Goal: Task Accomplishment & Management: Manage account settings

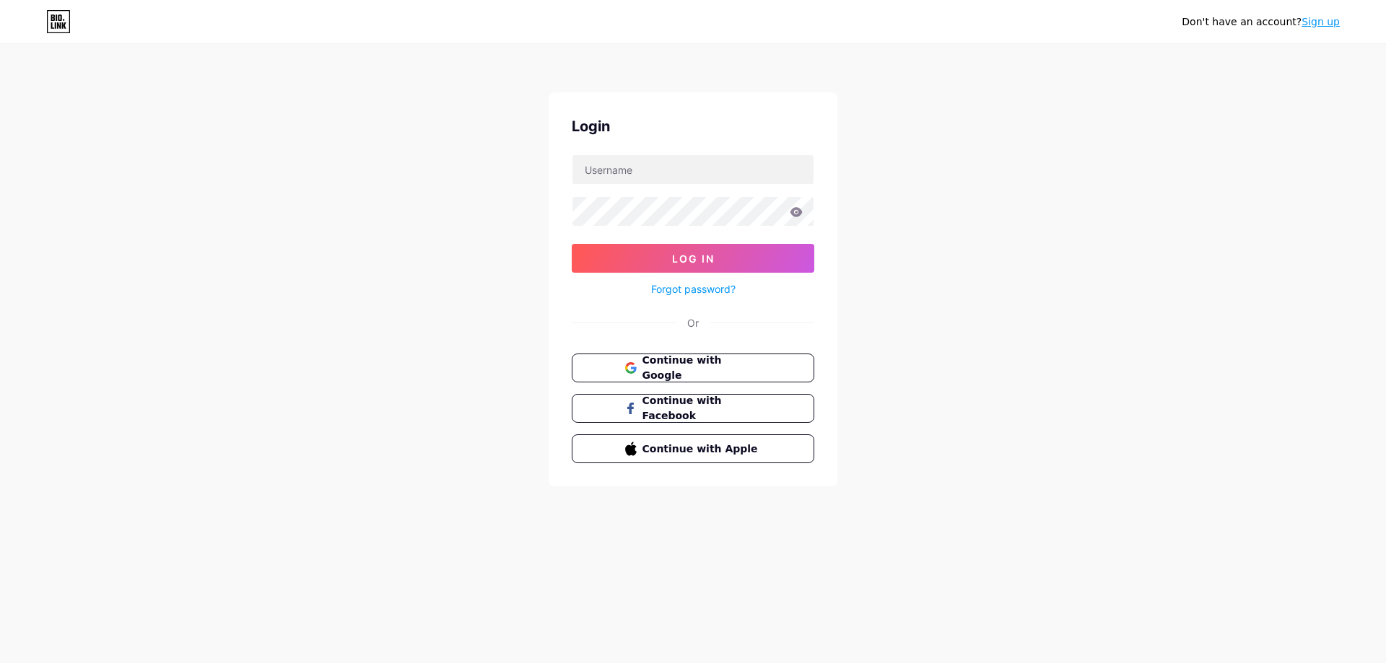
click at [1317, 27] on link "Sign up" at bounding box center [1320, 22] width 38 height 12
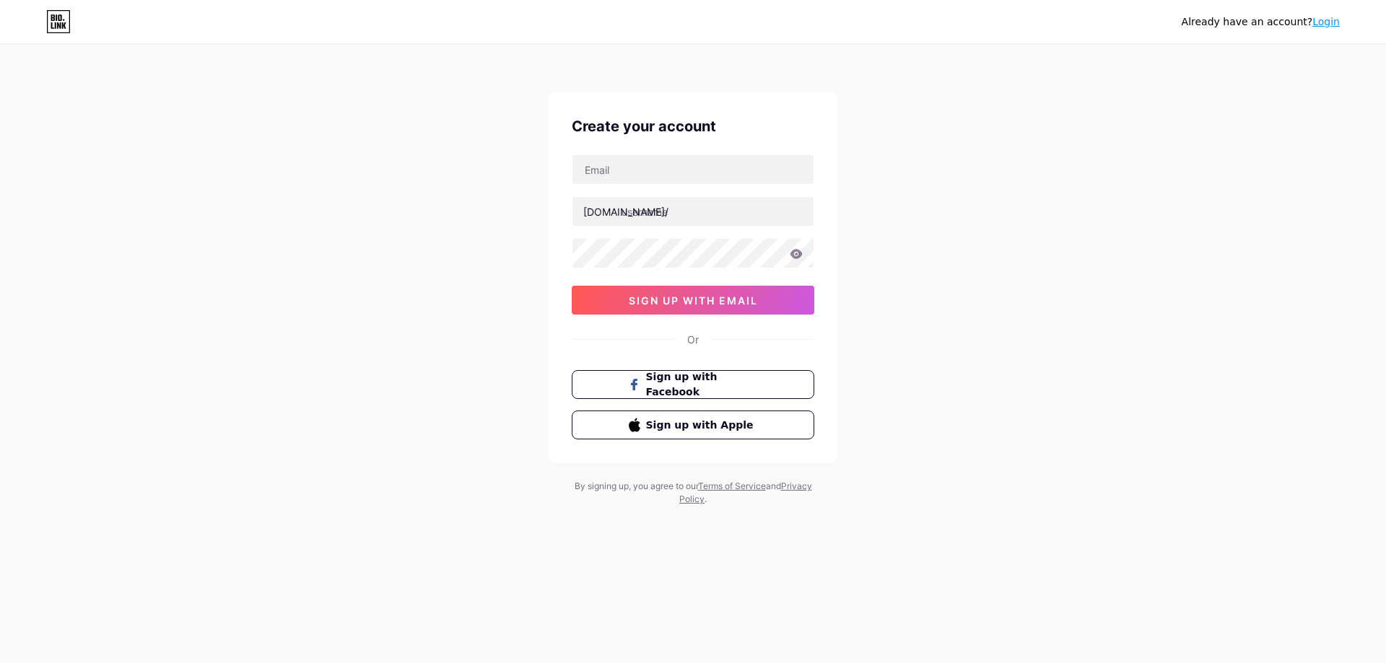
drag, startPoint x: 8, startPoint y: 359, endPoint x: 48, endPoint y: 354, distance: 40.7
click at [22, 358] on div "Already have an account? Login Create your account [DOMAIN_NAME]/ 0cAFcWeA41F6g…" at bounding box center [693, 276] width 1386 height 552
click at [621, 170] on input "text" at bounding box center [692, 169] width 241 height 29
paste input "[EMAIL_ADDRESS][DOMAIN_NAME]"
type input "[EMAIL_ADDRESS][DOMAIN_NAME]"
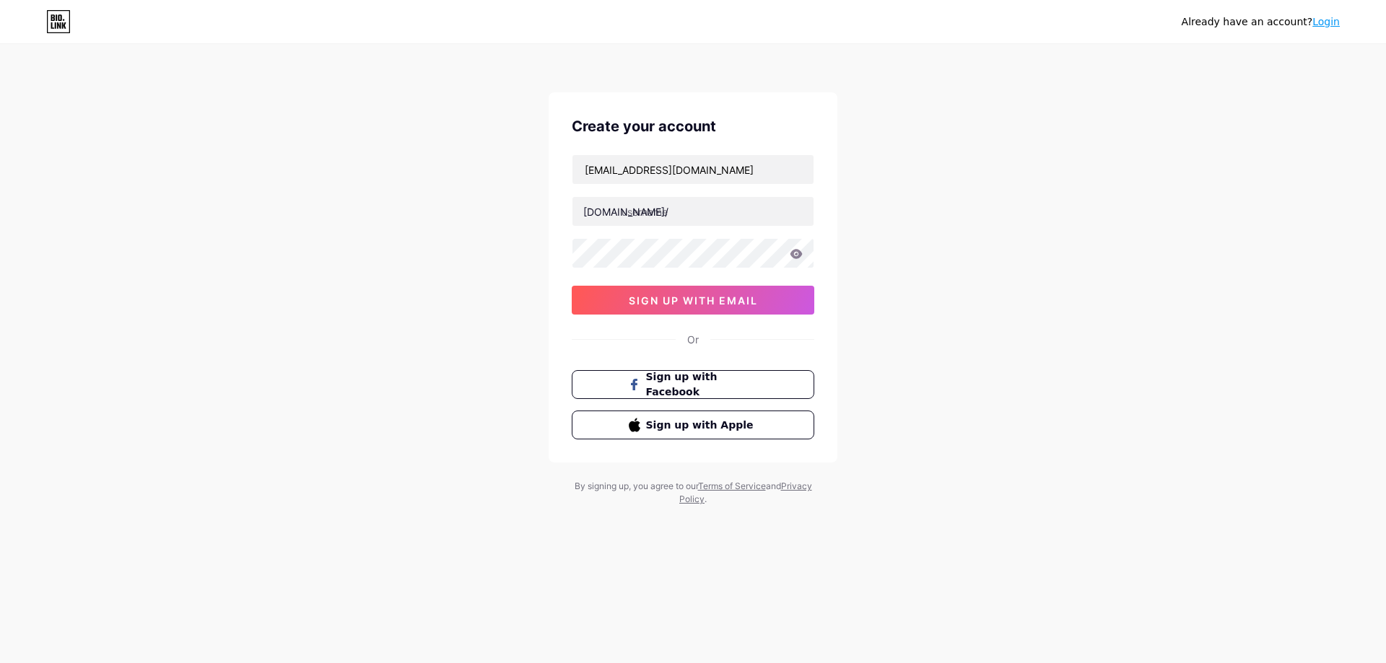
drag, startPoint x: 11, startPoint y: 331, endPoint x: 37, endPoint y: 323, distance: 27.2
click at [20, 325] on div "Already have an account? Login Create your account [EMAIL_ADDRESS][DOMAIN_NAME]…" at bounding box center [693, 276] width 1386 height 552
click at [680, 212] on input "text" at bounding box center [692, 211] width 241 height 29
paste input "corevalhomes"
type input "corevalhomes"
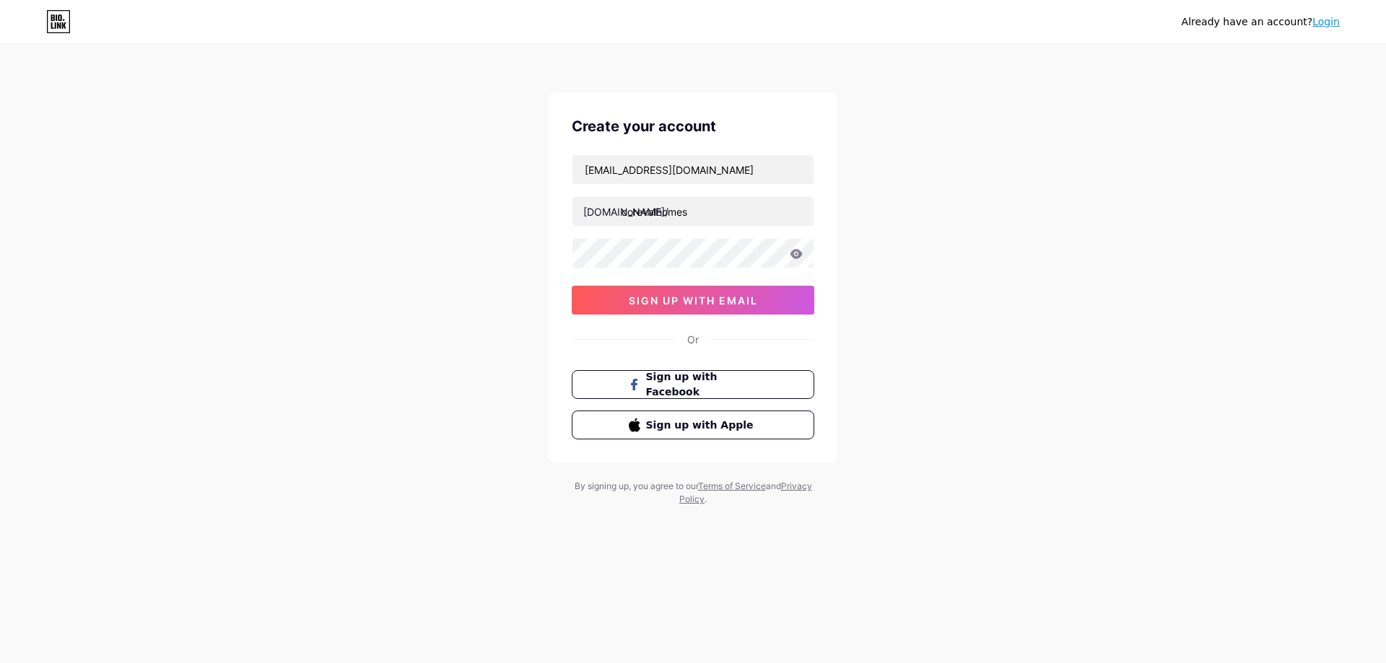
drag, startPoint x: 0, startPoint y: 419, endPoint x: 531, endPoint y: 344, distance: 536.3
click at [110, 401] on div "Already have an account? Login Create your account [EMAIL_ADDRESS][DOMAIN_NAME]…" at bounding box center [693, 276] width 1386 height 552
drag, startPoint x: 225, startPoint y: 346, endPoint x: 416, endPoint y: 347, distance: 190.5
click at [234, 347] on div "Already have an account? Login Create your account [EMAIL_ADDRESS][DOMAIN_NAME]…" at bounding box center [693, 276] width 1386 height 552
click at [686, 300] on span "sign up with email" at bounding box center [693, 300] width 129 height 12
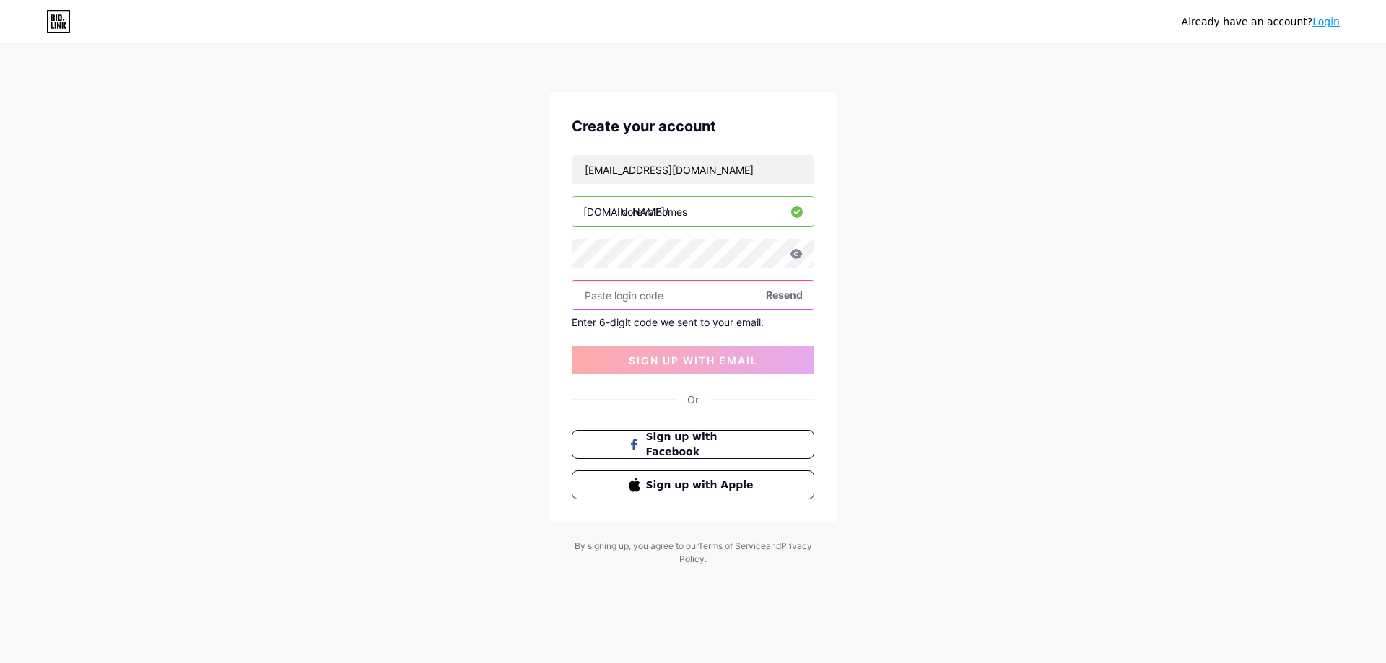
paste input "361043"
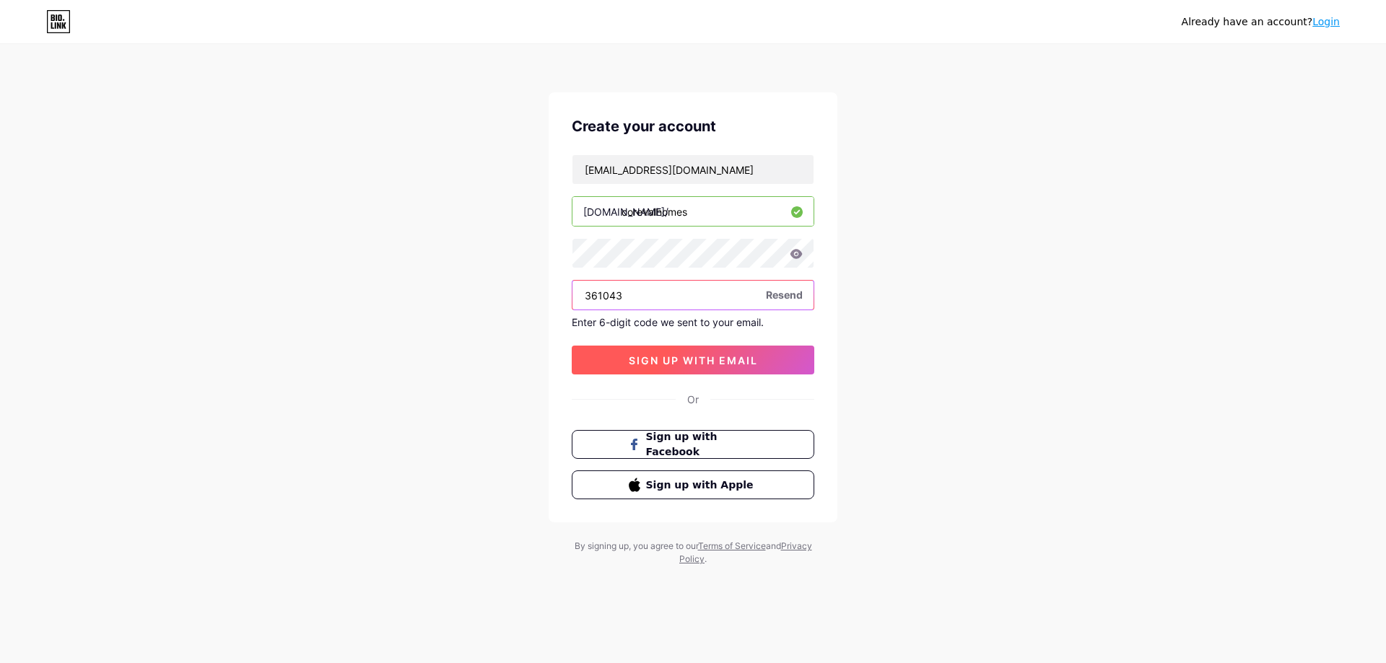
type input "361043"
click at [675, 351] on button "sign up with email" at bounding box center [693, 360] width 242 height 29
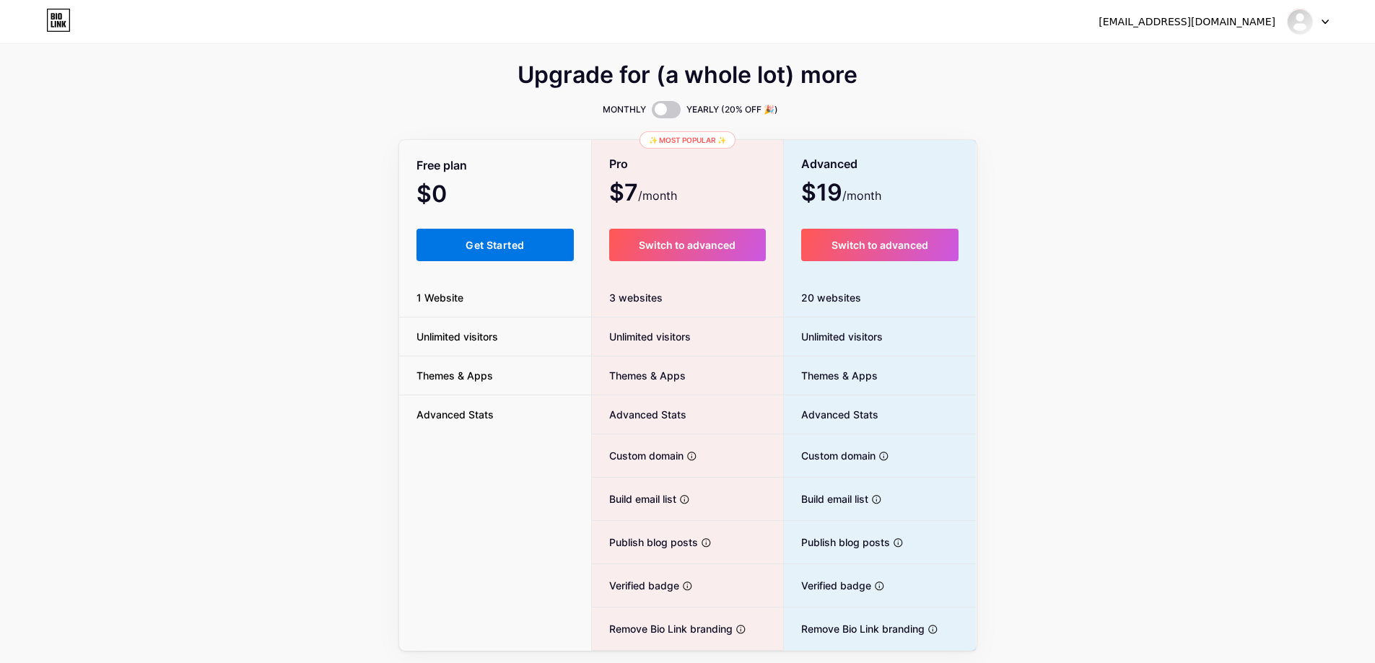
click at [499, 250] on span "Get Started" at bounding box center [494, 245] width 58 height 12
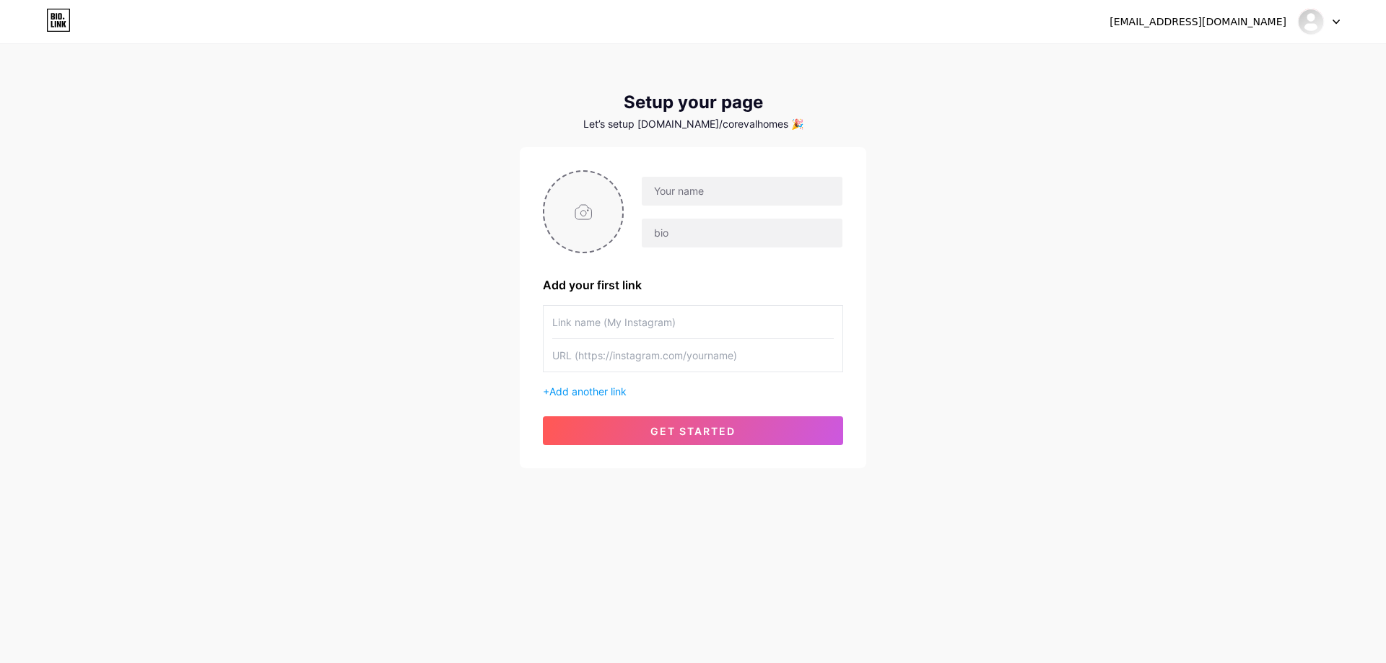
click at [587, 216] on input "file" at bounding box center [583, 212] width 78 height 80
type input "C:\fakepath\CoreVal Homes LOGO.jpg"
click at [1337, 17] on div at bounding box center [1319, 22] width 42 height 26
click at [697, 193] on input "text" at bounding box center [742, 191] width 201 height 29
drag, startPoint x: 2, startPoint y: 229, endPoint x: 473, endPoint y: 170, distance: 474.3
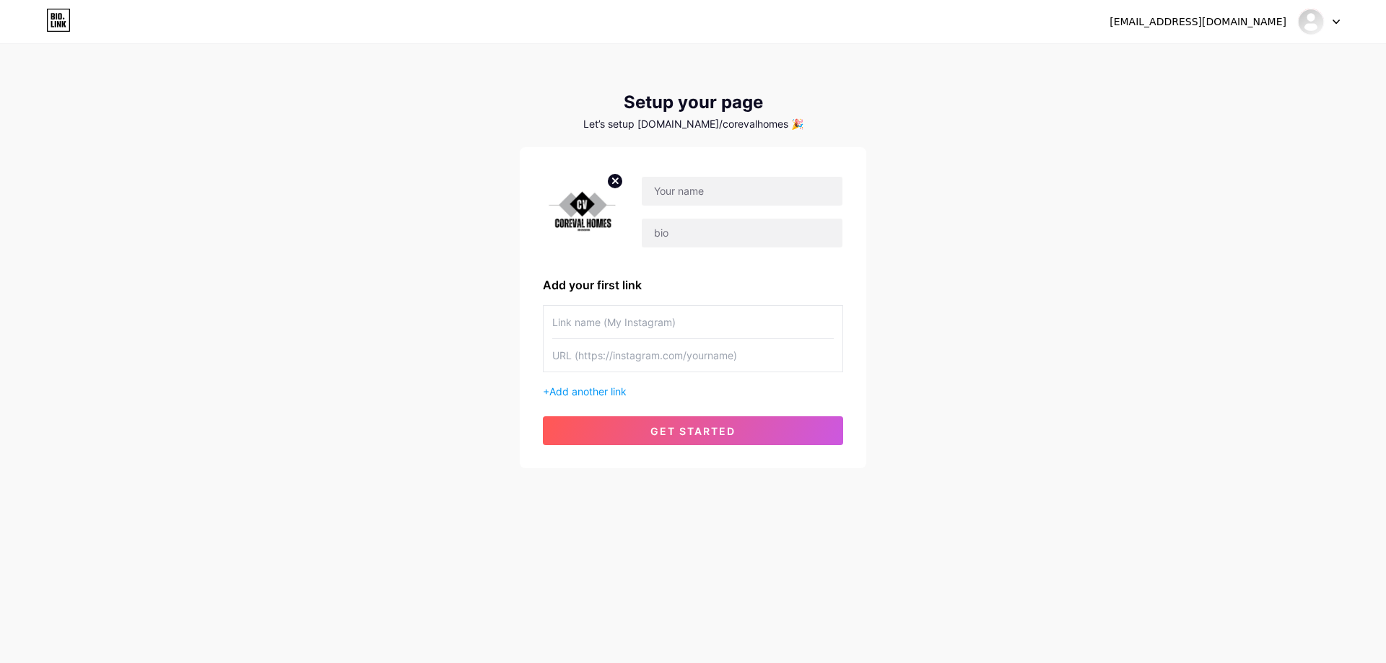
click at [18, 225] on div "[EMAIL_ADDRESS][DOMAIN_NAME] Dashboard Logout Setup your page Let’s setup [DOMA…" at bounding box center [693, 257] width 1386 height 515
click at [686, 185] on input "text" at bounding box center [742, 191] width 201 height 29
paste input "CoreVal Homes"
type input "CoreVal Homes"
click at [682, 233] on input "text" at bounding box center [742, 233] width 201 height 29
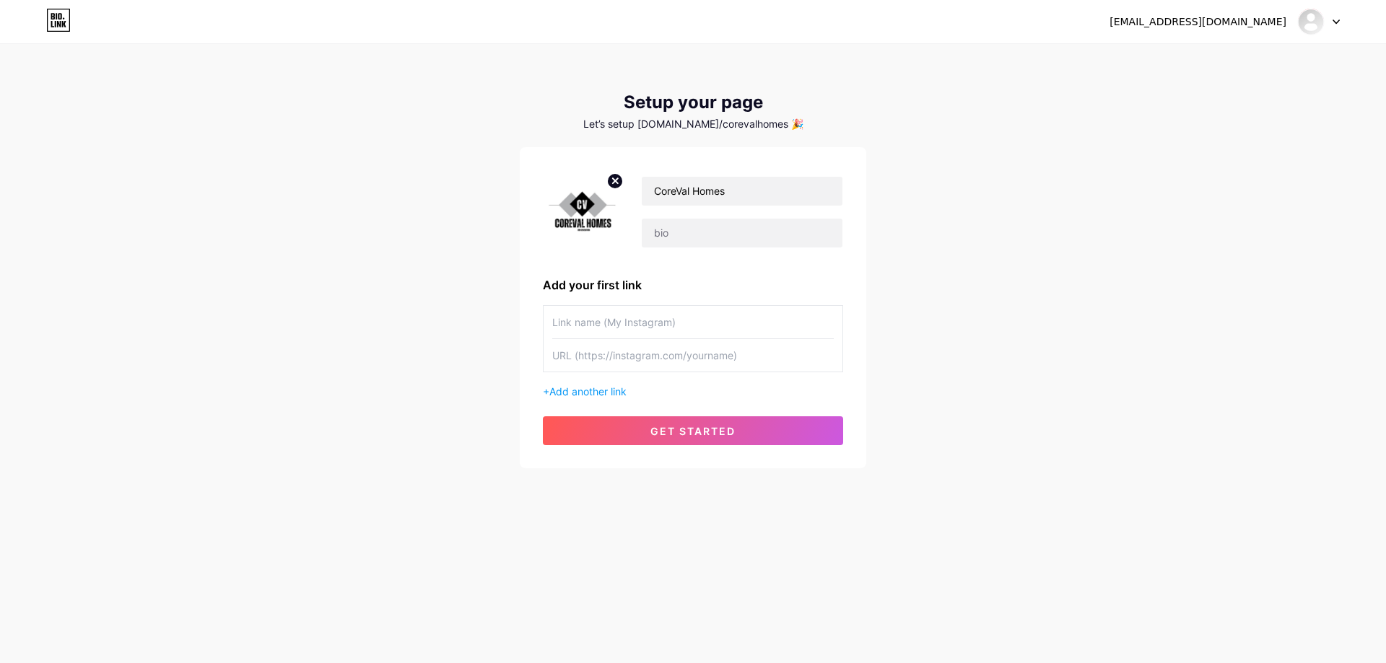
drag, startPoint x: 76, startPoint y: 431, endPoint x: 122, endPoint y: 424, distance: 46.0
click at [84, 429] on div "[EMAIL_ADDRESS][DOMAIN_NAME] Dashboard Logout Setup your page Let’s setup [DOMA…" at bounding box center [693, 257] width 1386 height 515
click at [685, 237] on input "text" at bounding box center [742, 233] width 201 height 29
paste input "CoreVal Homes is a third generation builder in [GEOGRAPHIC_DATA] that offer con…"
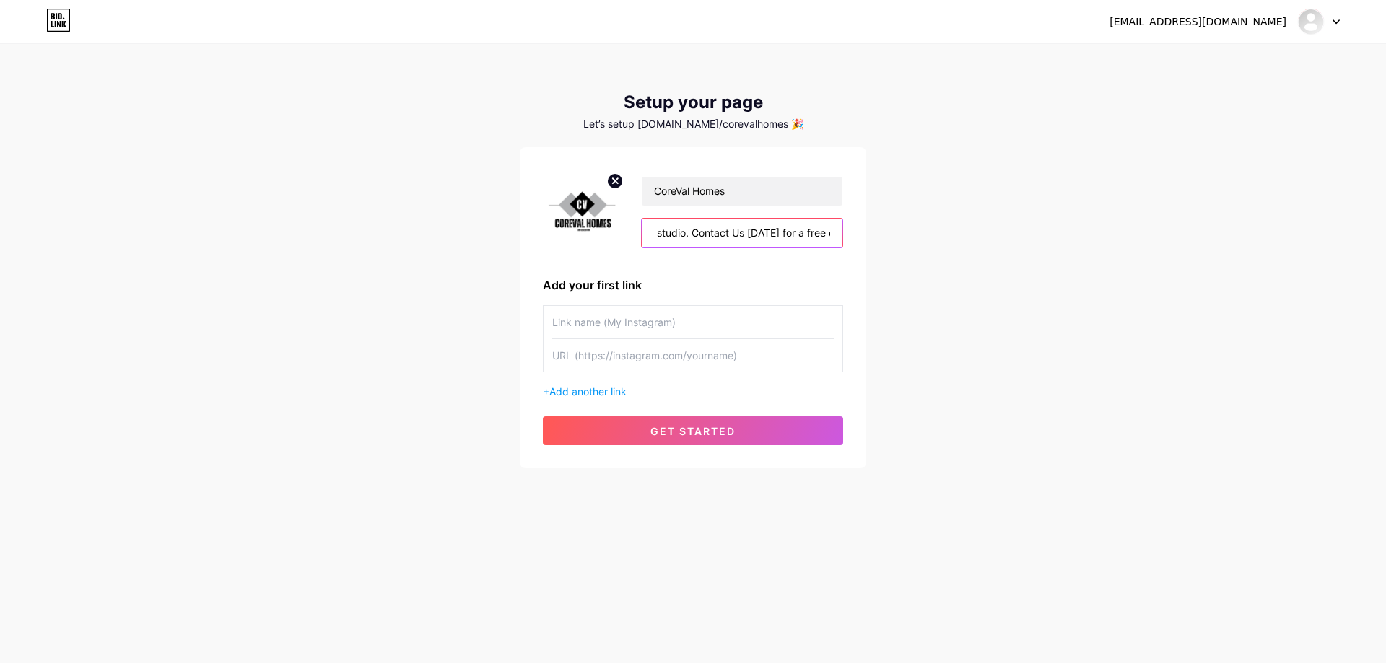
type input "CoreVal Homes is a third generation builder in [GEOGRAPHIC_DATA] that offer con…"
click at [984, 346] on div "[EMAIL_ADDRESS][DOMAIN_NAME] Dashboard Logout Setup your page Let’s setup [DOMA…" at bounding box center [693, 257] width 1386 height 515
click at [0, 455] on div "[EMAIL_ADDRESS][DOMAIN_NAME] Dashboard Logout Setup your page Let’s setup [DOMA…" at bounding box center [693, 257] width 1386 height 515
drag, startPoint x: 788, startPoint y: 232, endPoint x: 478, endPoint y: 214, distance: 310.1
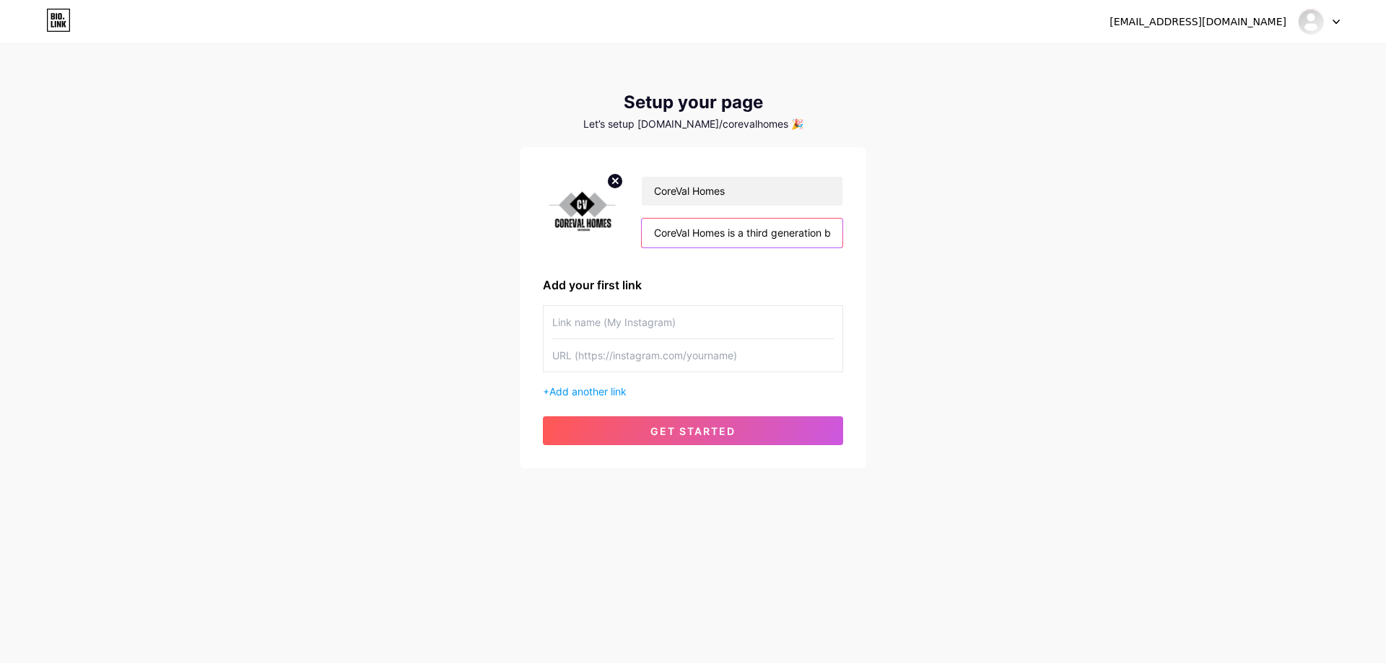
click at [478, 214] on div "[EMAIL_ADDRESS][DOMAIN_NAME] Dashboard Logout Setup your page Let’s setup [DOMA…" at bounding box center [693, 257] width 1386 height 515
click at [713, 233] on input "CoreVal Homes is a third generation builder in [GEOGRAPHIC_DATA] that offer con…" at bounding box center [742, 233] width 201 height 29
drag, startPoint x: 713, startPoint y: 233, endPoint x: 937, endPoint y: 233, distance: 223.7
click at [937, 233] on div "[EMAIL_ADDRESS][DOMAIN_NAME] Dashboard Logout Setup your page Let’s setup [DOMA…" at bounding box center [693, 257] width 1386 height 515
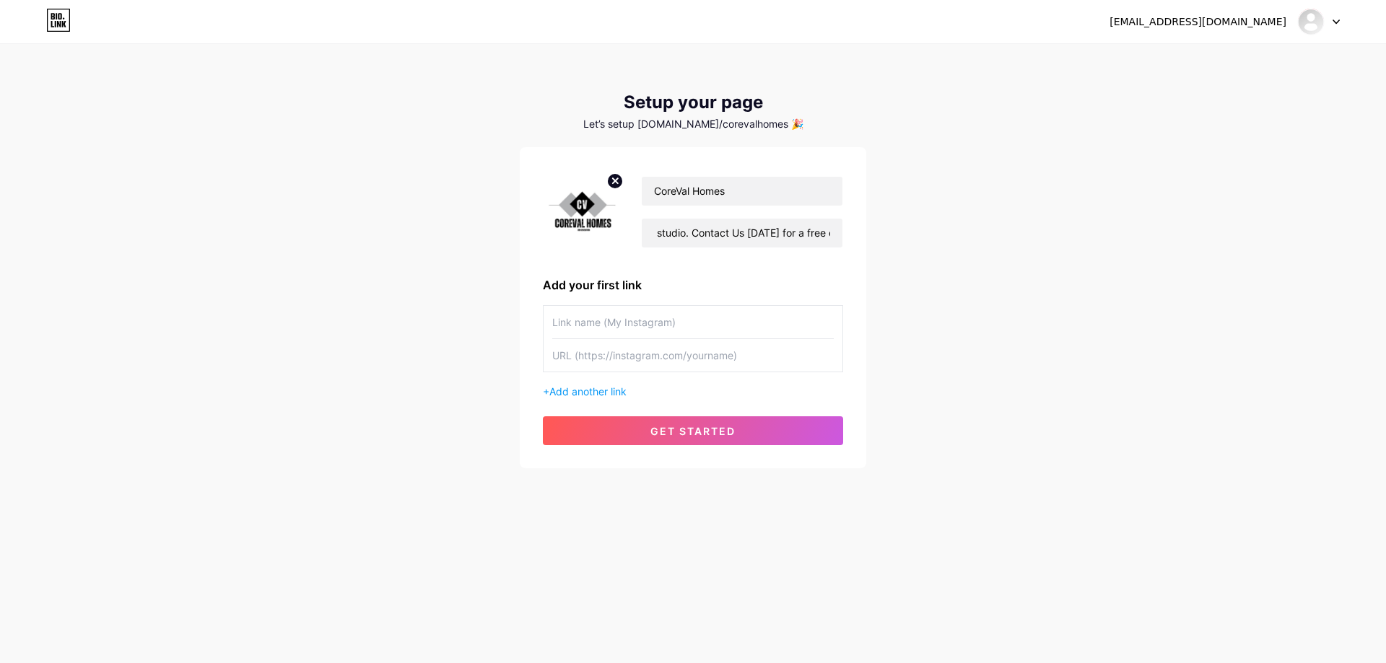
drag, startPoint x: 964, startPoint y: 308, endPoint x: 952, endPoint y: 318, distance: 15.4
click at [963, 311] on div "[EMAIL_ADDRESS][DOMAIN_NAME] Dashboard Logout Setup your page Let’s setup [DOMA…" at bounding box center [693, 257] width 1386 height 515
click at [646, 327] on input "text" at bounding box center [692, 322] width 281 height 32
click at [775, 582] on div "[EMAIL_ADDRESS][DOMAIN_NAME] Dashboard Logout Setup your page Let’s setup [DOMA…" at bounding box center [693, 331] width 1386 height 663
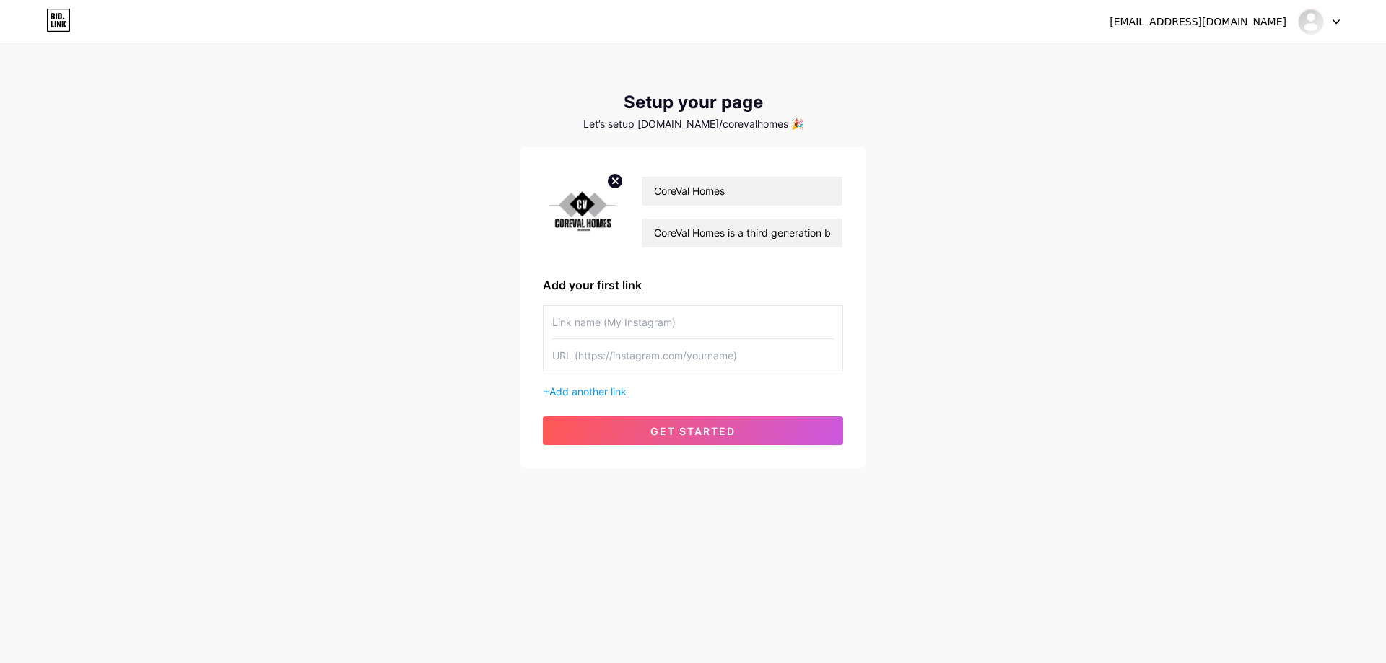
drag, startPoint x: 19, startPoint y: 340, endPoint x: 47, endPoint y: 340, distance: 27.4
click at [47, 340] on div "[EMAIL_ADDRESS][DOMAIN_NAME] Dashboard Logout Setup your page Let’s setup [DOMA…" at bounding box center [693, 257] width 1386 height 515
click at [666, 322] on input "text" at bounding box center [692, 322] width 281 height 32
click at [647, 312] on input "text" at bounding box center [692, 322] width 281 height 32
click at [655, 344] on input "text" at bounding box center [692, 355] width 281 height 32
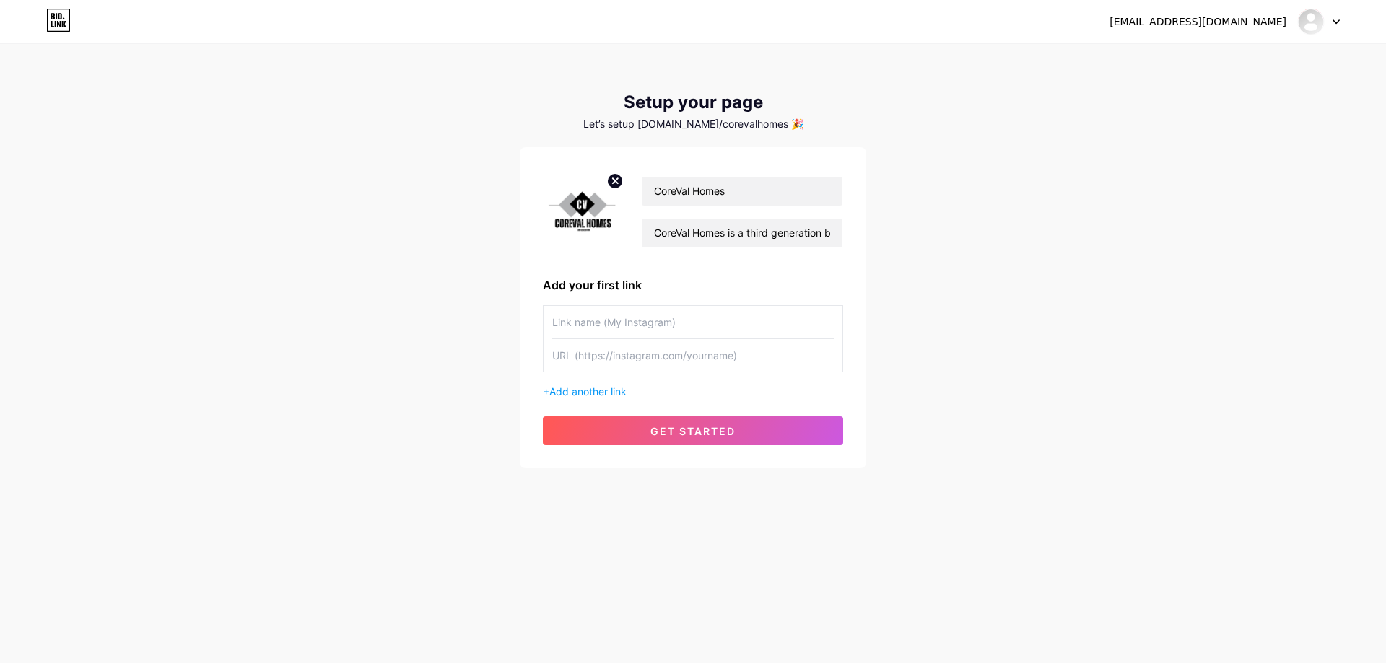
paste input "[URL][DOMAIN_NAME]"
type input "[URL][DOMAIN_NAME]"
click at [652, 320] on input "text" at bounding box center [692, 322] width 281 height 32
type input "Google maps"
click at [576, 395] on span "Add another link" at bounding box center [587, 391] width 77 height 12
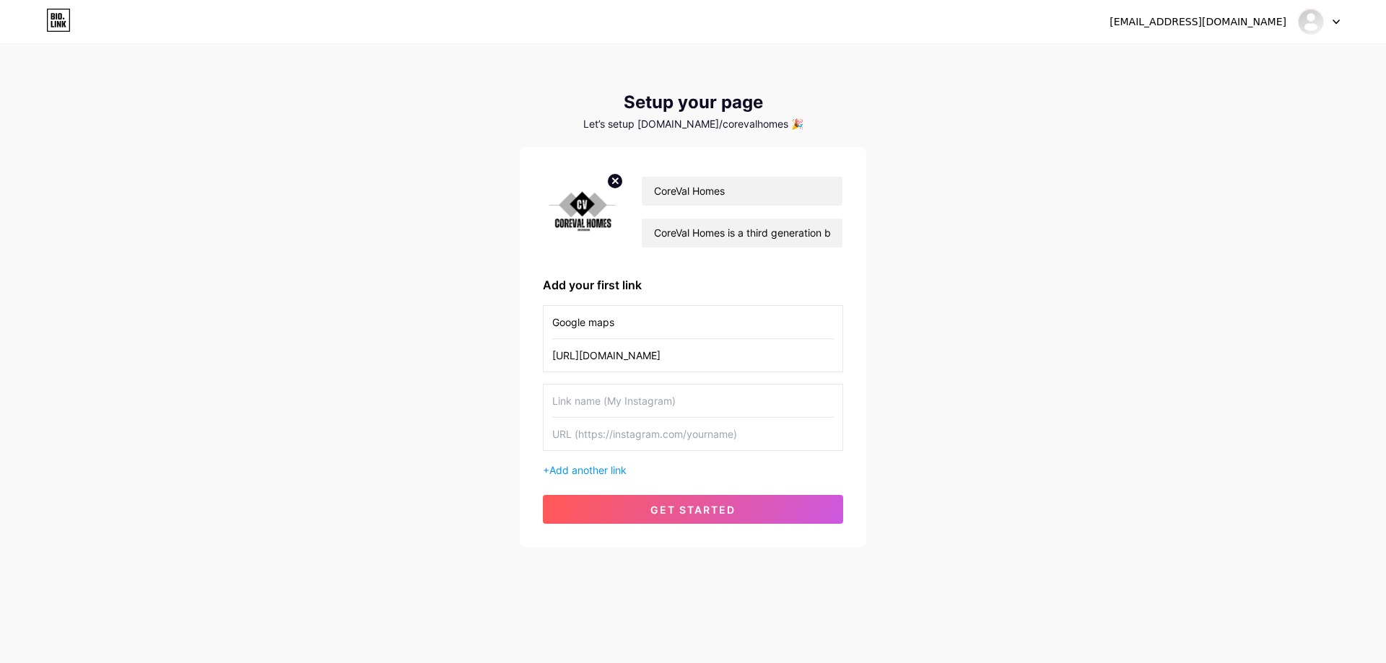
drag, startPoint x: 12, startPoint y: 338, endPoint x: 868, endPoint y: 401, distance: 858.9
click at [92, 349] on div "[EMAIL_ADDRESS][DOMAIN_NAME] Dashboard Logout Setup your page Let’s setup [DOMA…" at bounding box center [693, 296] width 1386 height 593
click at [662, 400] on input "text" at bounding box center [692, 401] width 281 height 32
click at [644, 438] on input "text" at bounding box center [692, 434] width 281 height 32
paste input "[URL][DOMAIN_NAME]"
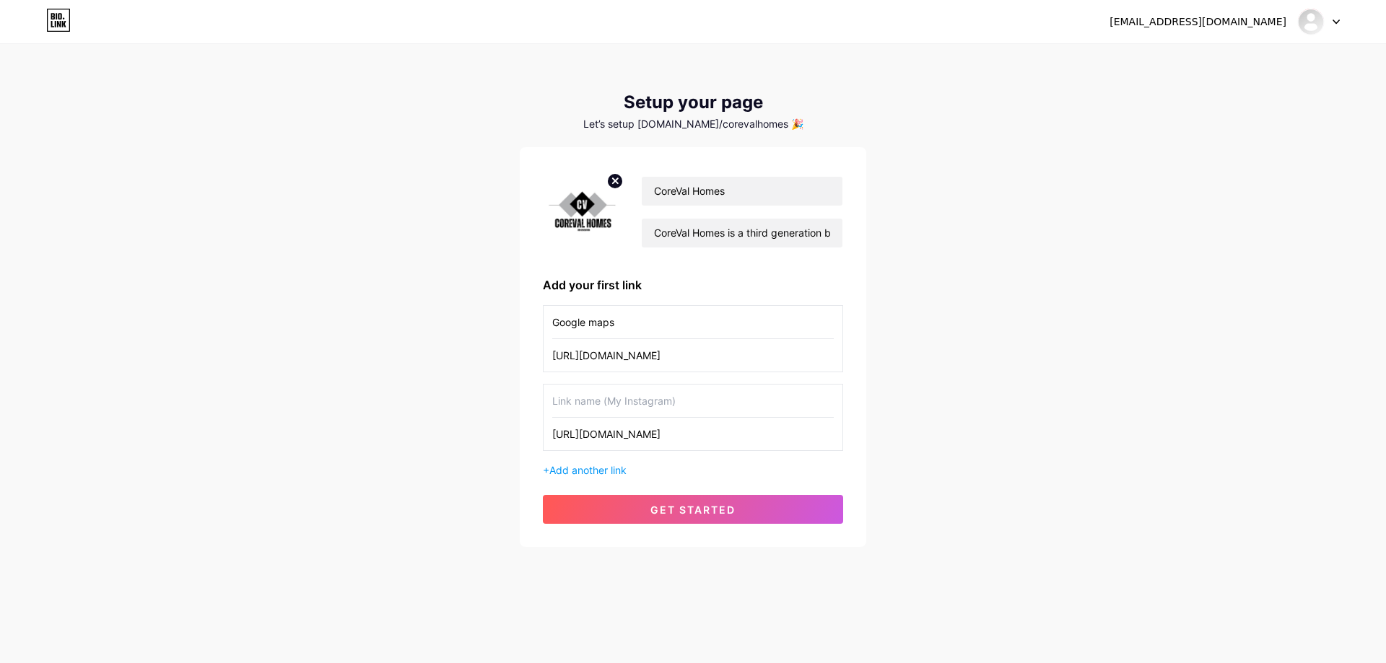
type input "[URL][DOMAIN_NAME]"
click at [659, 401] on input "text" at bounding box center [692, 401] width 281 height 32
type input "Website"
click at [613, 473] on span "Add another link" at bounding box center [587, 470] width 77 height 12
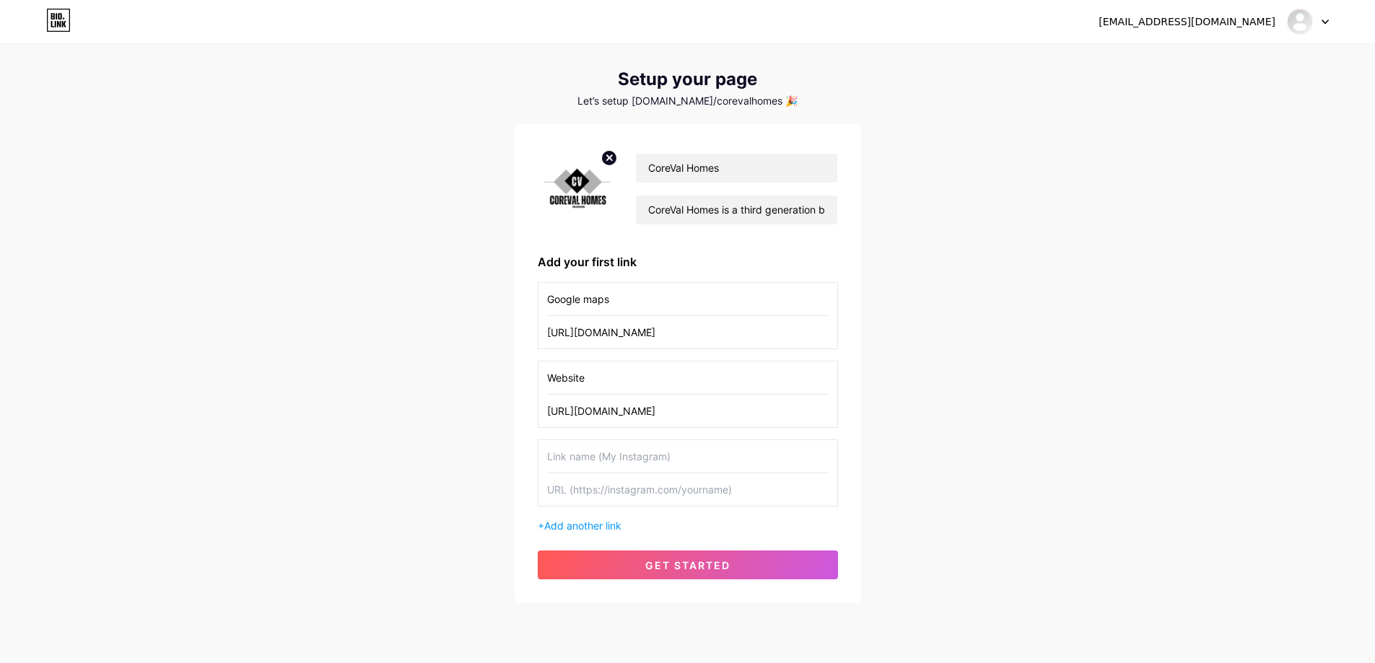
scroll to position [66, 0]
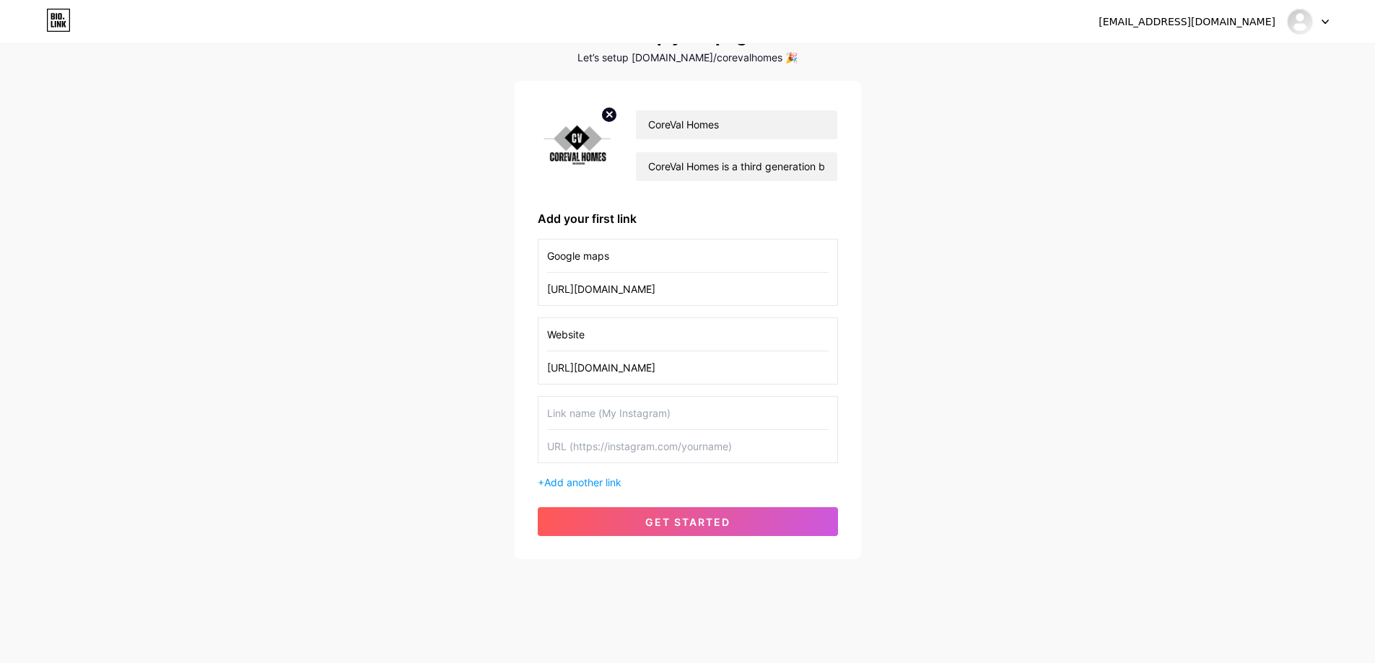
click at [603, 336] on input "Website" at bounding box center [687, 334] width 281 height 32
click at [32, 315] on div "[EMAIL_ADDRESS][DOMAIN_NAME] Dashboard Logout Setup your page Let’s setup [DOMA…" at bounding box center [687, 270] width 1375 height 672
click at [604, 447] on input "text" at bounding box center [687, 446] width 281 height 32
paste input "[URL][DOMAIN_NAME]"
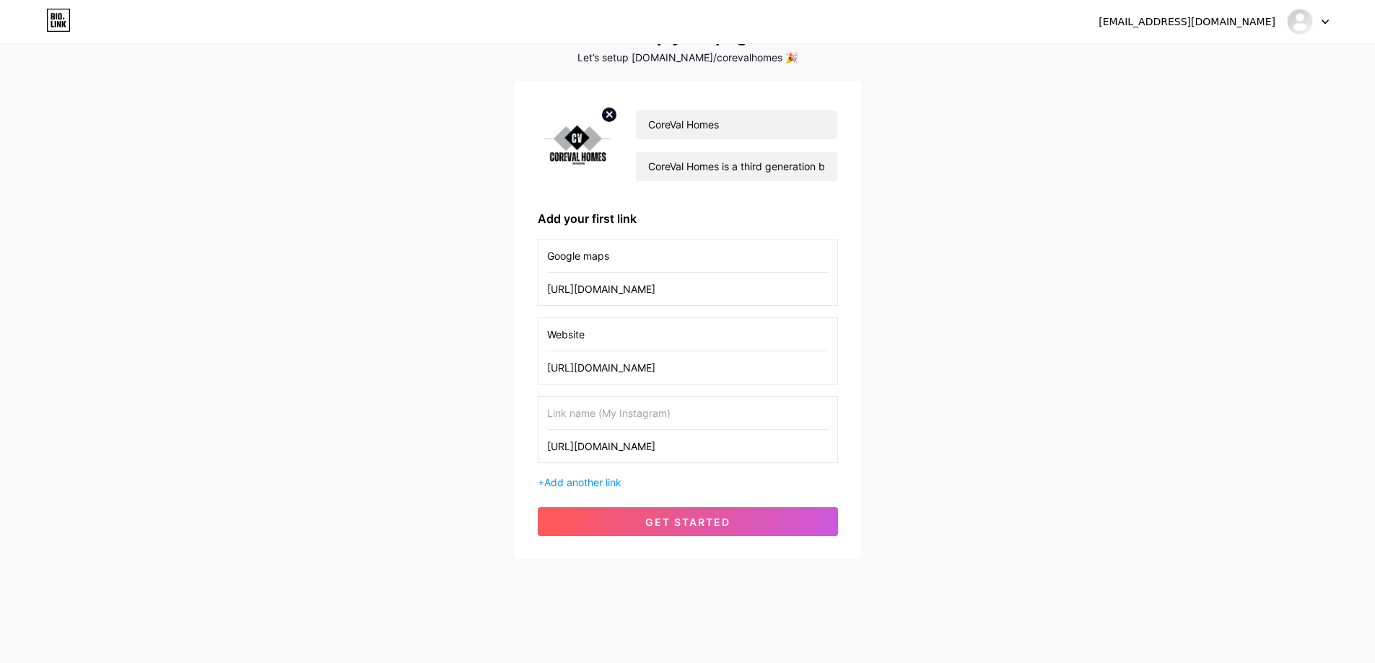
type input "[URL][DOMAIN_NAME]"
click at [635, 411] on input "text" at bounding box center [687, 413] width 281 height 32
type input "Facebook"
click at [954, 421] on div "[EMAIL_ADDRESS][DOMAIN_NAME] Dashboard Logout Setup your page Let’s setup [DOMA…" at bounding box center [687, 270] width 1375 height 672
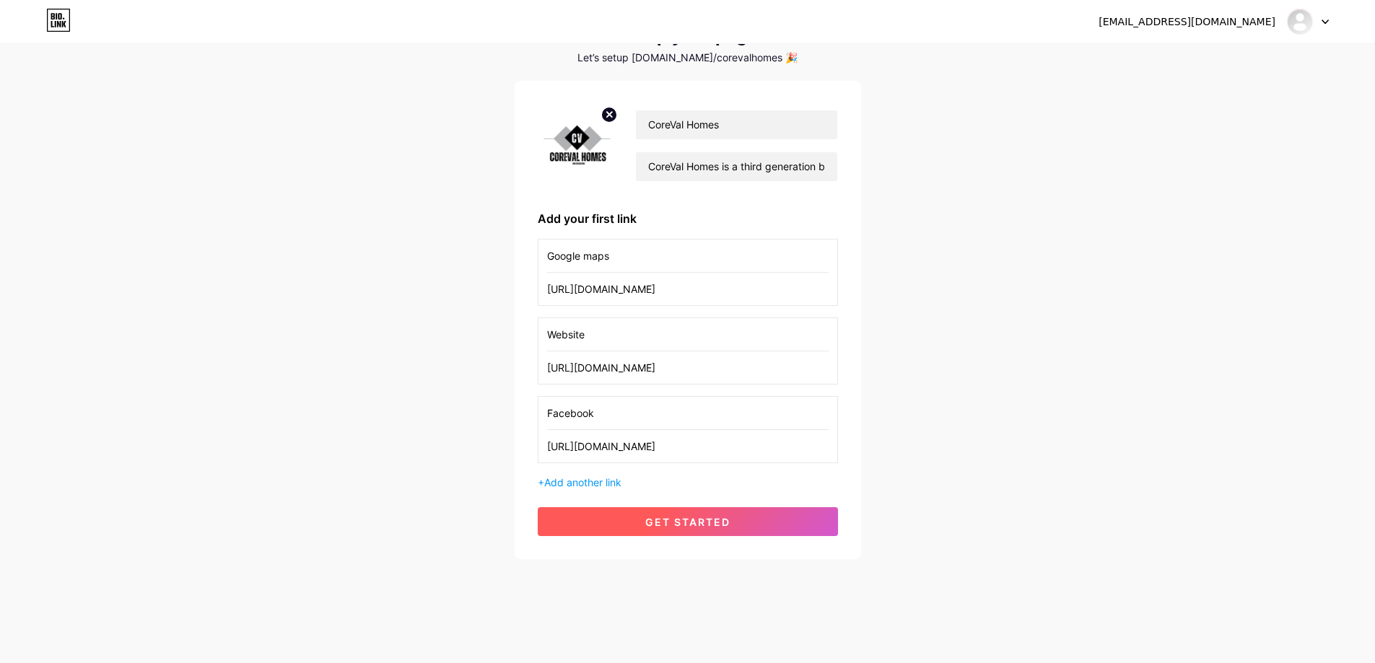
click at [681, 526] on span "get started" at bounding box center [687, 522] width 85 height 12
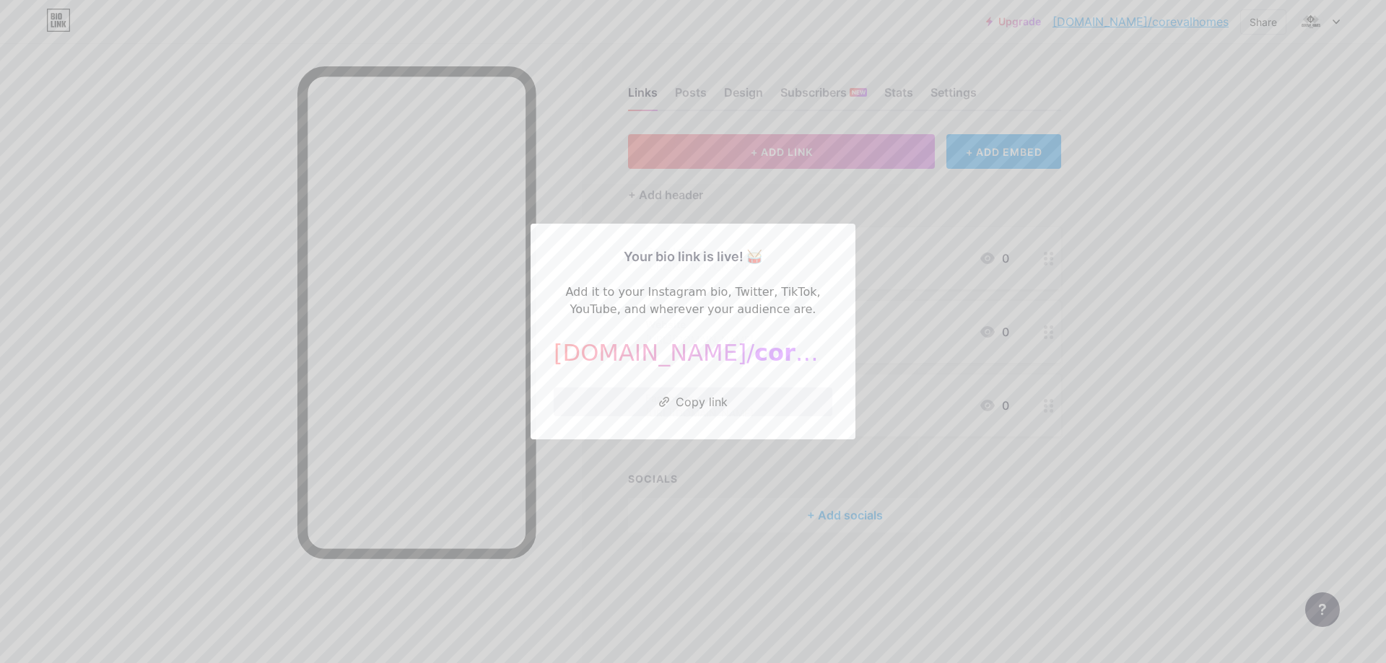
click at [1279, 404] on div at bounding box center [693, 331] width 1386 height 663
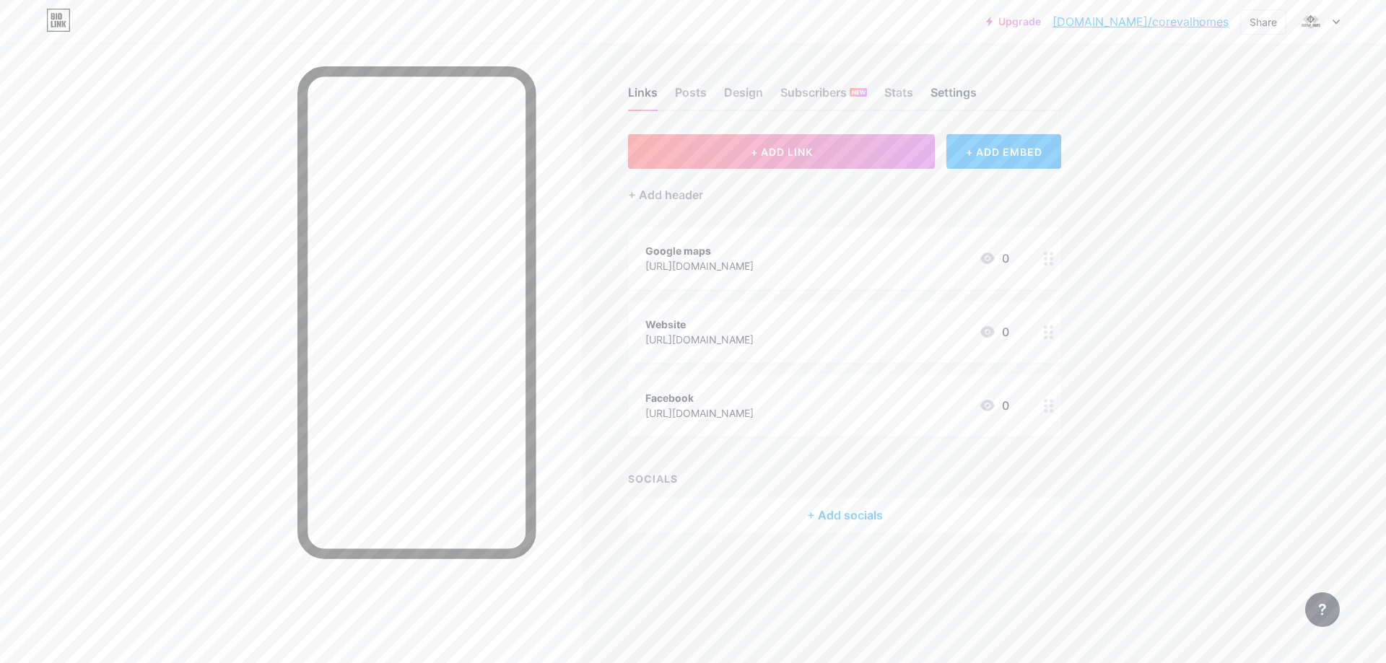
click at [945, 89] on div "Settings" at bounding box center [953, 97] width 46 height 26
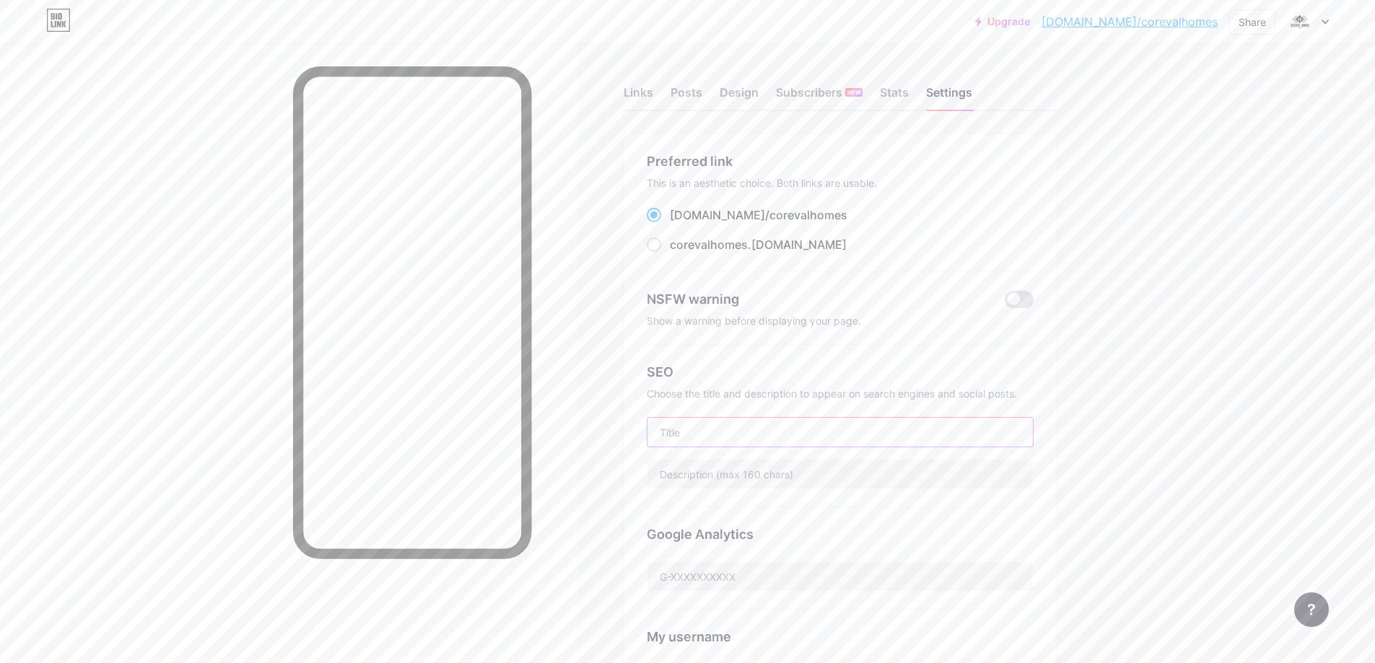
drag, startPoint x: 730, startPoint y: 432, endPoint x: 752, endPoint y: 451, distance: 28.6
click at [732, 432] on input "text" at bounding box center [839, 432] width 385 height 29
drag, startPoint x: 6, startPoint y: 340, endPoint x: 530, endPoint y: 372, distance: 524.9
click at [6, 339] on div at bounding box center [288, 374] width 577 height 663
click at [692, 442] on input "text" at bounding box center [839, 432] width 385 height 29
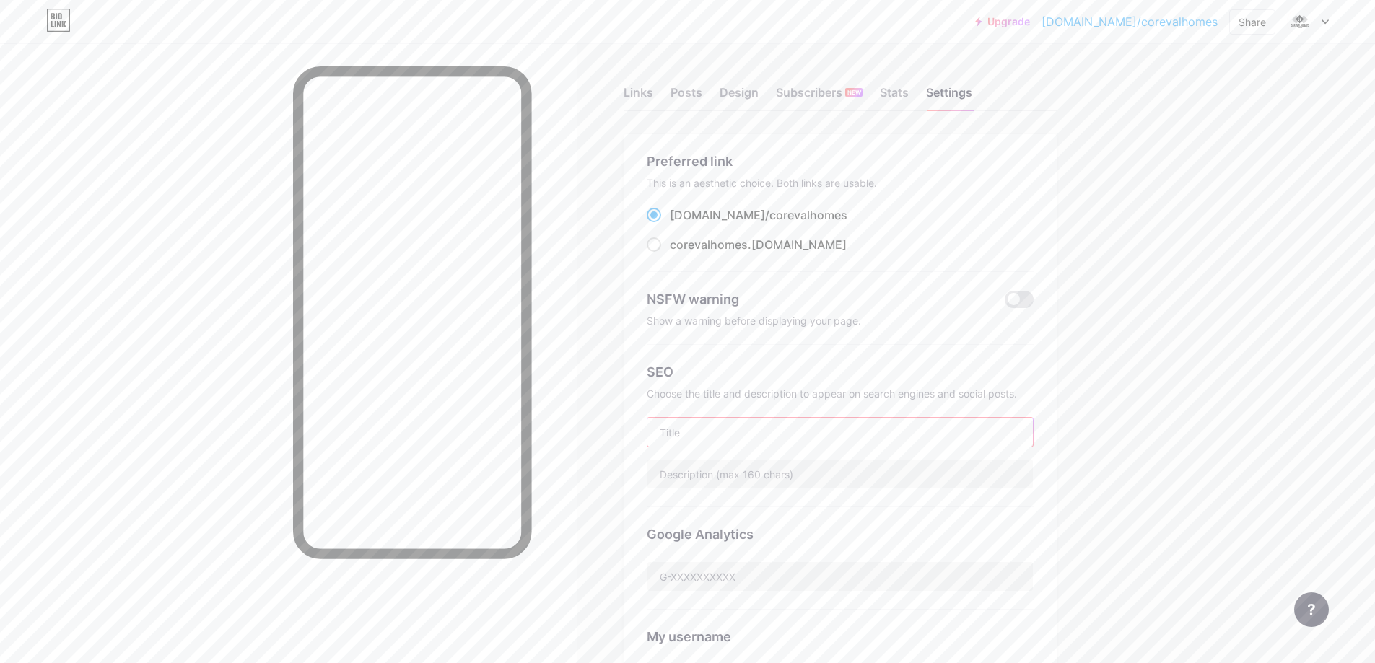
paste input "CoreVal Homes"
type input "CoreVal Homes"
drag, startPoint x: 0, startPoint y: 307, endPoint x: 278, endPoint y: 354, distance: 281.9
click at [12, 308] on div at bounding box center [288, 374] width 577 height 663
click at [769, 471] on input "text" at bounding box center [839, 474] width 385 height 29
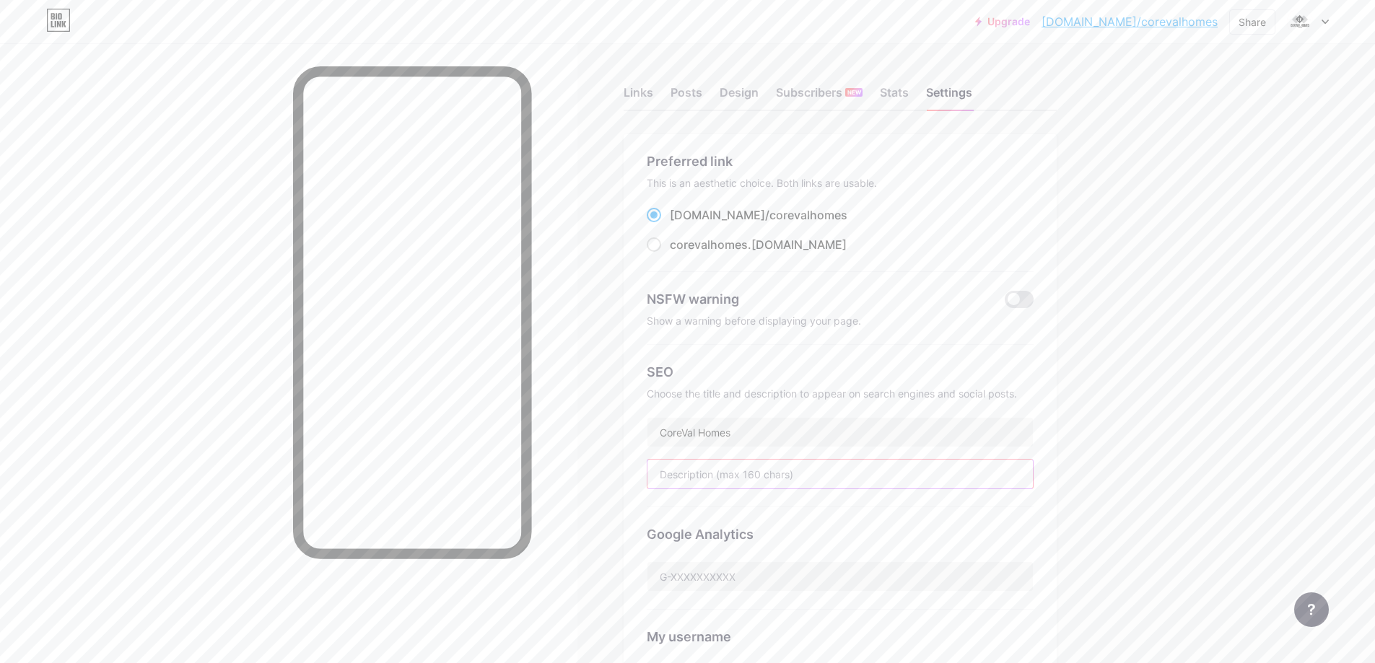
paste input "Unlock the full potential of your property with a beautifully crafted laneway h…"
type input "Unlock the full potential of your property with a beautifully crafted laneway h…"
click at [1116, 489] on div "Links Posts Design Subscribers NEW Stats Settings Preferred link This is an aes…" at bounding box center [558, 612] width 1117 height 1139
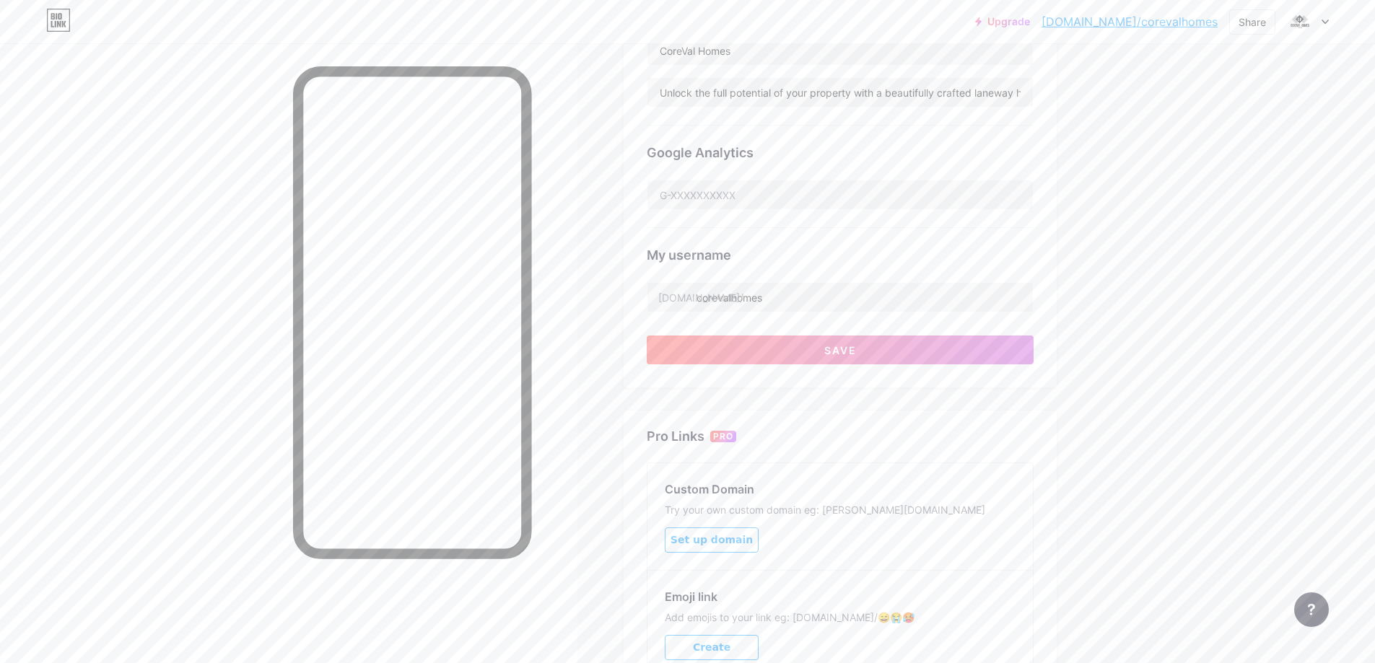
scroll to position [517, 0]
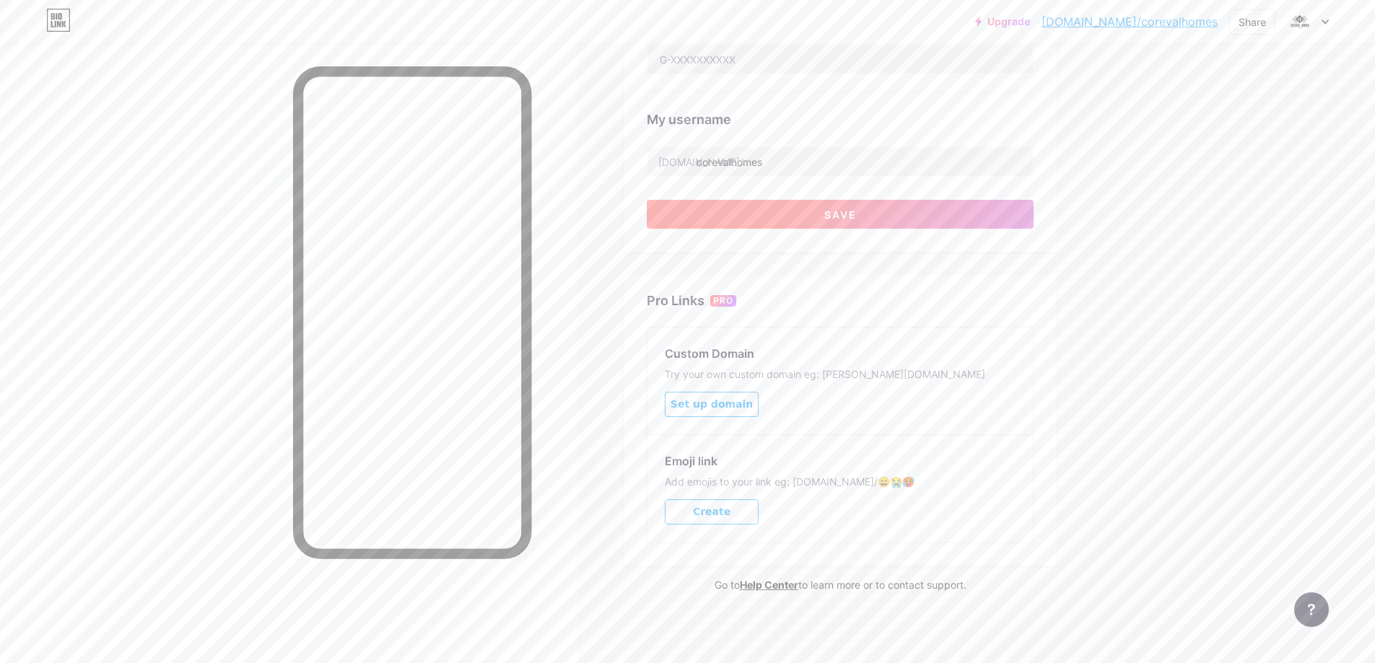
click at [805, 209] on button "Save" at bounding box center [840, 214] width 387 height 29
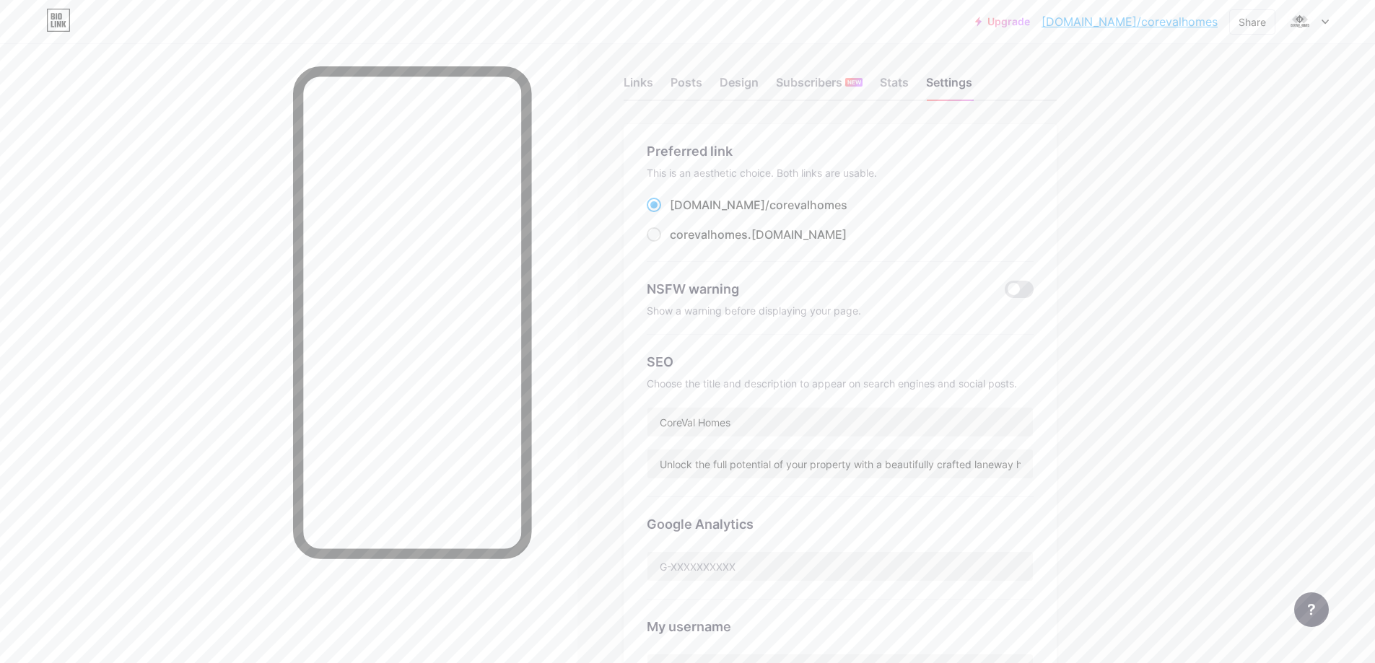
scroll to position [0, 0]
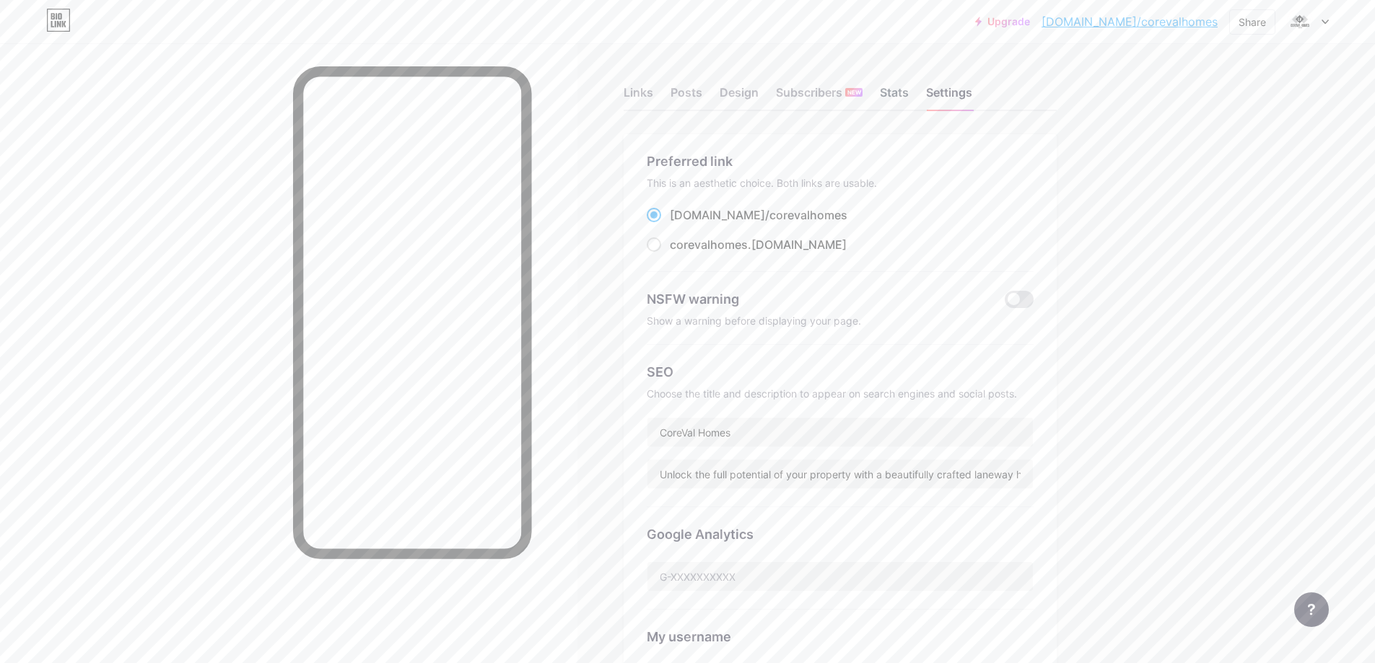
click at [903, 87] on div "Stats" at bounding box center [894, 97] width 29 height 26
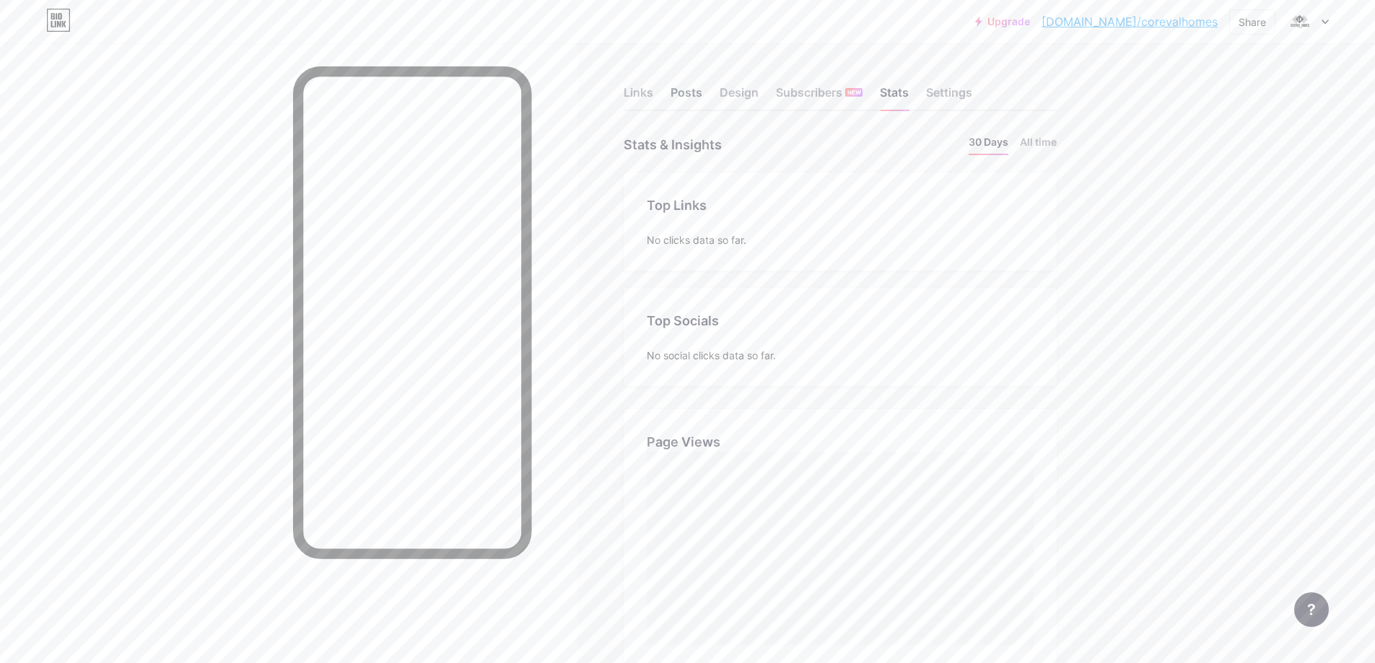
click at [677, 89] on div "Posts" at bounding box center [686, 97] width 32 height 26
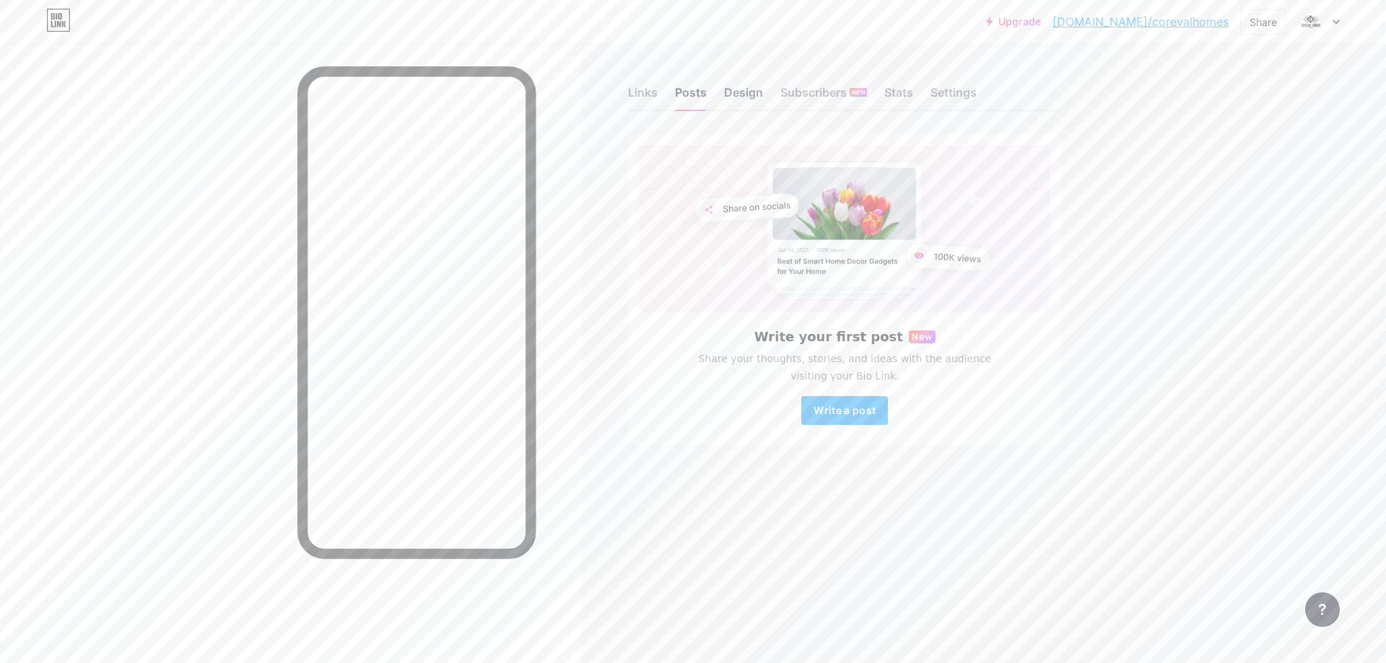
click at [746, 95] on div "Design" at bounding box center [743, 97] width 39 height 26
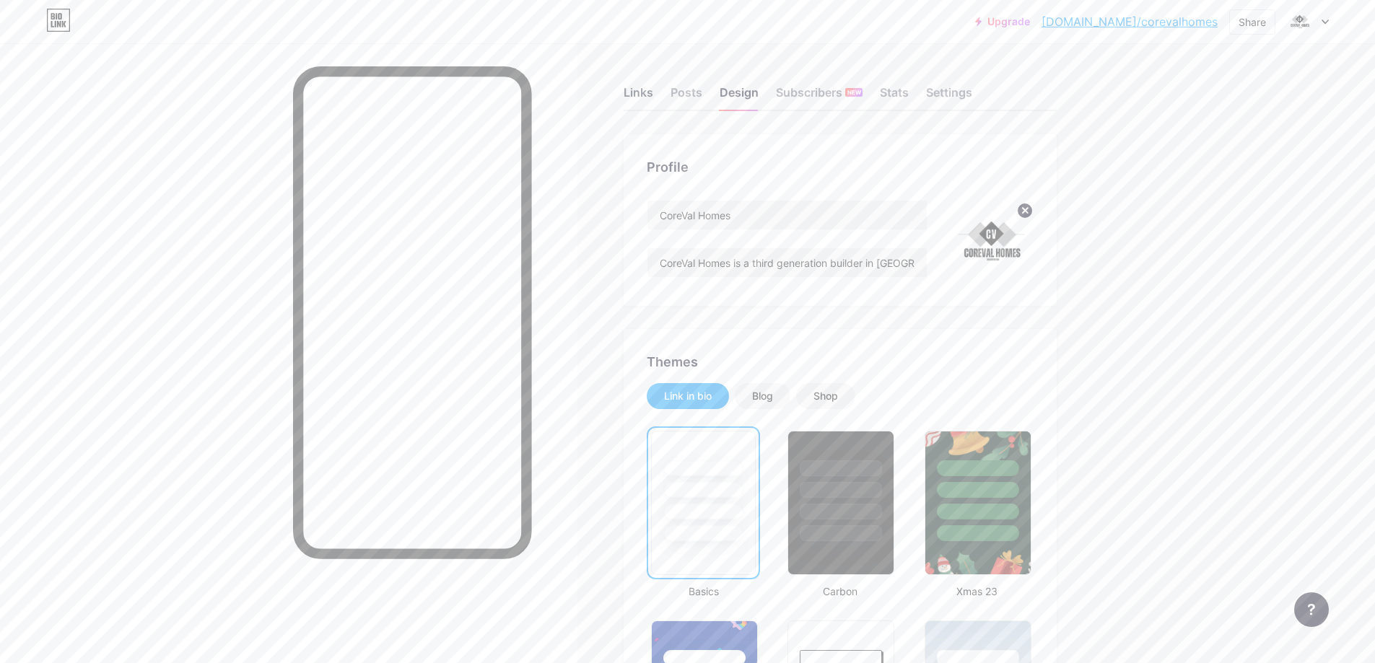
click at [644, 96] on div "Links" at bounding box center [639, 97] width 30 height 26
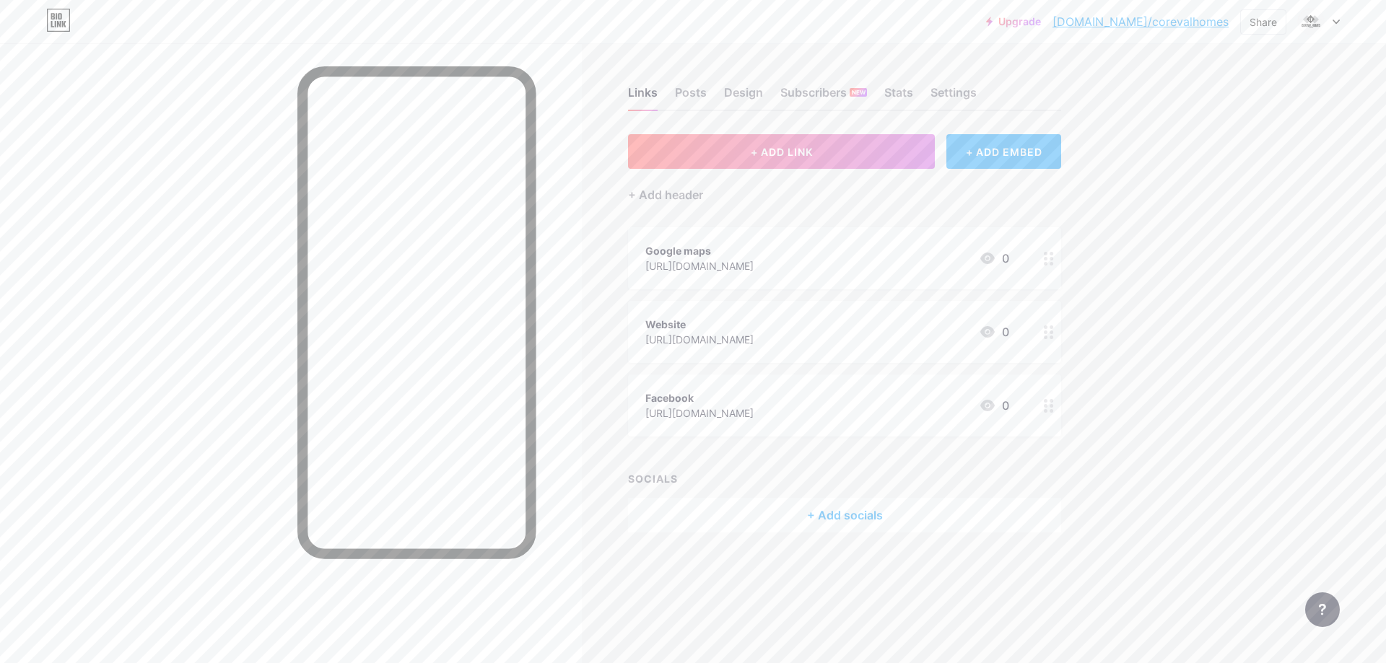
click at [1007, 159] on div "+ ADD EMBED" at bounding box center [1003, 151] width 115 height 35
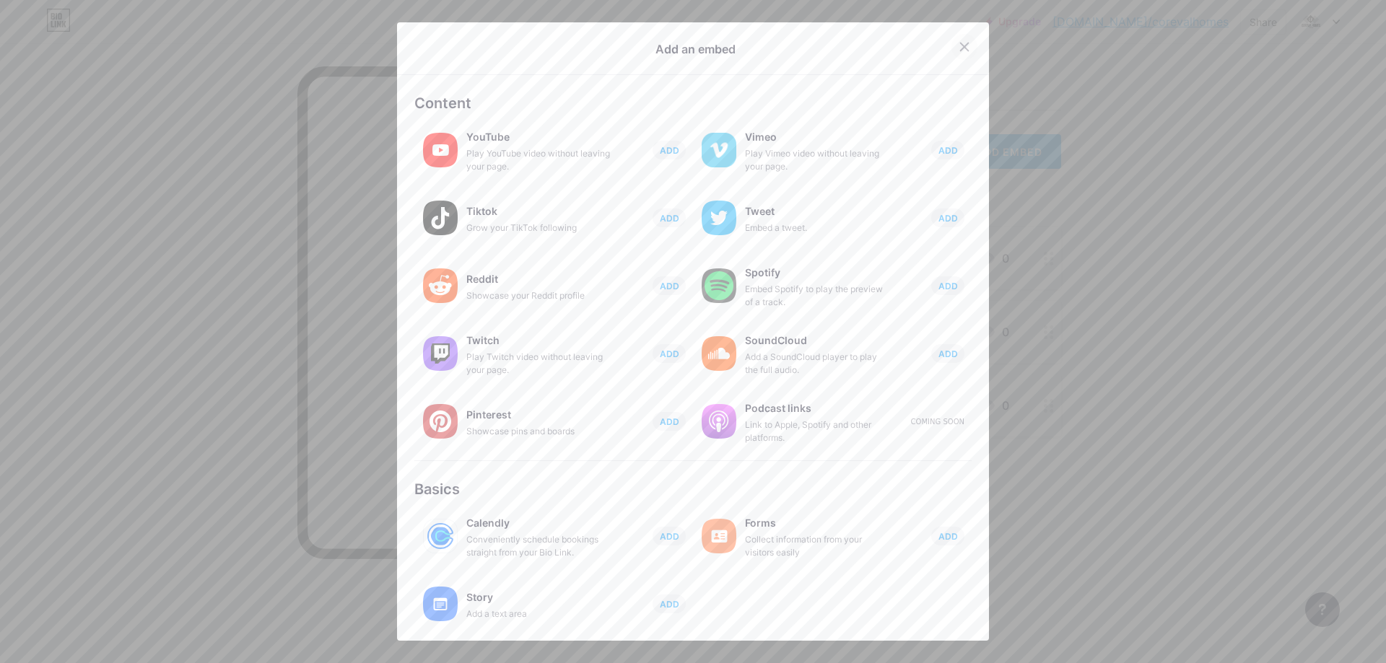
click at [958, 43] on icon at bounding box center [964, 47] width 12 height 12
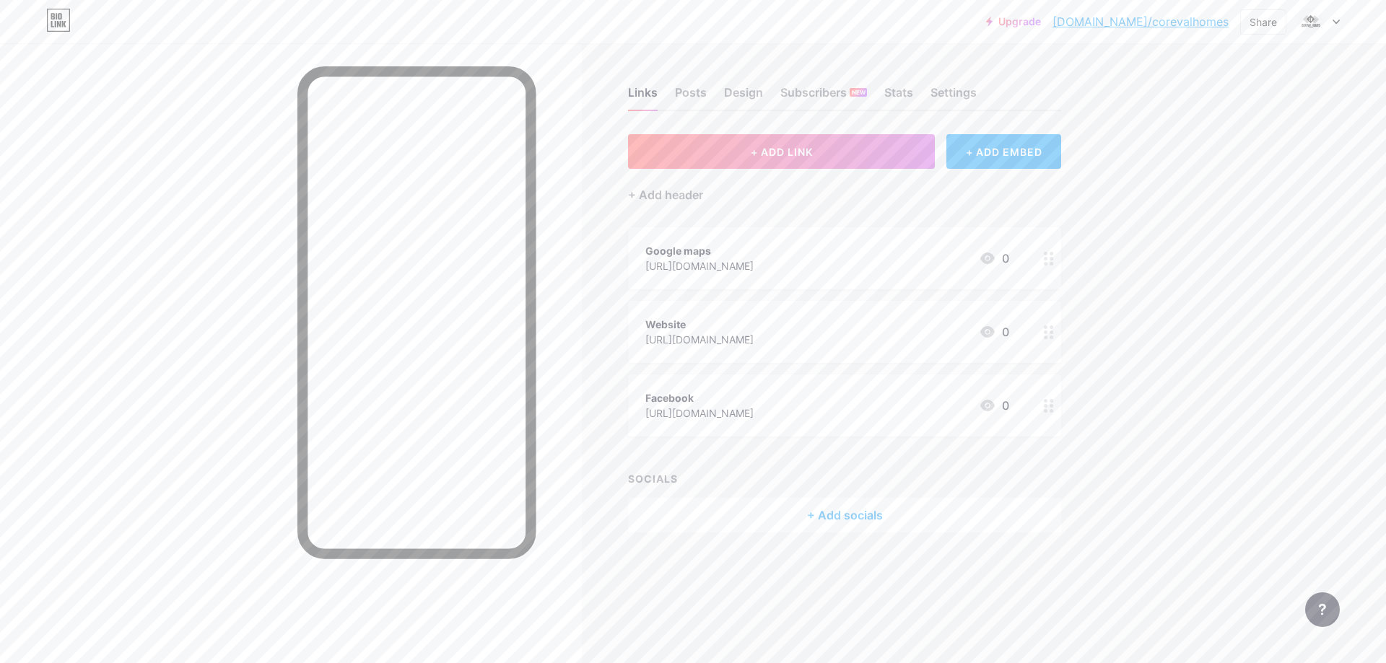
click at [848, 510] on div "+ Add socials" at bounding box center [844, 515] width 433 height 35
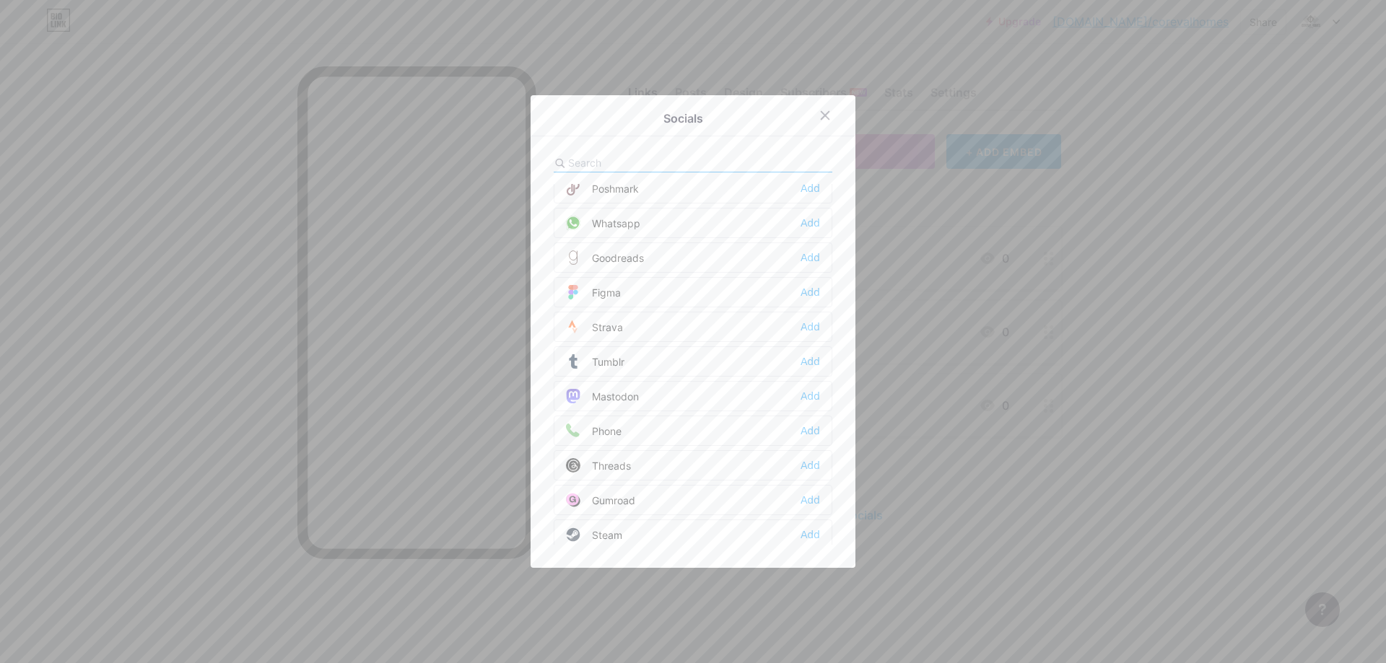
scroll to position [1302, 0]
click at [639, 162] on input "text" at bounding box center [647, 162] width 159 height 15
type input "g"
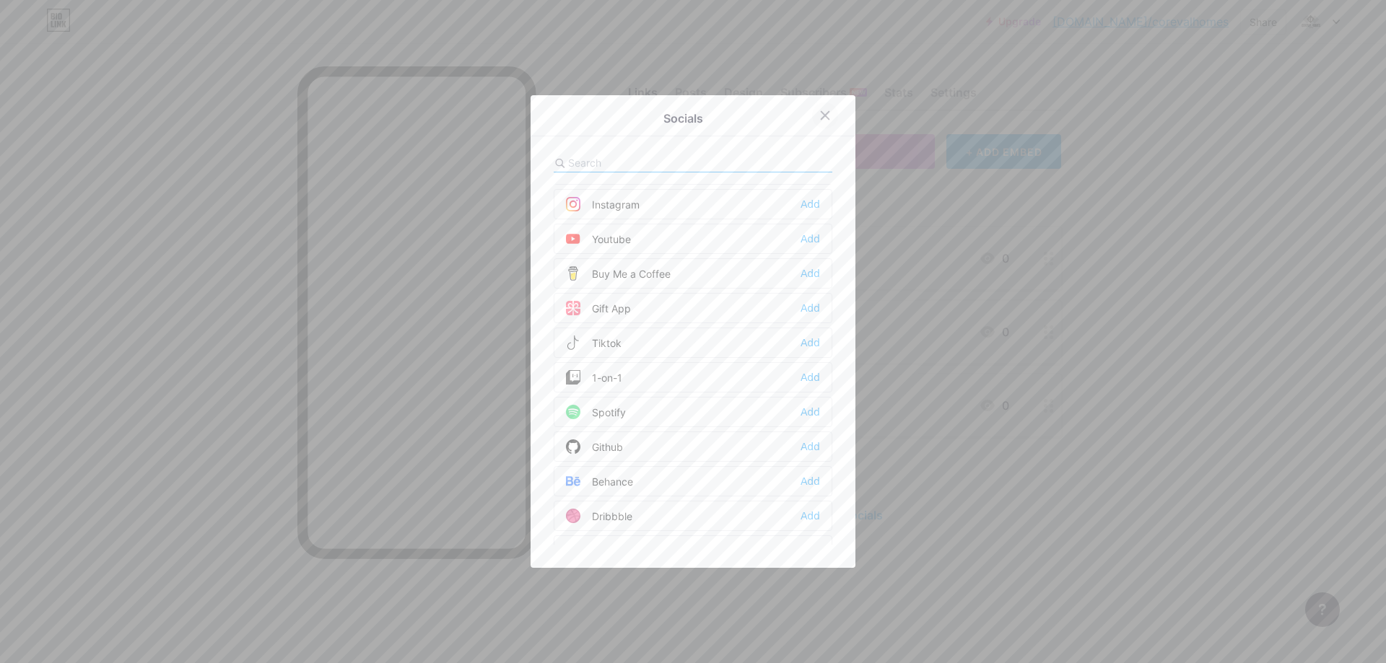
click at [824, 109] on div at bounding box center [825, 115] width 26 height 26
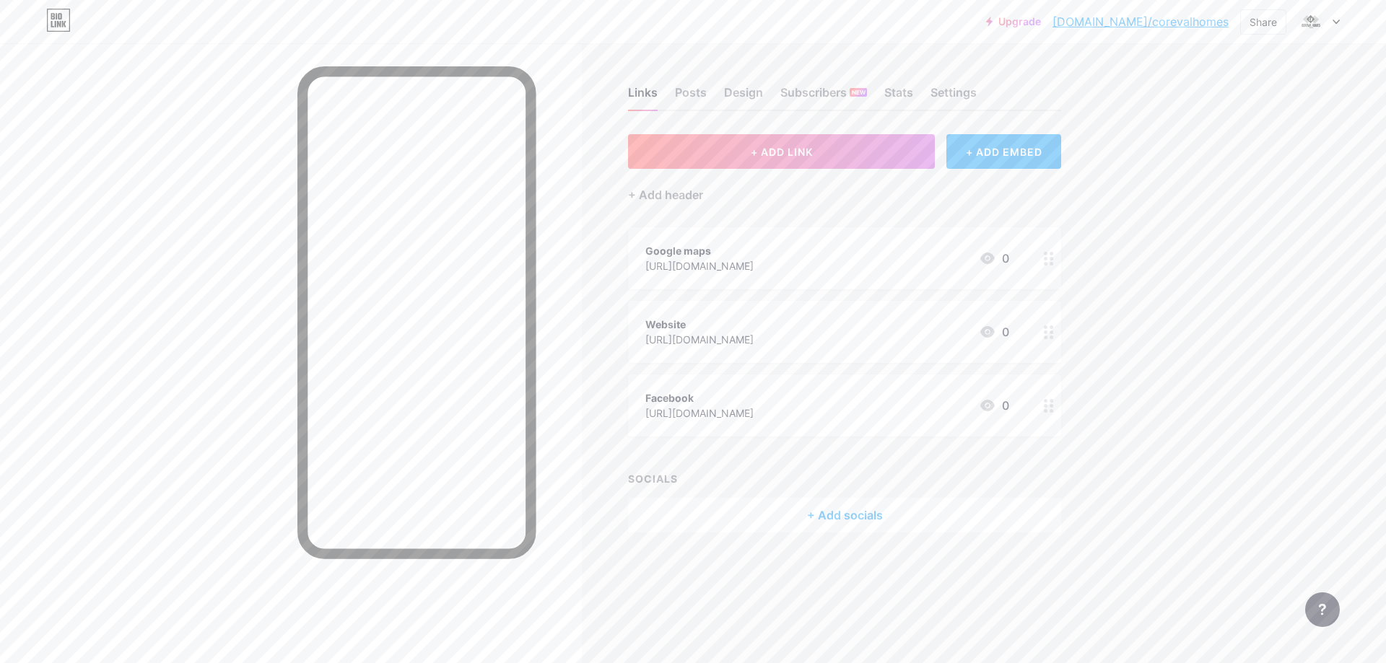
click at [989, 403] on icon at bounding box center [987, 406] width 14 height 12
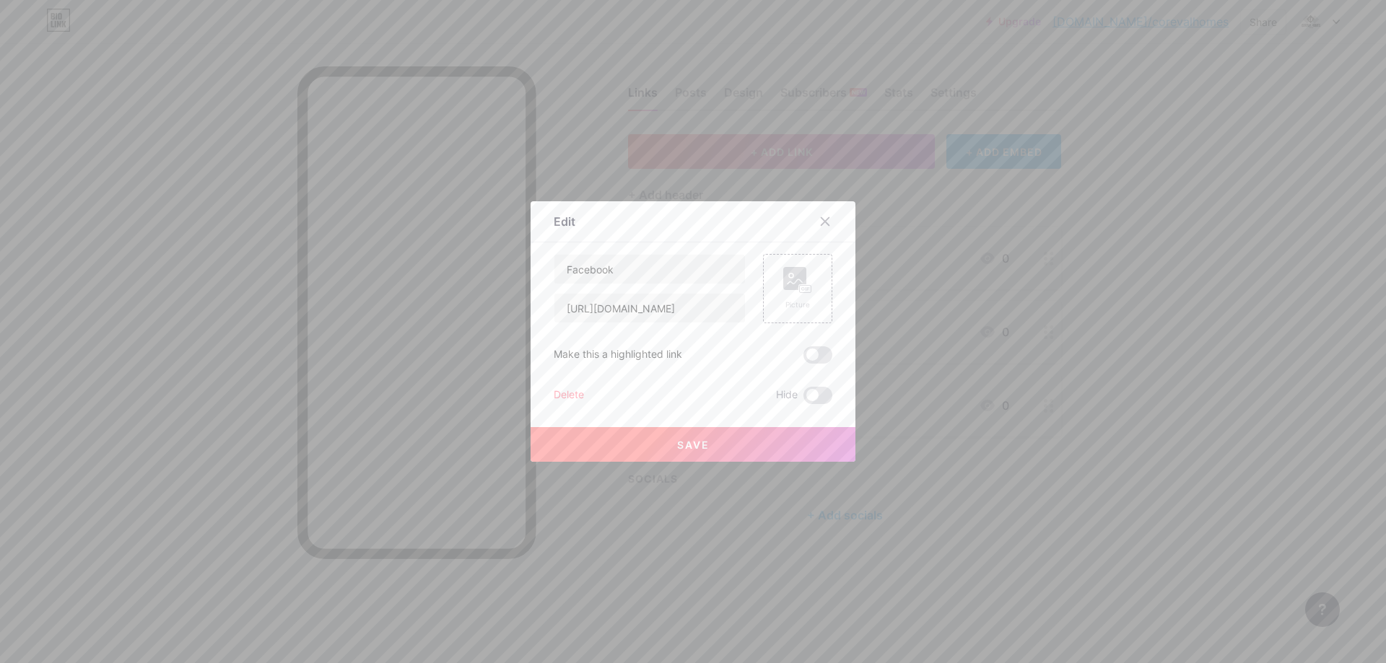
click at [557, 393] on div "Delete" at bounding box center [569, 395] width 30 height 17
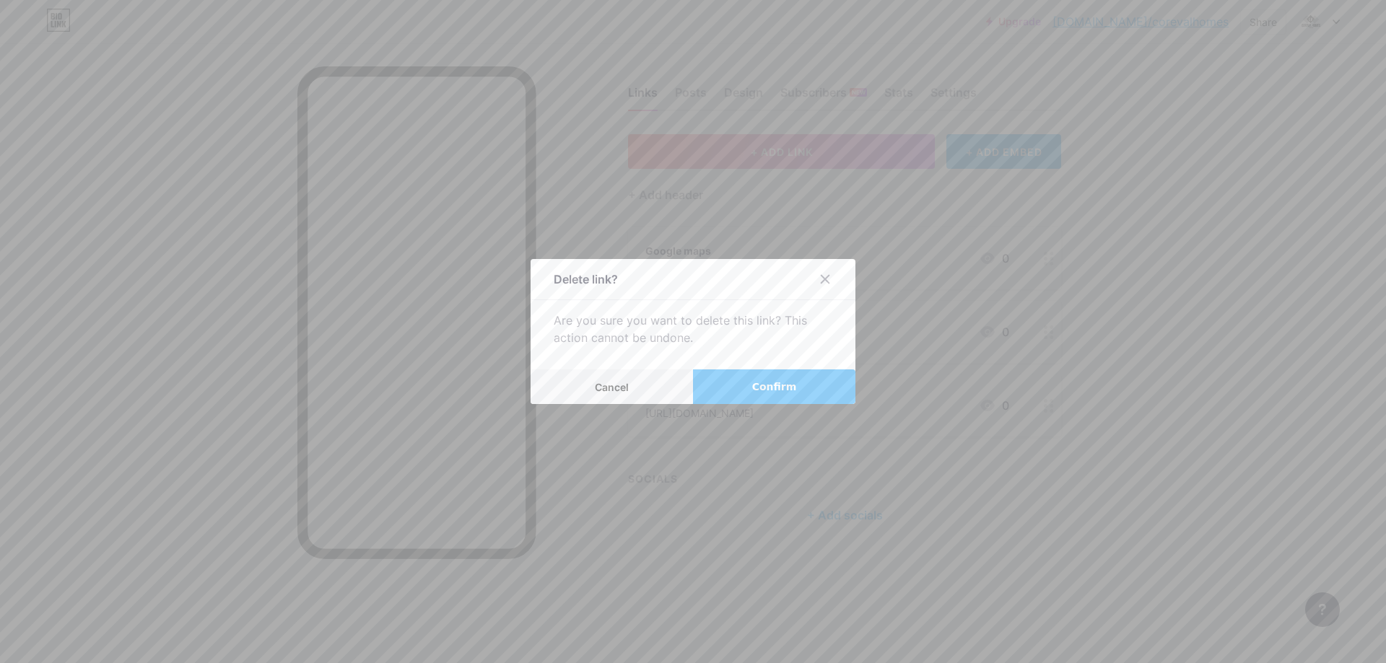
click at [724, 386] on button "Confirm" at bounding box center [774, 386] width 162 height 35
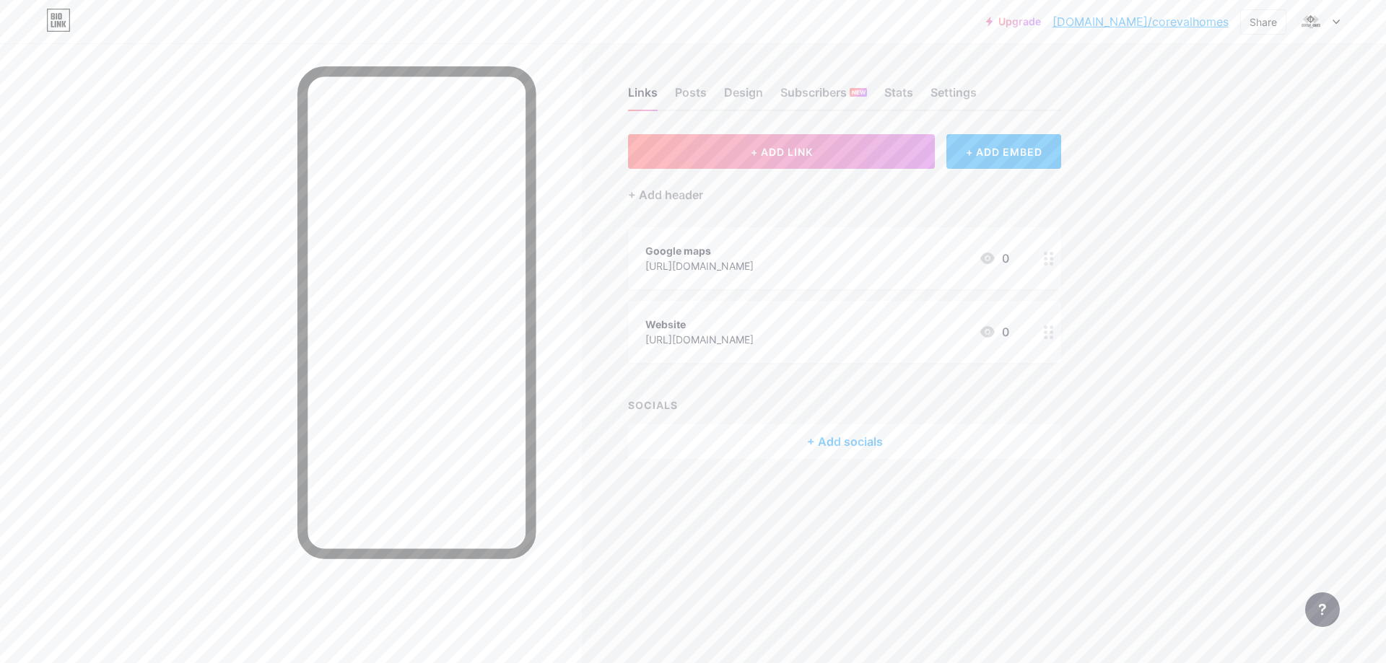
click at [991, 325] on icon at bounding box center [987, 331] width 17 height 17
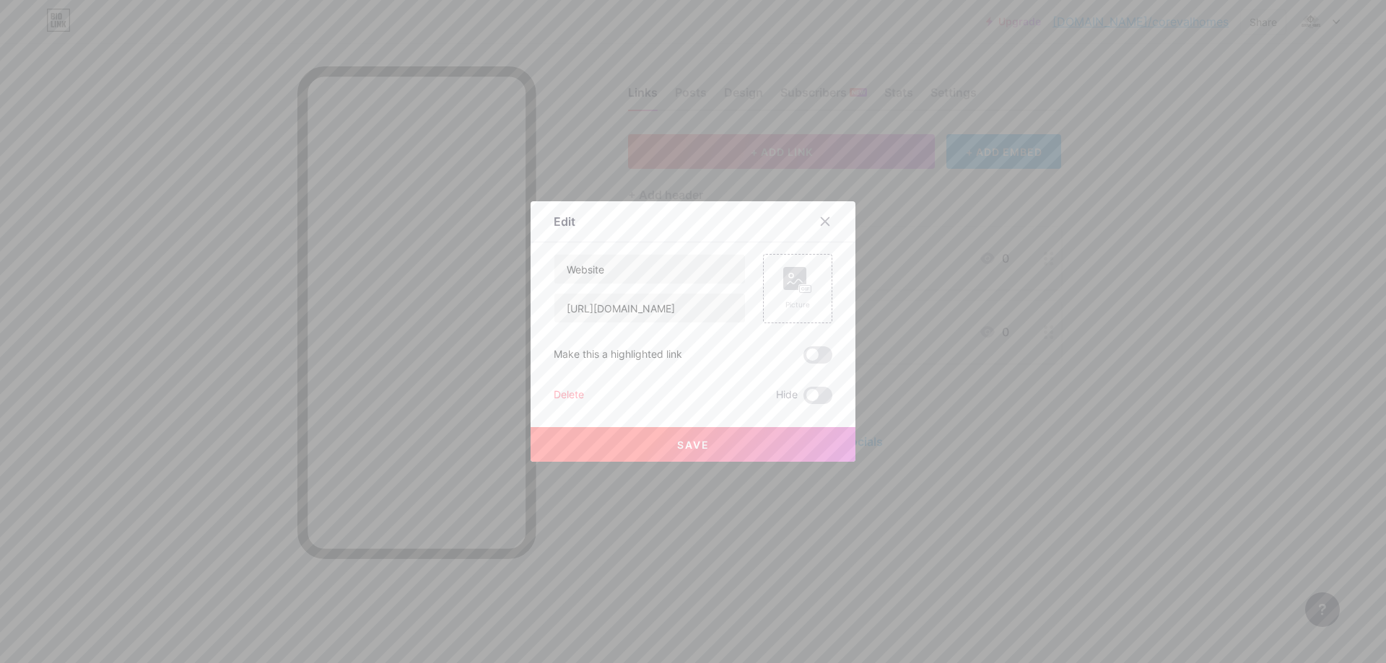
click at [559, 392] on div "Delete" at bounding box center [569, 395] width 30 height 17
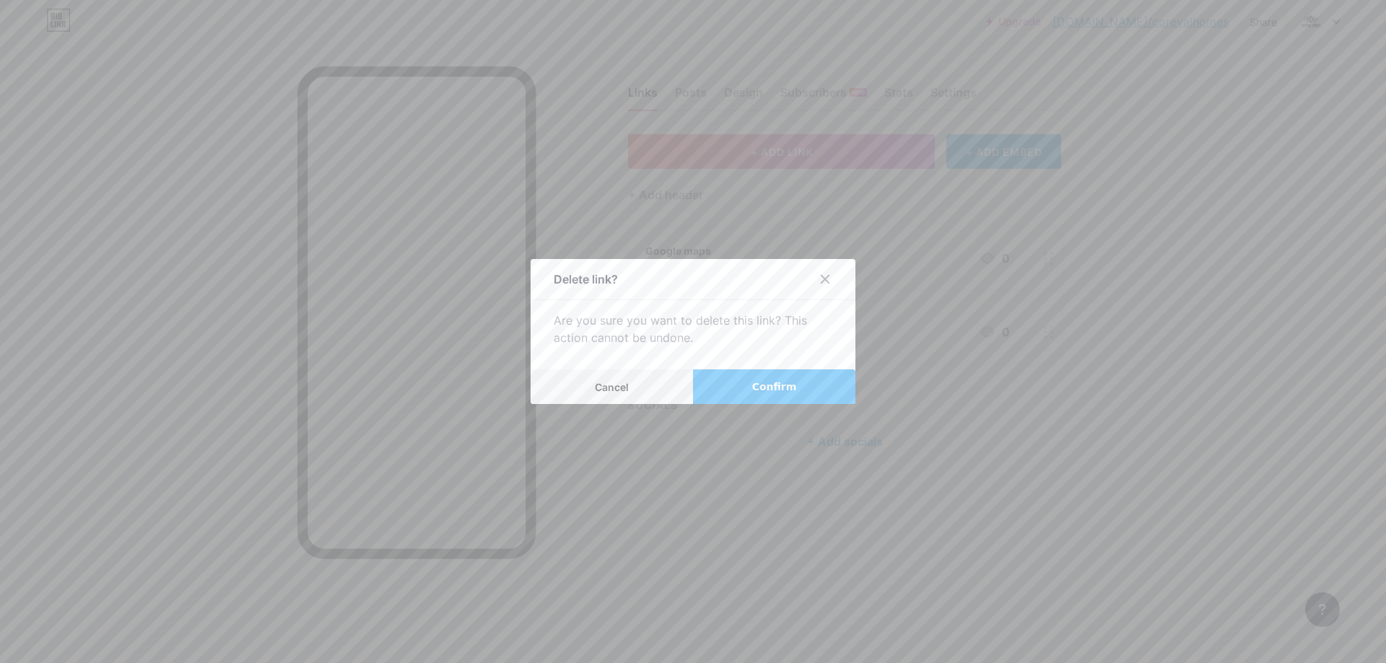
click at [745, 389] on button "Confirm" at bounding box center [774, 386] width 162 height 35
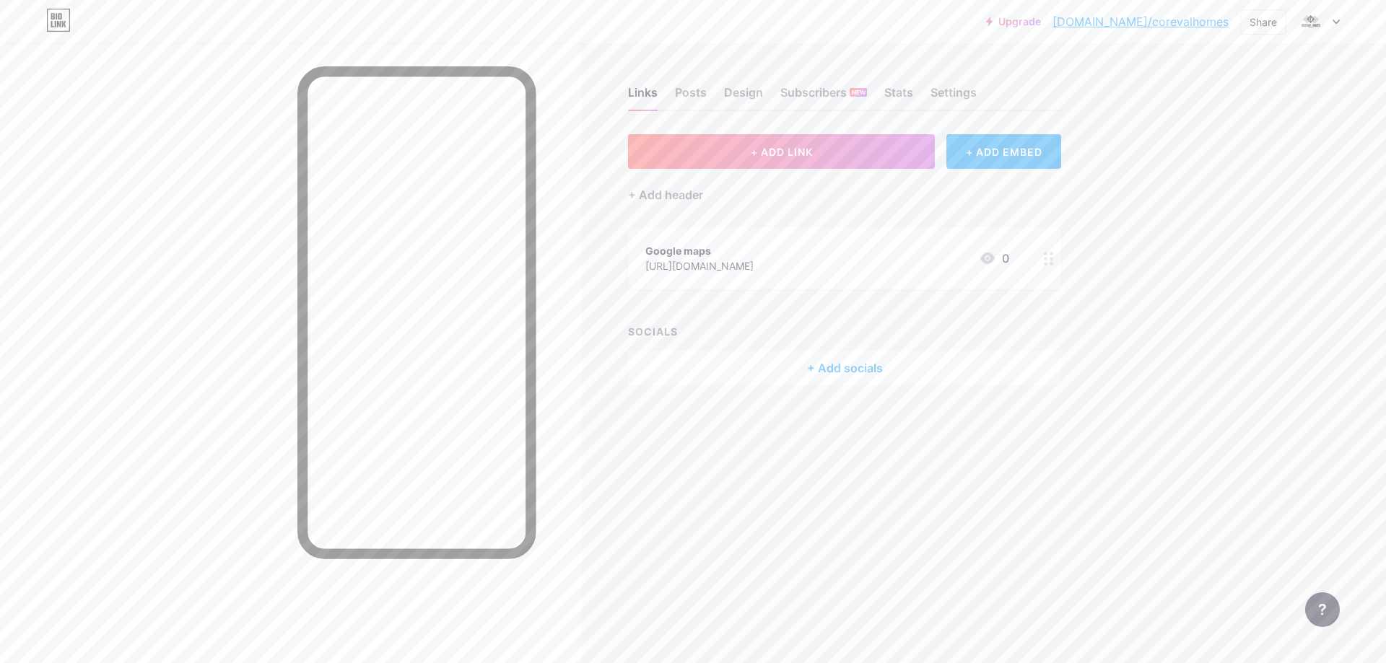
click at [823, 367] on div "+ Add socials" at bounding box center [844, 368] width 433 height 35
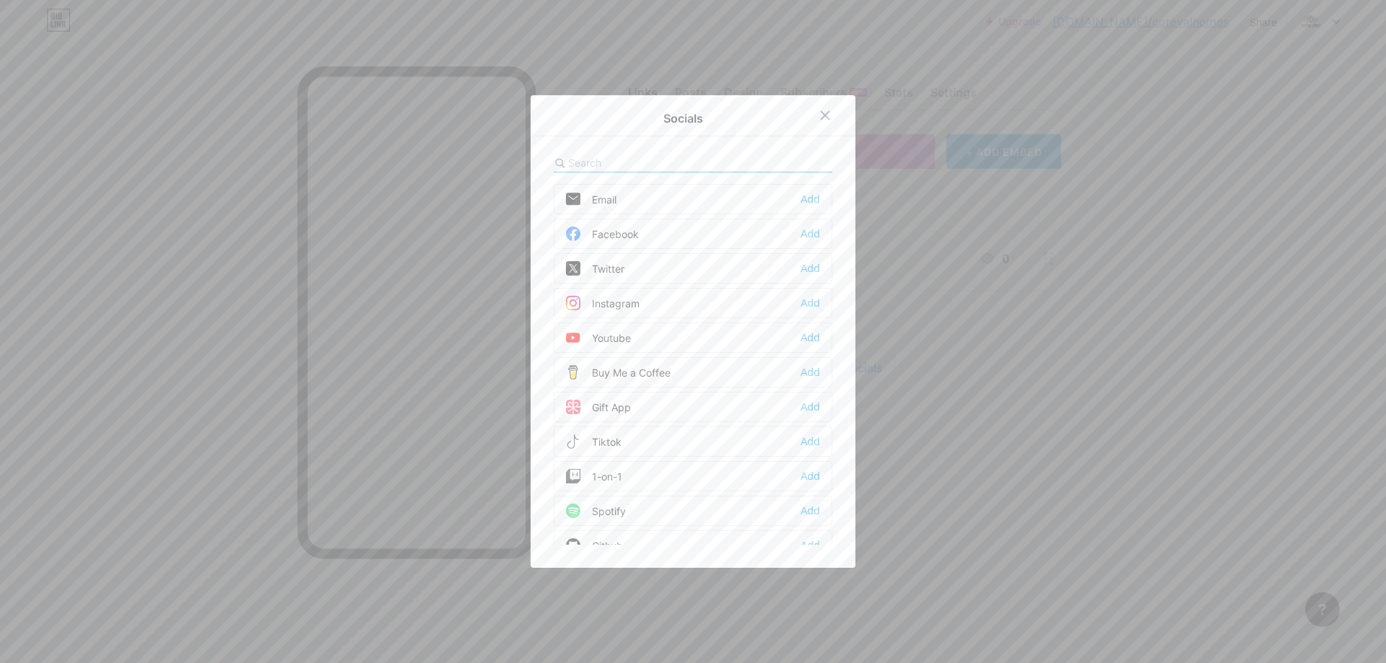
click at [626, 232] on div "Facebook" at bounding box center [602, 234] width 73 height 14
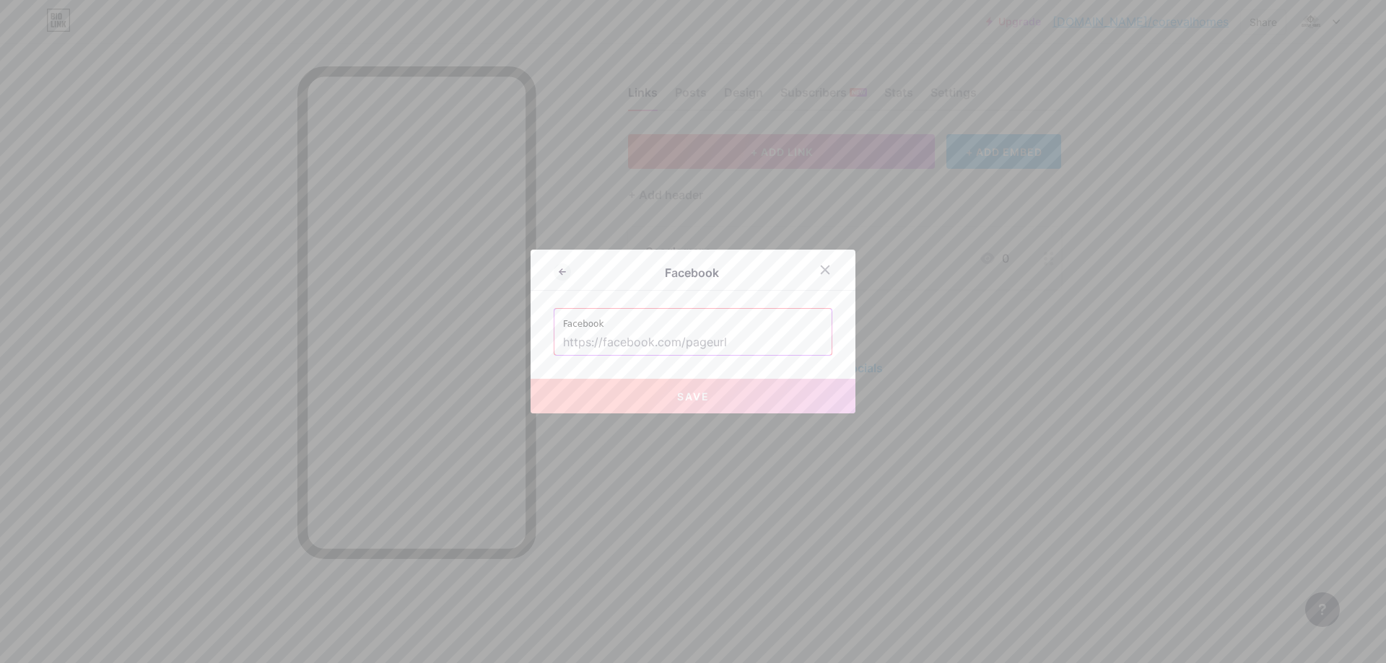
click at [704, 336] on input "text" at bounding box center [693, 343] width 260 height 25
paste input "[URL][DOMAIN_NAME]"
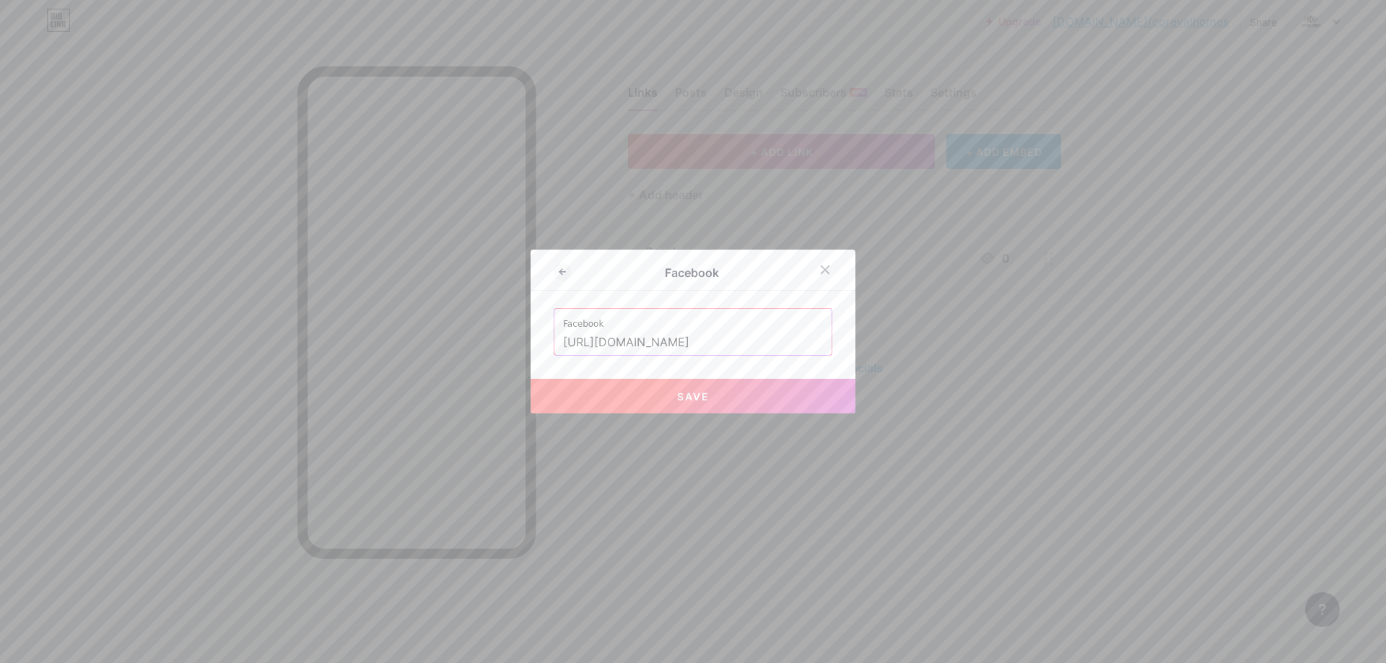
scroll to position [0, 132]
type input "[URL][DOMAIN_NAME]"
click at [702, 400] on span "Save" at bounding box center [693, 396] width 32 height 12
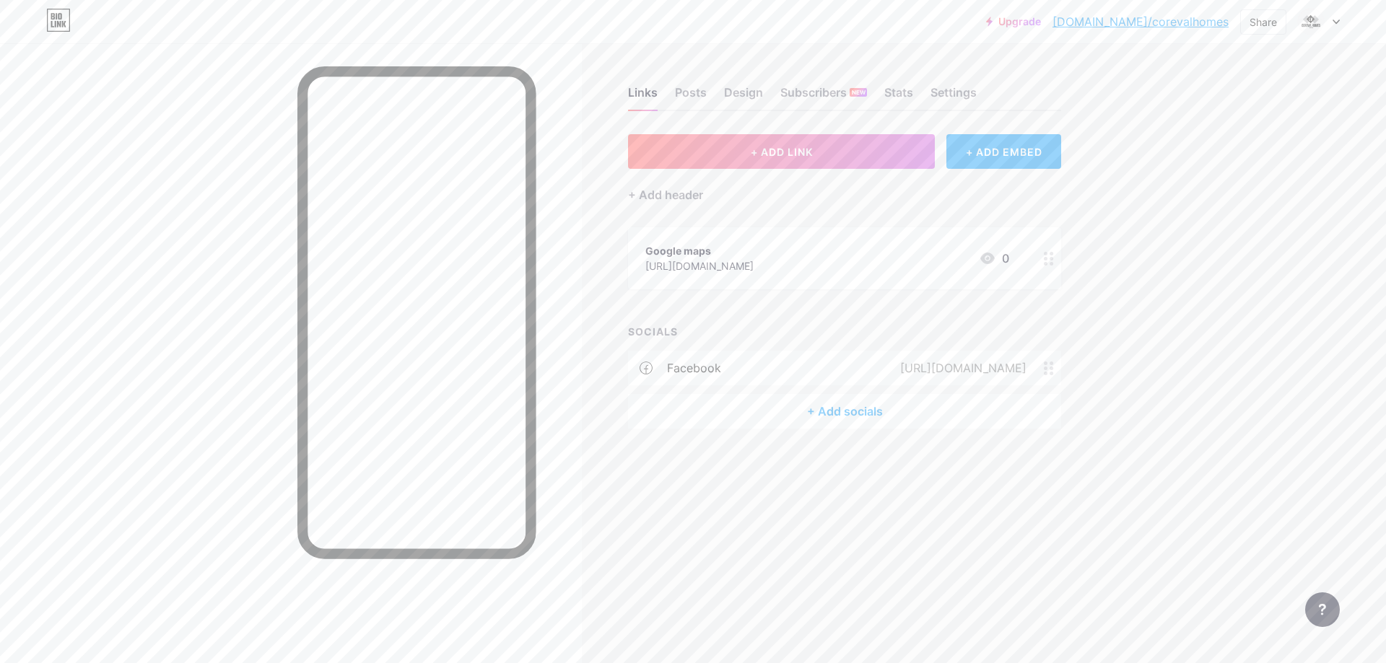
click at [836, 411] on div "+ Add socials" at bounding box center [844, 411] width 433 height 35
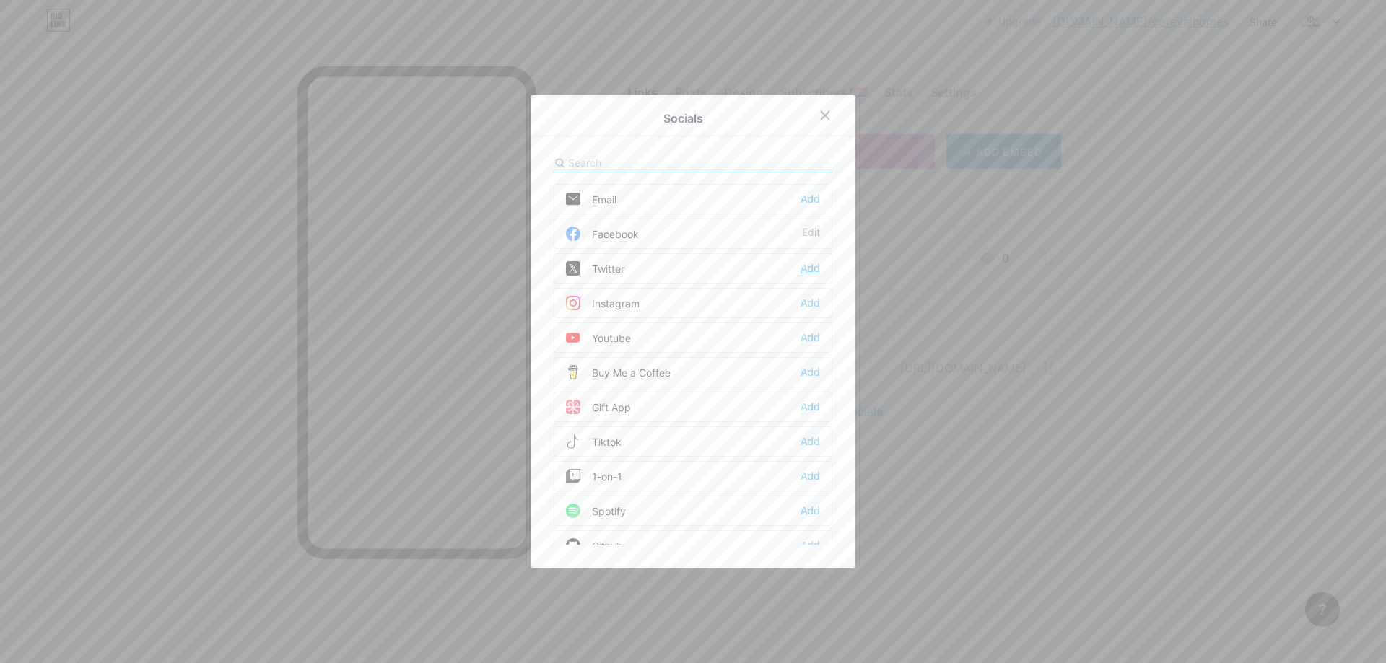
click at [802, 265] on div "Add" at bounding box center [809, 268] width 19 height 14
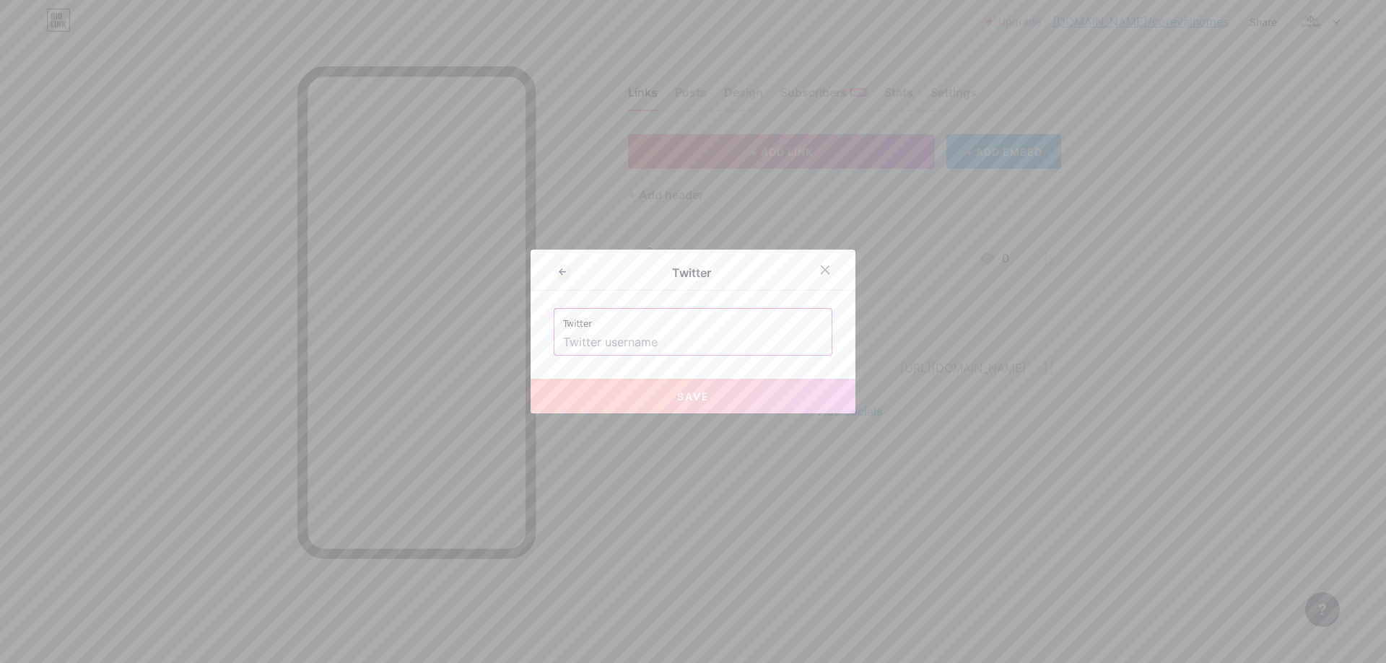
click at [609, 336] on input "text" at bounding box center [693, 343] width 260 height 25
paste input "[URL][DOMAIN_NAME]"
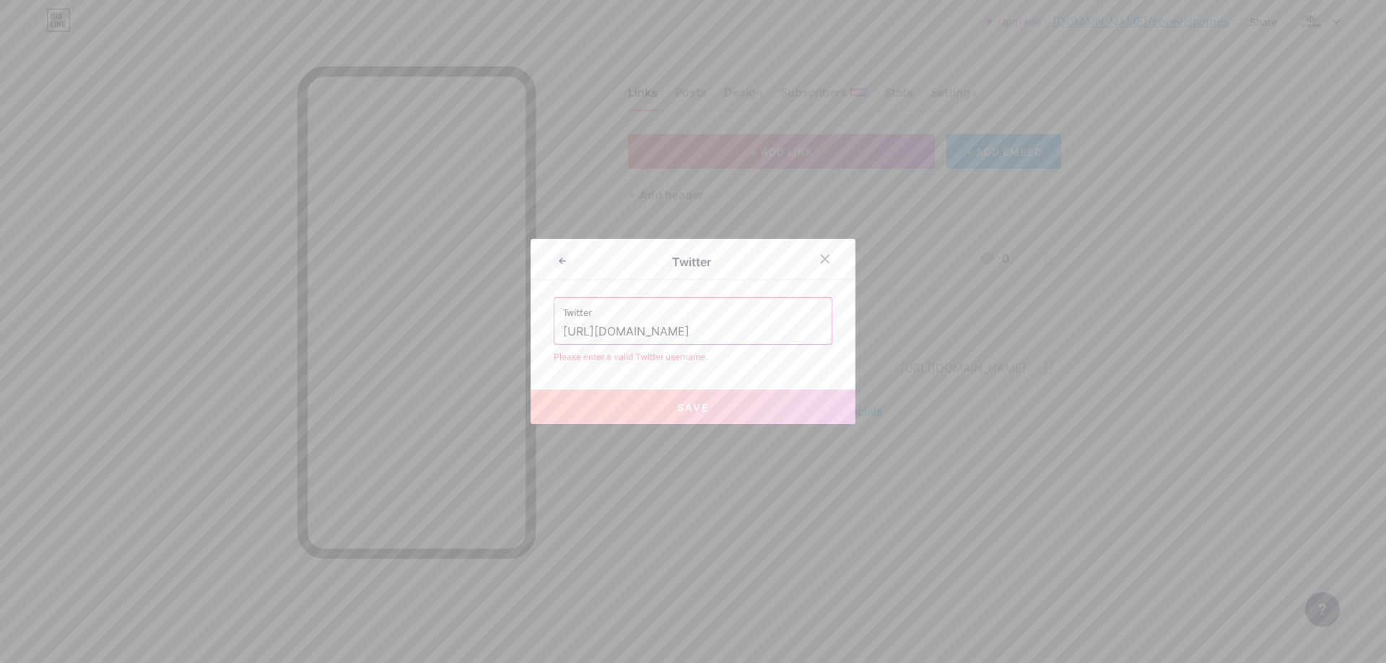
paste input "corevalhomesca"
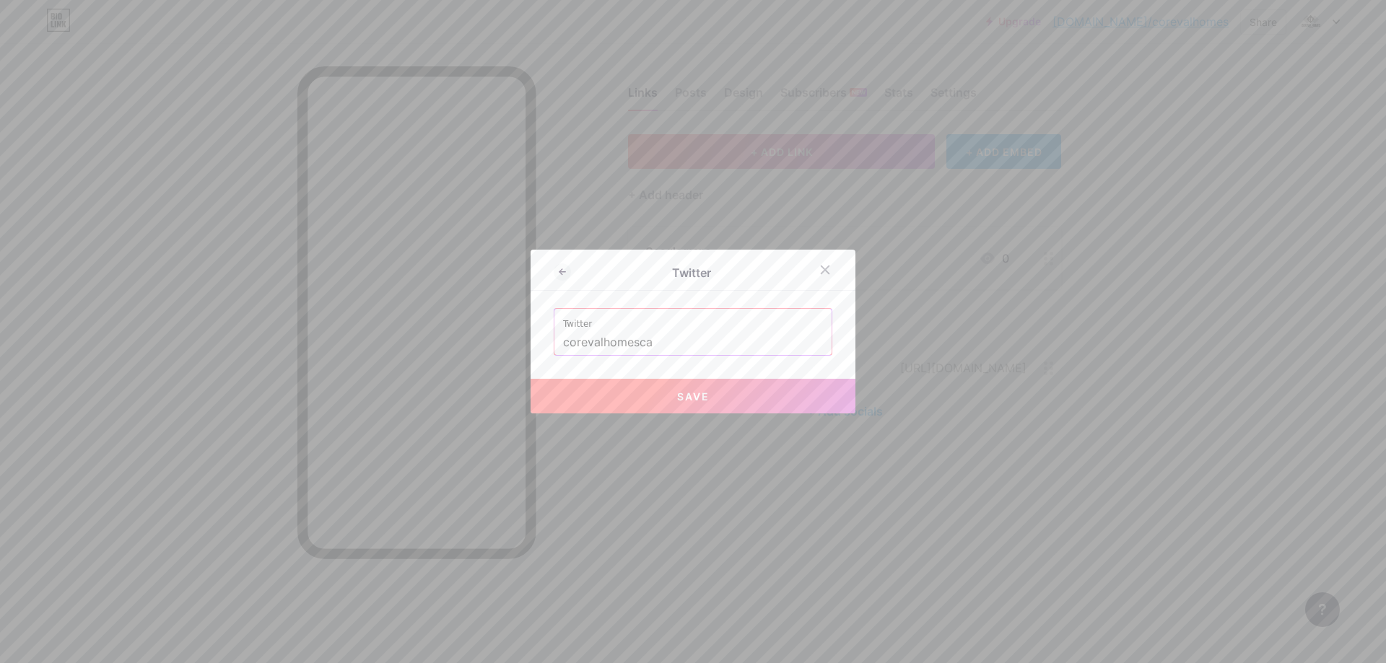
click at [666, 401] on button "Save" at bounding box center [692, 396] width 325 height 35
type input "[URL][DOMAIN_NAME]"
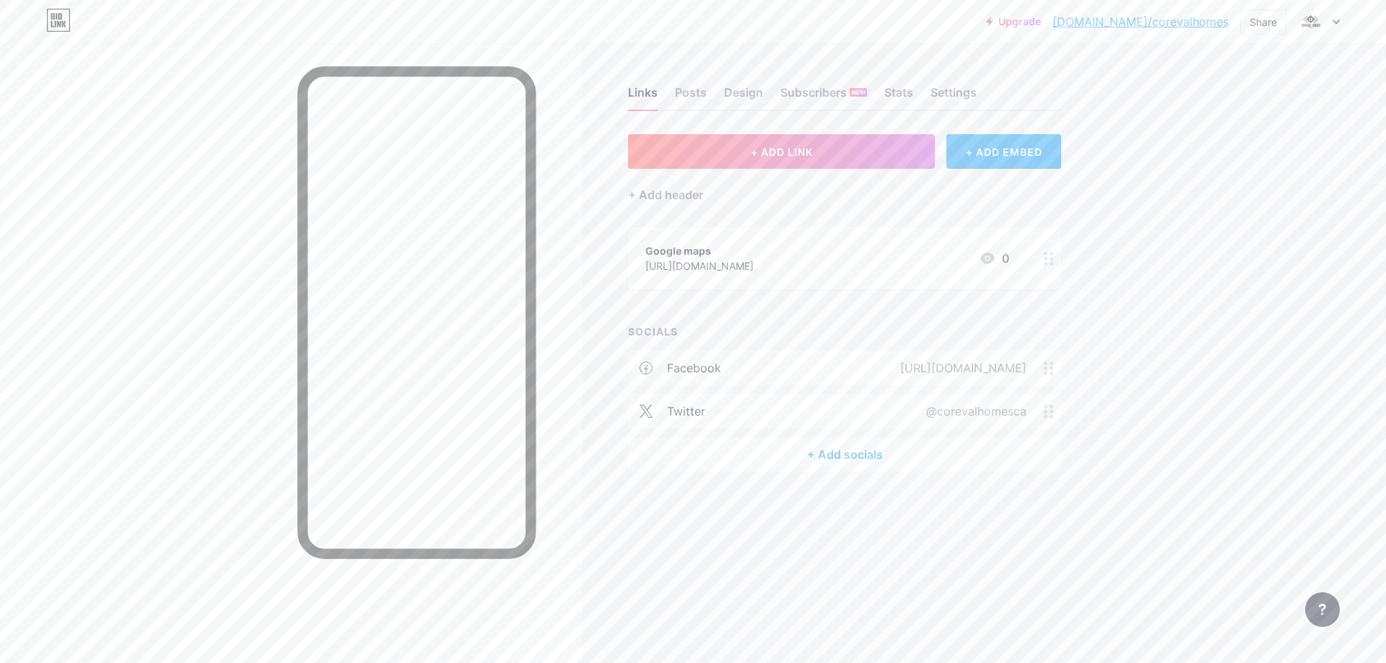
click at [823, 454] on div "+ Add socials" at bounding box center [844, 454] width 433 height 35
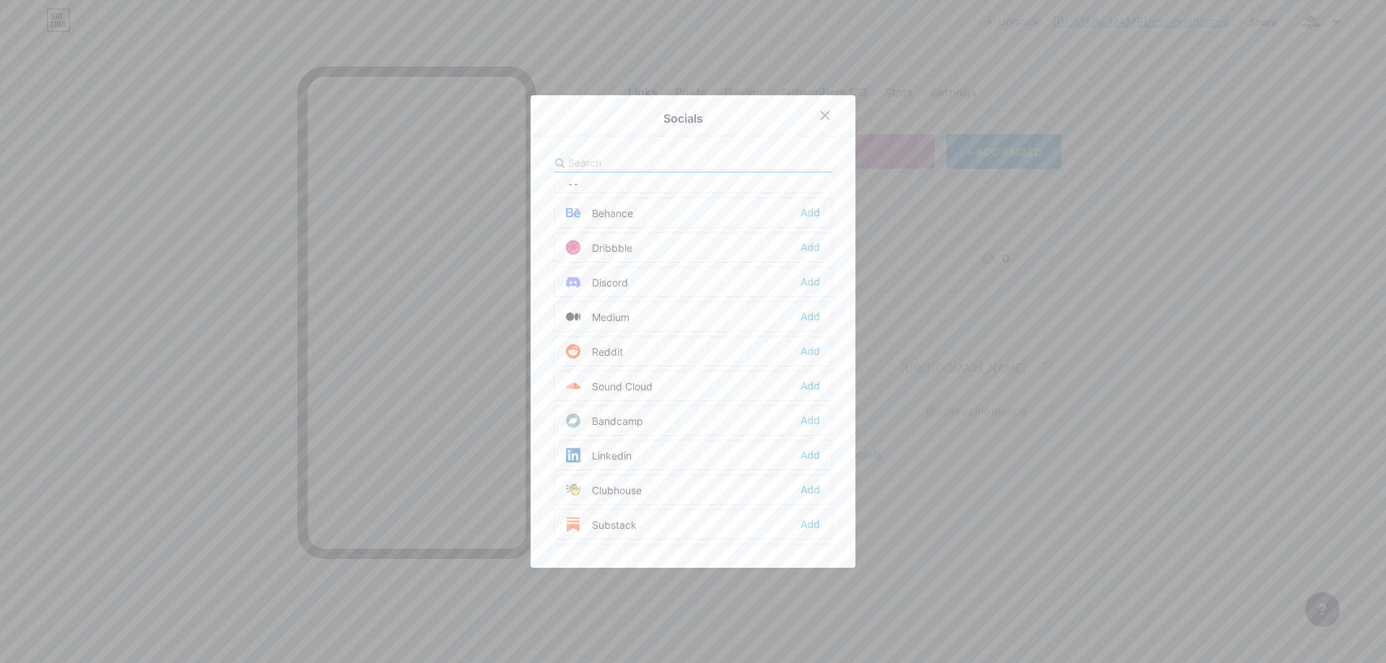
scroll to position [385, 0]
click at [804, 437] on div "Add" at bounding box center [809, 438] width 19 height 14
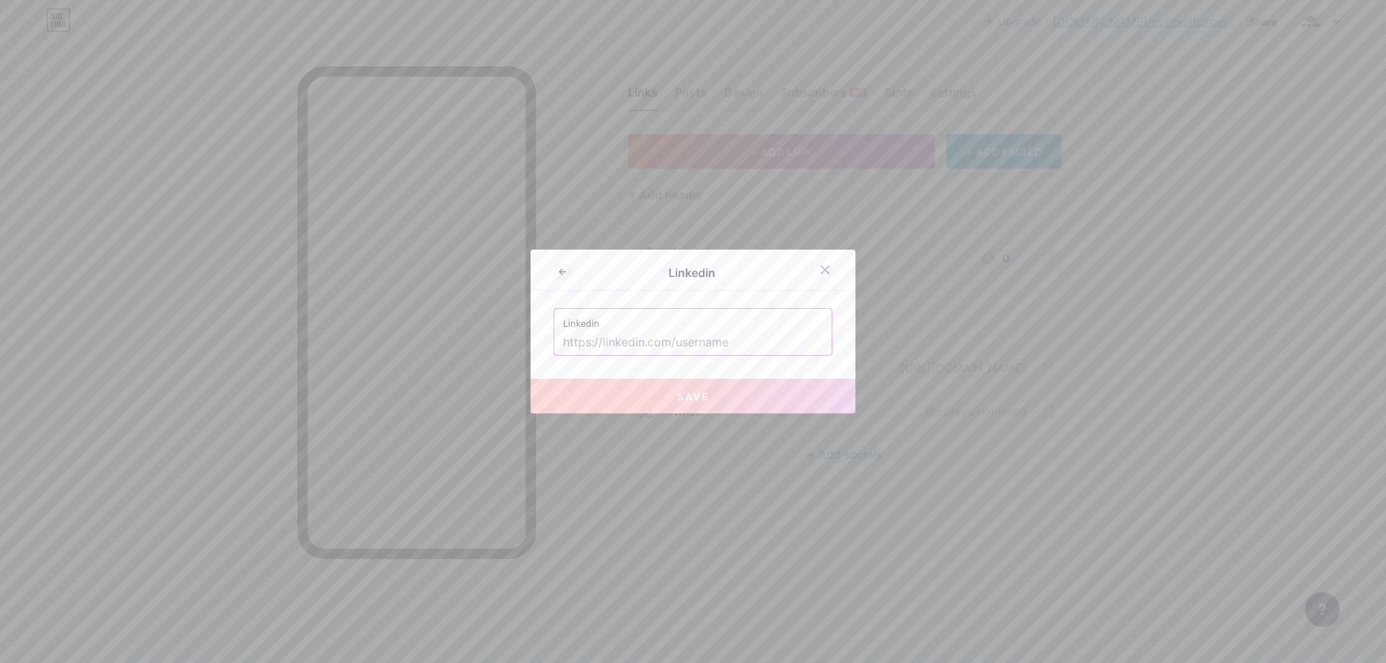
click at [660, 337] on input "text" at bounding box center [693, 343] width 260 height 25
paste input "[URL][DOMAIN_NAME]"
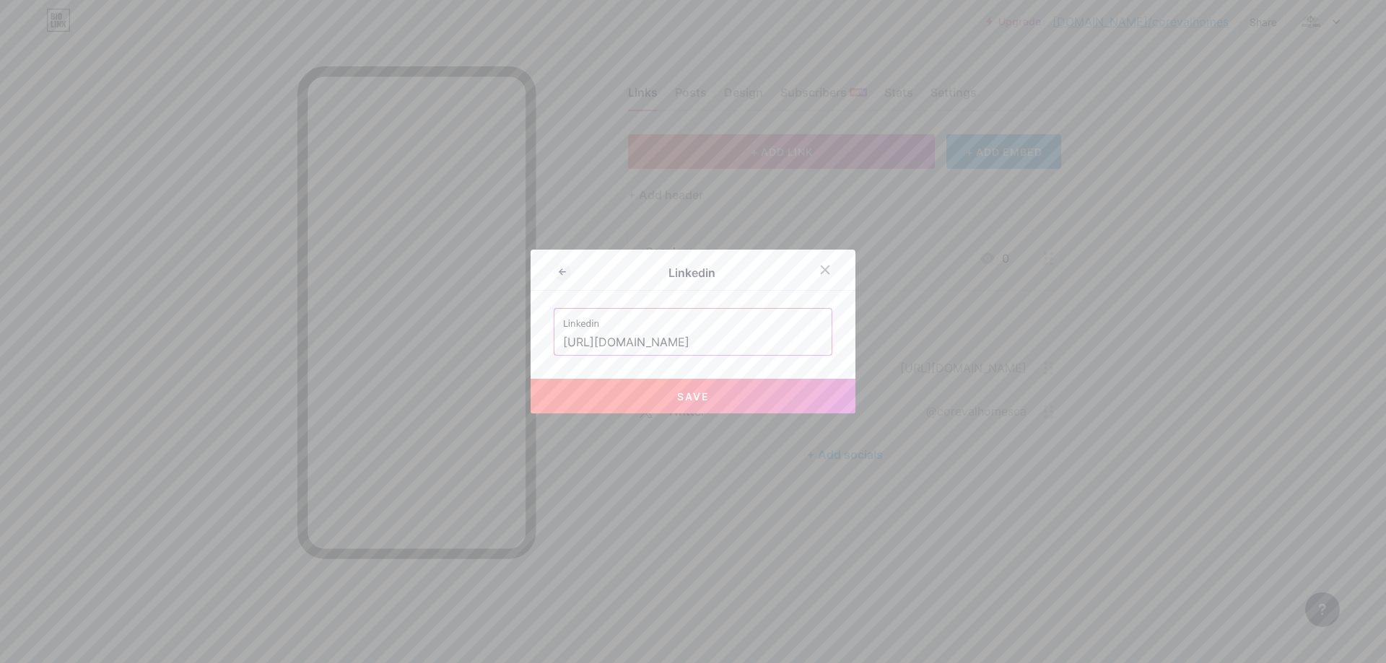
type input "[URL][DOMAIN_NAME]"
click at [677, 393] on span "Save" at bounding box center [693, 396] width 32 height 12
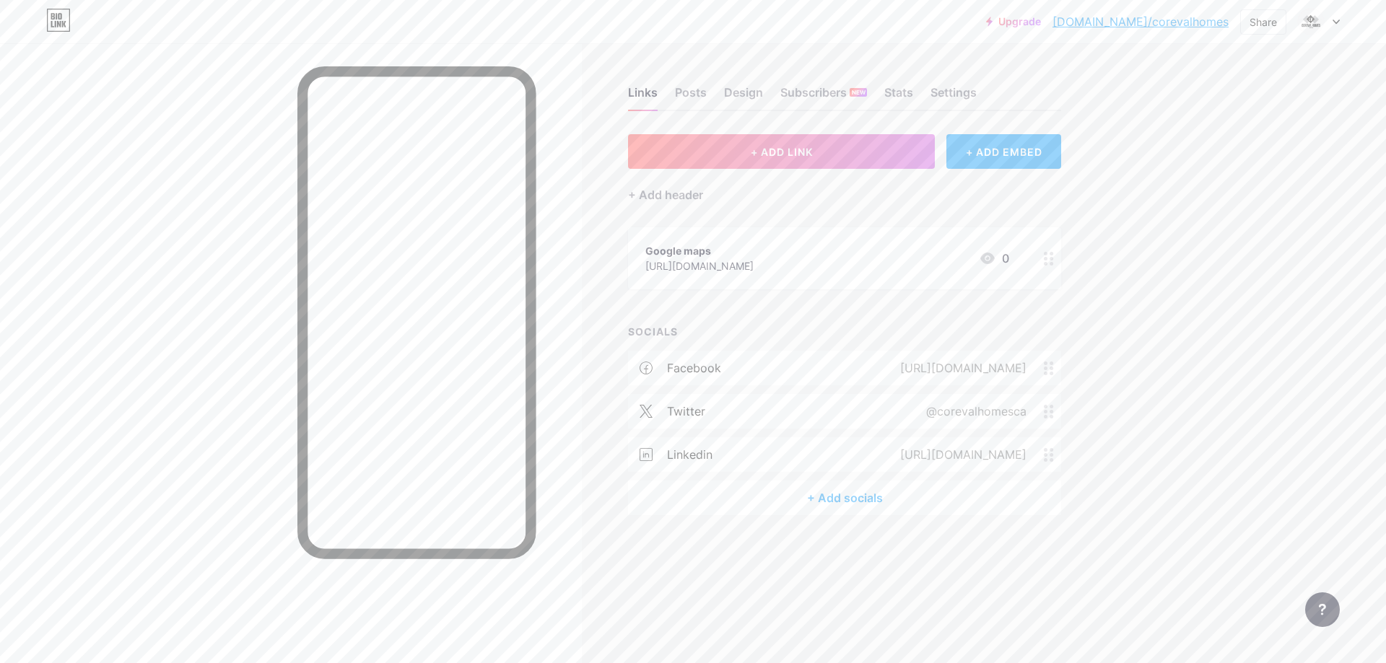
click at [847, 502] on div "+ Add socials" at bounding box center [844, 498] width 433 height 35
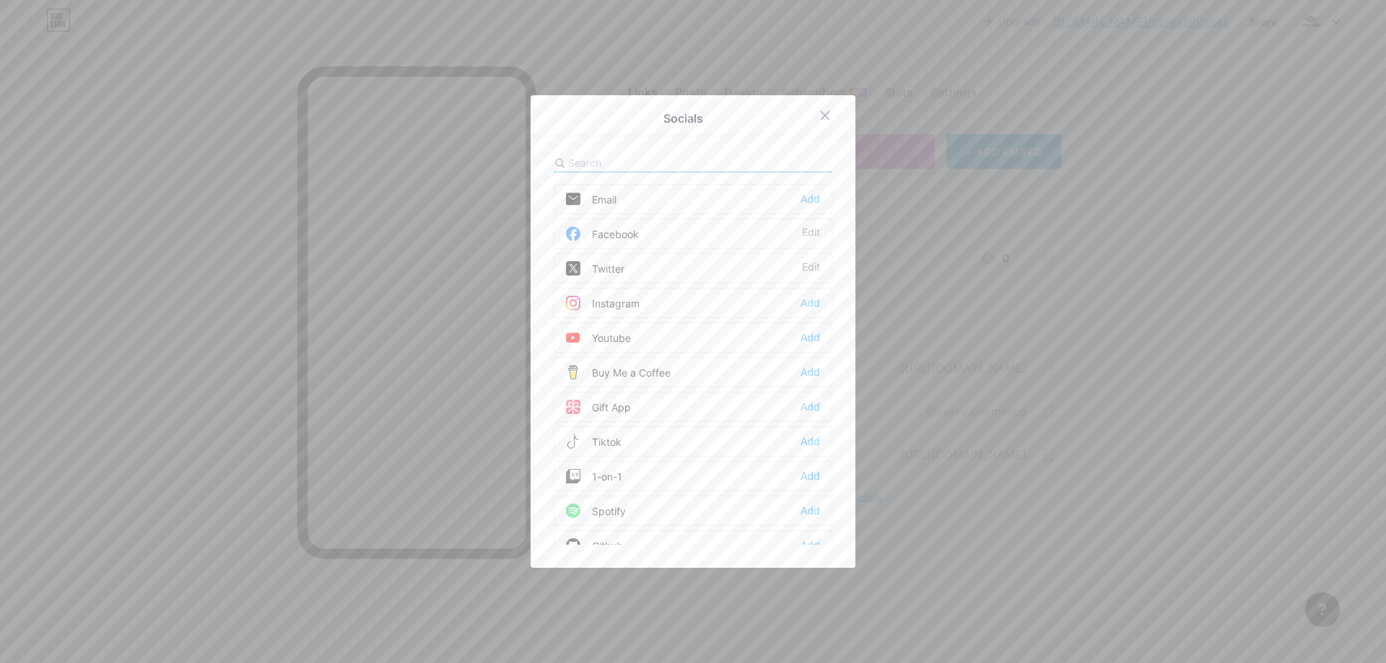
click at [815, 335] on div "Youtube Add" at bounding box center [693, 338] width 279 height 30
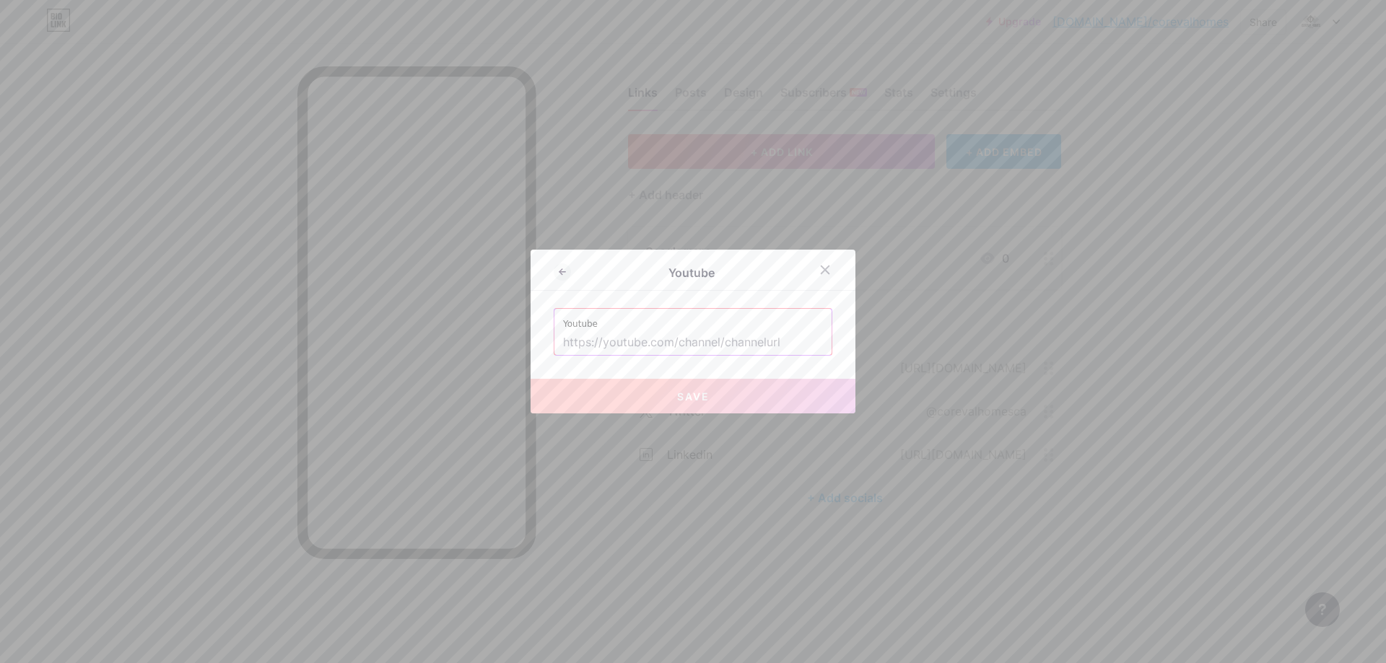
click at [654, 346] on input "text" at bounding box center [693, 343] width 260 height 25
paste input "[URL][DOMAIN_NAME]"
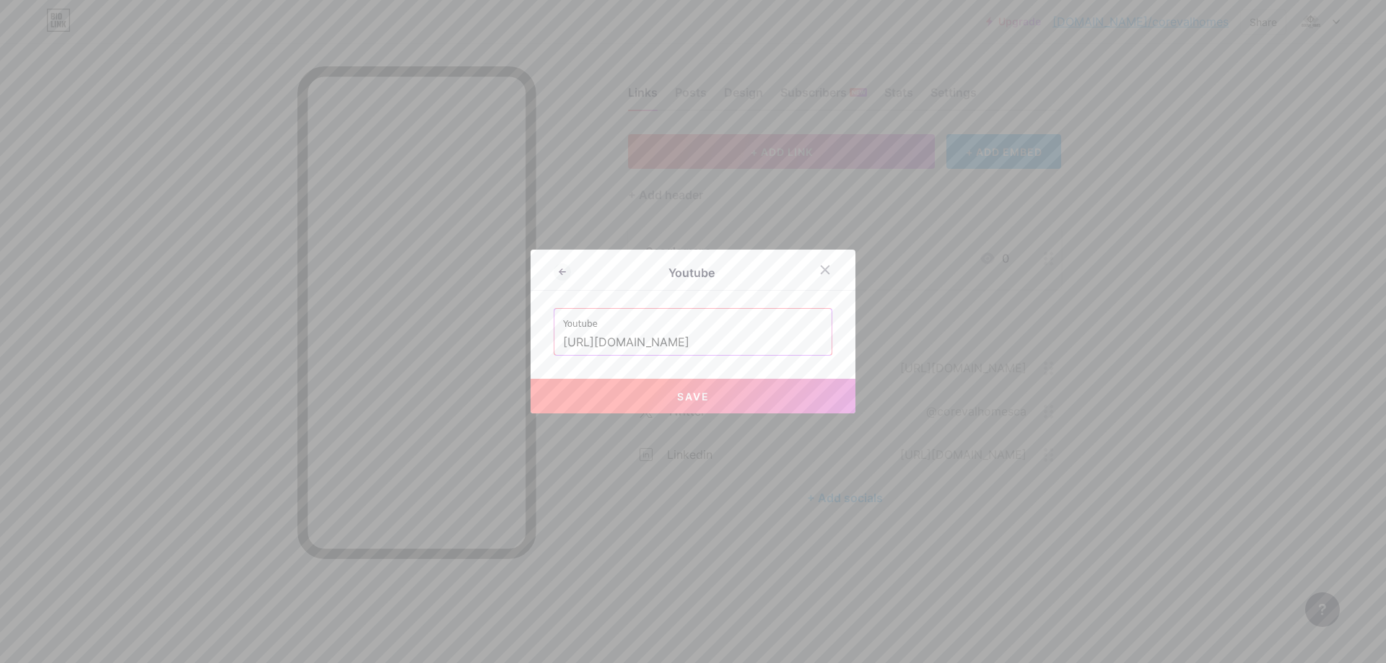
type input "[URL][DOMAIN_NAME]"
click at [699, 408] on button "Save" at bounding box center [692, 396] width 325 height 35
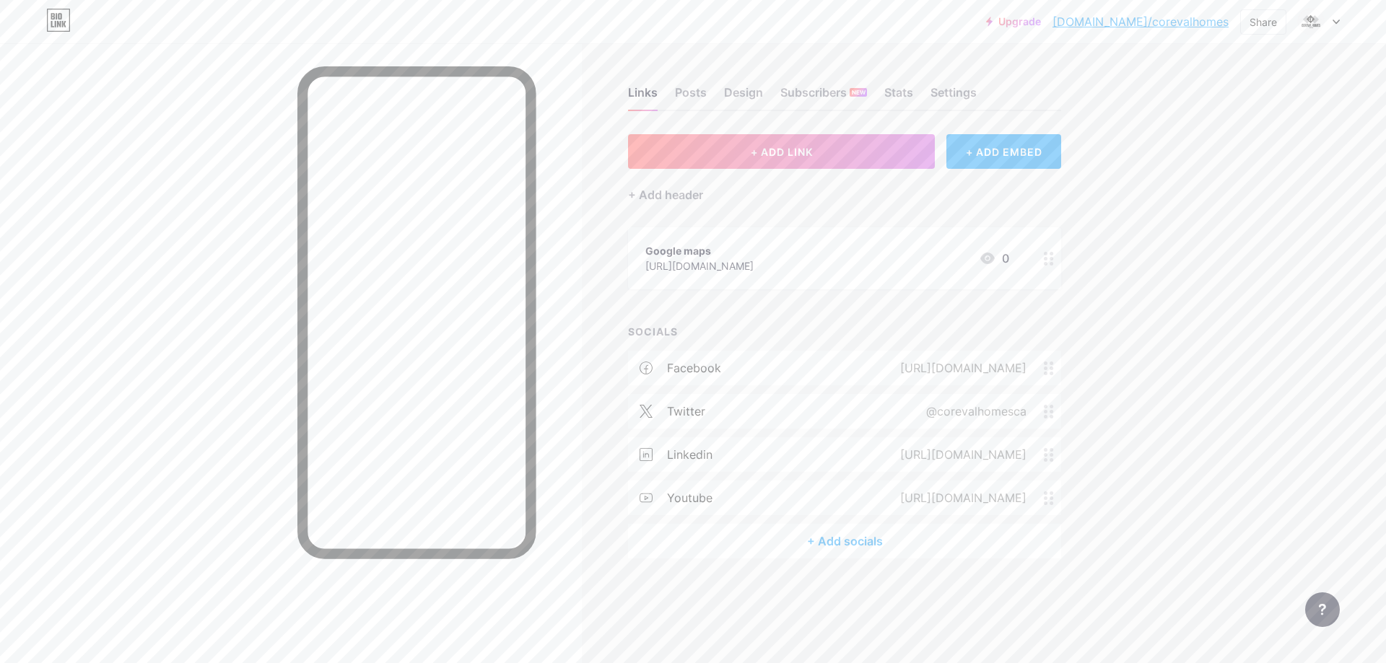
click at [852, 538] on div "+ Add socials" at bounding box center [844, 541] width 433 height 35
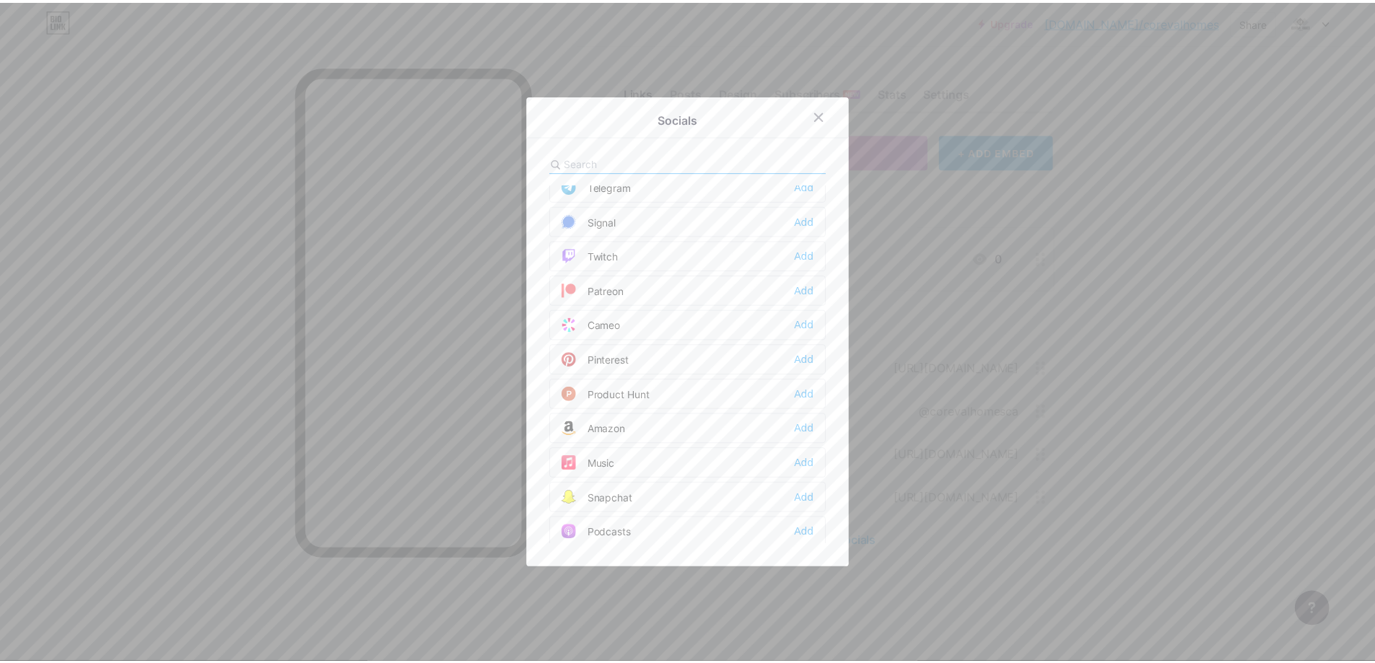
scroll to position [770, 0]
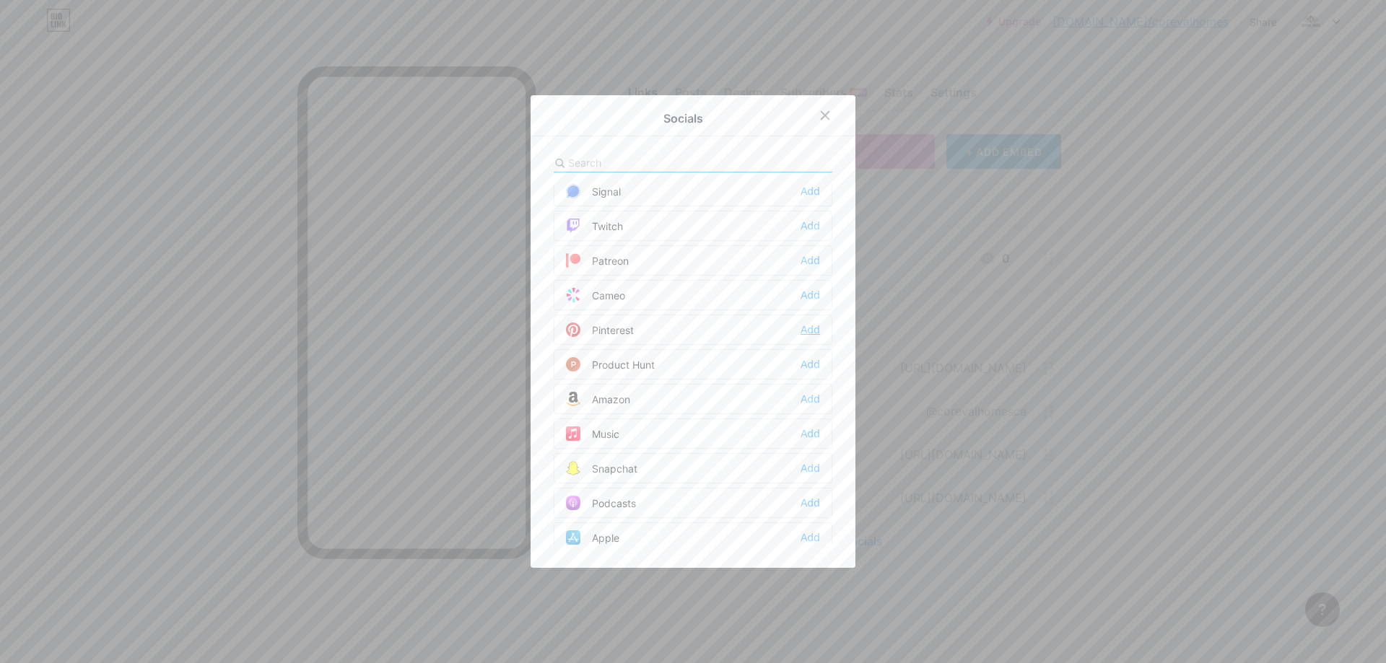
click at [803, 331] on div "Add" at bounding box center [809, 330] width 19 height 14
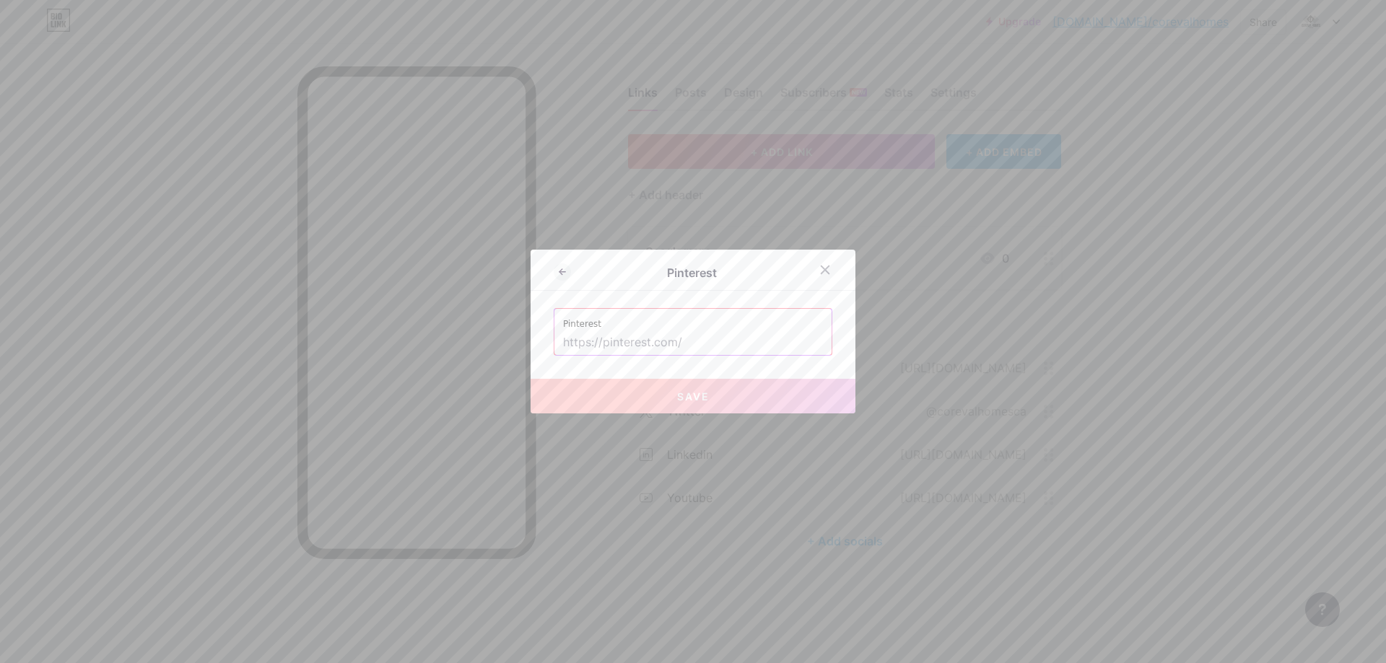
click at [612, 349] on input "text" at bounding box center [693, 343] width 260 height 25
paste input "[URL][DOMAIN_NAME]"
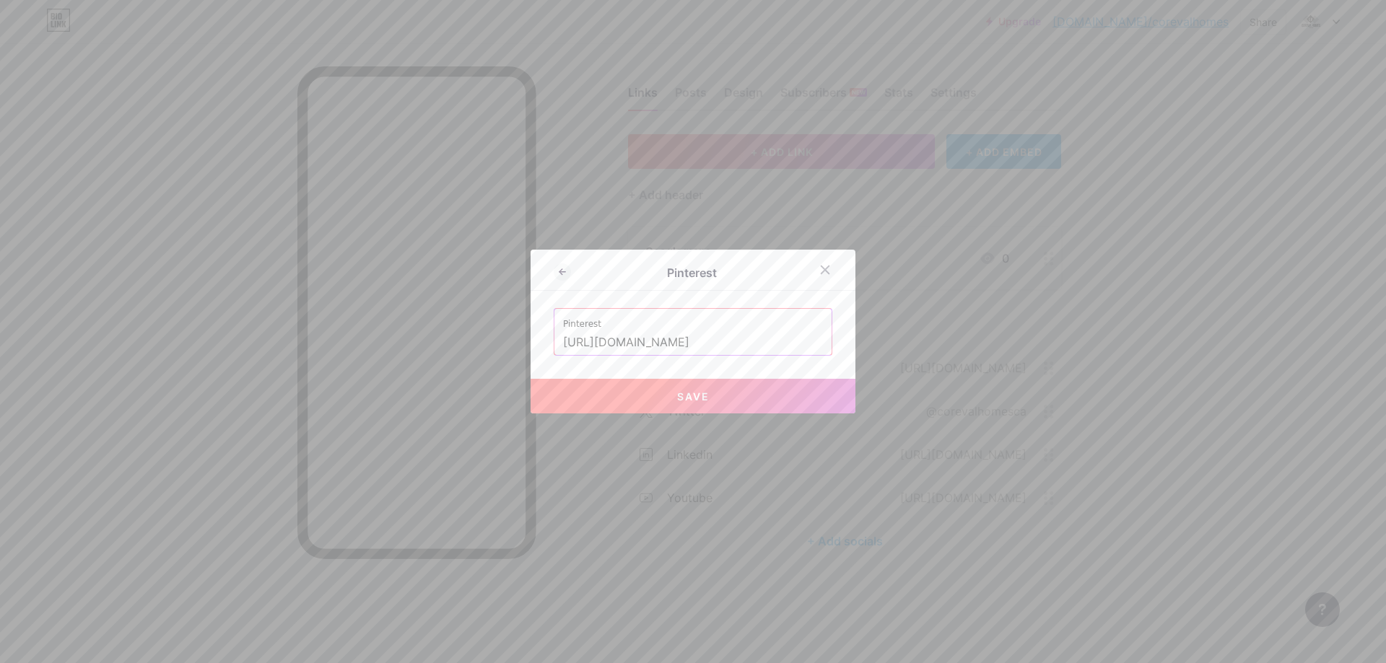
type input "[URL][DOMAIN_NAME]"
click at [683, 390] on span "Save" at bounding box center [693, 396] width 32 height 12
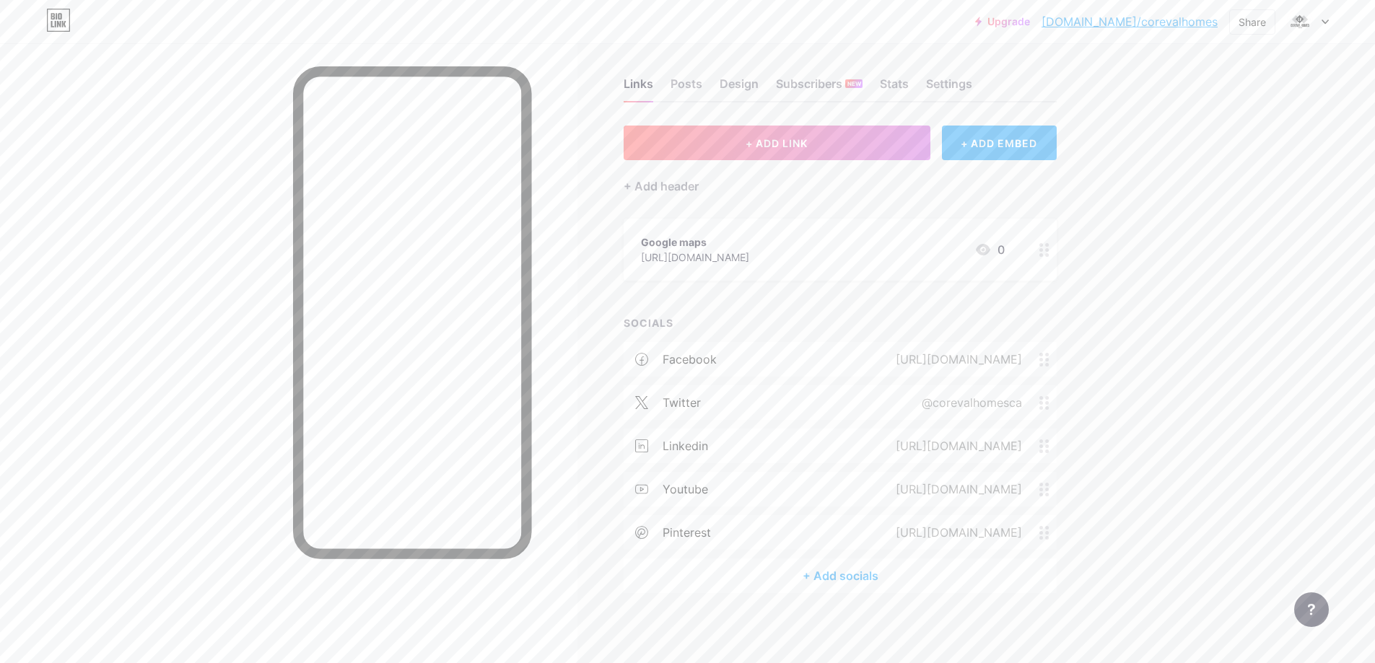
scroll to position [10, 0]
click at [878, 572] on div "+ Add socials" at bounding box center [840, 574] width 433 height 35
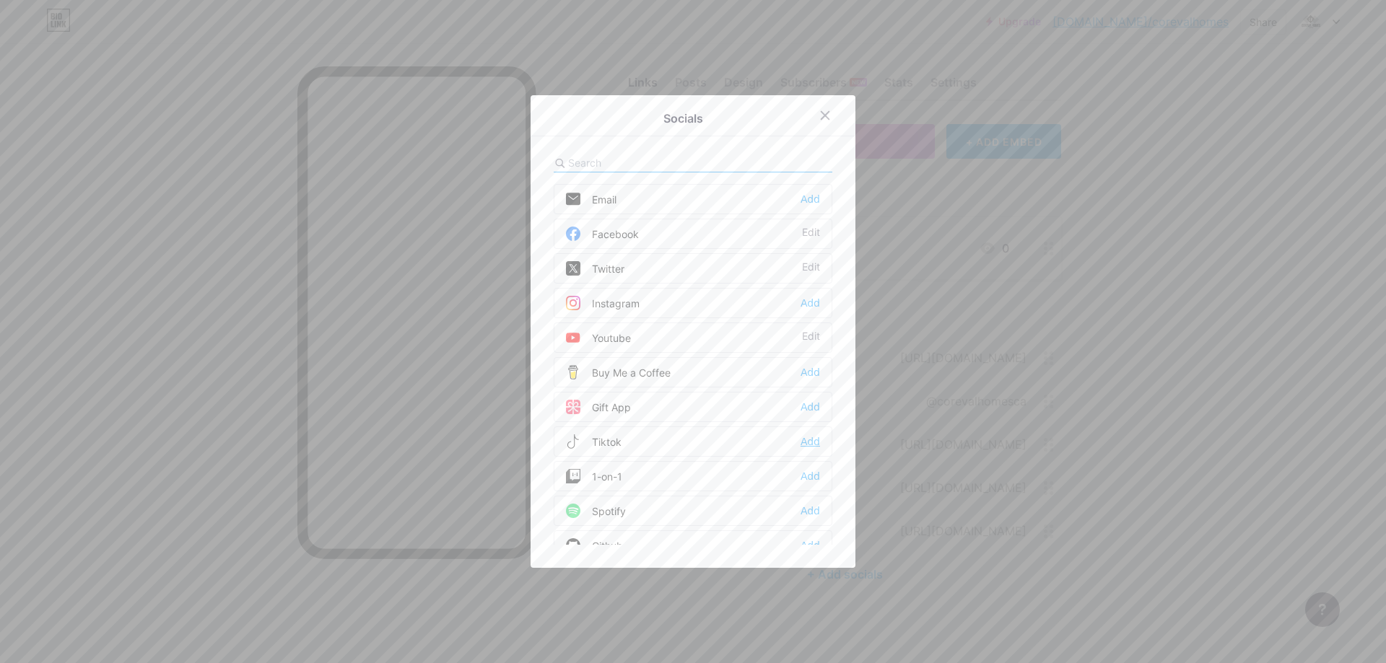
click at [807, 441] on div "Add" at bounding box center [809, 441] width 19 height 14
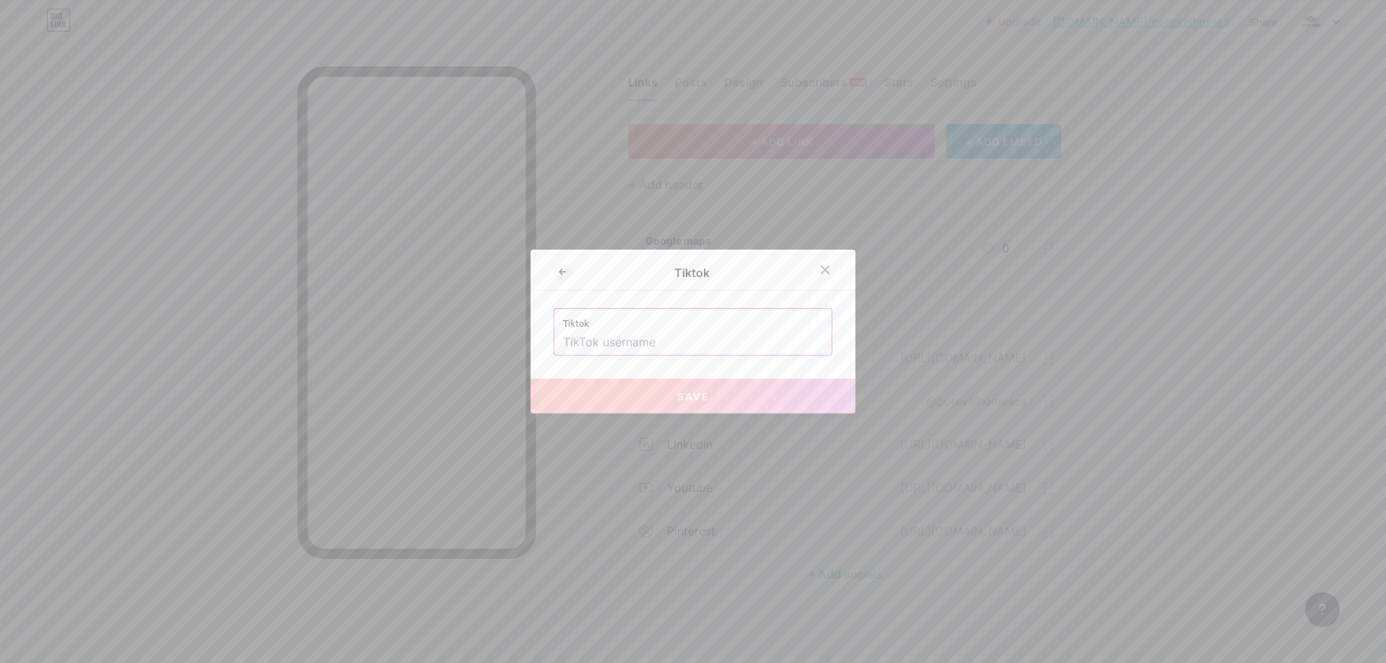
click at [672, 344] on input "text" at bounding box center [693, 343] width 260 height 25
click at [618, 346] on input "text" at bounding box center [693, 343] width 260 height 25
paste input "@corevalhomesca"
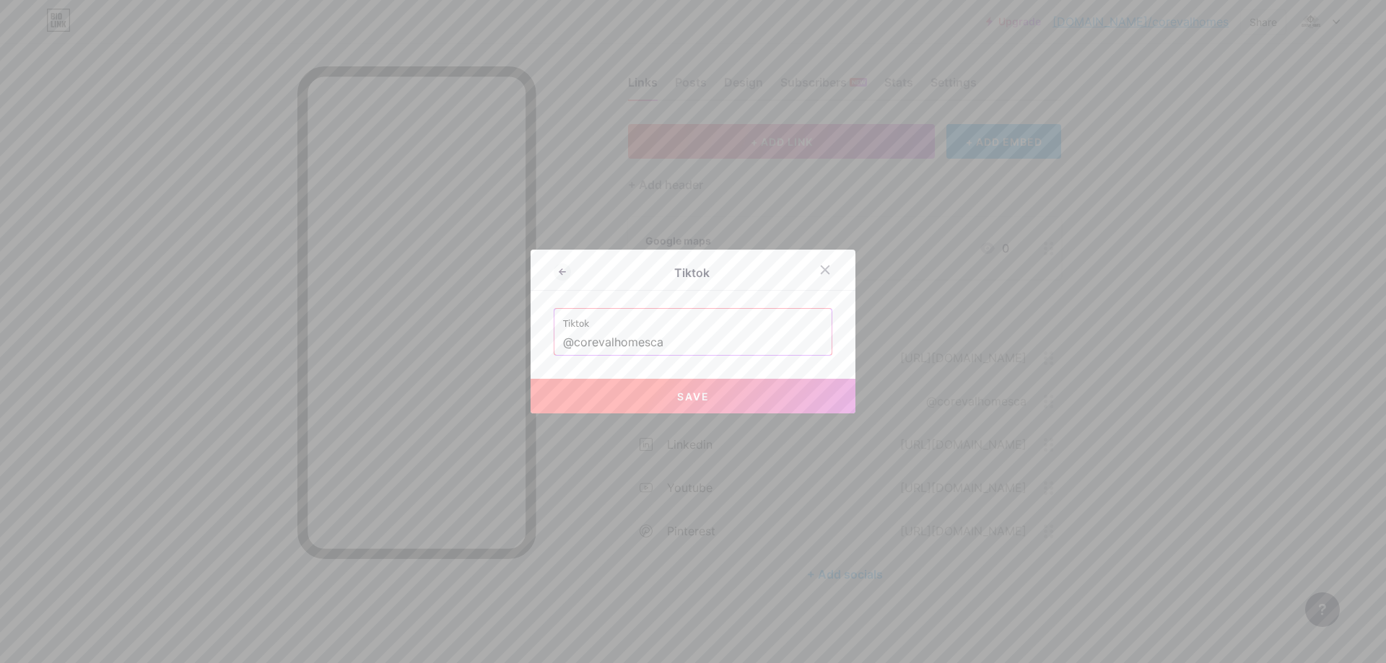
click at [689, 390] on span "Save" at bounding box center [693, 396] width 32 height 12
type input "[URL][DOMAIN_NAME]"
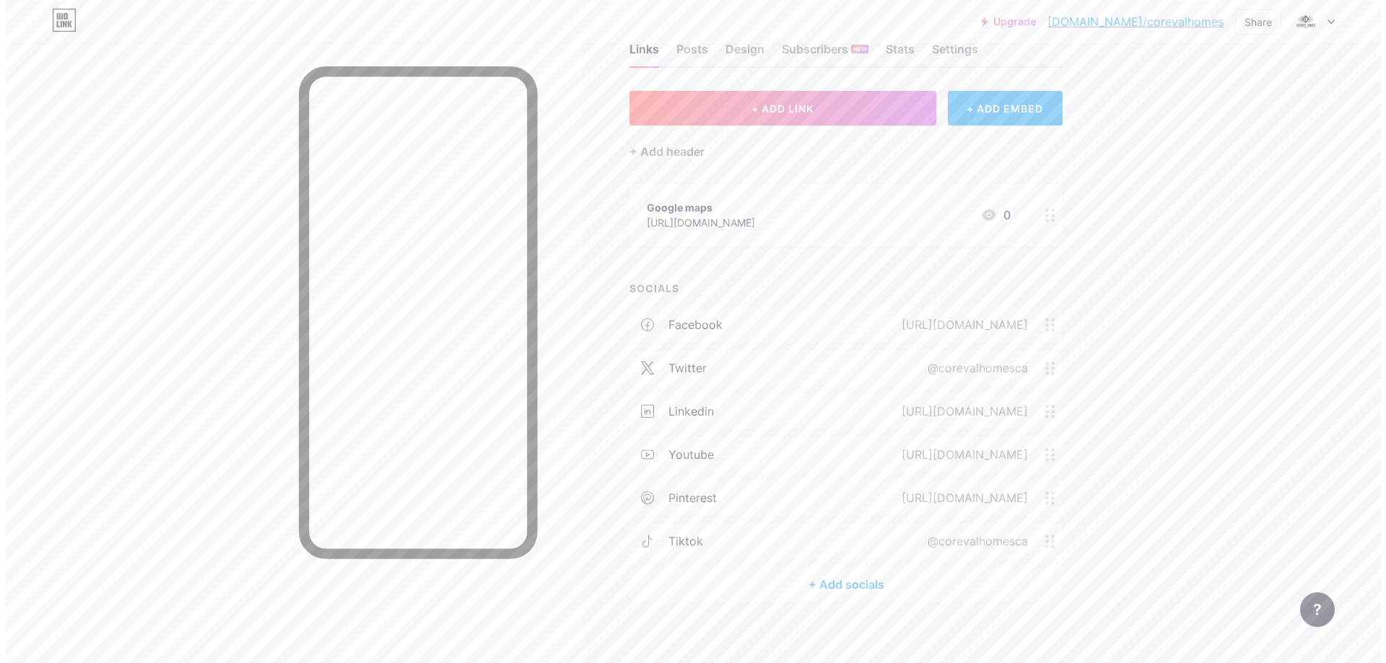
scroll to position [53, 0]
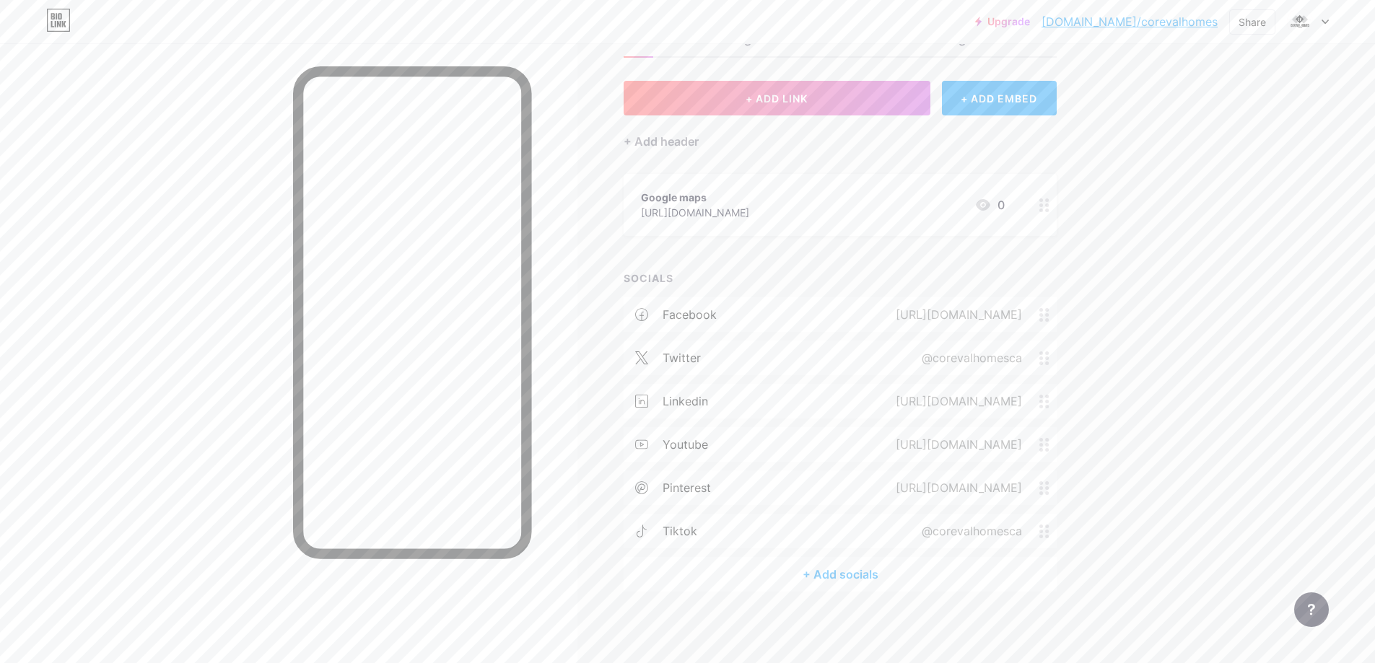
click at [844, 573] on div "+ Add socials" at bounding box center [840, 574] width 433 height 35
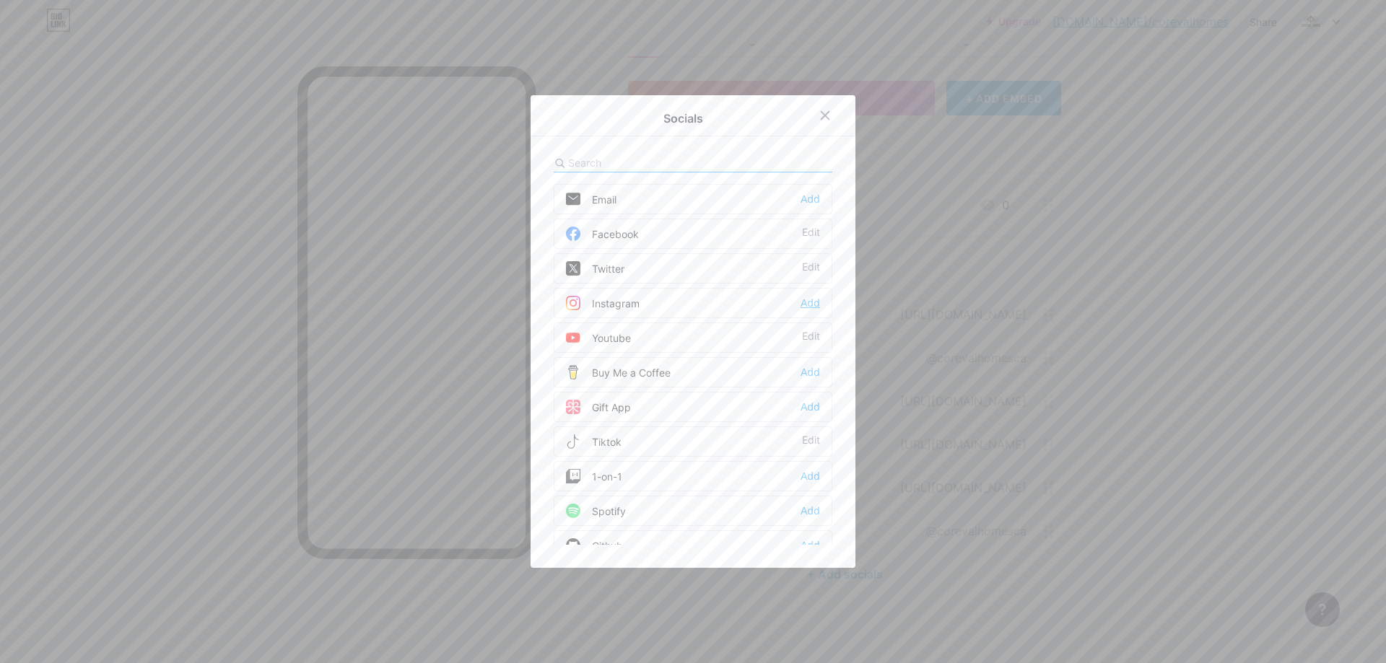
click at [806, 303] on div "Add" at bounding box center [809, 303] width 19 height 14
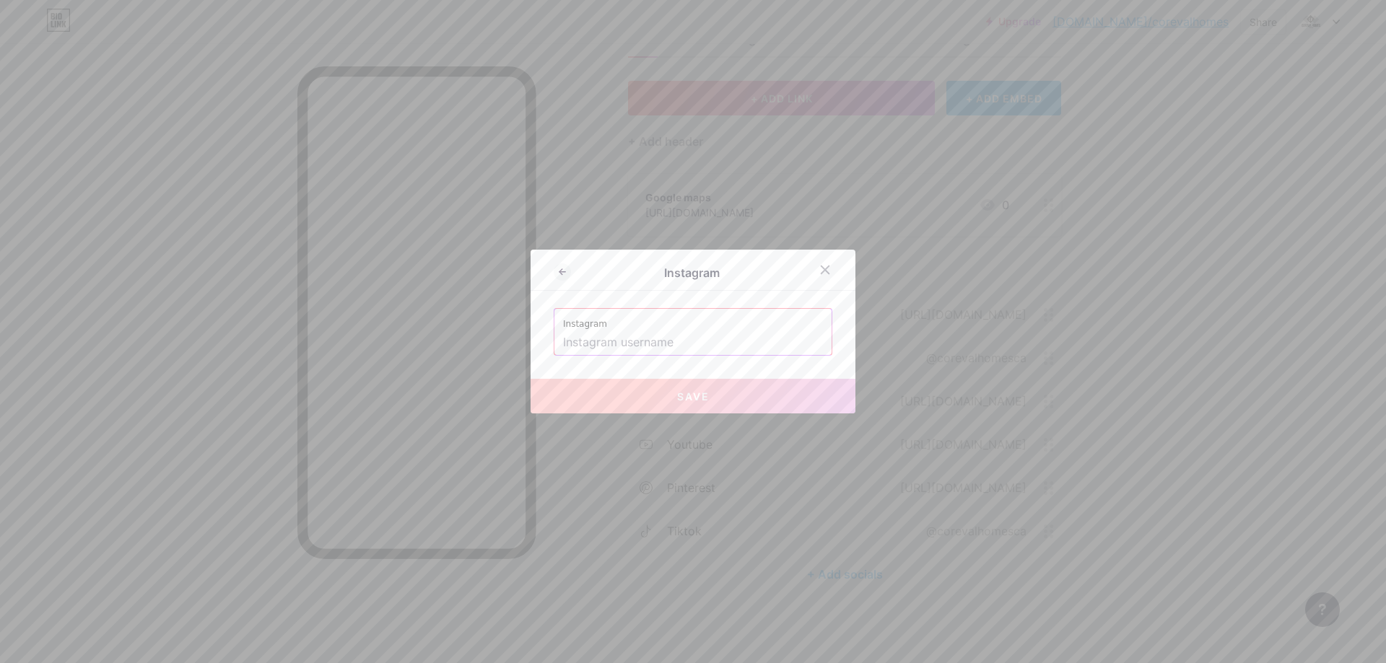
click at [735, 349] on input "text" at bounding box center [693, 343] width 260 height 25
click at [592, 354] on div "Instagram Instagram Save" at bounding box center [692, 332] width 325 height 164
click at [595, 345] on input "text" at bounding box center [693, 343] width 260 height 25
paste input "corevalhomes"
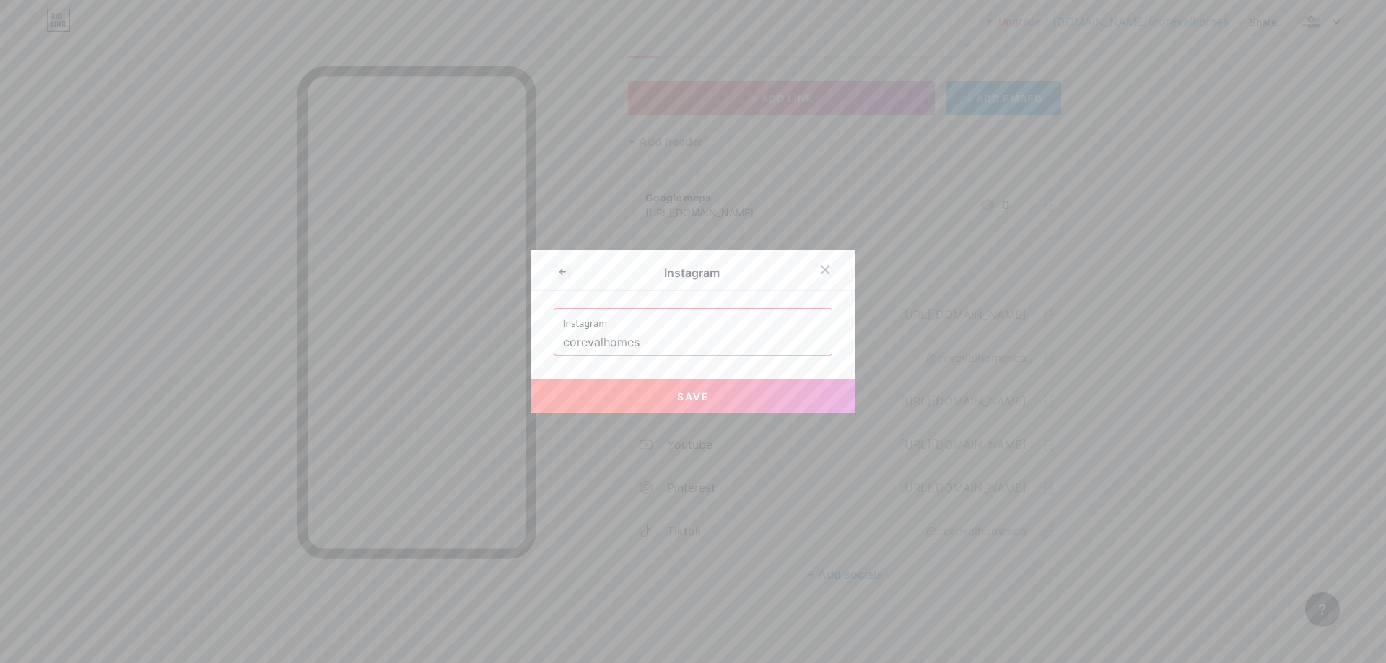
click at [656, 395] on button "Save" at bounding box center [692, 396] width 325 height 35
type input "[URL][DOMAIN_NAME]"
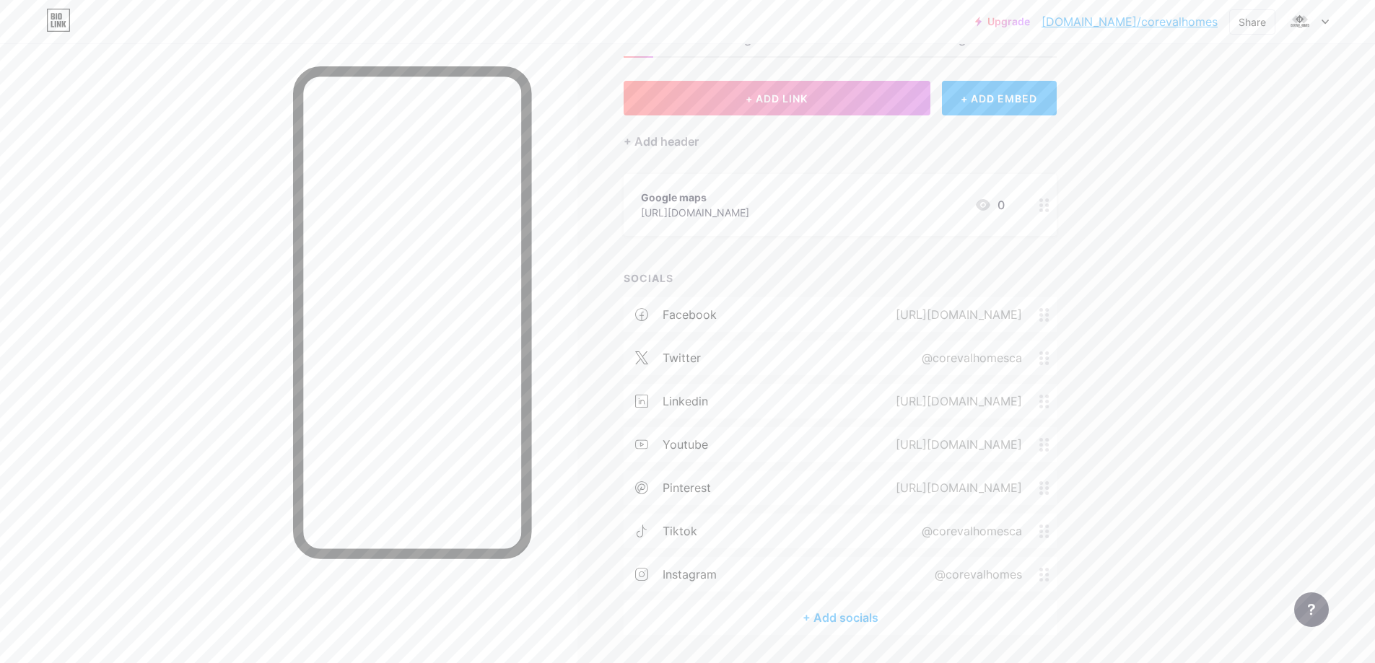
click at [860, 614] on div "+ Add socials" at bounding box center [840, 617] width 433 height 35
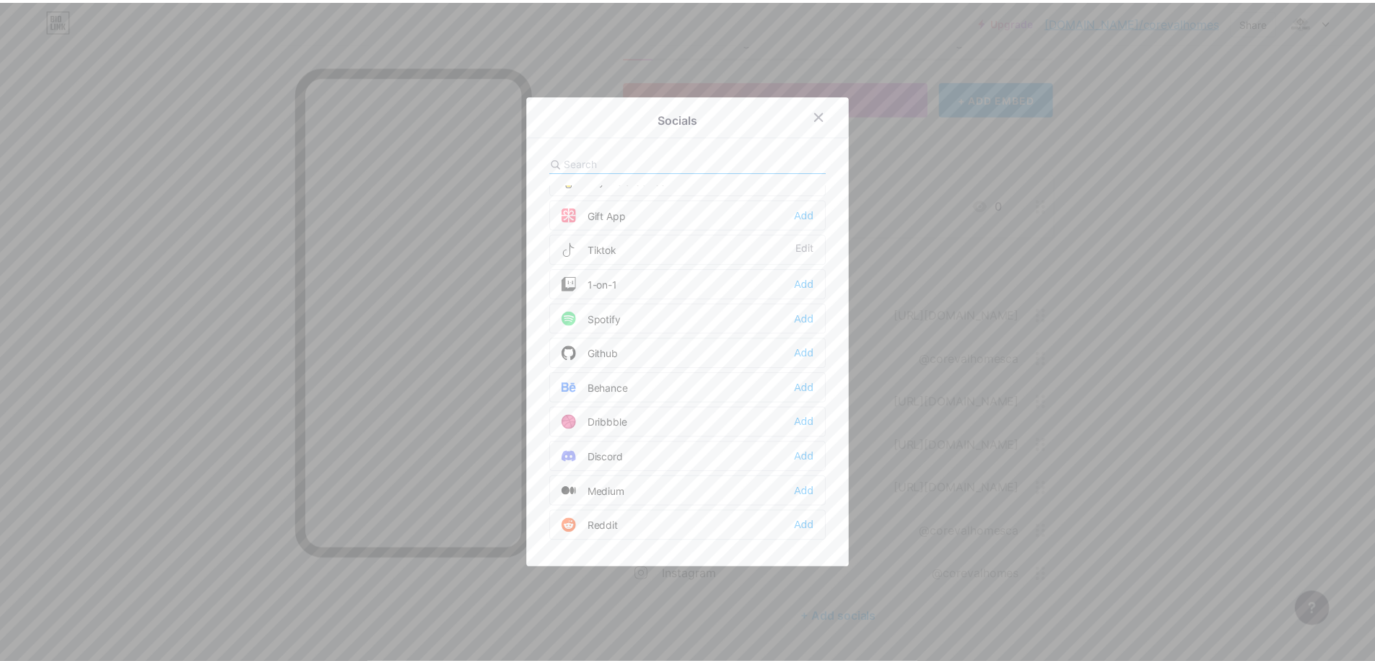
scroll to position [240, 0]
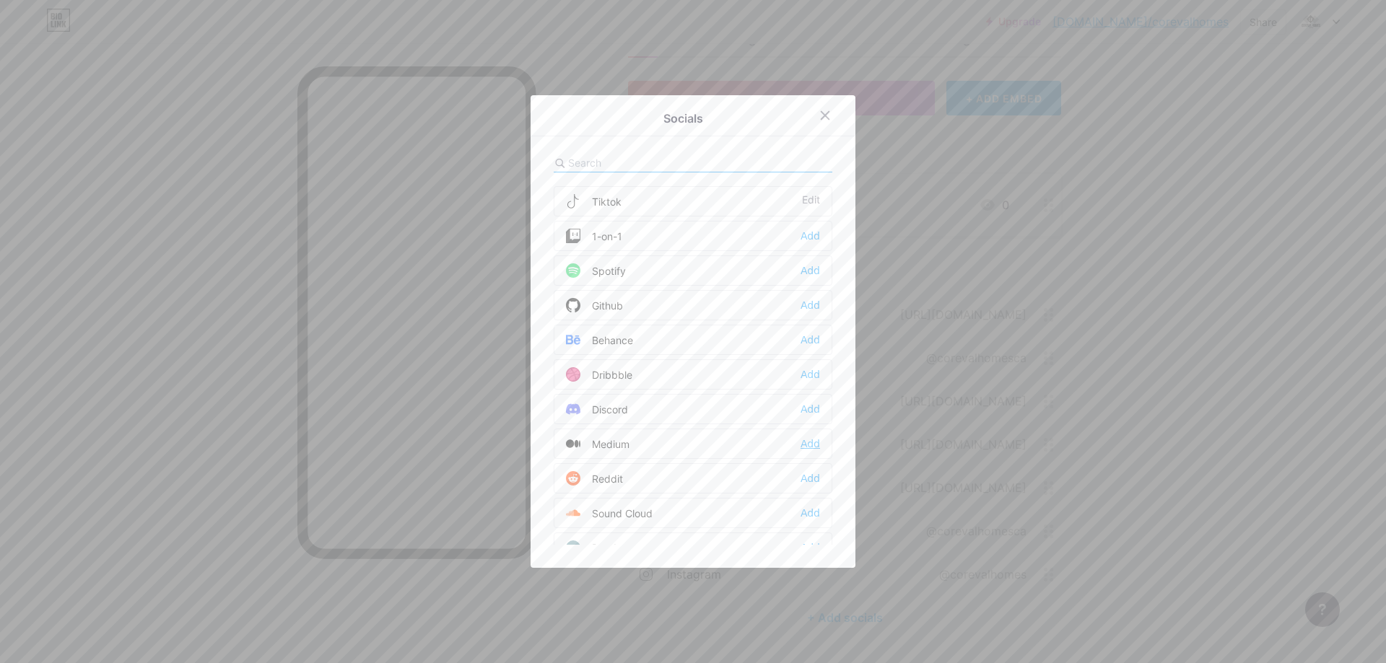
click at [812, 440] on div "Add" at bounding box center [809, 444] width 19 height 14
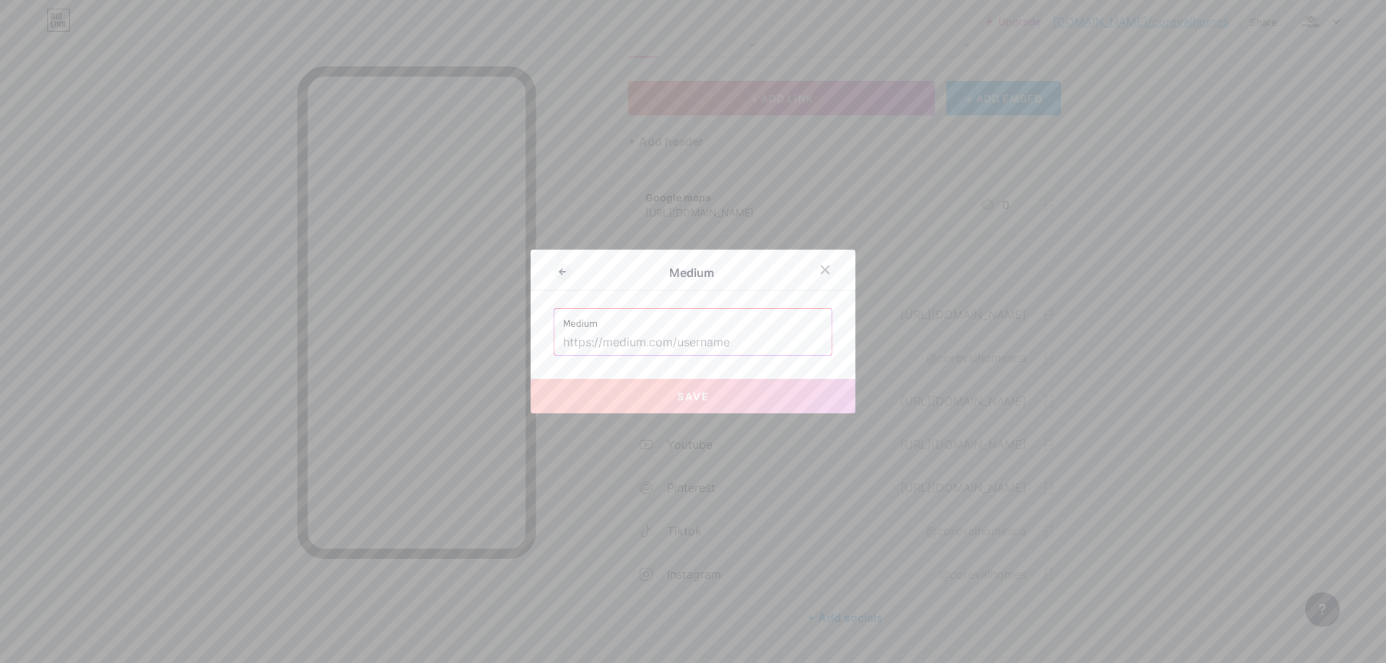
click at [670, 342] on input "text" at bounding box center [693, 343] width 260 height 25
paste input "[URL][DOMAIN_NAME]"
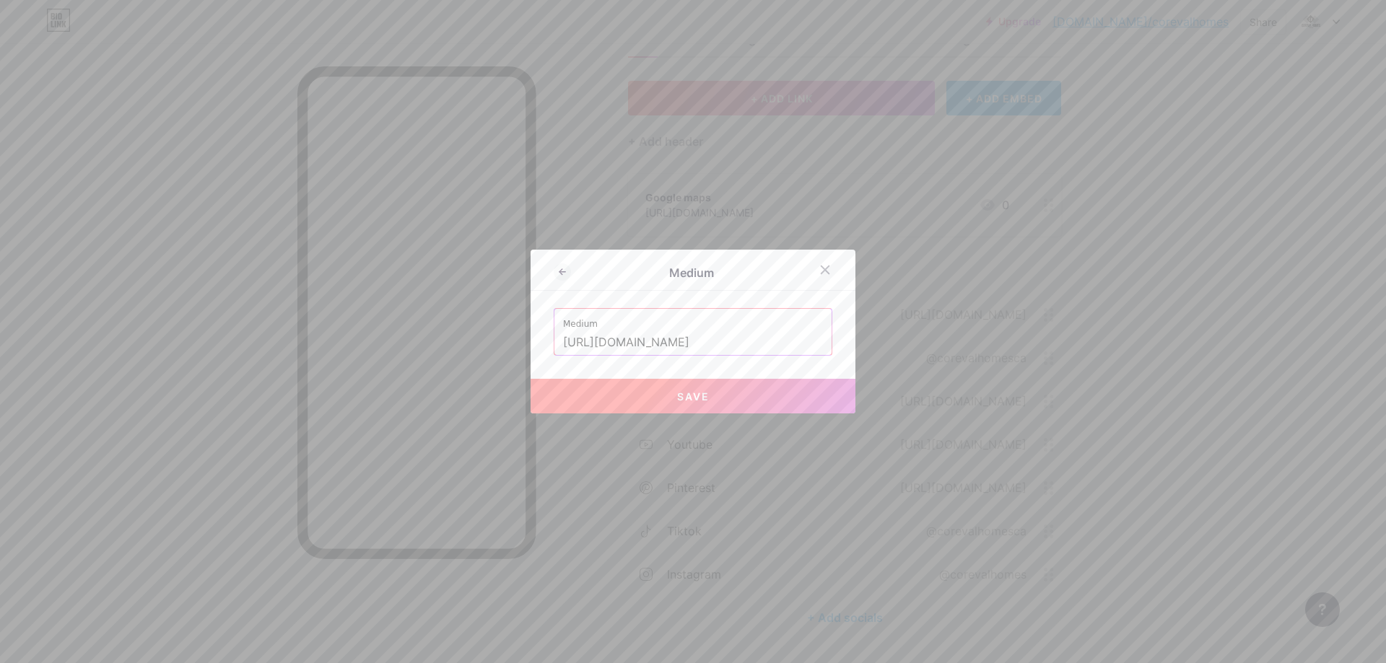
type input "[URL][DOMAIN_NAME]"
click at [677, 390] on span "Save" at bounding box center [693, 396] width 32 height 12
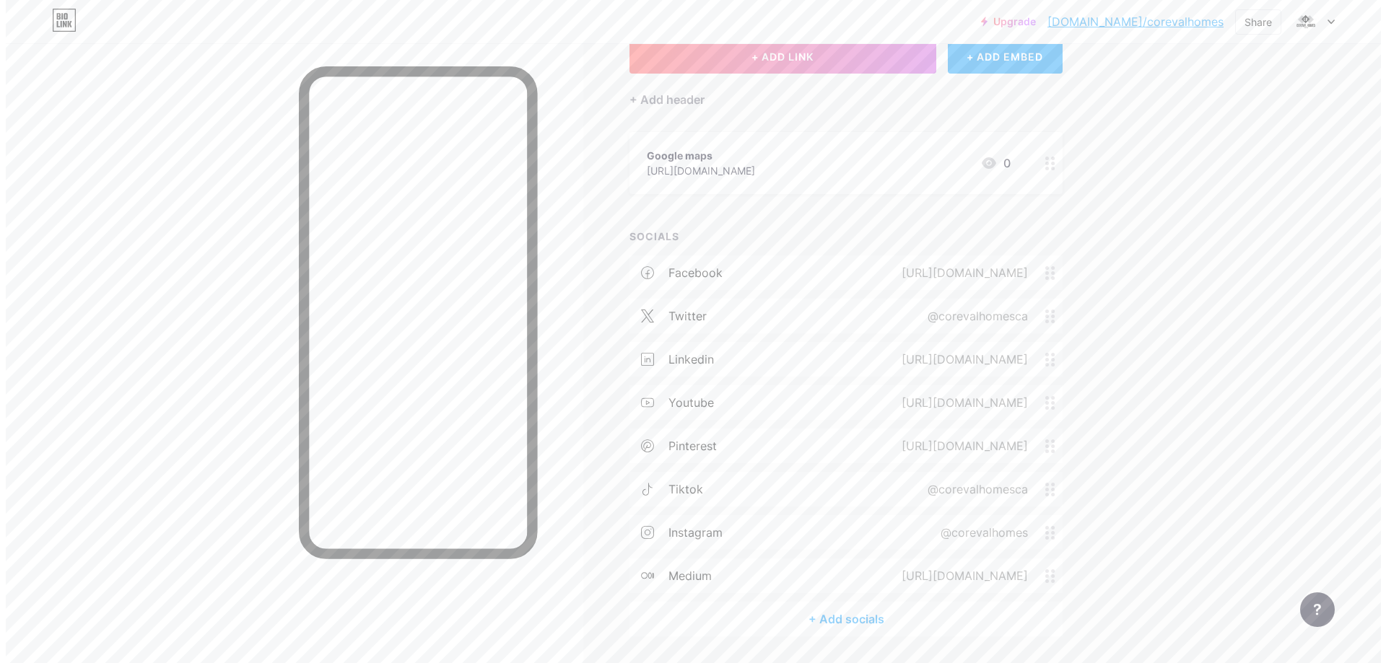
scroll to position [140, 0]
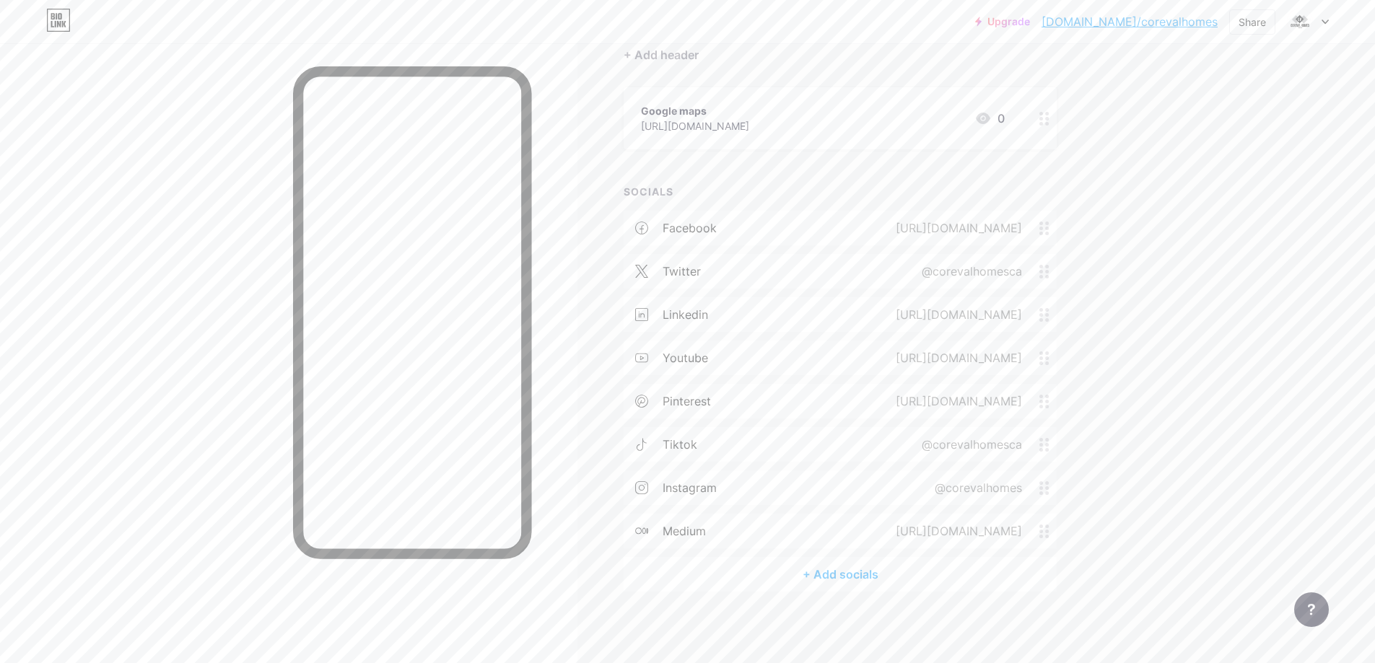
click at [851, 574] on div "+ Add socials" at bounding box center [840, 574] width 433 height 35
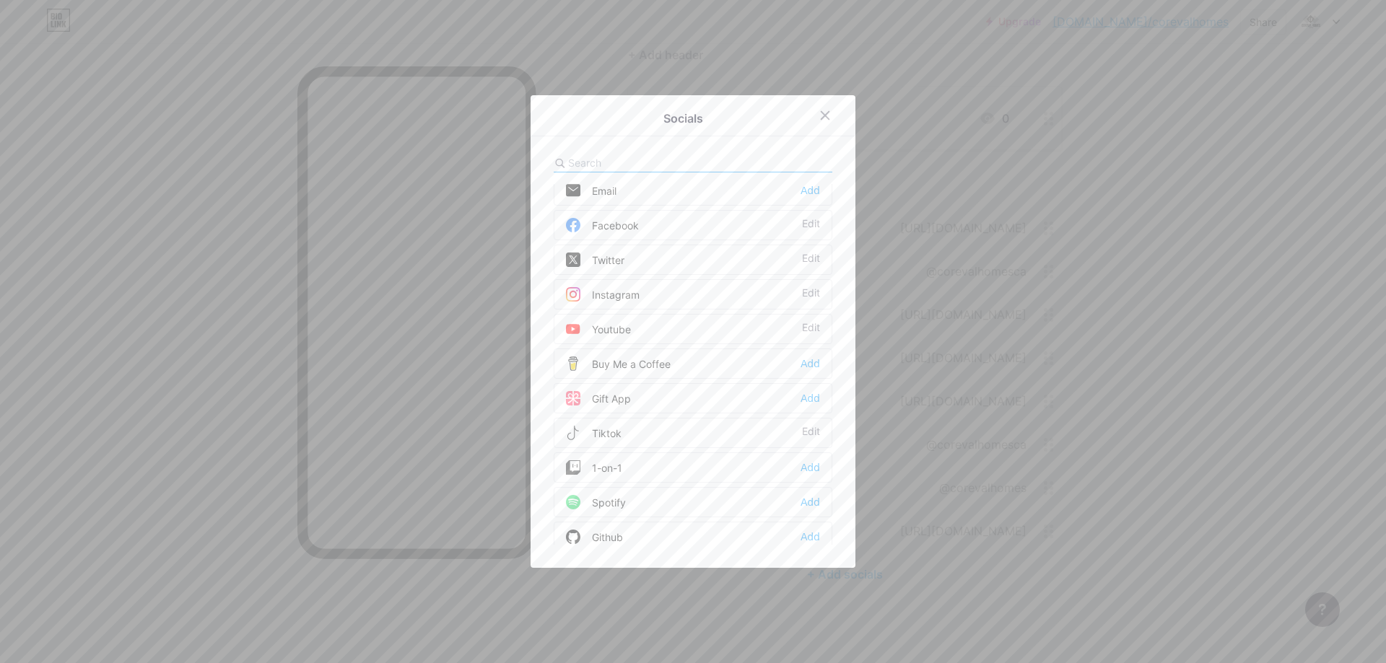
scroll to position [0, 0]
click at [638, 163] on input "text" at bounding box center [647, 162] width 159 height 15
type input "v"
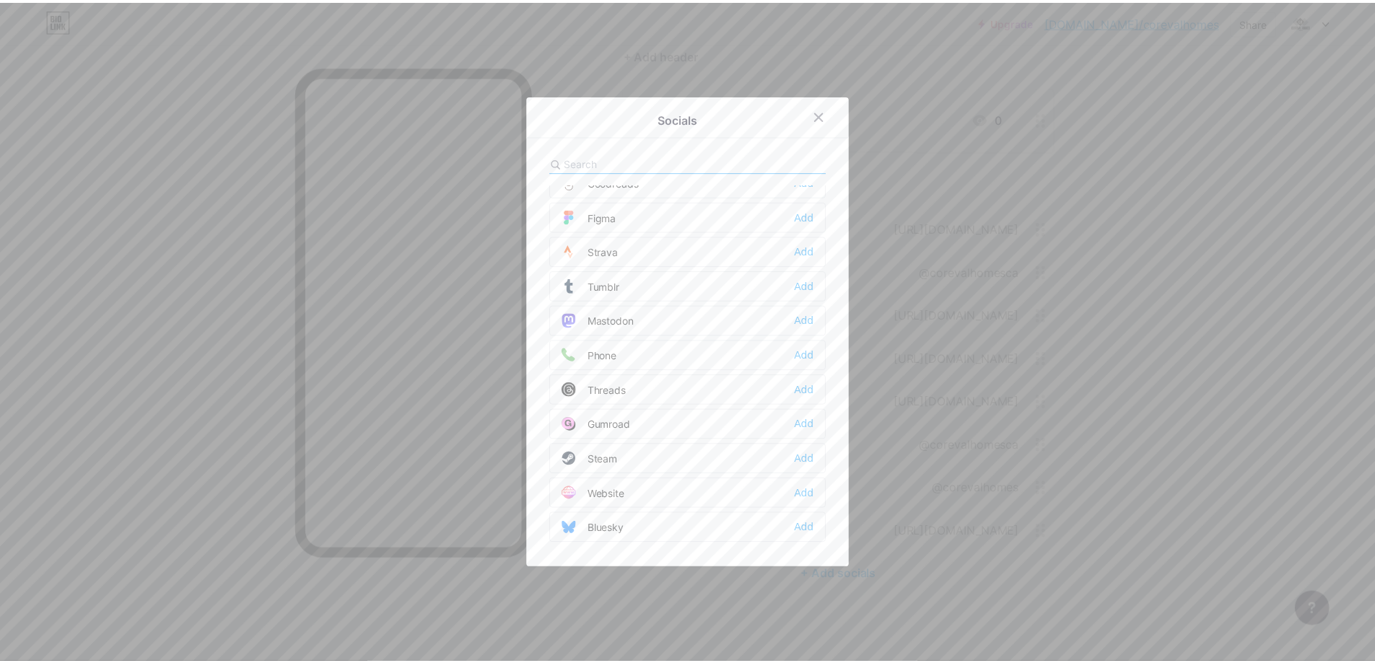
scroll to position [1302, 0]
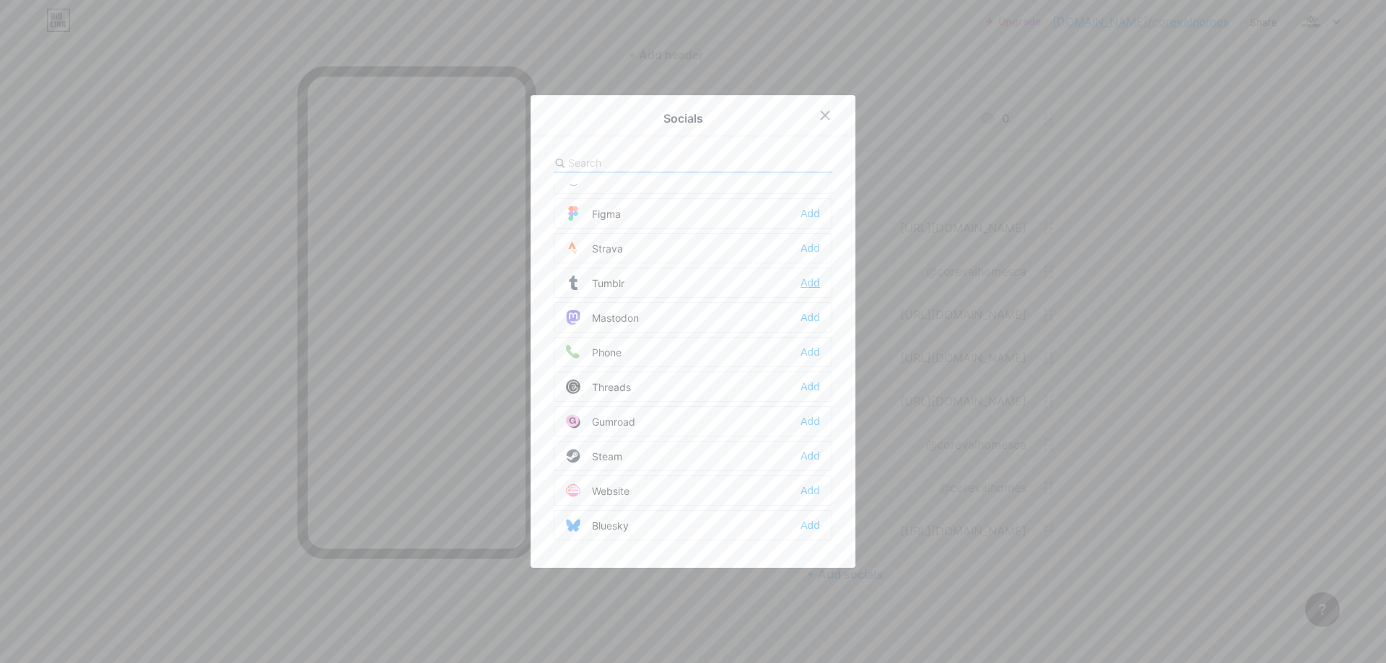
click at [810, 279] on div "Add" at bounding box center [809, 283] width 19 height 14
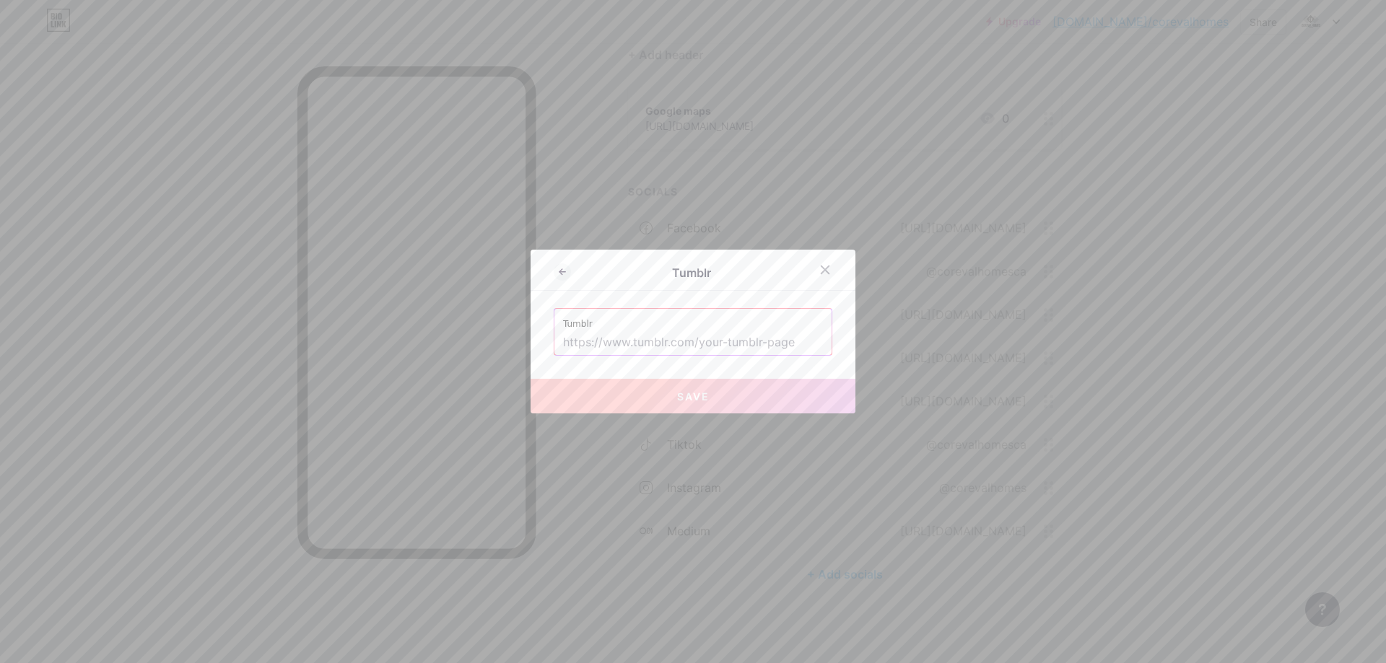
click at [673, 337] on input "text" at bounding box center [693, 343] width 260 height 25
paste input "[URL][DOMAIN_NAME]"
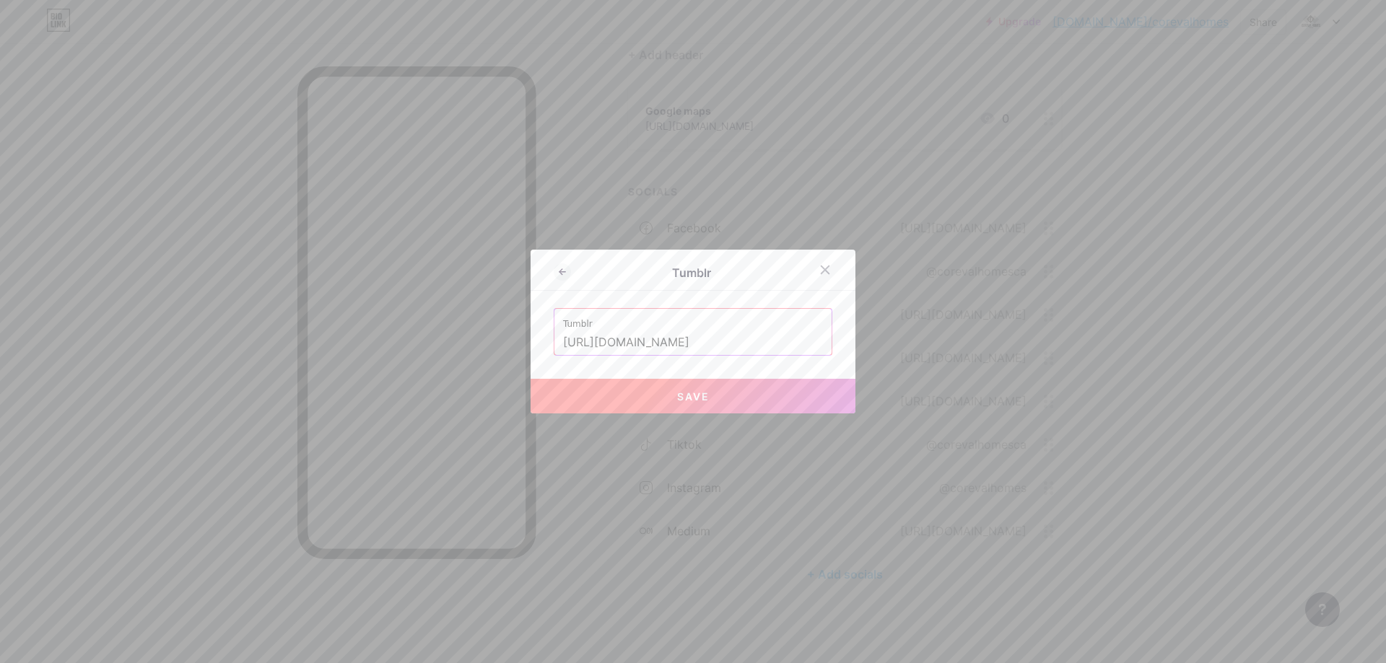
type input "[URL][DOMAIN_NAME]"
click at [677, 398] on span "Save" at bounding box center [693, 396] width 32 height 12
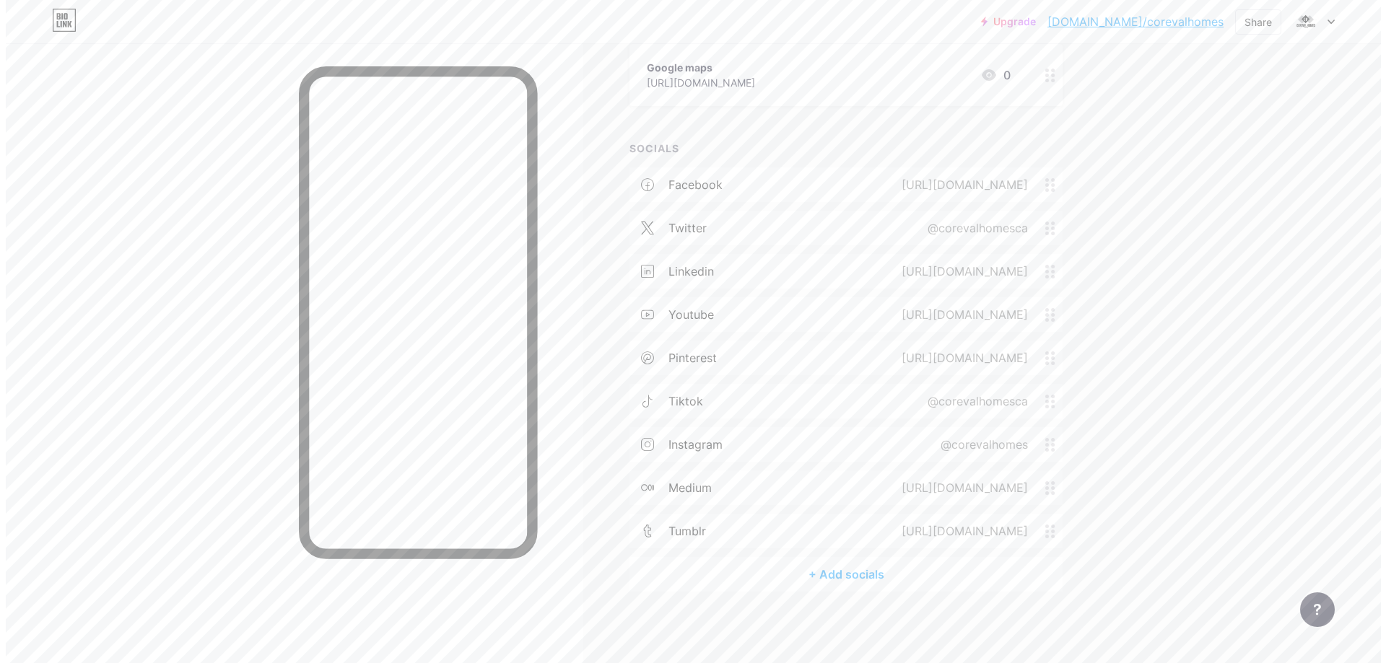
scroll to position [0, 0]
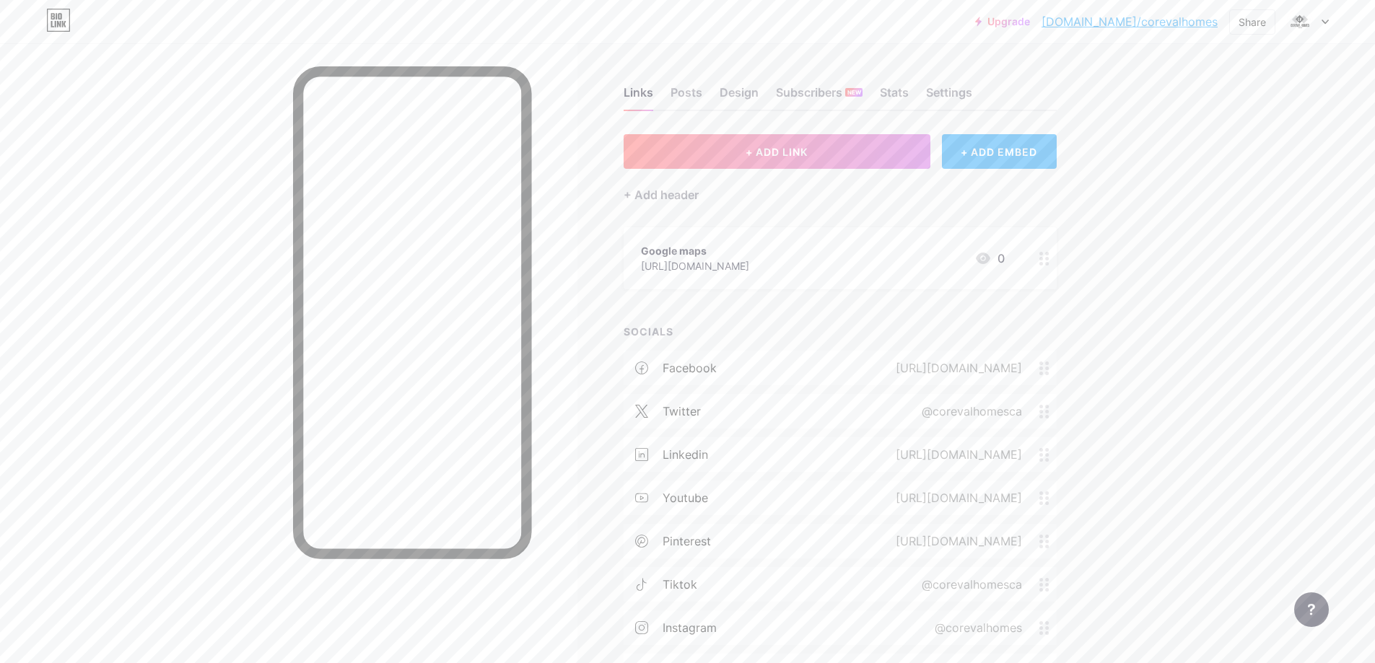
click at [1217, 476] on div "Upgrade [DOMAIN_NAME]/coreva... [DOMAIN_NAME]/corevalhomes Share Switch account…" at bounding box center [687, 423] width 1375 height 847
click at [784, 143] on button "+ ADD LINK" at bounding box center [777, 151] width 307 height 35
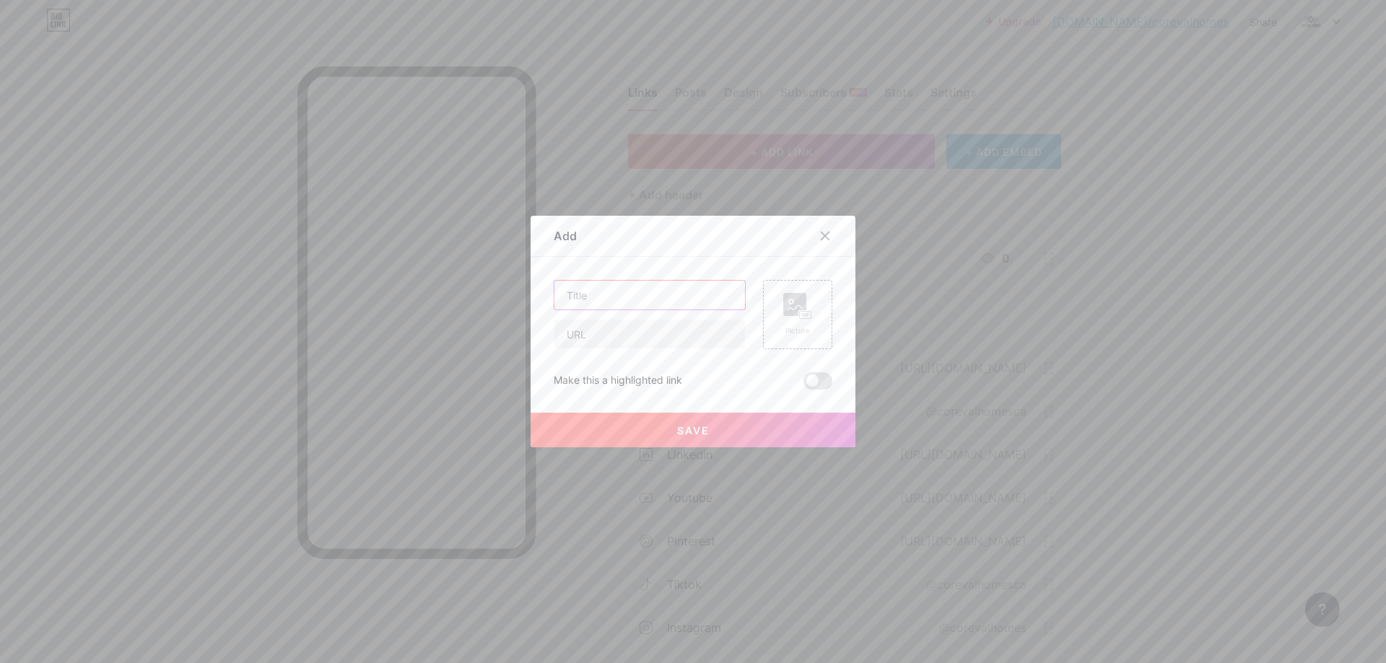
click at [655, 296] on input "text" at bounding box center [649, 295] width 191 height 29
drag, startPoint x: 620, startPoint y: 310, endPoint x: 619, endPoint y: 328, distance: 18.1
click at [620, 312] on div at bounding box center [650, 314] width 192 height 69
click at [619, 329] on input "text" at bounding box center [649, 334] width 191 height 29
paste input "[URL][DOMAIN_NAME]"
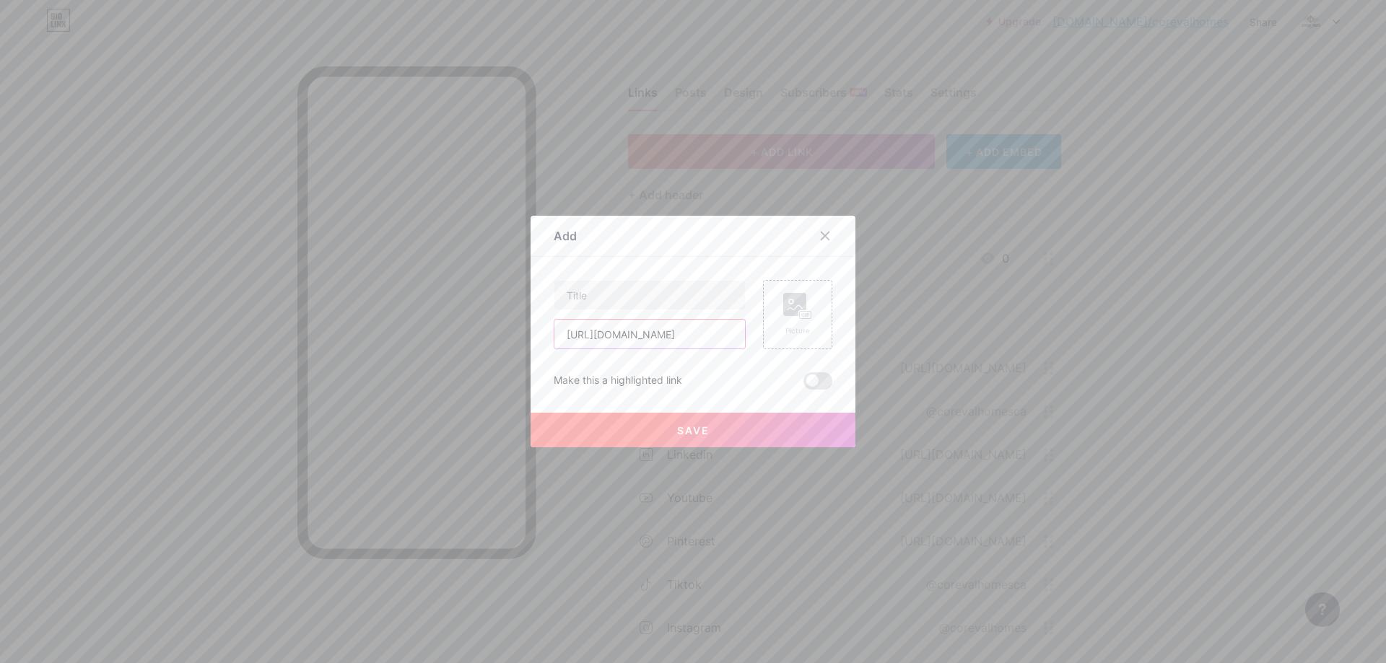
scroll to position [0, 92]
type input "[URL][DOMAIN_NAME]"
click at [649, 292] on input "text" at bounding box center [649, 295] width 191 height 29
paste input "CoreVal Homes on Provenexpert"
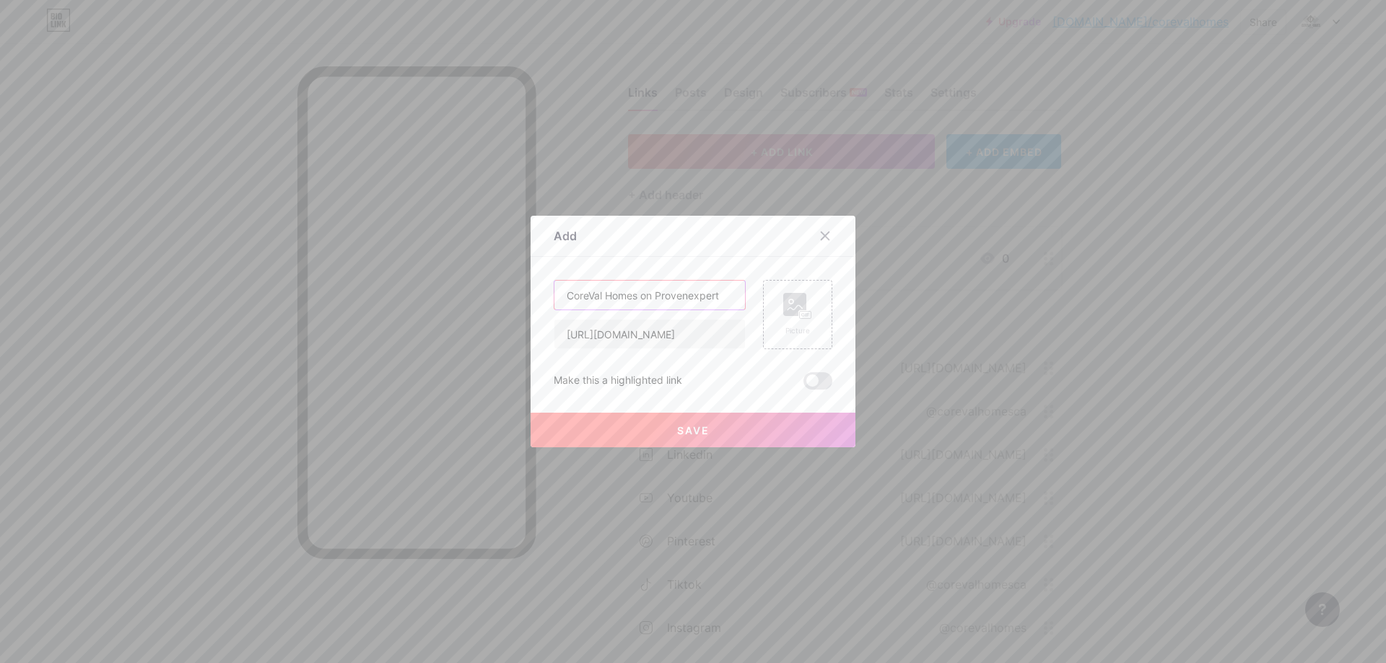
type input "CoreVal Homes on Provenexpert"
click at [687, 432] on span "Save" at bounding box center [693, 430] width 32 height 12
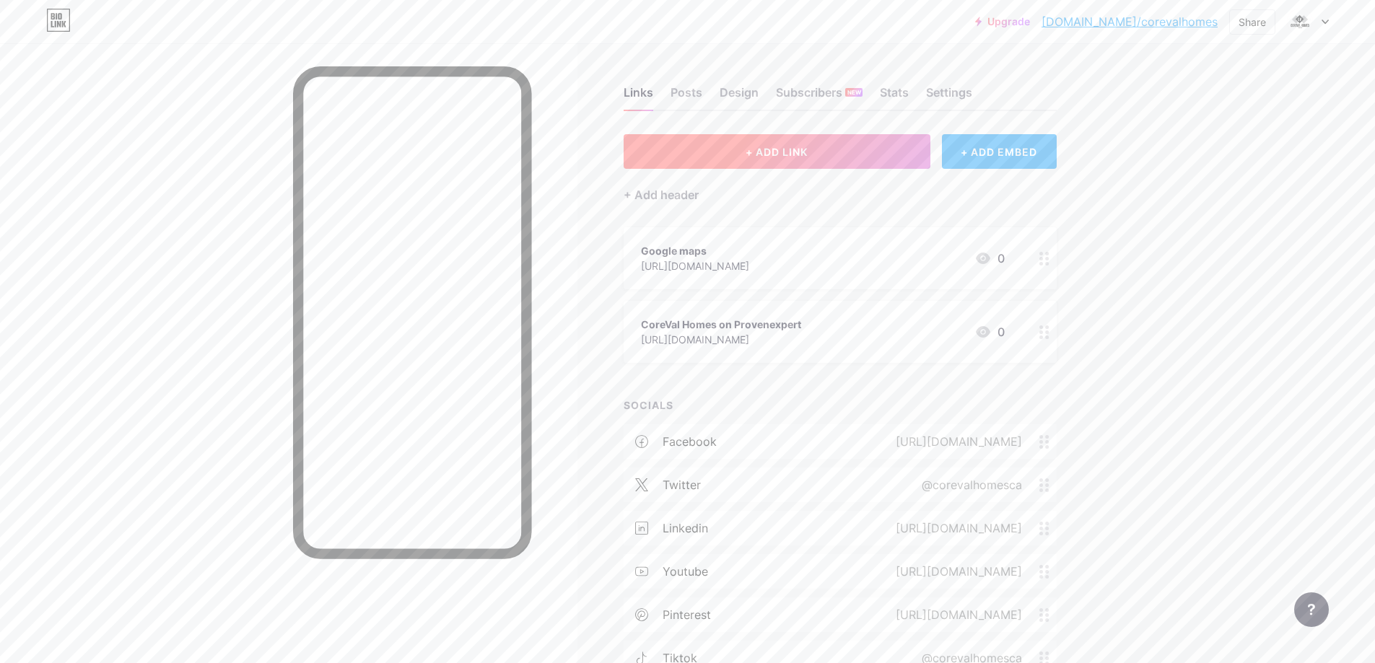
click at [768, 154] on span "+ ADD LINK" at bounding box center [776, 152] width 62 height 12
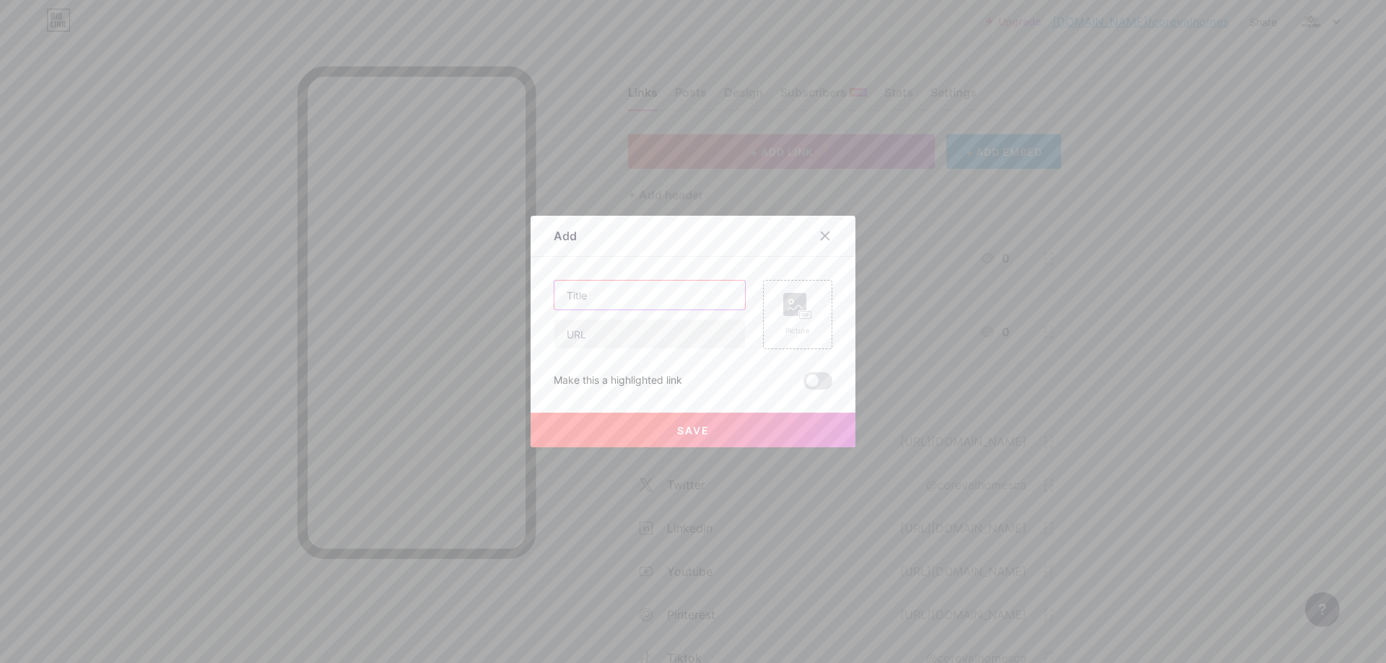
click at [634, 297] on input "text" at bounding box center [649, 295] width 191 height 29
paste input "CoreVal Homes on Manta"
type input "CoreVal Homes on Manta"
click at [651, 330] on input "text" at bounding box center [649, 334] width 191 height 29
paste input "[URL][DOMAIN_NAME]"
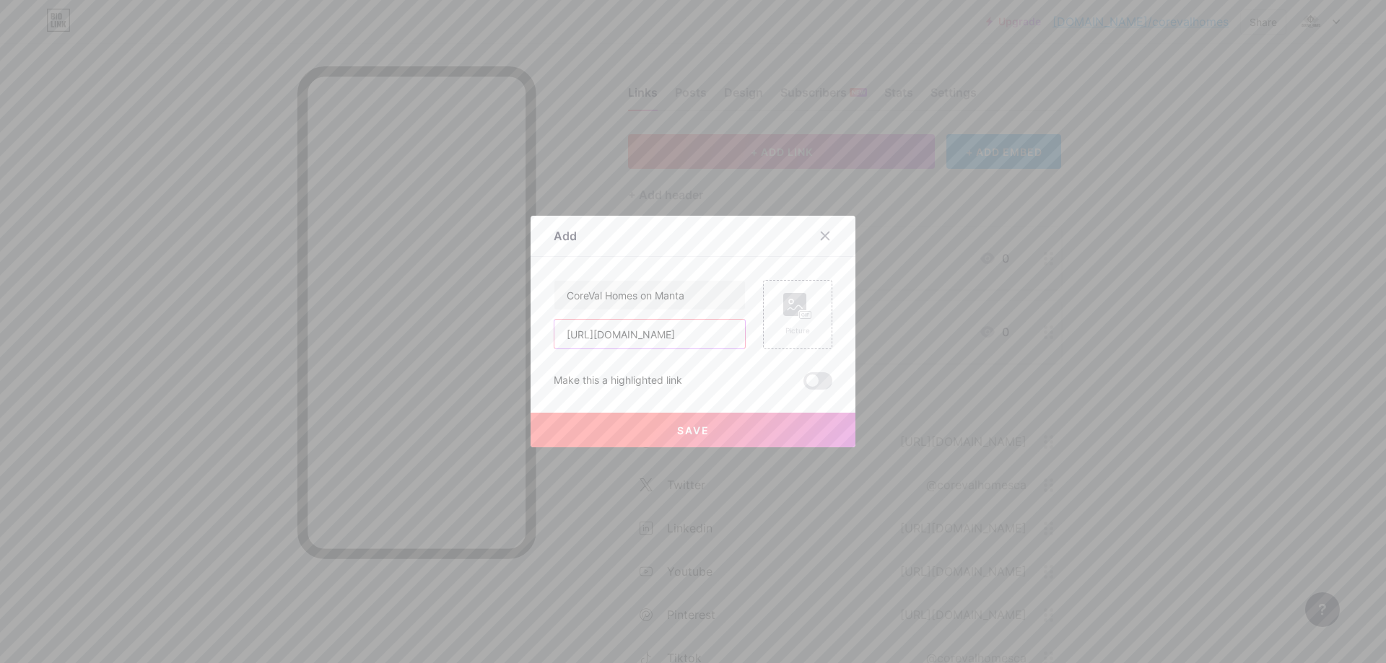
scroll to position [0, 99]
type input "[URL][DOMAIN_NAME]"
click at [708, 427] on button "Save" at bounding box center [692, 430] width 325 height 35
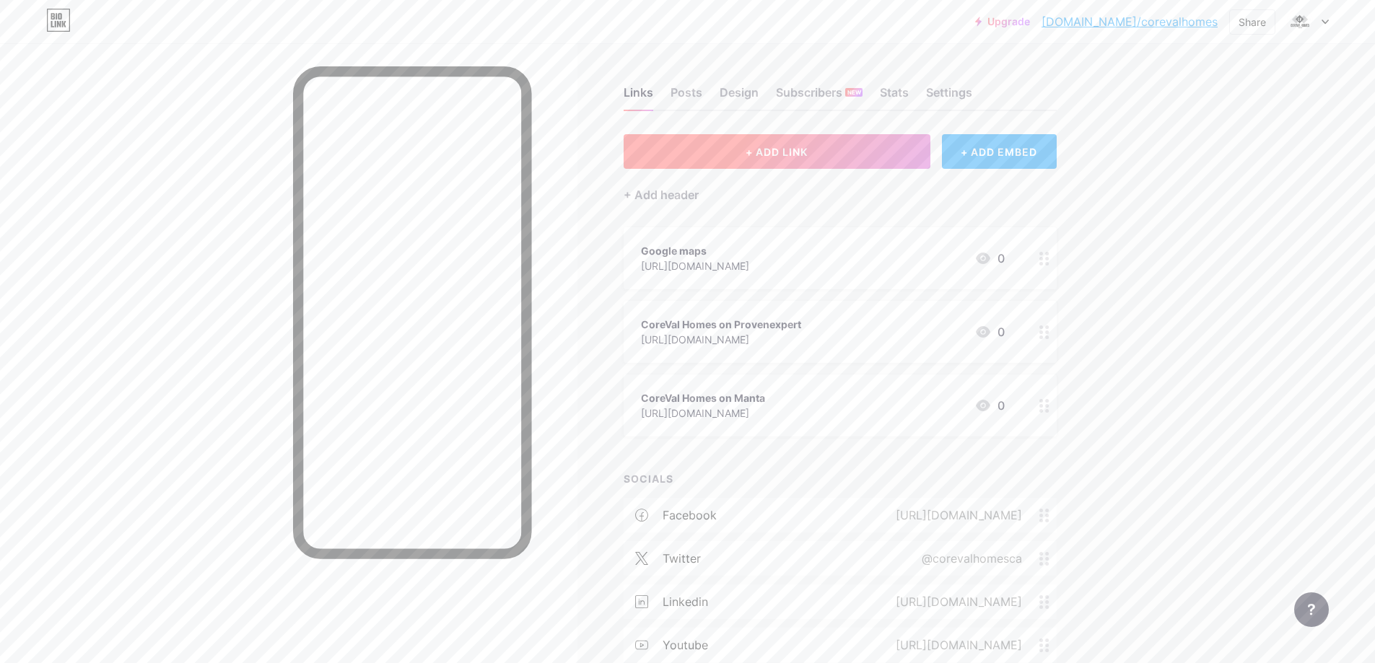
click at [860, 158] on button "+ ADD LINK" at bounding box center [777, 151] width 307 height 35
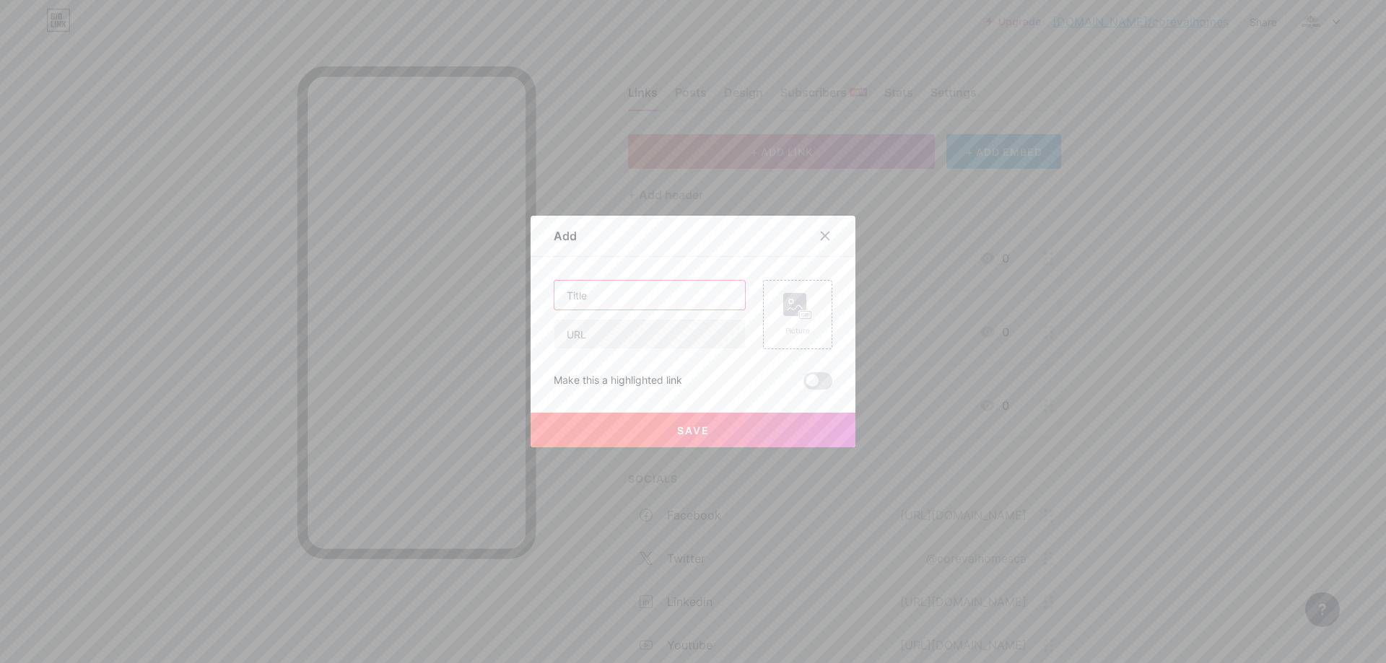
click at [662, 299] on input "text" at bounding box center [649, 295] width 191 height 29
paste input "CoreVal Homes on Trepup"
type input "CoreVal Homes on Trepup"
click at [649, 335] on input "text" at bounding box center [649, 334] width 191 height 29
paste input "[URL][DOMAIN_NAME]"
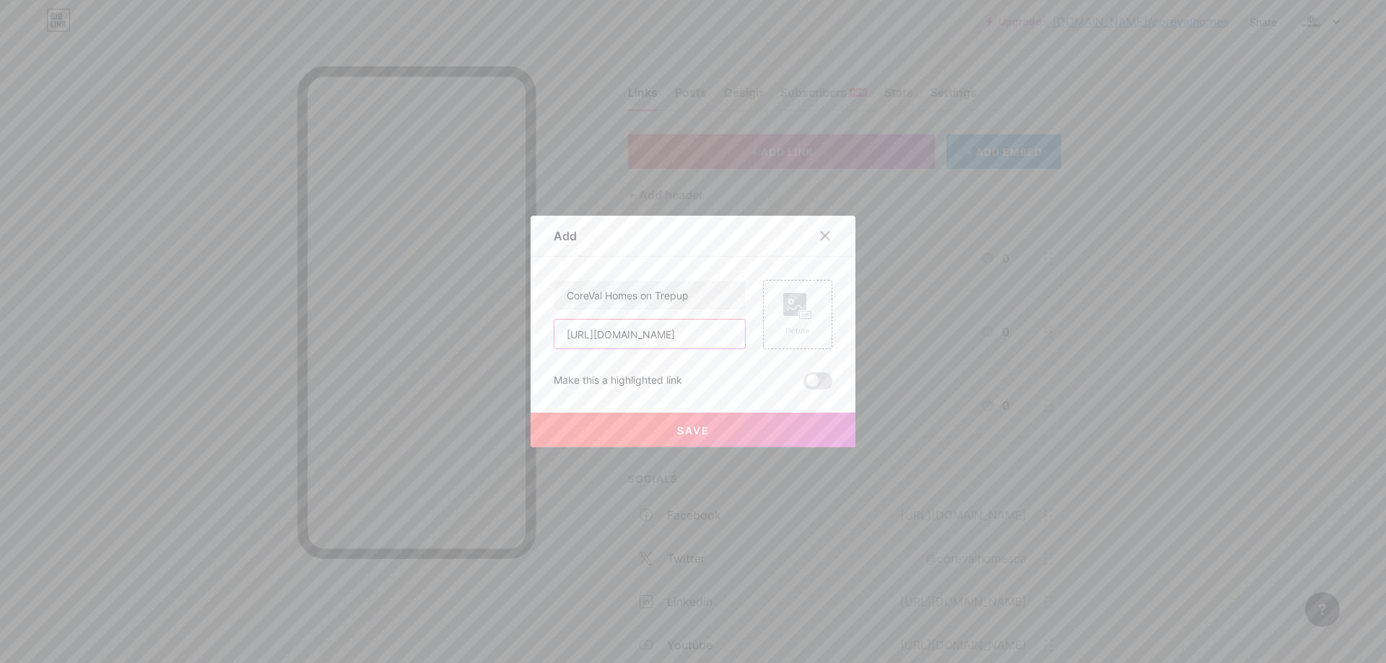
scroll to position [0, 82]
type input "[URL][DOMAIN_NAME]"
click at [716, 434] on button "Save" at bounding box center [692, 430] width 325 height 35
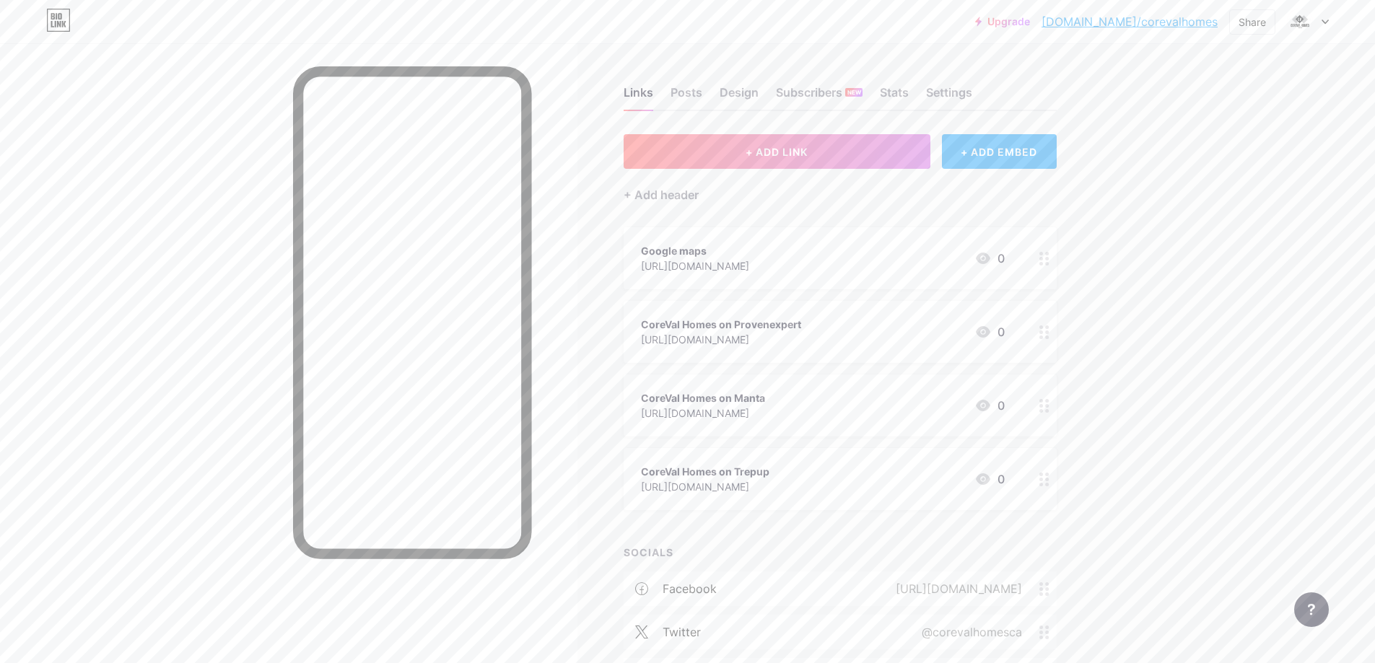
click at [561, 662] on div at bounding box center [288, 374] width 577 height 663
click at [752, 147] on span "+ ADD LINK" at bounding box center [776, 152] width 62 height 12
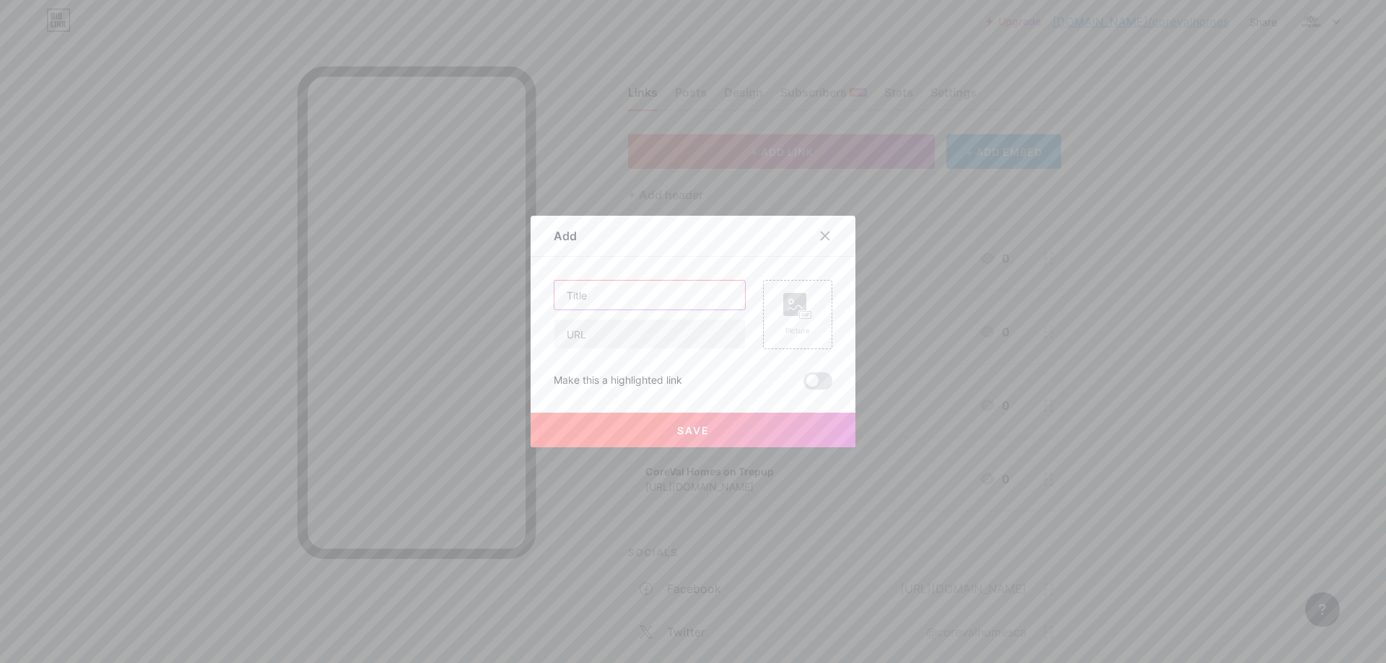
click at [615, 301] on input "text" at bounding box center [649, 295] width 191 height 29
paste input "CoreVal Homes on Tupalo"
type input "CoreVal Homes on Tupalo"
click at [658, 344] on input "text" at bounding box center [649, 334] width 191 height 29
paste input "[URL][DOMAIN_NAME]"
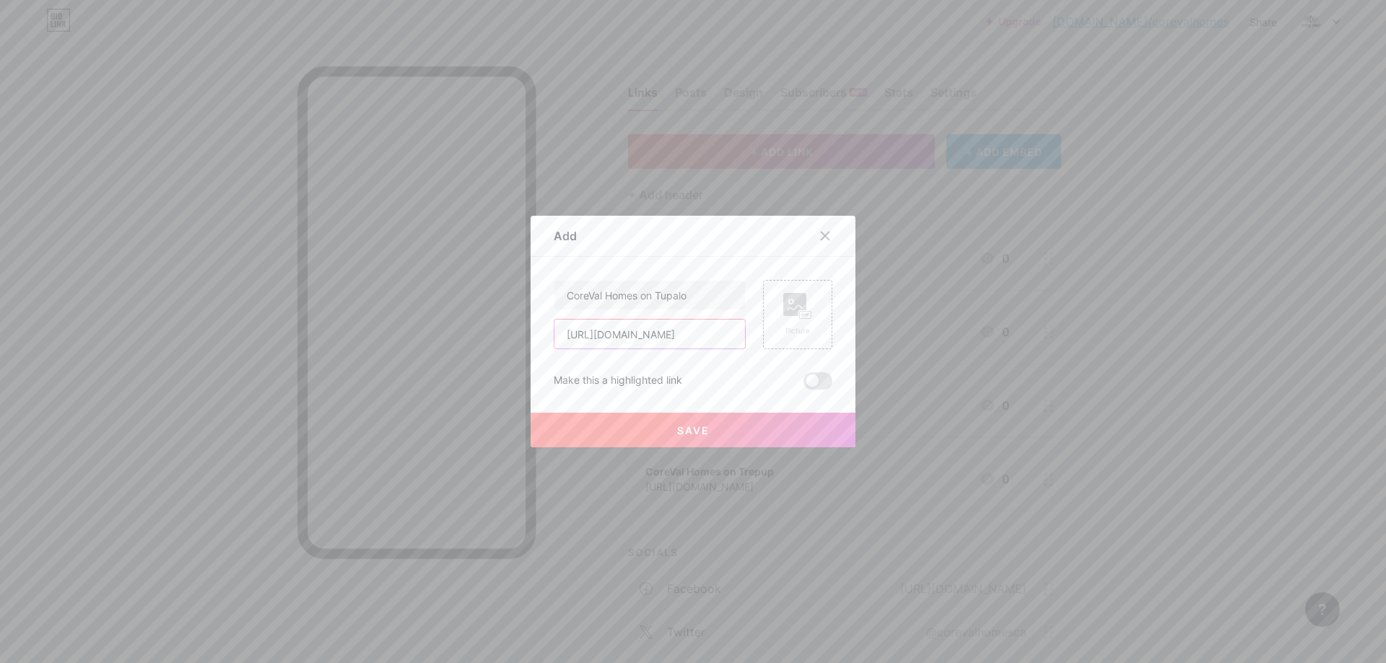
scroll to position [0, 206]
type input "[URL][DOMAIN_NAME]"
click at [738, 392] on div "Save" at bounding box center [692, 419] width 325 height 58
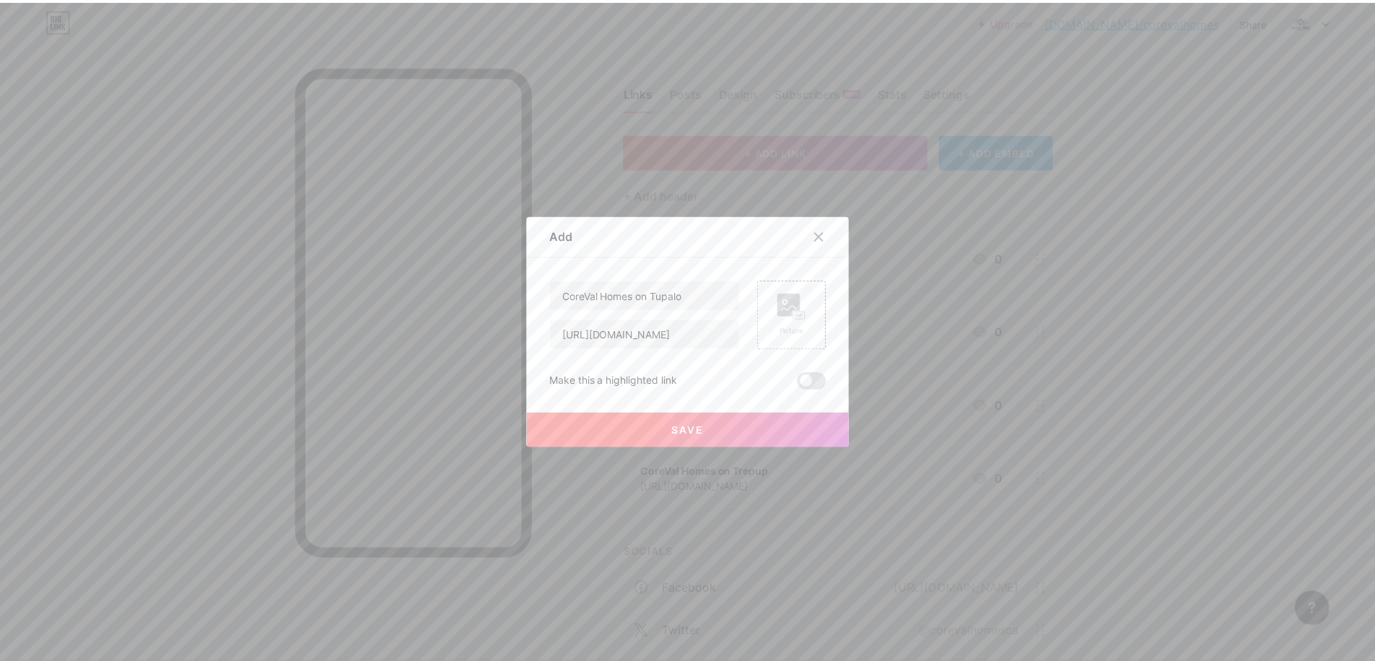
scroll to position [0, 0]
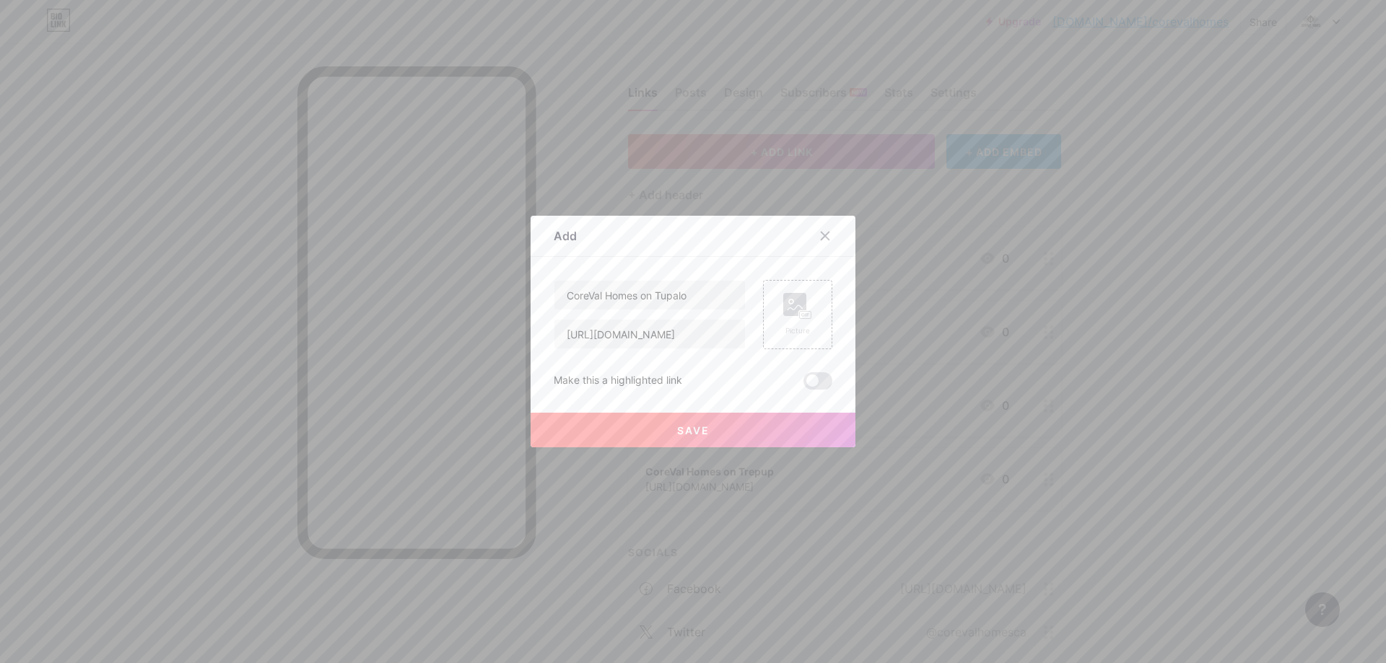
click at [677, 429] on span "Save" at bounding box center [693, 430] width 32 height 12
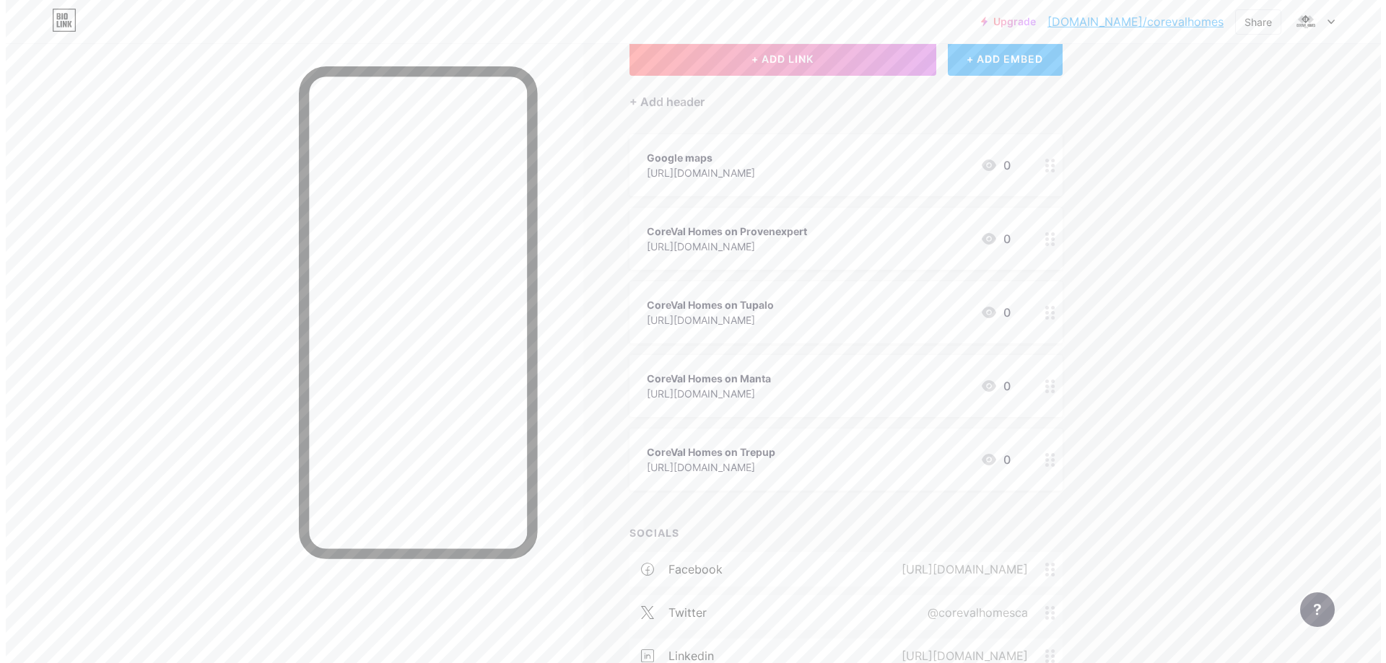
scroll to position [96, 0]
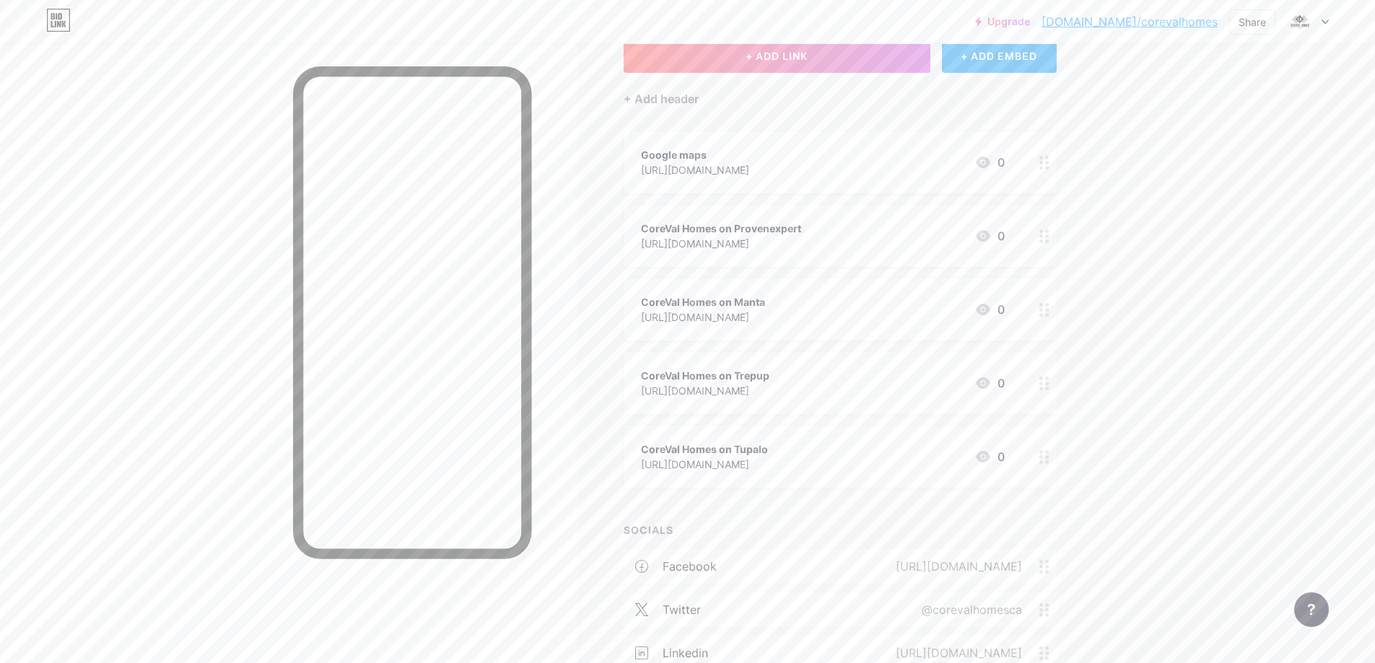
click at [1180, 369] on div "Upgrade [DOMAIN_NAME]/coreva... [DOMAIN_NAME]/corevalhomes Share Switch account…" at bounding box center [687, 475] width 1375 height 1142
drag, startPoint x: 798, startPoint y: 38, endPoint x: 801, endPoint y: 47, distance: 9.8
click at [798, 39] on div "Upgrade [DOMAIN_NAME]/coreva... [DOMAIN_NAME]/corevalhomes Share Switch account…" at bounding box center [687, 21] width 1375 height 43
click at [801, 52] on span "+ ADD LINK" at bounding box center [776, 56] width 62 height 12
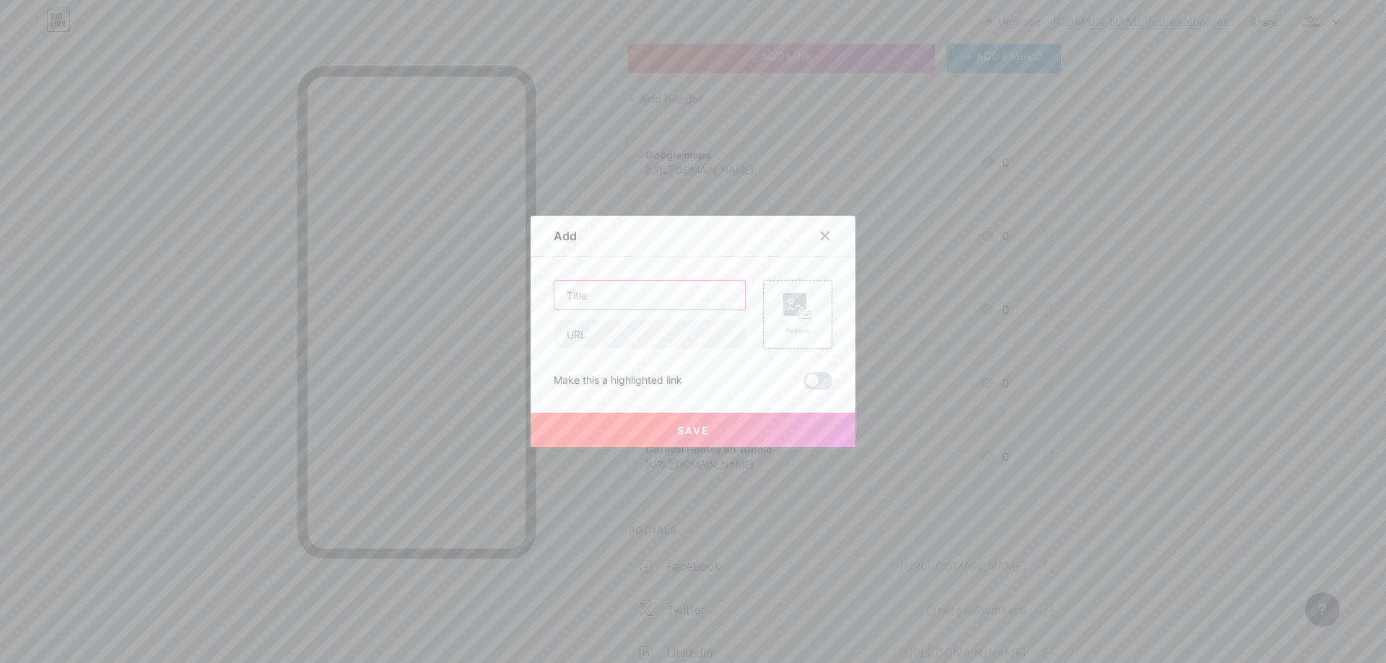
drag, startPoint x: 648, startPoint y: 290, endPoint x: 645, endPoint y: 308, distance: 18.3
click at [648, 291] on input "text" at bounding box center [649, 295] width 191 height 29
paste input "CoreVal Homes on The-dots"
type input "CoreVal Homes on The-dots"
click at [648, 328] on input "text" at bounding box center [649, 334] width 191 height 29
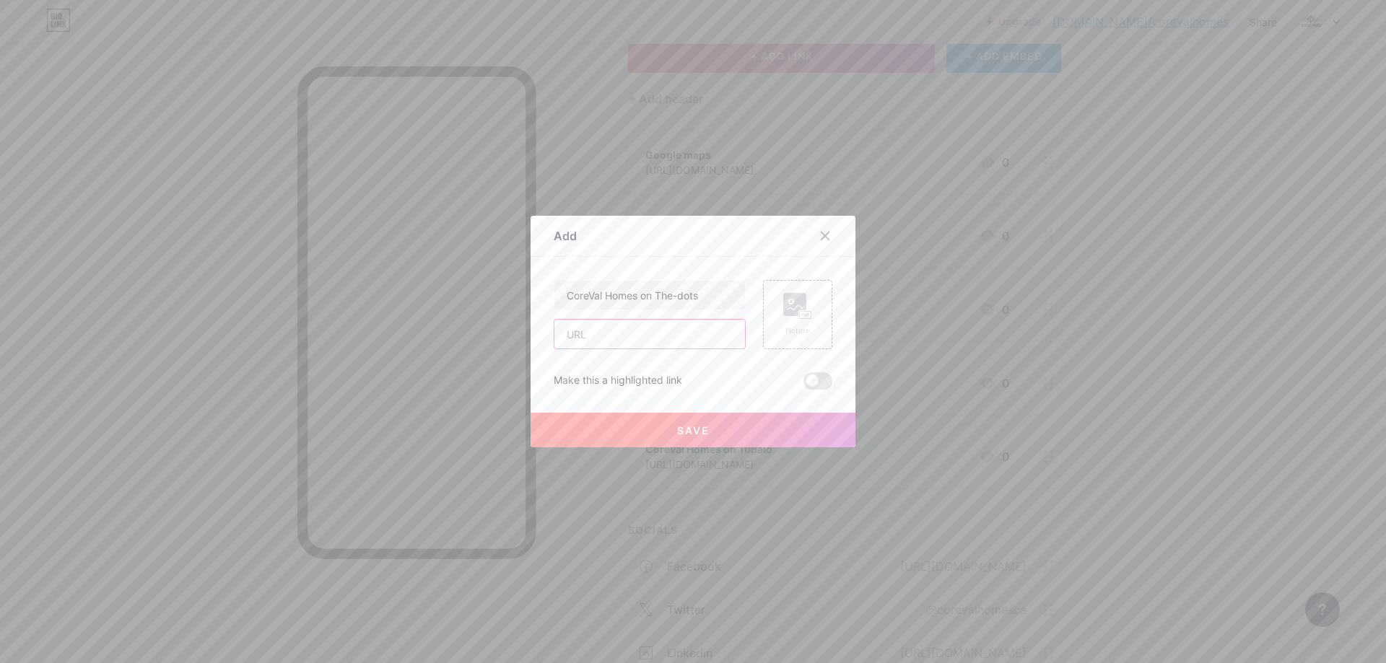
paste input "[URL][DOMAIN_NAME]"
type input "[URL][DOMAIN_NAME]"
click at [707, 363] on div "CoreVal Homes on The-dots [URL][DOMAIN_NAME] Picture Make this a highlighted li…" at bounding box center [693, 335] width 279 height 110
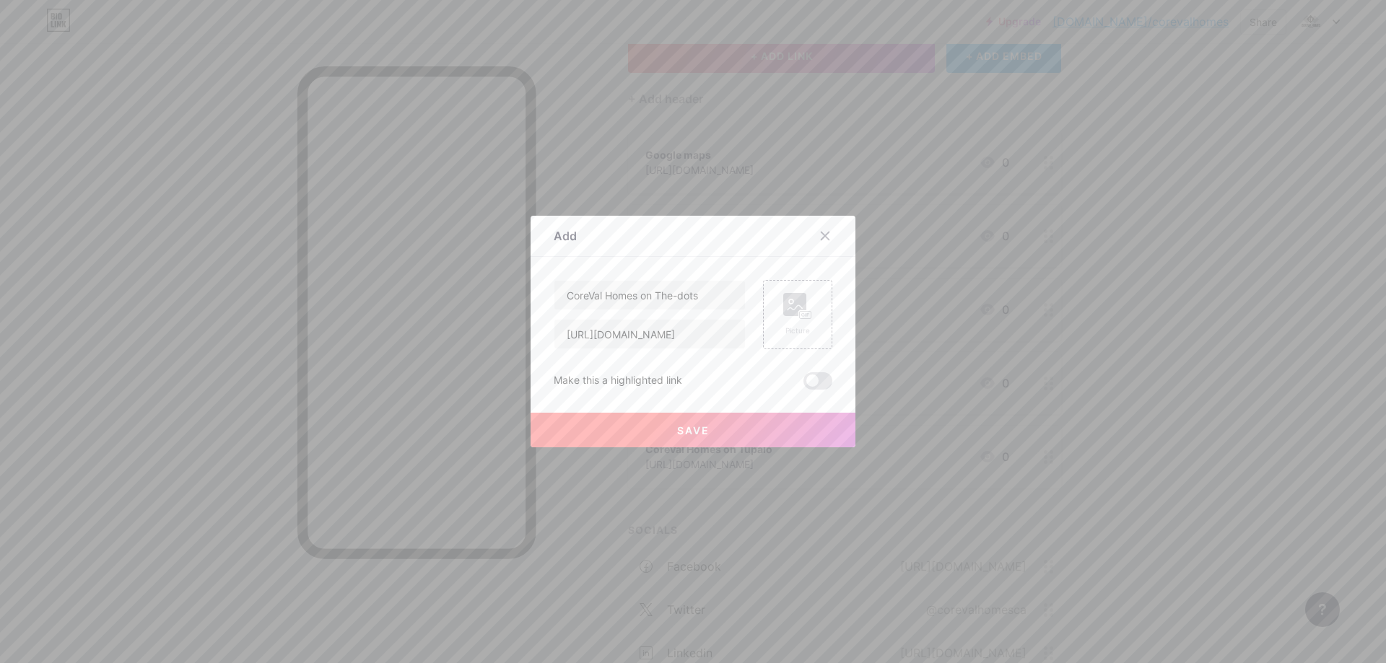
click at [660, 419] on button "Save" at bounding box center [692, 430] width 325 height 35
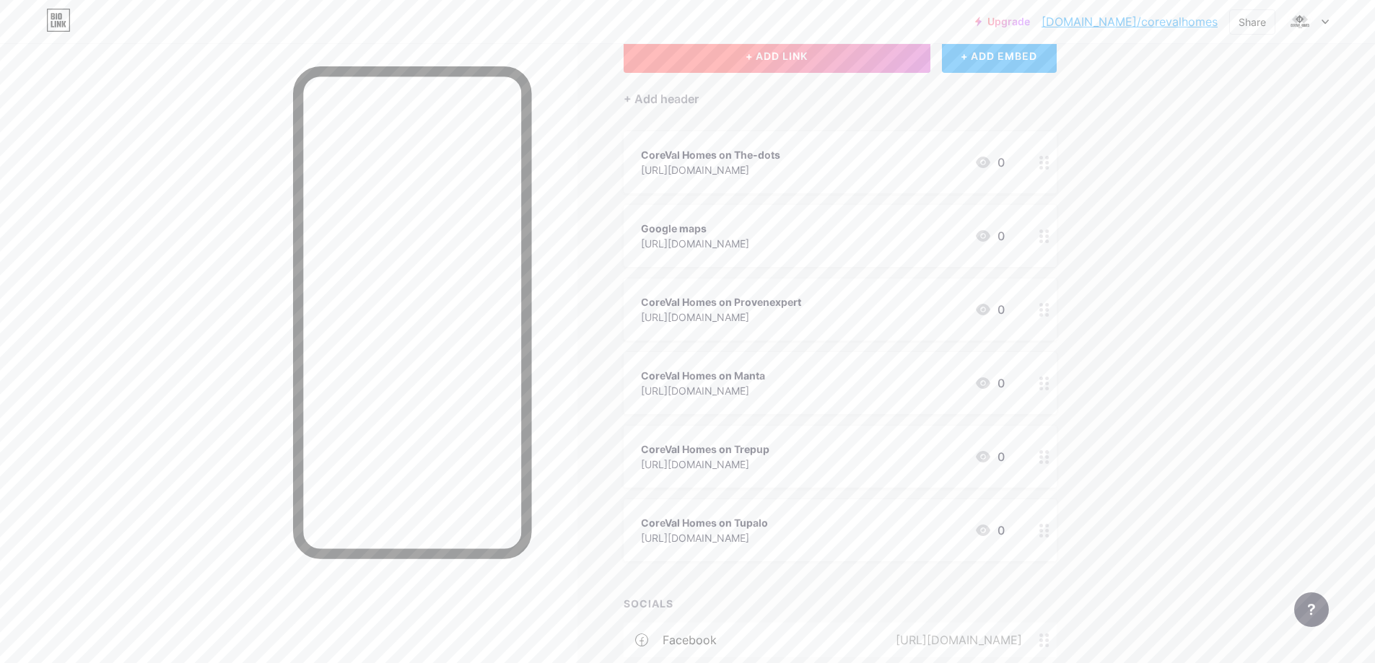
click at [784, 48] on button "+ ADD LINK" at bounding box center [777, 55] width 307 height 35
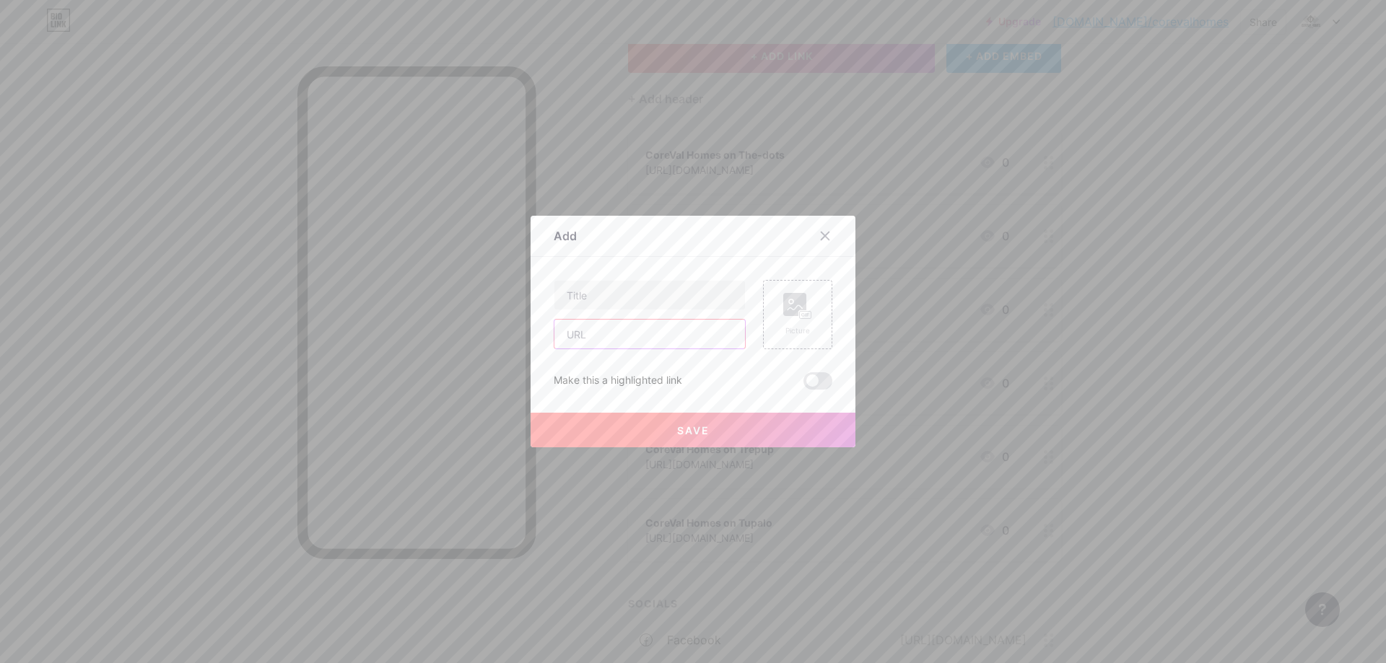
click at [632, 341] on input "text" at bounding box center [649, 334] width 191 height 29
paste input "[URL][DOMAIN_NAME]"
type input "[URL][DOMAIN_NAME]"
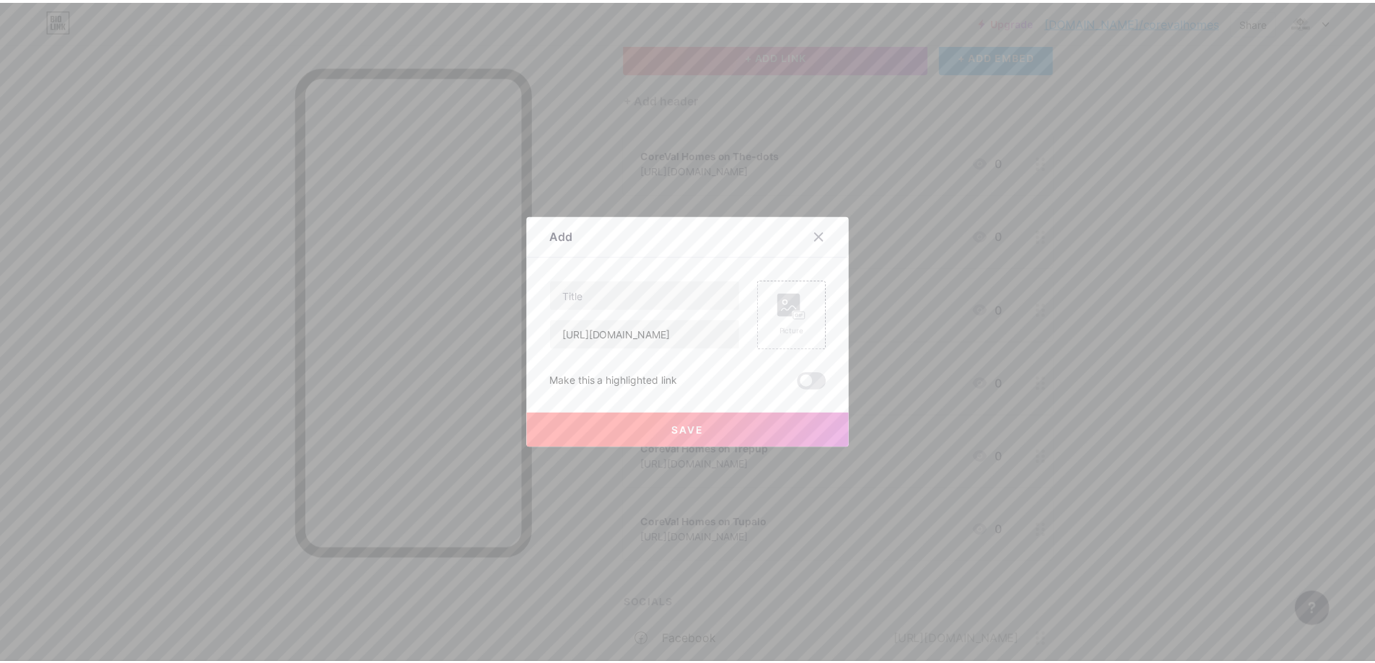
scroll to position [0, 0]
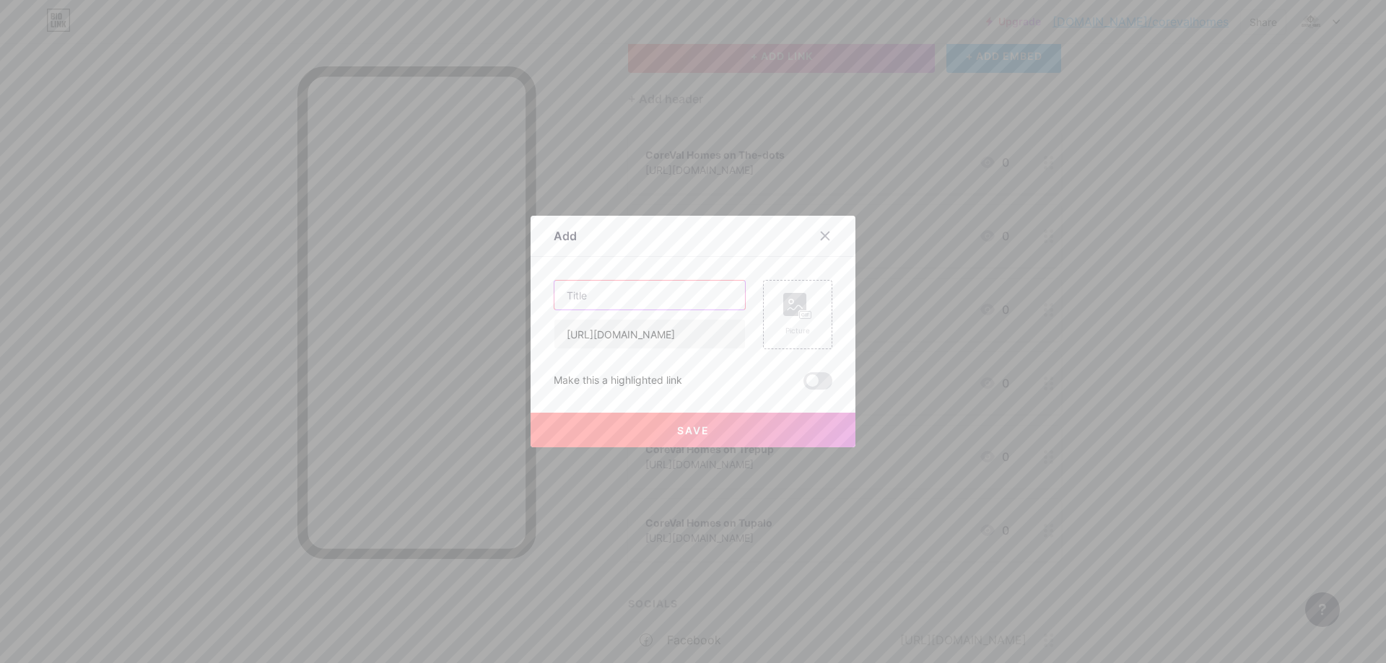
click at [646, 292] on input "text" at bounding box center [649, 295] width 191 height 29
paste input "CoreVal Homes on Brownbook"
type input "CoreVal Homes on Brownbook"
click at [733, 391] on div "Save" at bounding box center [692, 419] width 325 height 58
click at [736, 432] on button "Save" at bounding box center [692, 430] width 325 height 35
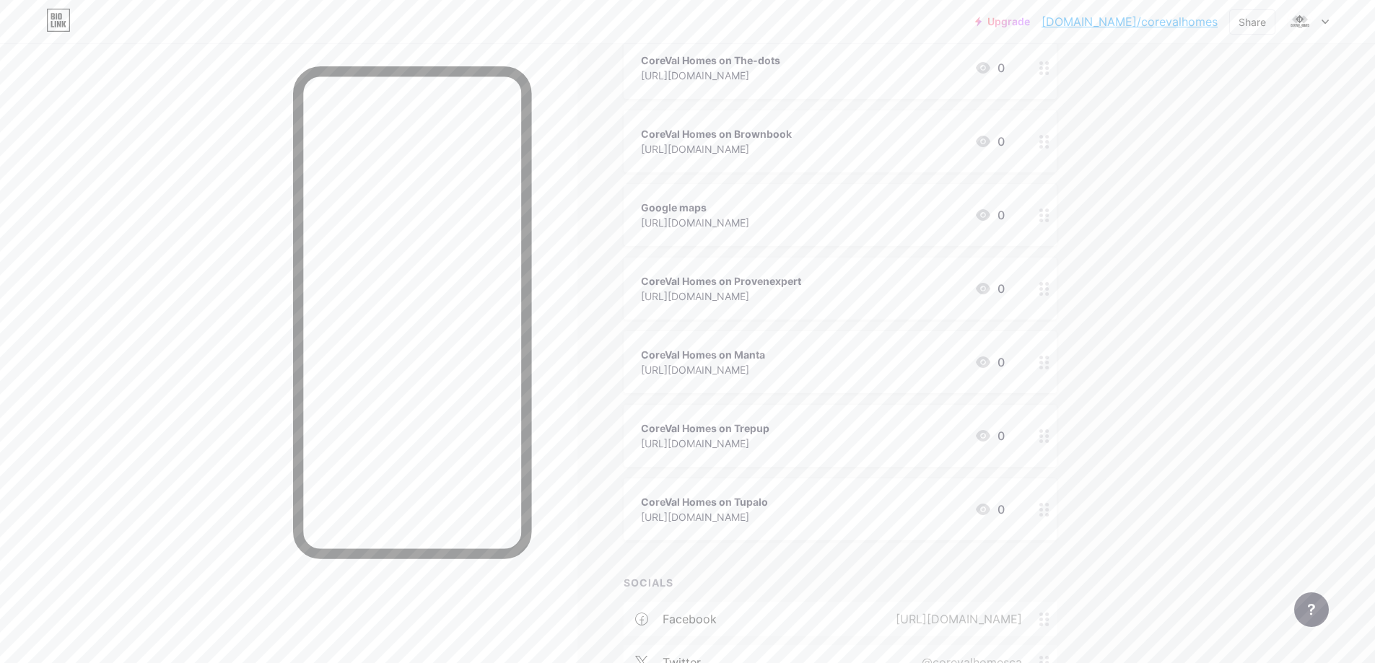
scroll to position [193, 0]
drag, startPoint x: 1252, startPoint y: 263, endPoint x: 1218, endPoint y: 230, distance: 47.5
click at [1252, 256] on div "Upgrade [DOMAIN_NAME]/coreva... [DOMAIN_NAME]/corevalhomes Share Switch account…" at bounding box center [687, 451] width 1375 height 1289
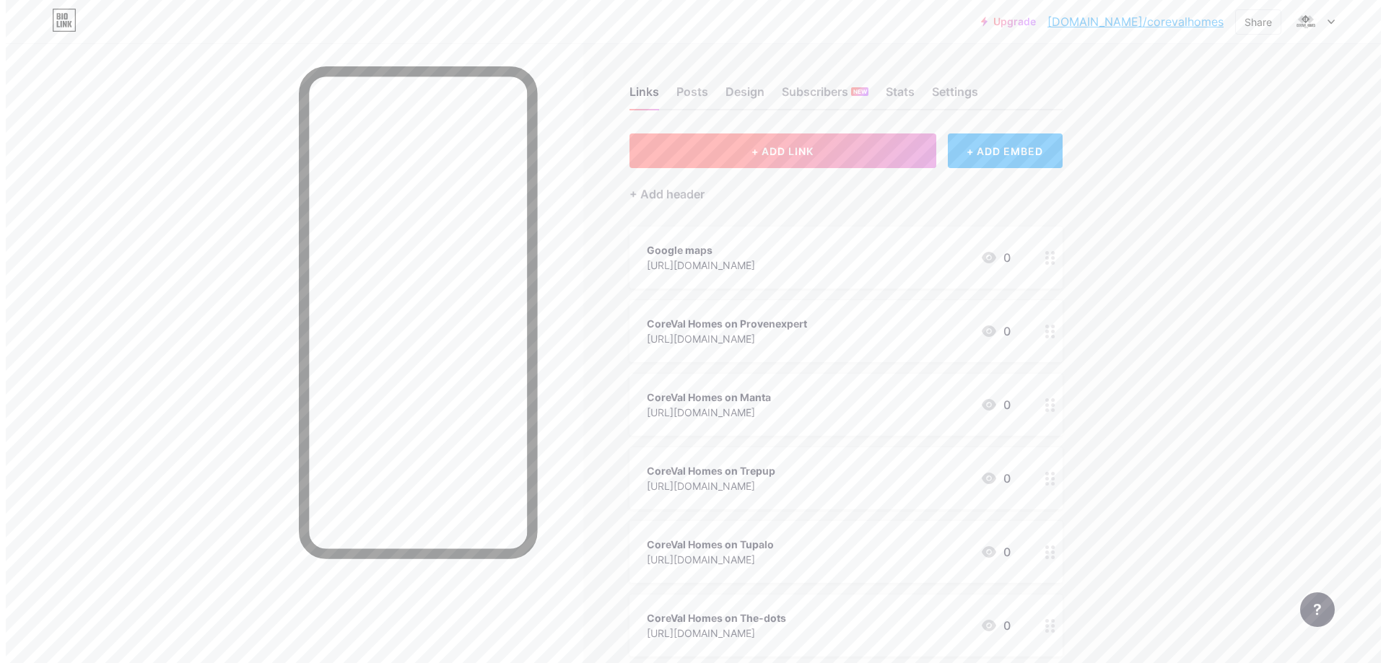
scroll to position [0, 0]
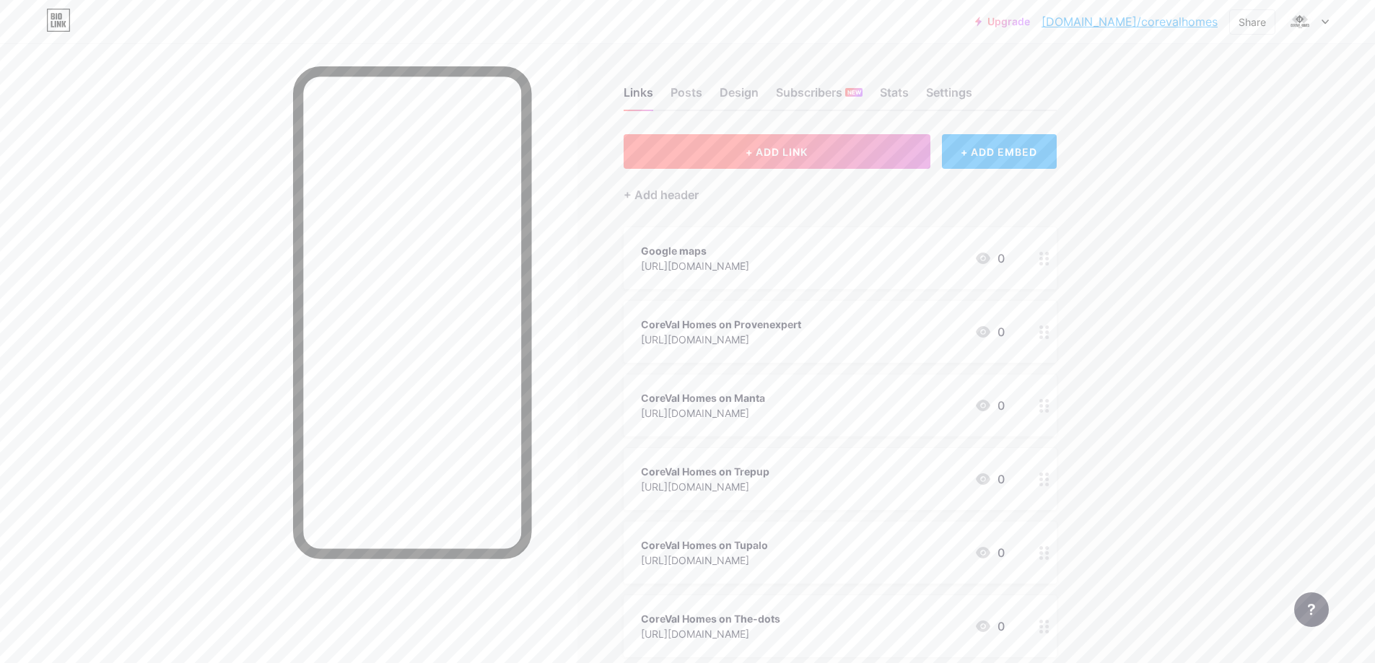
click at [761, 155] on span "+ ADD LINK" at bounding box center [776, 152] width 62 height 12
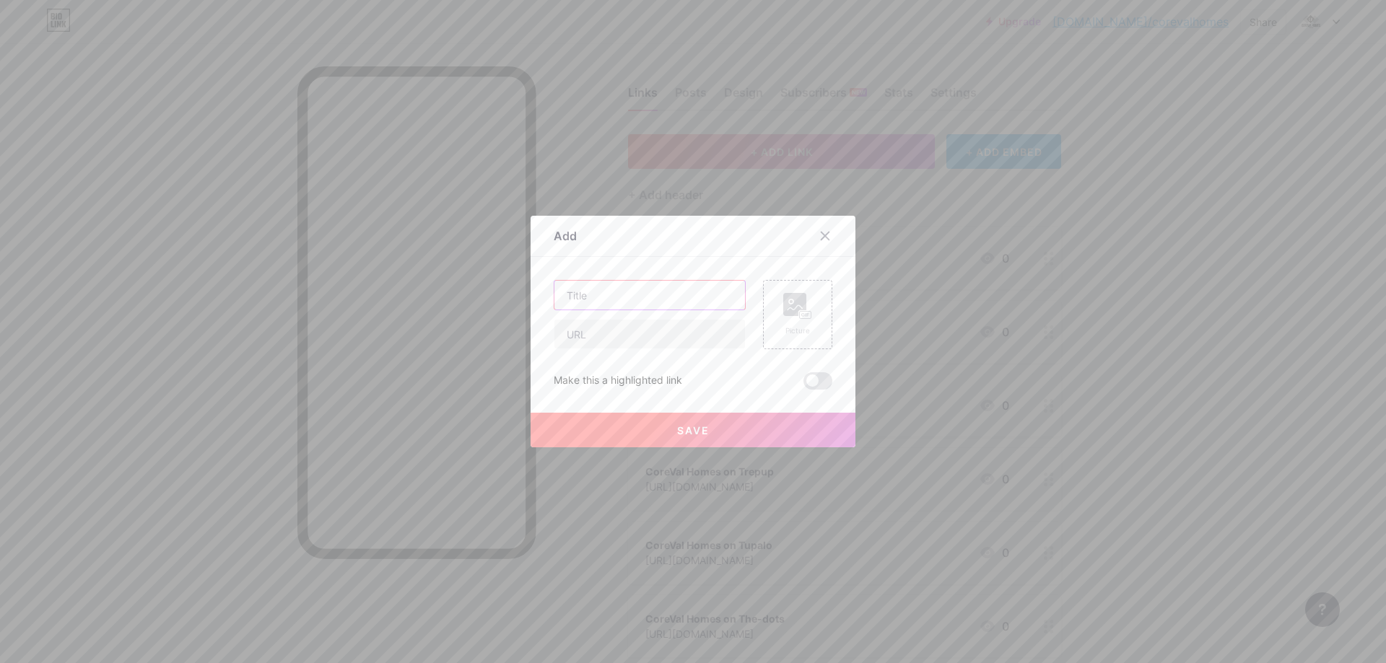
click at [639, 281] on input "text" at bounding box center [649, 295] width 191 height 29
paste input "CoreVal Homes on Yplocal"
type input "CoreVal Homes on Yplocal"
drag, startPoint x: 625, startPoint y: 316, endPoint x: 617, endPoint y: 331, distance: 17.1
click at [624, 316] on div "CoreVal Homes on Yplocal" at bounding box center [650, 314] width 192 height 69
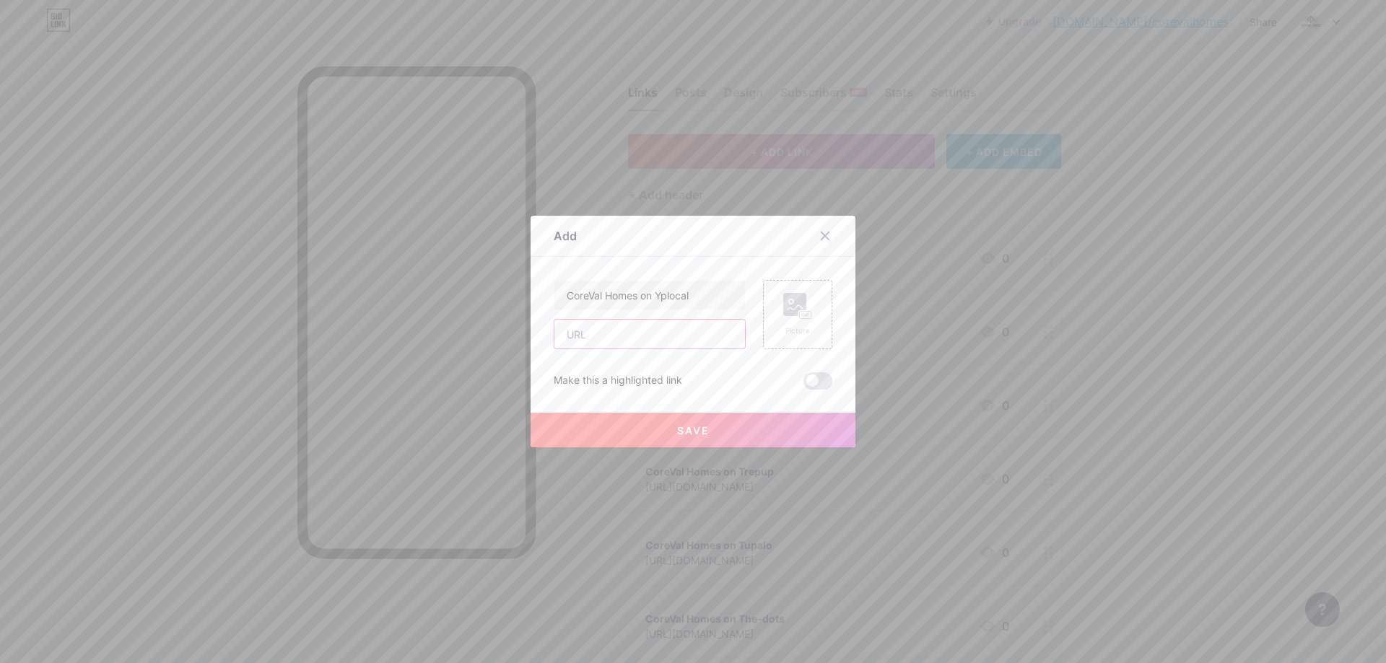
click at [617, 331] on input "text" at bounding box center [649, 334] width 191 height 29
paste input "[URL][DOMAIN_NAME]"
type input "[URL][DOMAIN_NAME]"
click at [652, 422] on button "Save" at bounding box center [692, 430] width 325 height 35
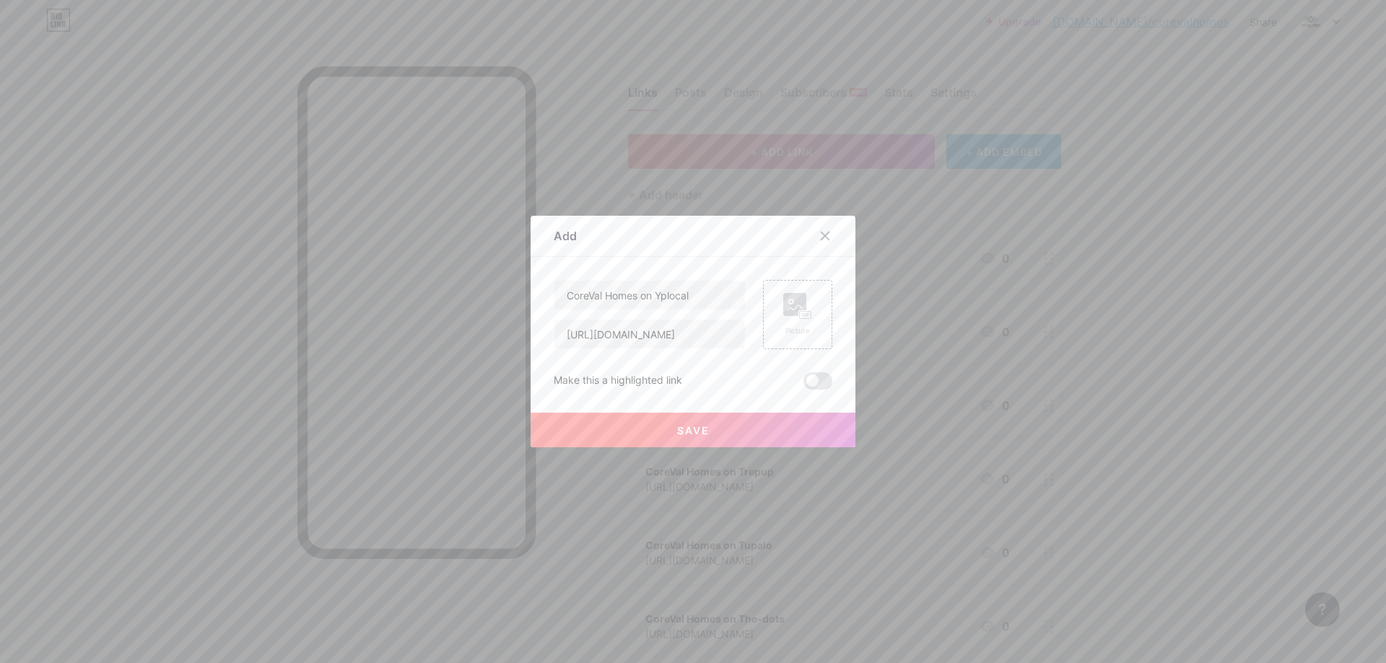
scroll to position [0, 0]
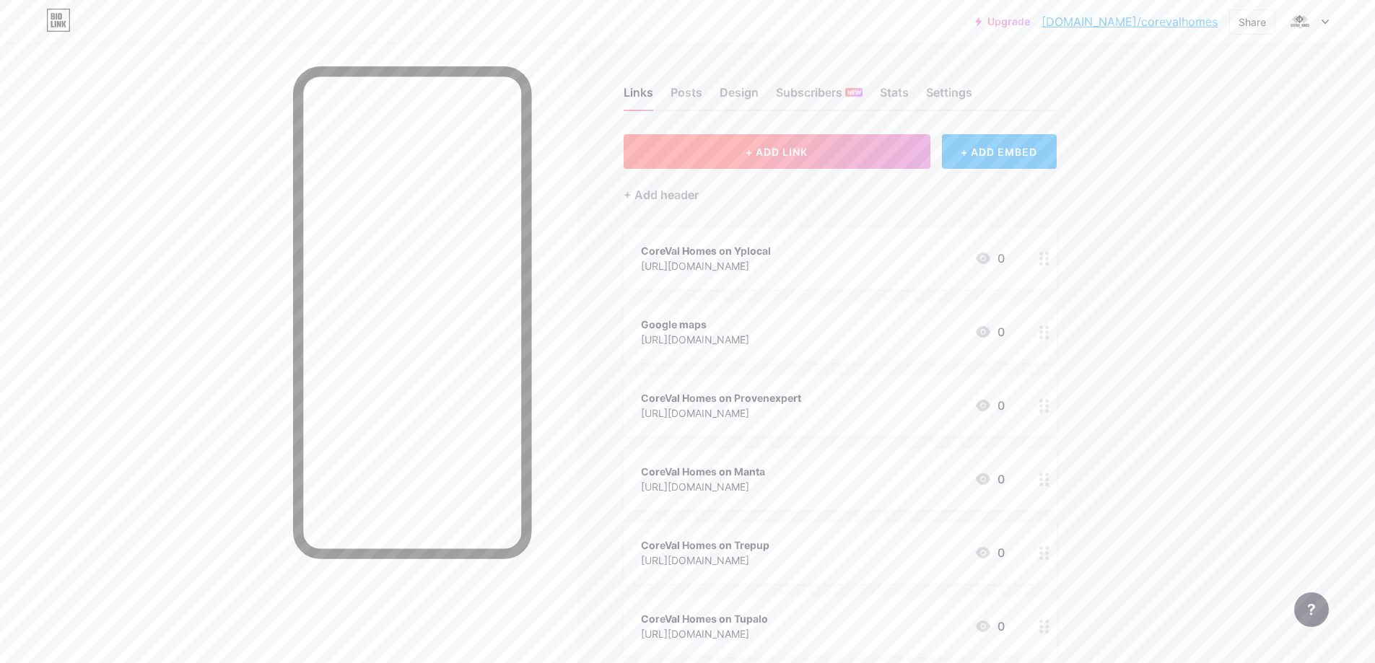
click at [821, 147] on button "+ ADD LINK" at bounding box center [777, 151] width 307 height 35
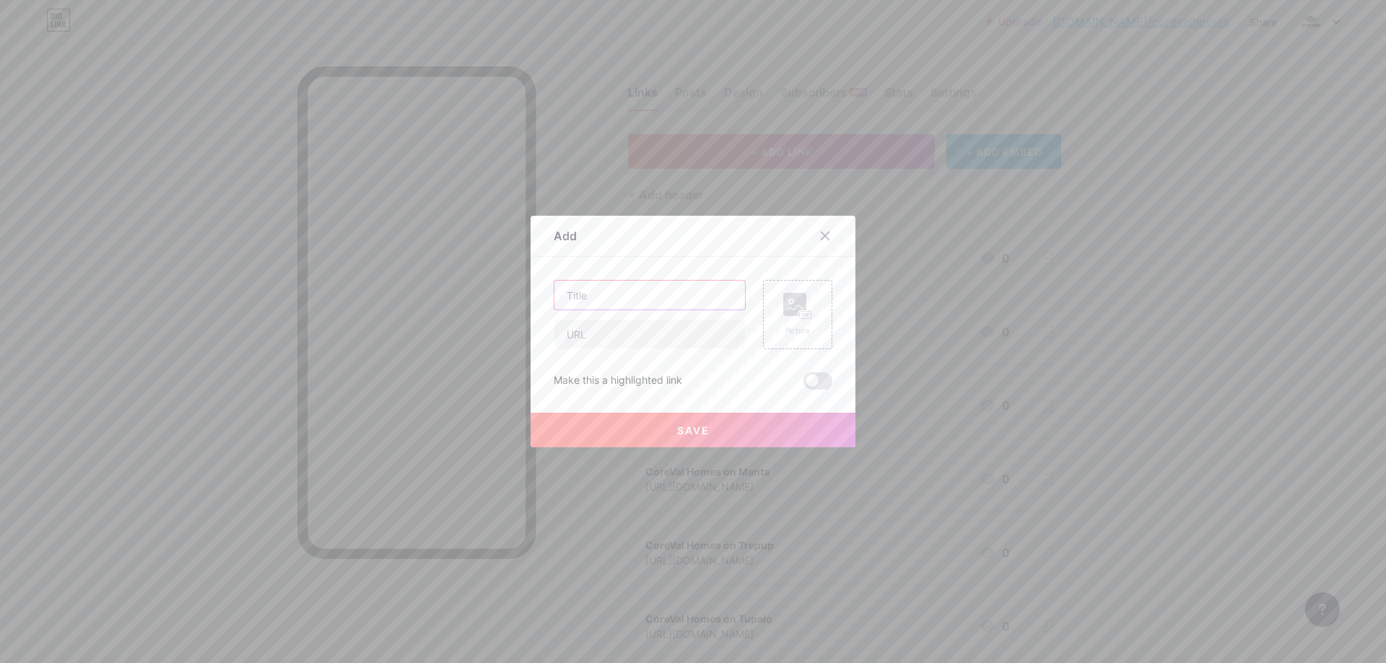
click at [691, 296] on input "text" at bounding box center [649, 295] width 191 height 29
paste input "[URL][DOMAIN_NAME]"
type input "[URL][DOMAIN_NAME]"
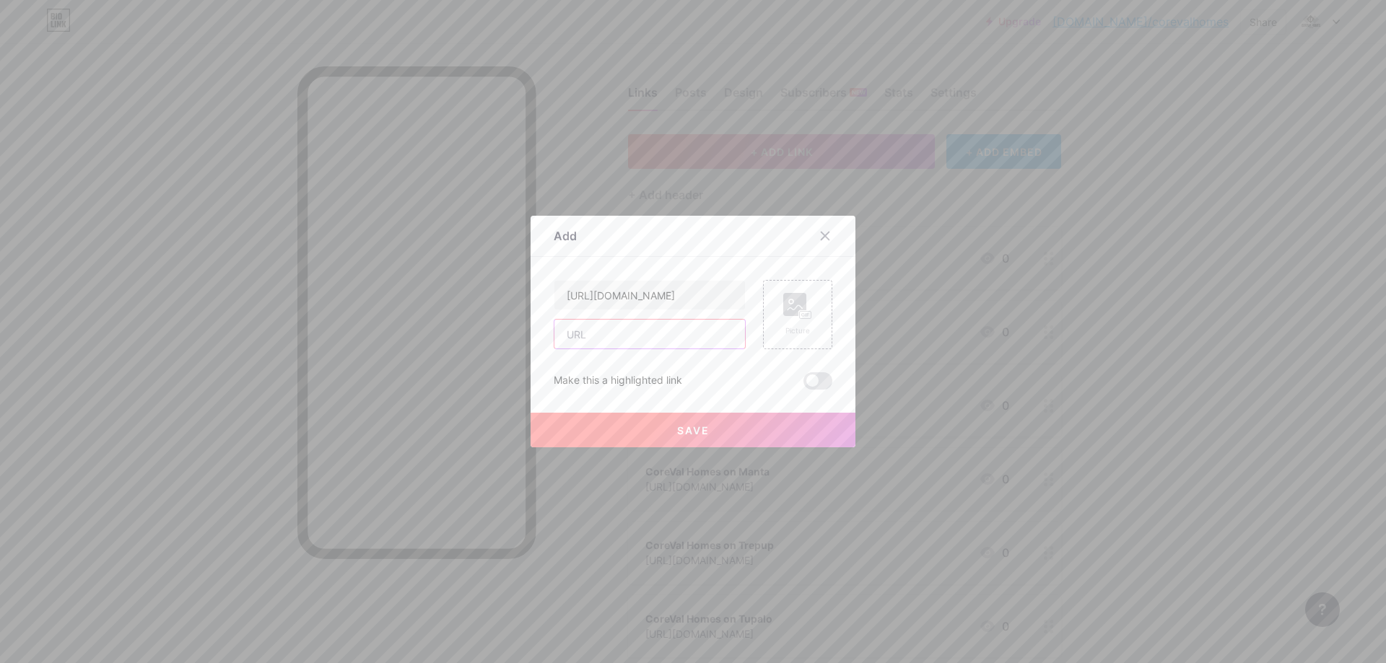
click at [657, 333] on input "text" at bounding box center [649, 334] width 191 height 29
paste input "[URL][DOMAIN_NAME]"
type input "[URL][DOMAIN_NAME]"
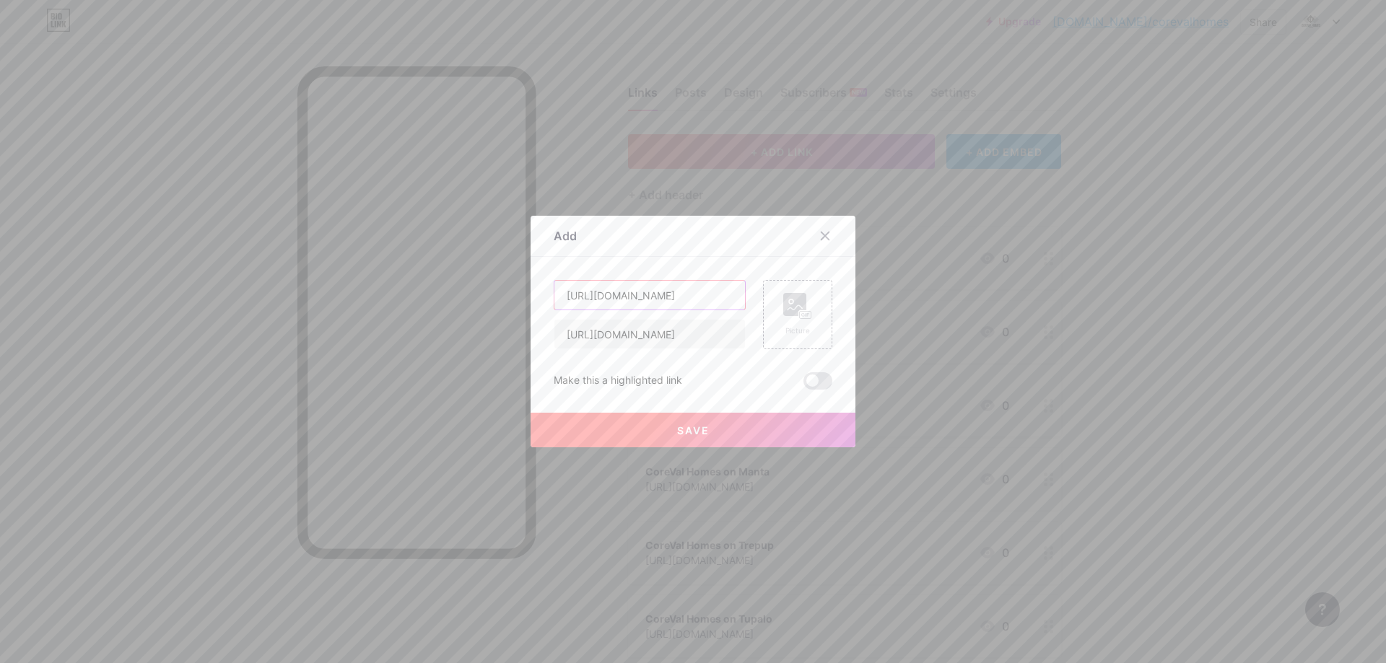
click at [622, 305] on input "[URL][DOMAIN_NAME]" at bounding box center [649, 295] width 191 height 29
paste input "CoreVal Homes on Symbaloo"
type input "CoreVal Homes on Symbaloo"
click at [677, 429] on span "Save" at bounding box center [693, 430] width 32 height 12
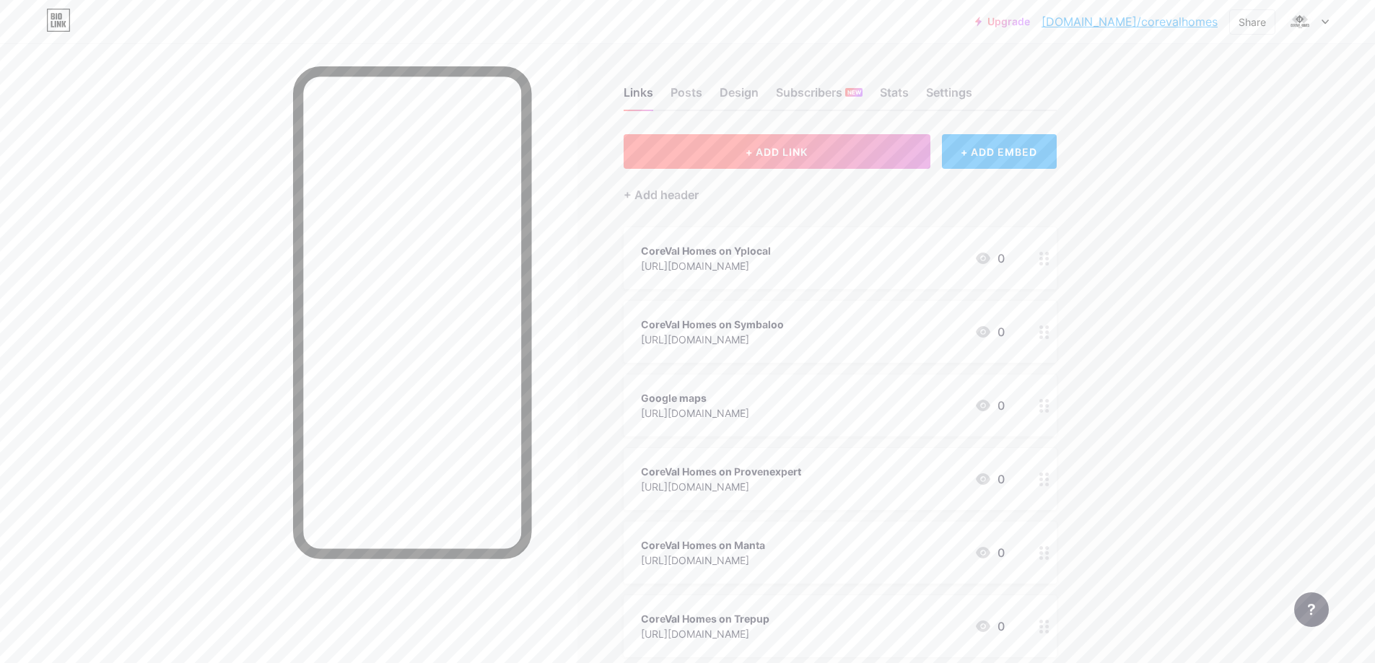
click at [782, 146] on span "+ ADD LINK" at bounding box center [776, 152] width 62 height 12
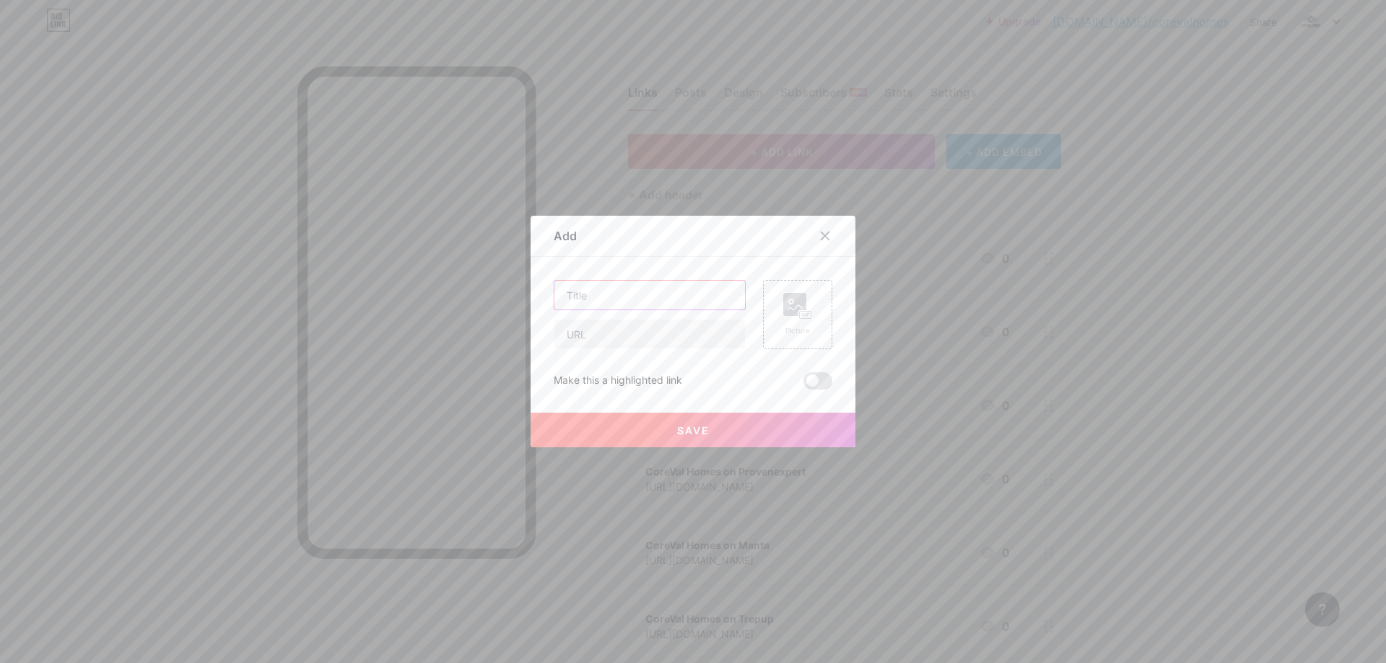
click at [668, 298] on input "text" at bounding box center [649, 295] width 191 height 29
paste input "CoreVal Homes on Symbaloo"
type input "CoreVal Homes on Symbaloo"
click at [676, 338] on input "text" at bounding box center [649, 334] width 191 height 29
paste input "[URL][DOMAIN_NAME]"
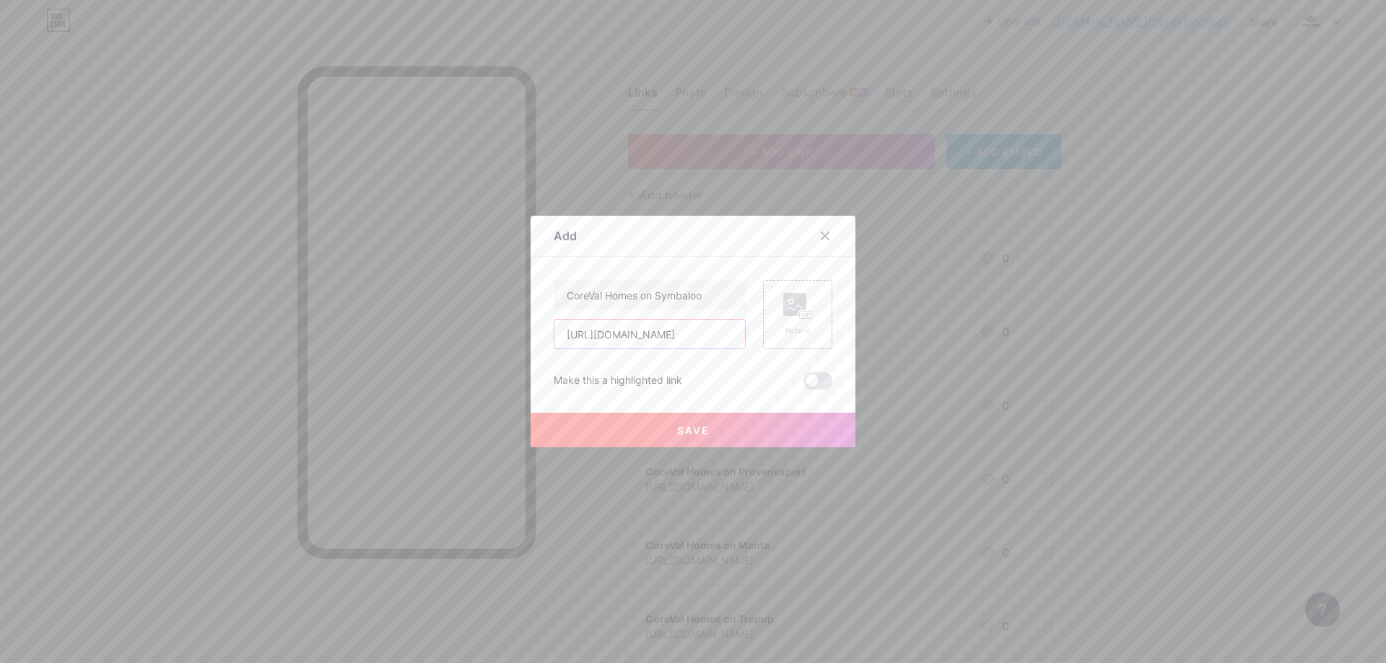
type input "[URL][DOMAIN_NAME]"
click at [662, 296] on input "CoreVal Homes on Symbaloo" at bounding box center [649, 295] width 191 height 29
paste input "Ko-fi"
type input "CoreVal Homes on Ko-fi"
click at [681, 432] on span "Save" at bounding box center [693, 430] width 32 height 12
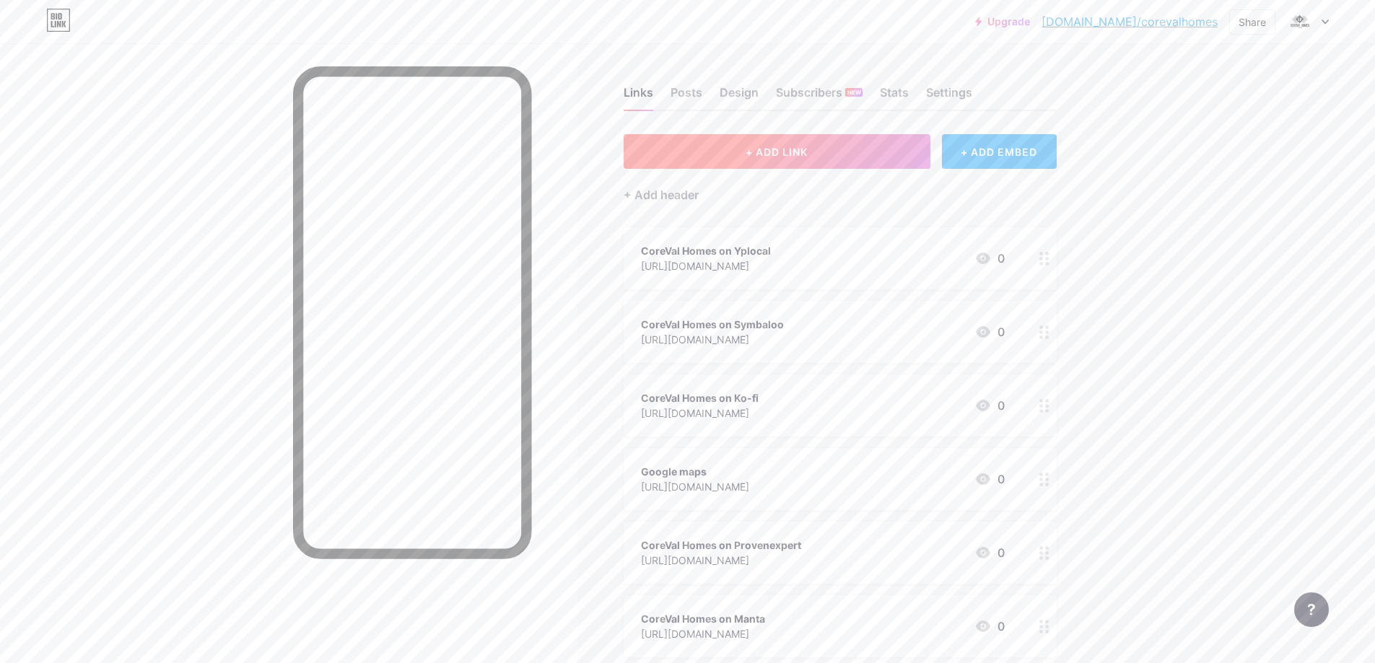
click at [703, 143] on button "+ ADD LINK" at bounding box center [777, 151] width 307 height 35
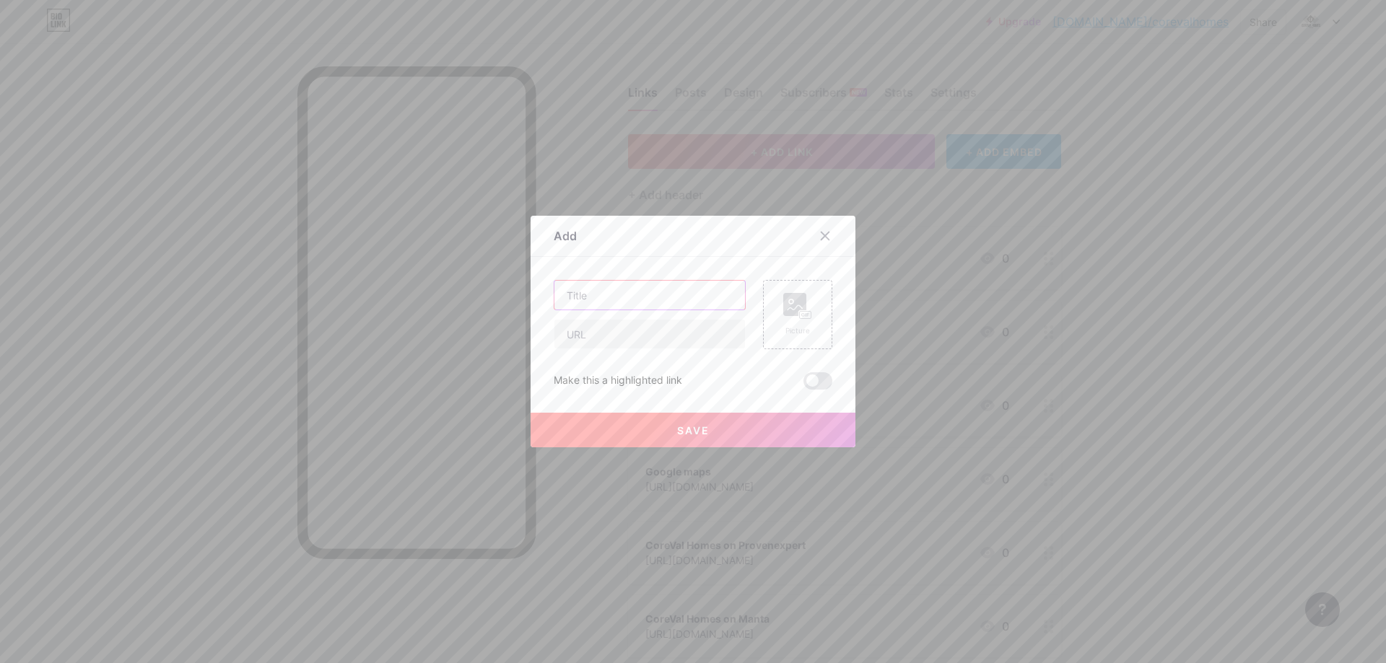
click at [670, 301] on input "text" at bounding box center [649, 295] width 191 height 29
paste input "CoreVal Homes on Linkr"
type input "CoreVal Homes on Linkr"
click at [627, 335] on input "text" at bounding box center [649, 334] width 191 height 29
click at [657, 334] on input "text" at bounding box center [649, 334] width 191 height 29
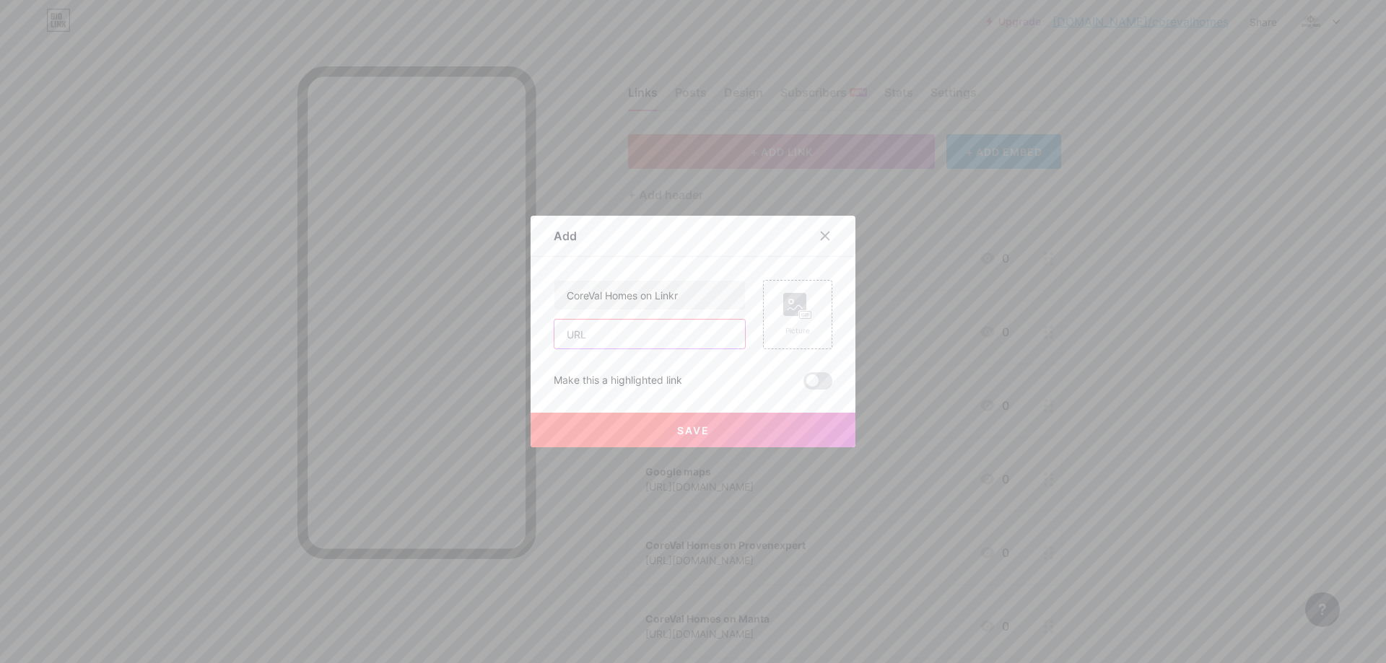
paste input "[URL][DOMAIN_NAME]"
type input "[URL][DOMAIN_NAME]"
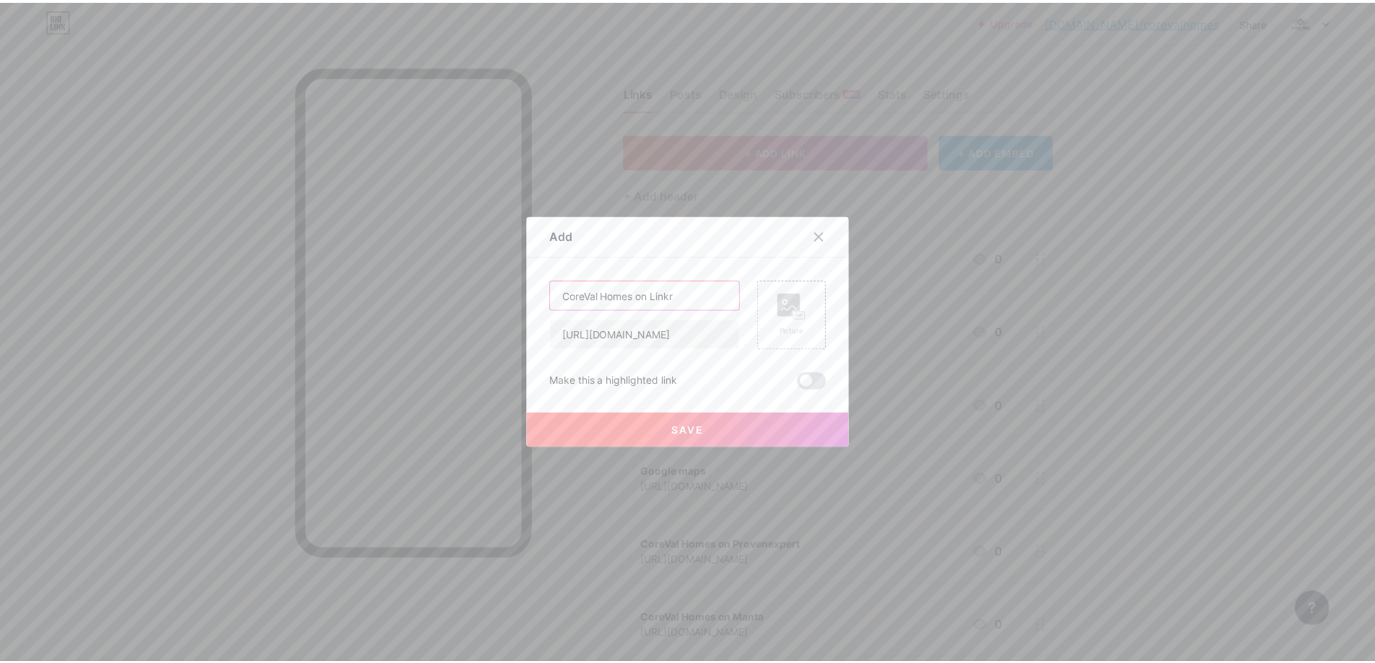
scroll to position [0, 0]
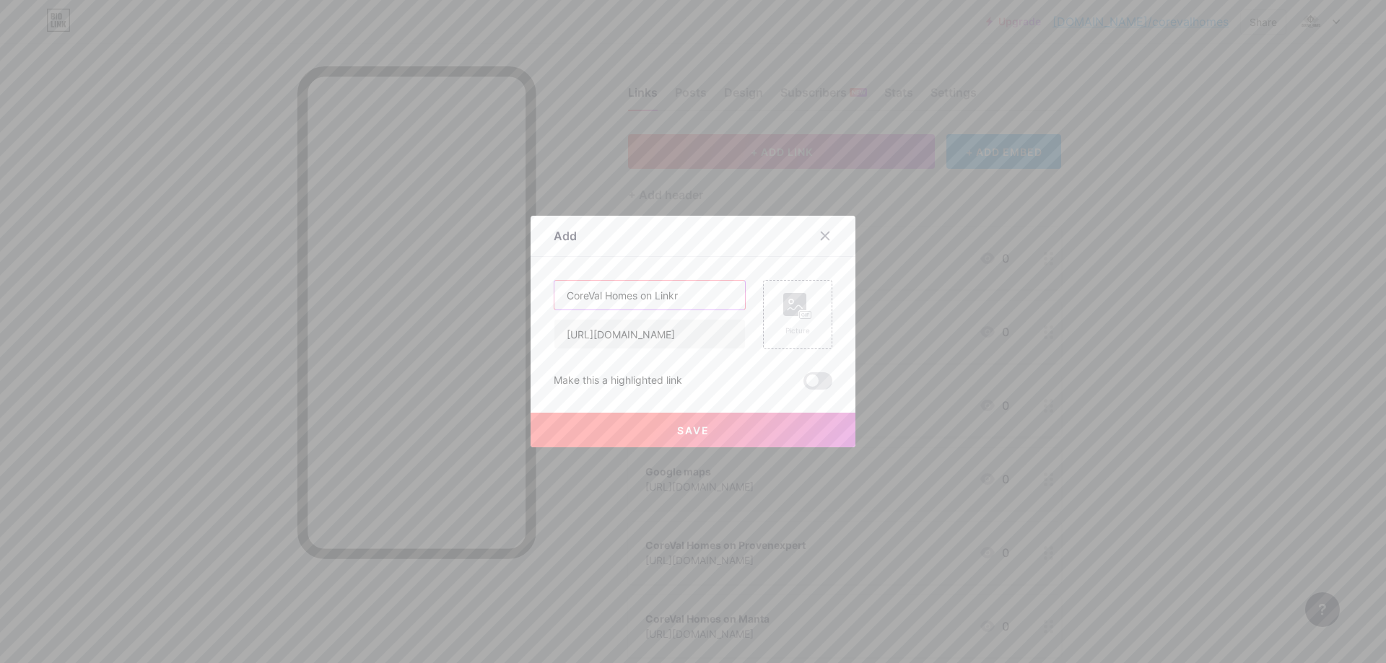
drag, startPoint x: 652, startPoint y: 293, endPoint x: 717, endPoint y: 293, distance: 65.7
click at [717, 293] on input "CoreVal Homes on Linkr" at bounding box center [649, 295] width 191 height 29
type input "CoreVal Homes on Allmylinks"
click at [684, 432] on span "Save" at bounding box center [693, 430] width 32 height 12
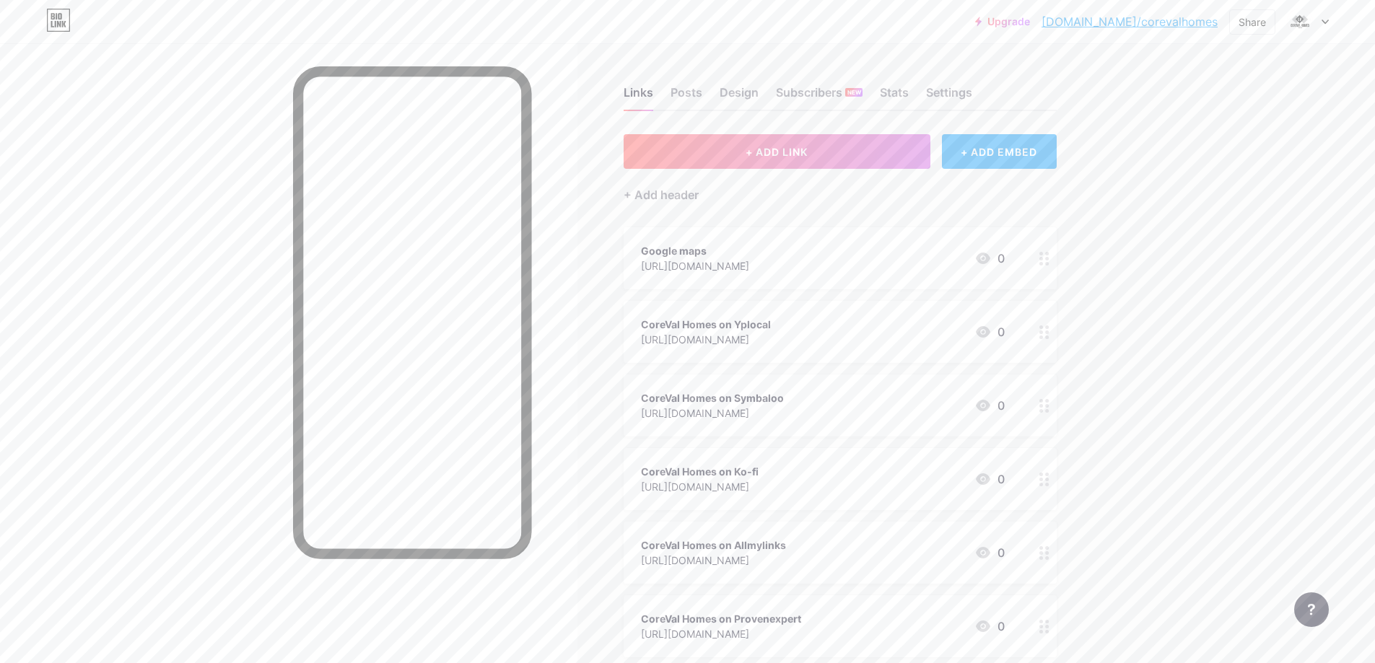
drag, startPoint x: 1222, startPoint y: 315, endPoint x: 919, endPoint y: 89, distance: 378.6
click at [1000, 143] on div "+ ADD EMBED" at bounding box center [999, 151] width 115 height 35
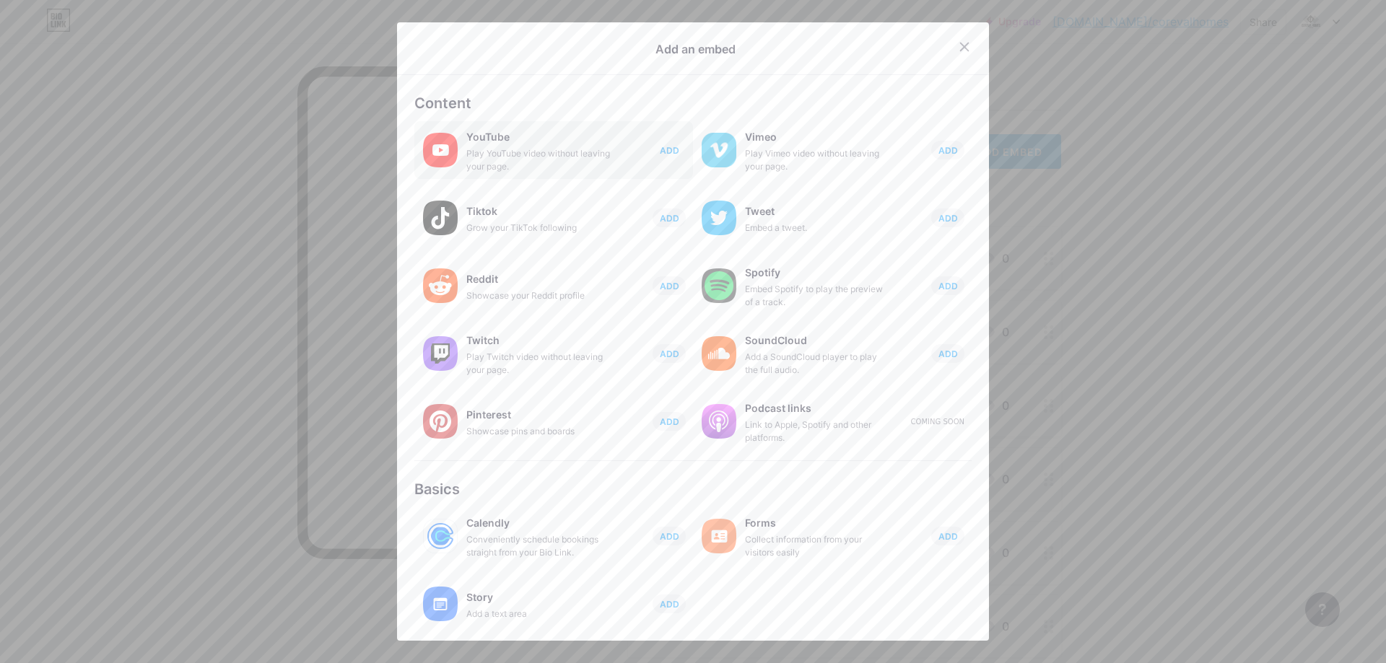
click at [664, 145] on span "ADD" at bounding box center [669, 150] width 19 height 12
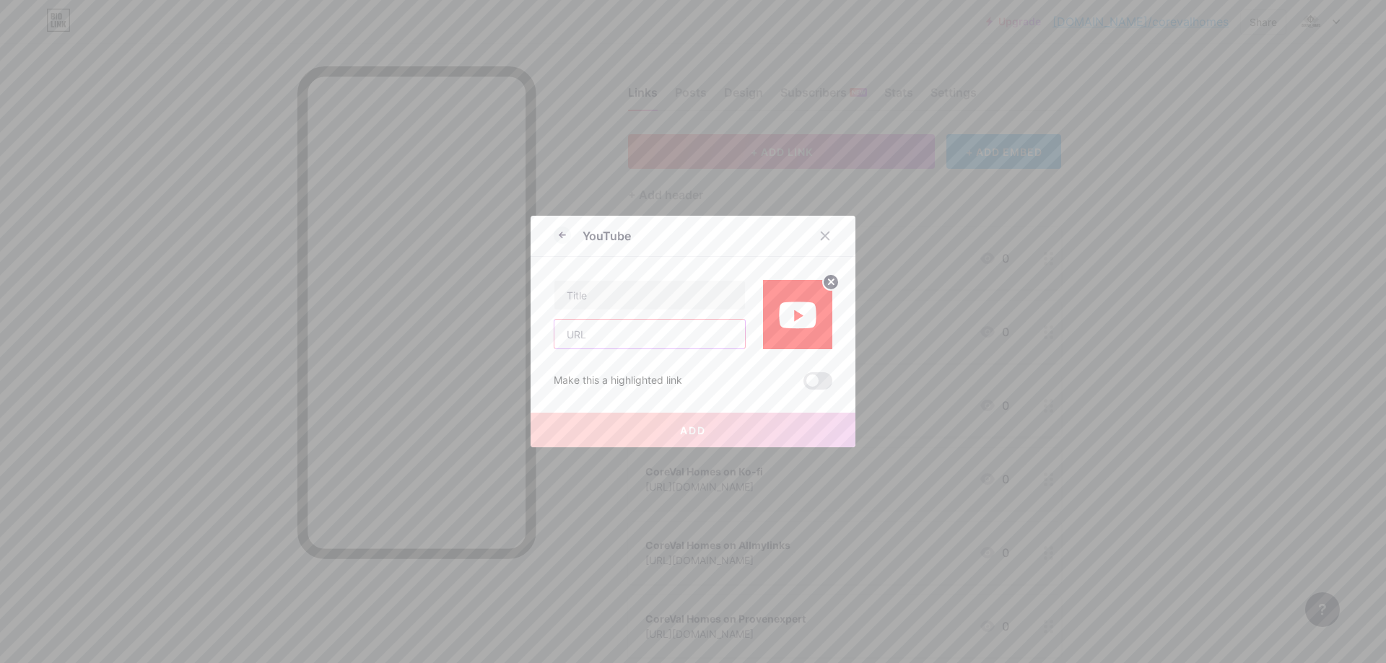
click at [615, 329] on input "text" at bounding box center [649, 334] width 191 height 29
click at [626, 292] on input "text" at bounding box center [649, 295] width 191 height 29
click at [585, 338] on input "text" at bounding box center [649, 334] width 191 height 29
click at [638, 333] on input "text" at bounding box center [649, 334] width 191 height 29
paste input "[URL][DOMAIN_NAME]"
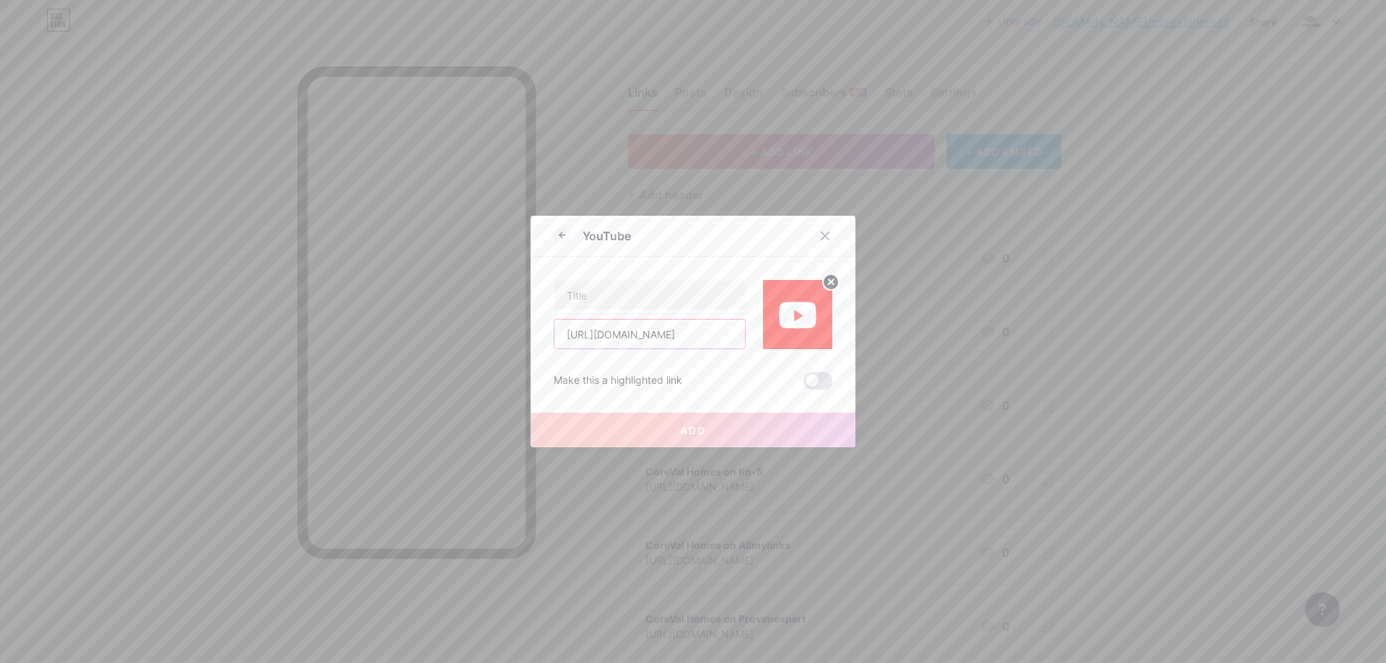
scroll to position [0, 40]
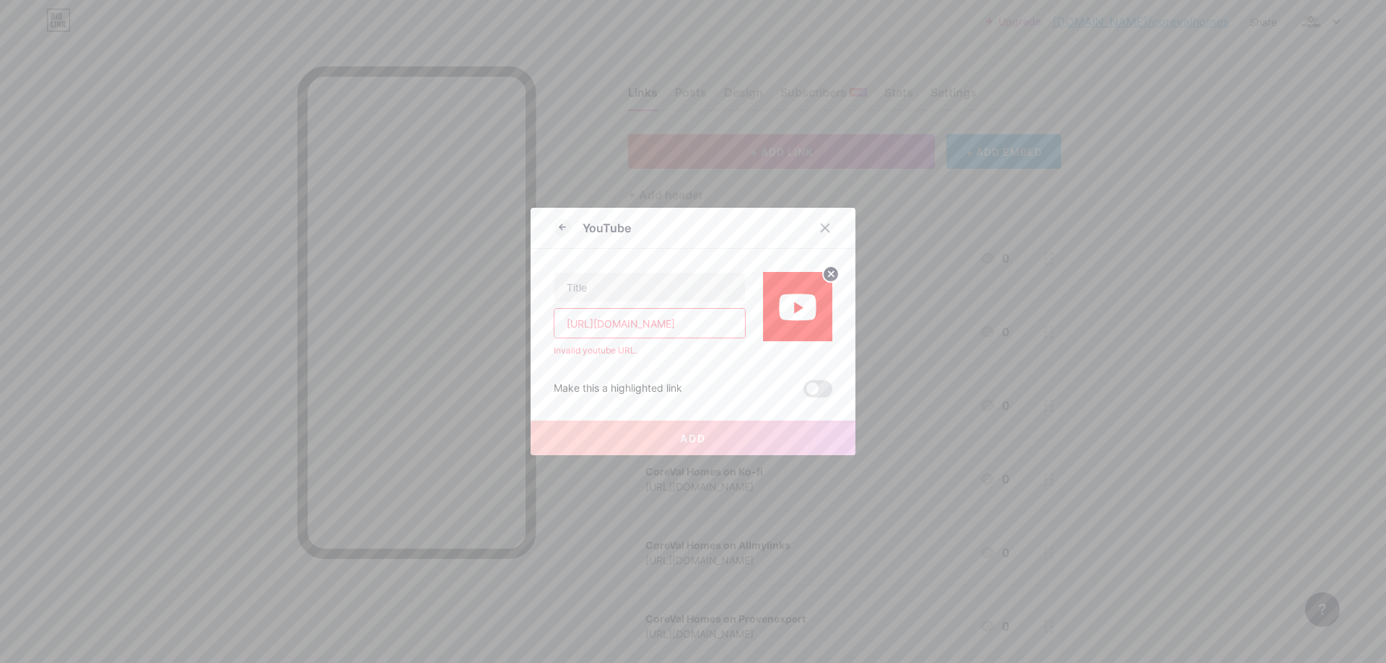
click at [713, 363] on div "Make this a highlighted link Add" at bounding box center [693, 377] width 279 height 40
click at [636, 328] on input "[URL][DOMAIN_NAME]" at bounding box center [649, 323] width 191 height 29
paste input "watch?v=ZujfHPmA-cc"
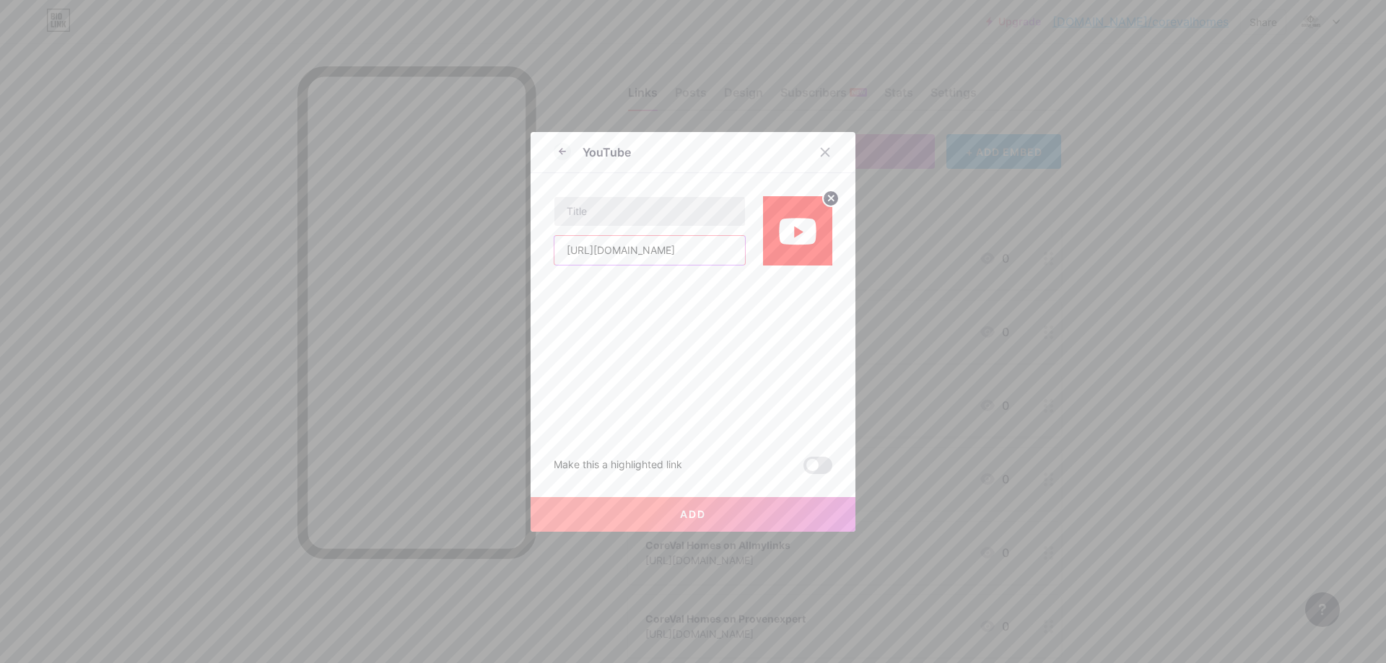
type input "[URL][DOMAIN_NAME]"
click at [651, 217] on input "text" at bounding box center [649, 211] width 191 height 29
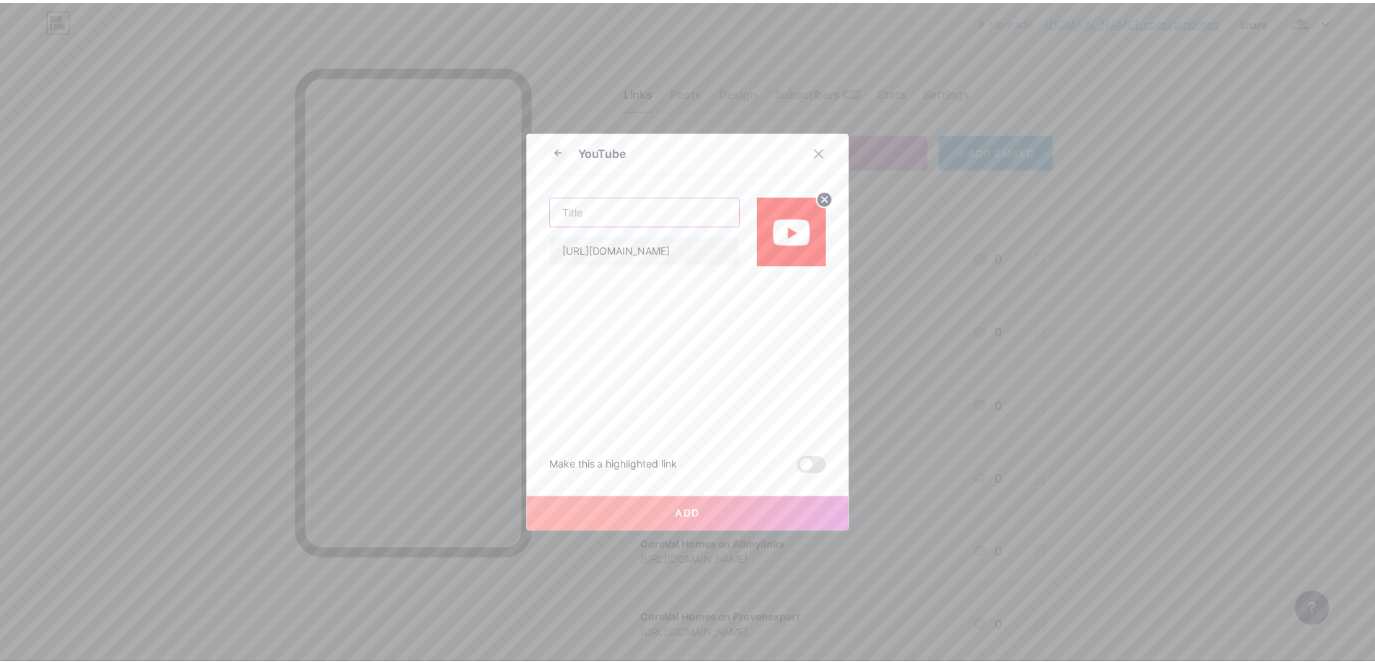
scroll to position [0, 0]
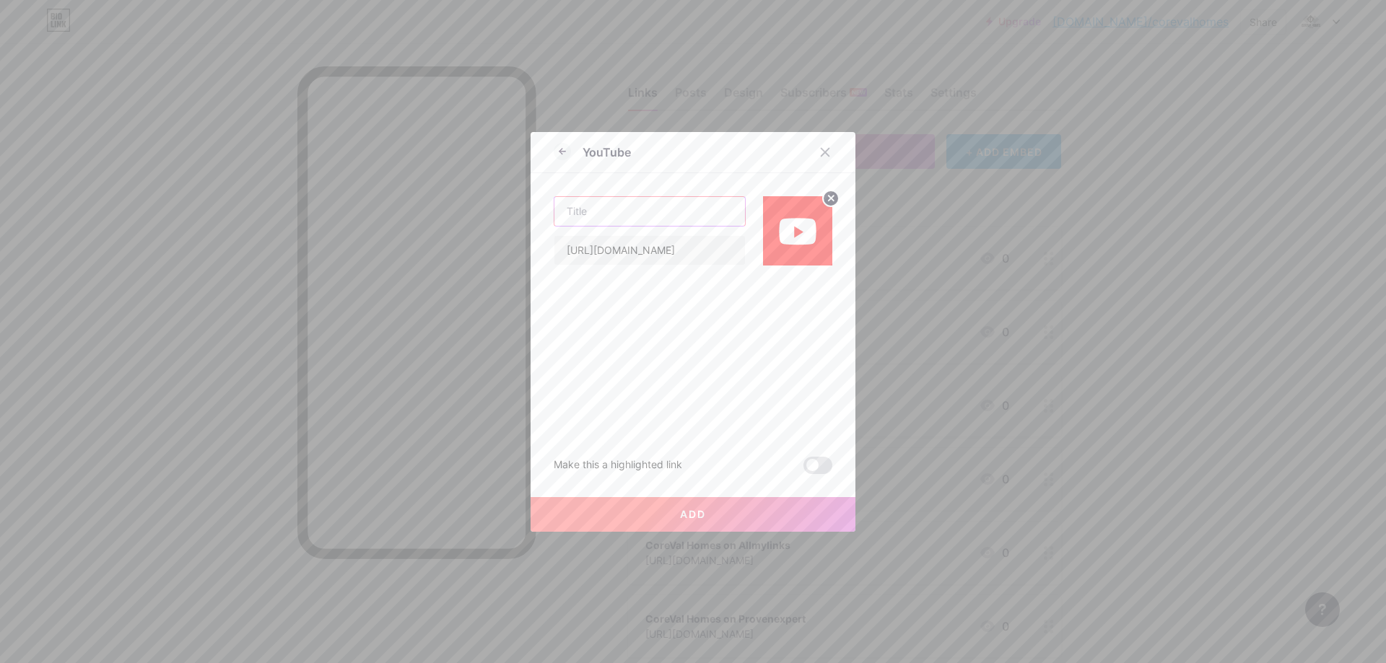
click at [617, 211] on input "text" at bounding box center [649, 211] width 191 height 29
paste input "CoreVal Homes"
type input "CoreVal Homes"
click at [738, 517] on button "Add" at bounding box center [692, 514] width 325 height 35
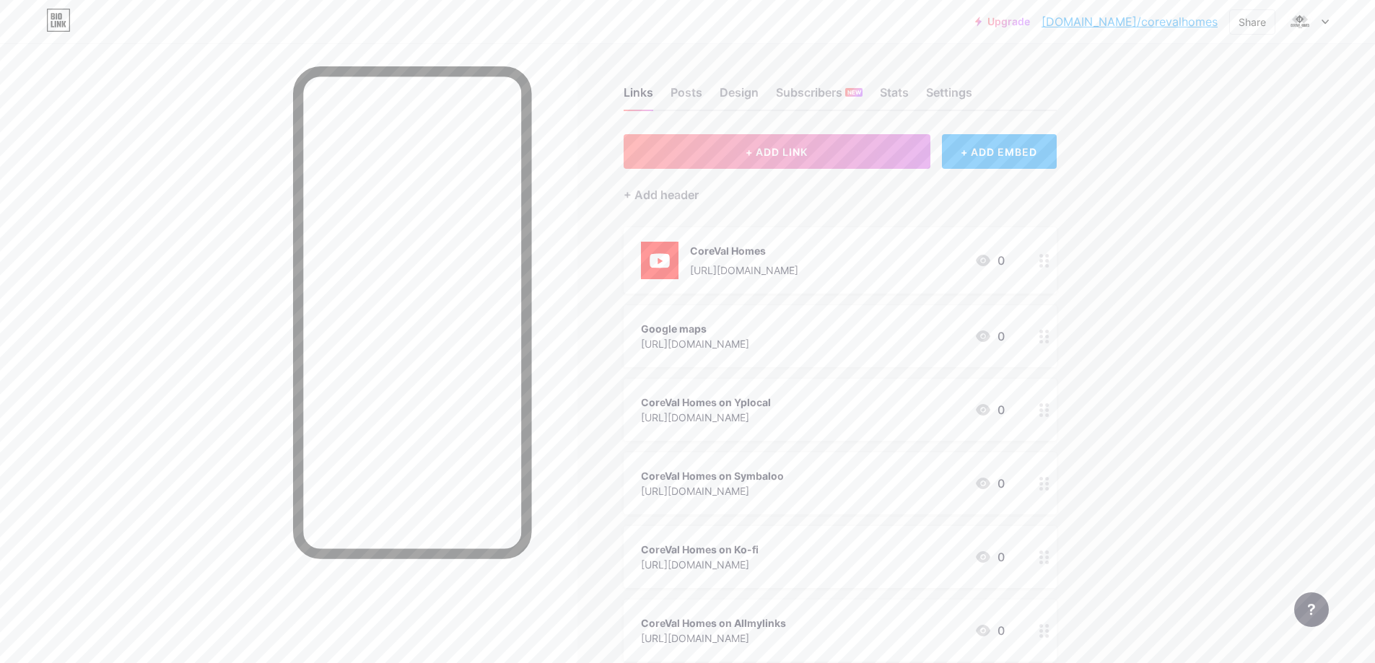
click at [742, 250] on div "CoreVal Homes" at bounding box center [744, 250] width 108 height 15
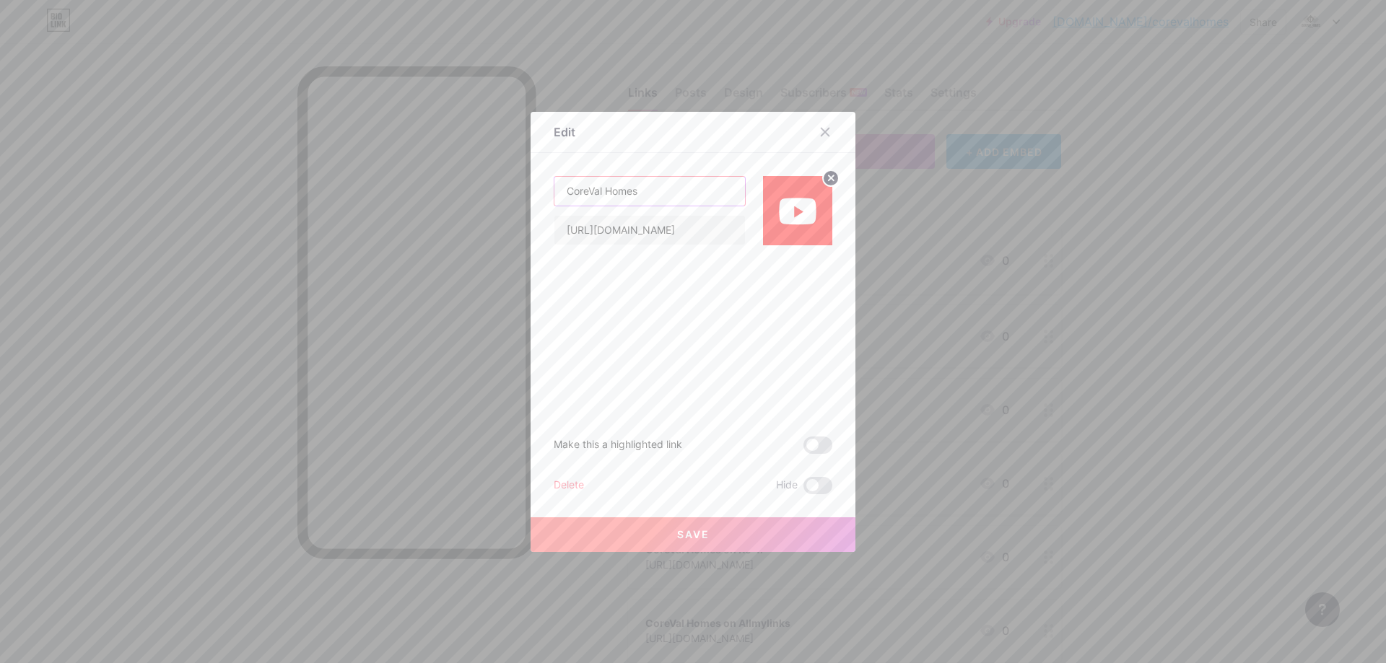
click at [655, 196] on input "CoreVal Homes" at bounding box center [649, 191] width 191 height 29
click at [653, 193] on input "CoreVal Homes on Youtube video" at bounding box center [649, 191] width 191 height 29
type input "CoreVal Homes Youtube video"
click at [716, 537] on button "Save" at bounding box center [692, 534] width 325 height 35
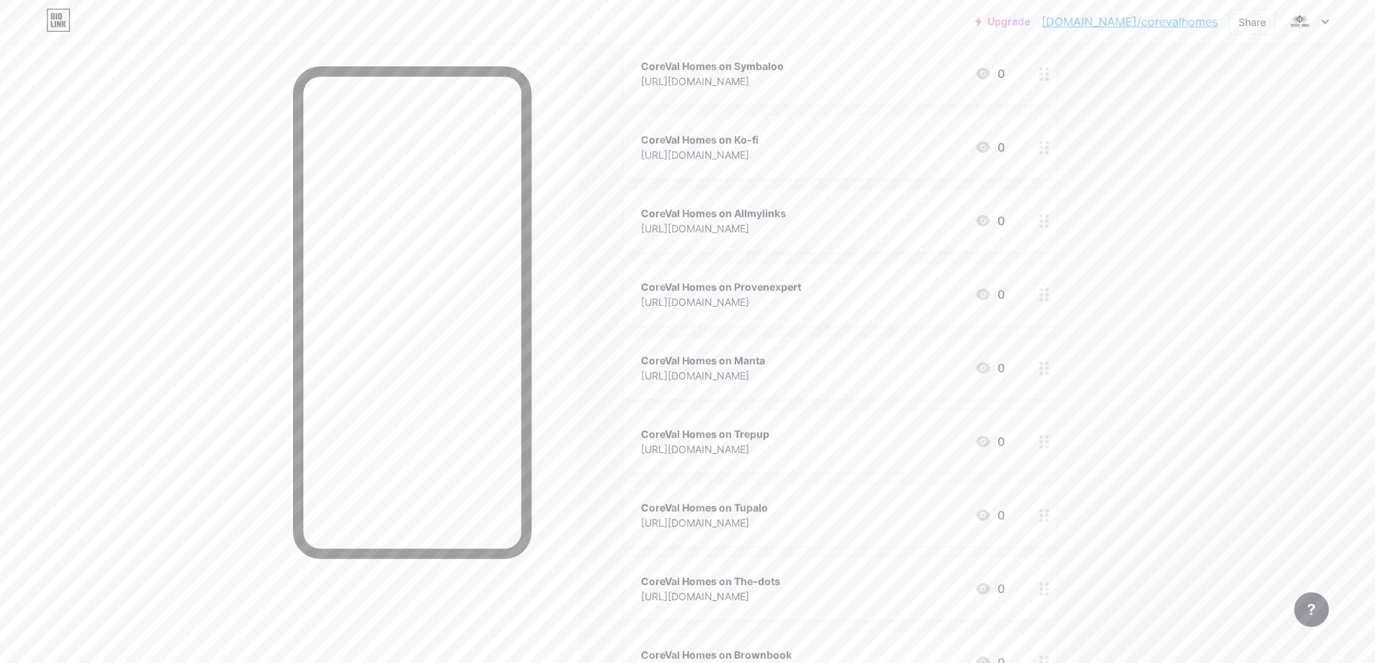
scroll to position [529, 0]
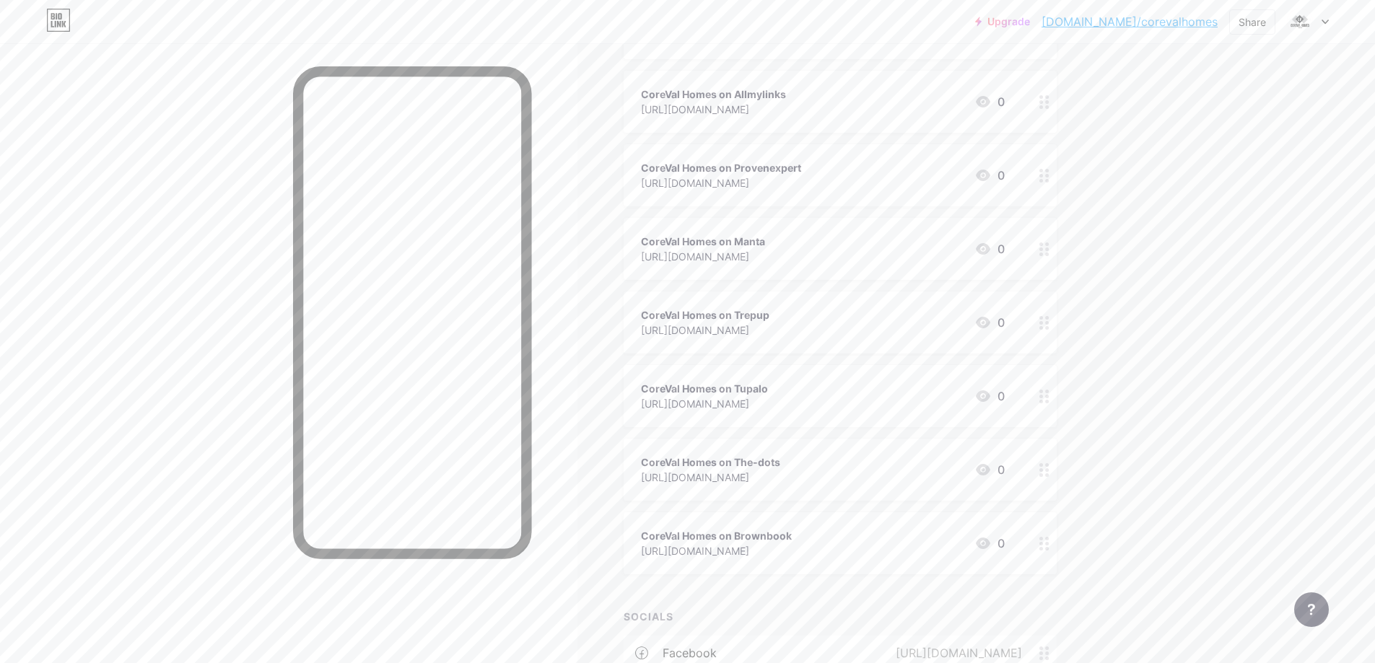
click at [1230, 388] on div "Upgrade [DOMAIN_NAME]/coreva... [DOMAIN_NAME]/corevalhomes Share Switch account…" at bounding box center [687, 301] width 1375 height 1661
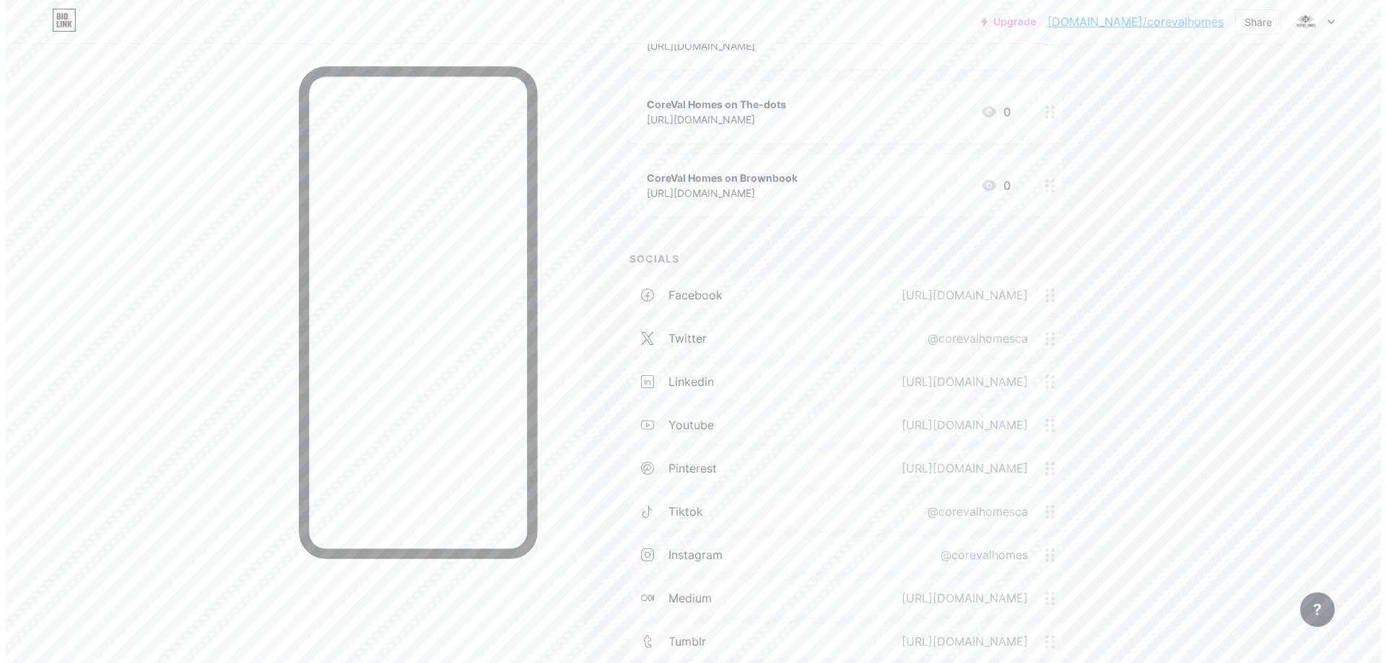
scroll to position [997, 0]
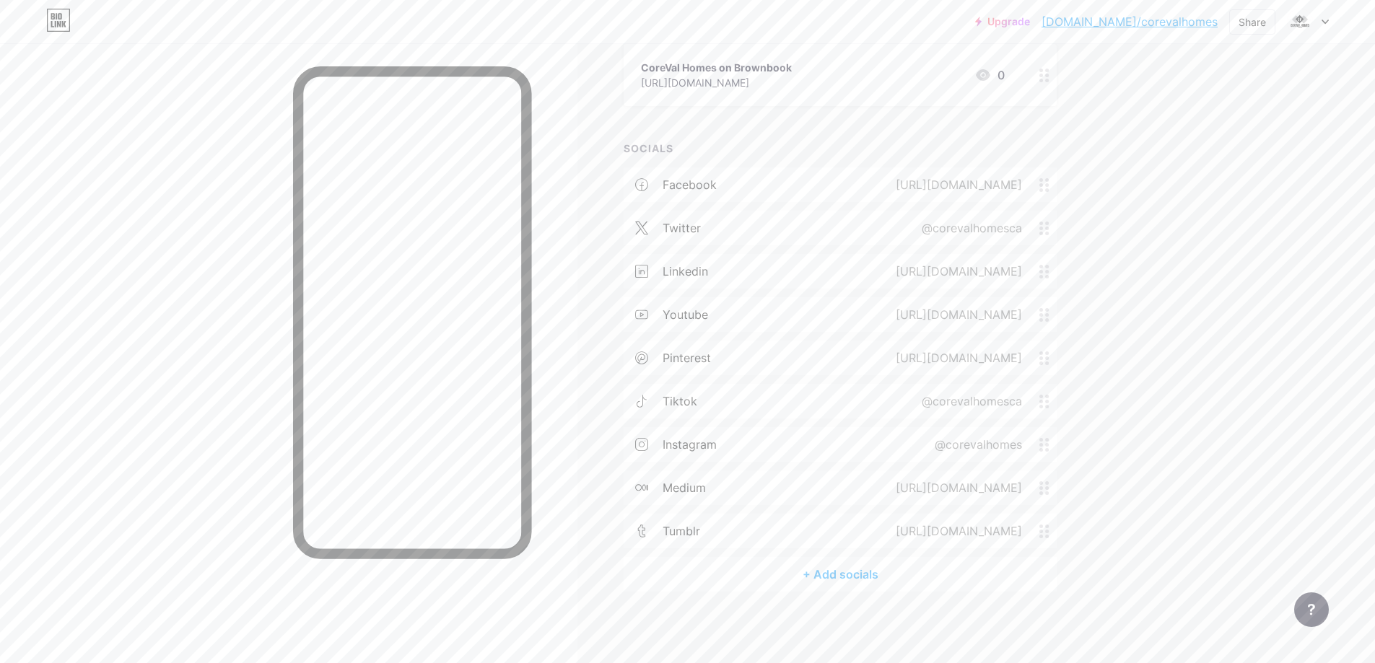
click at [855, 577] on div "+ Add socials" at bounding box center [840, 574] width 433 height 35
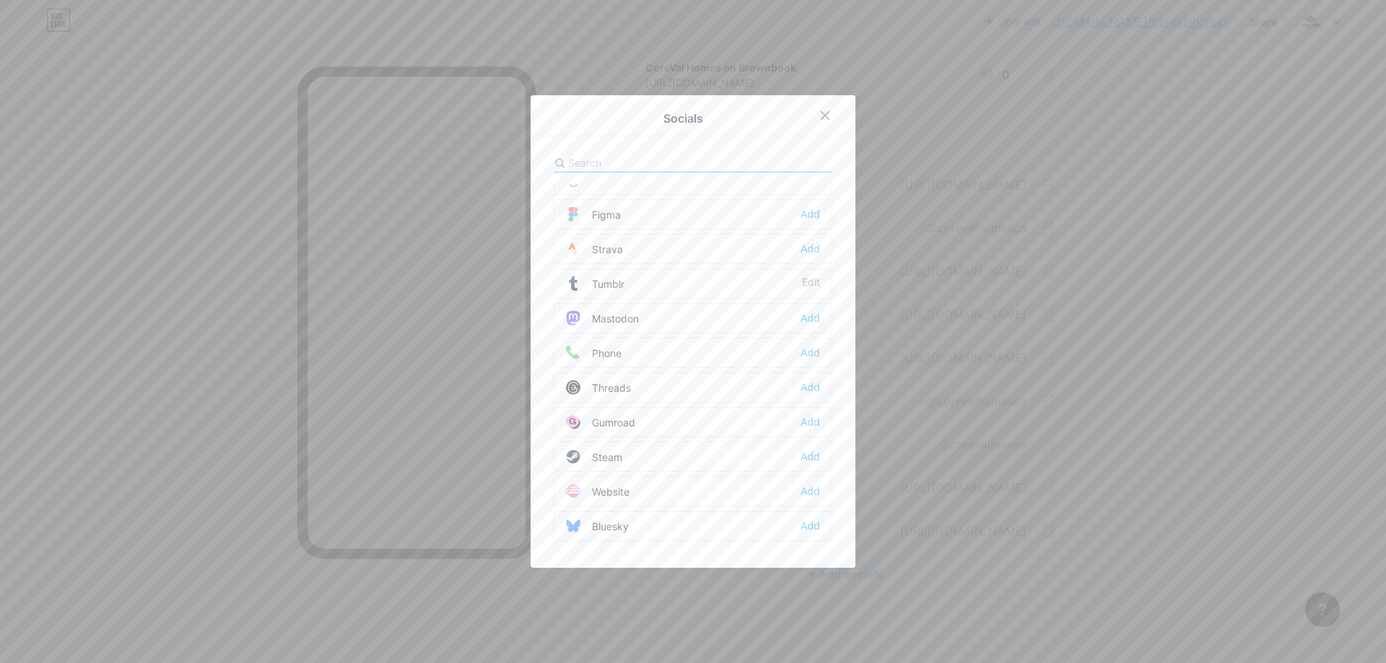
scroll to position [1302, 0]
click at [810, 491] on div "Add" at bounding box center [809, 491] width 19 height 14
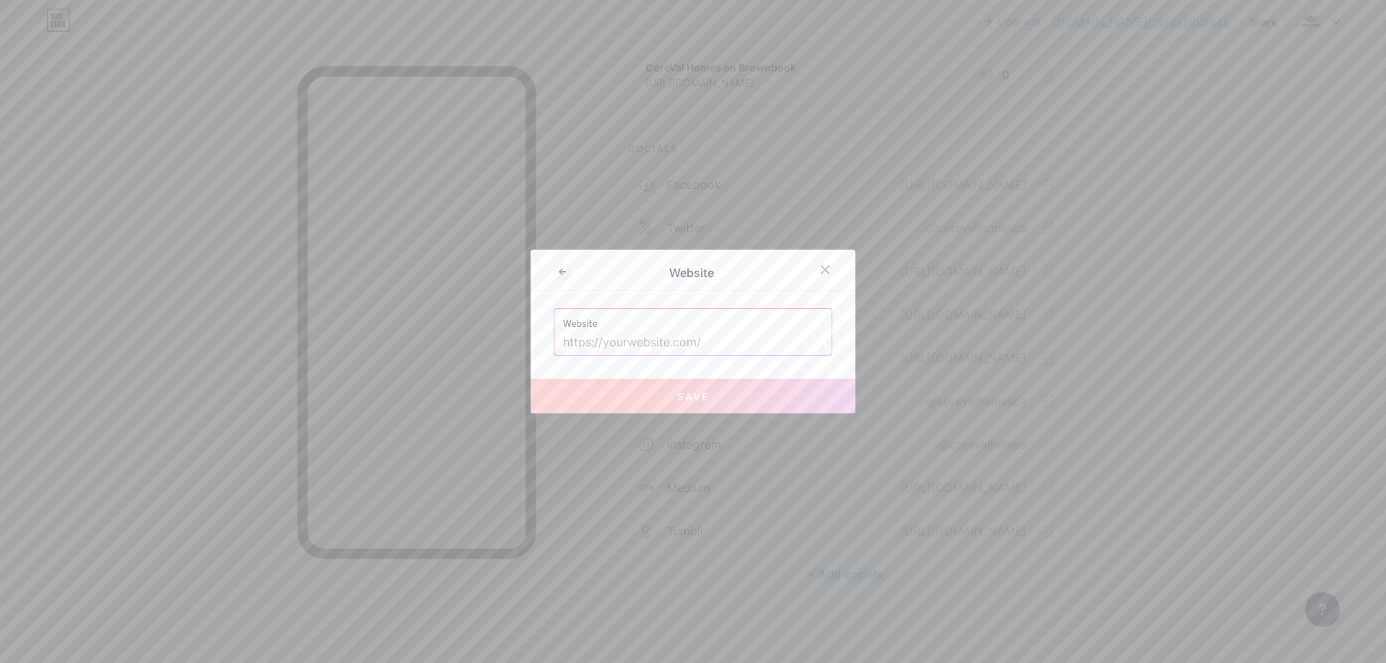
click at [620, 346] on input "text" at bounding box center [693, 343] width 260 height 25
paste input "[URL][DOMAIN_NAME]"
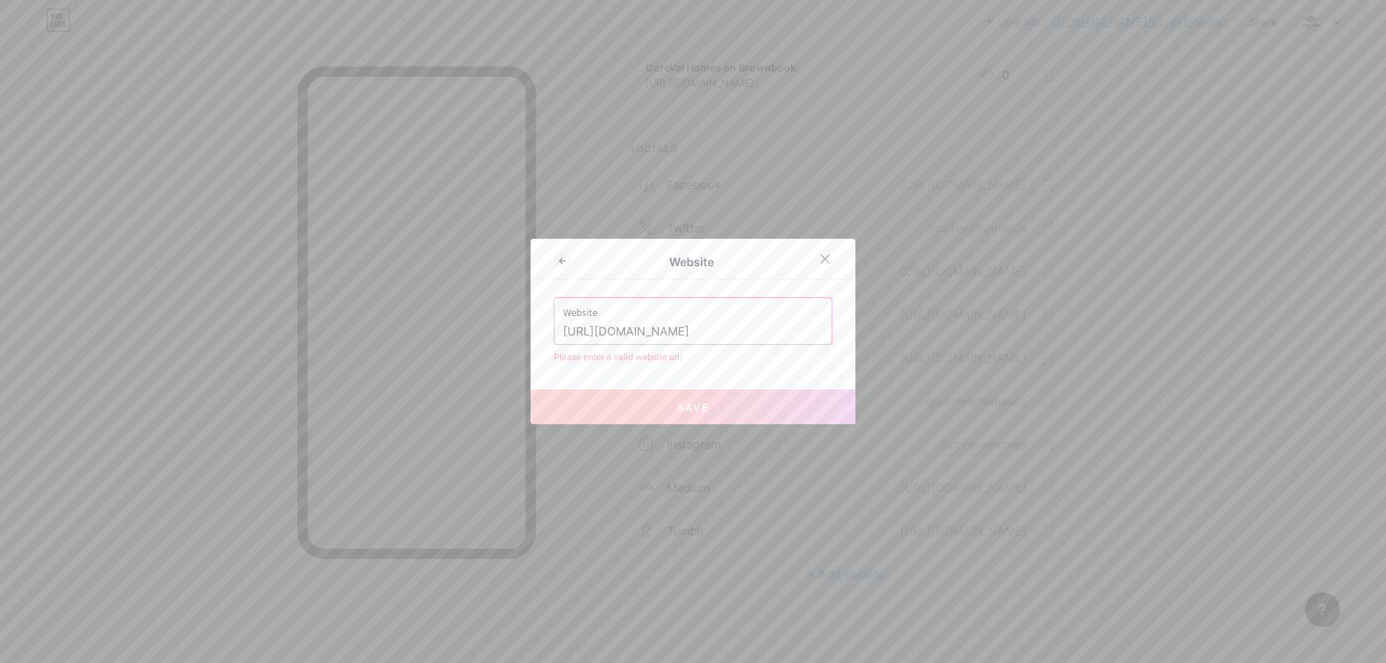
click at [727, 369] on div "Website Website [URL][DOMAIN_NAME] Please enter a valid website url. Save" at bounding box center [692, 331] width 325 height 185
click at [710, 332] on input "[URL][DOMAIN_NAME]" at bounding box center [693, 332] width 260 height 25
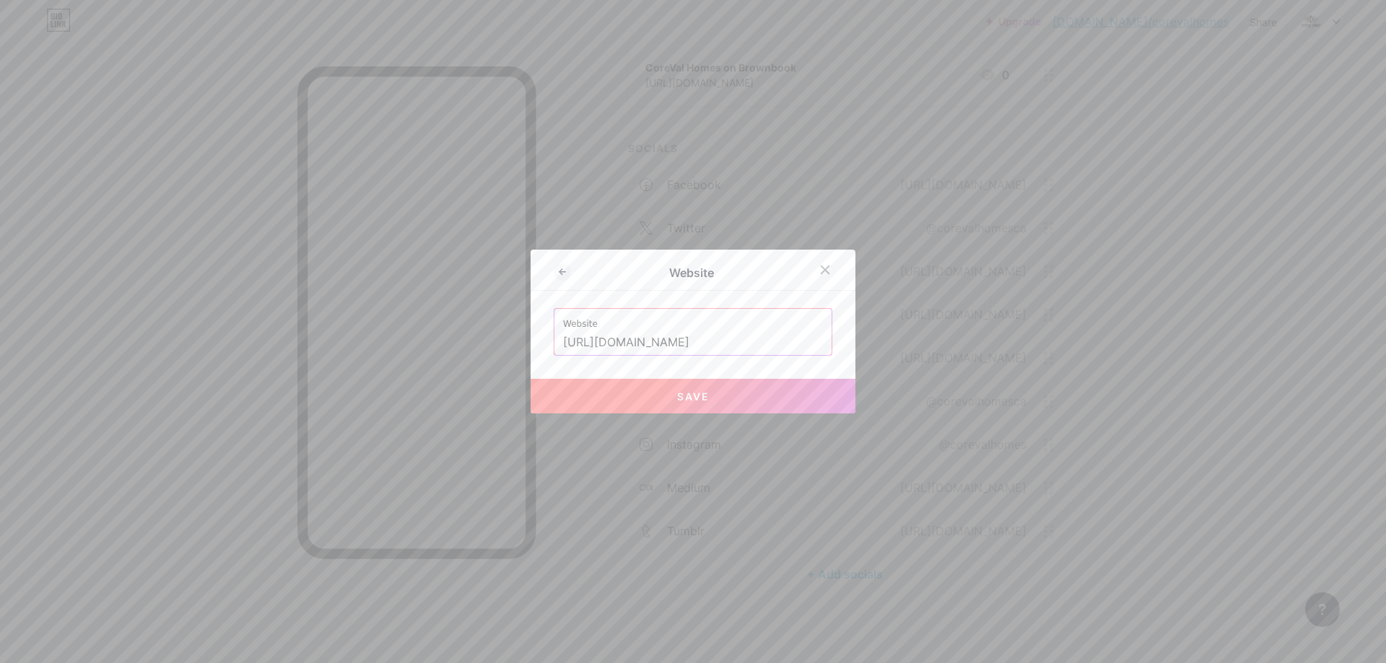
type input "[URL][DOMAIN_NAME]"
click at [683, 400] on span "Save" at bounding box center [693, 396] width 32 height 12
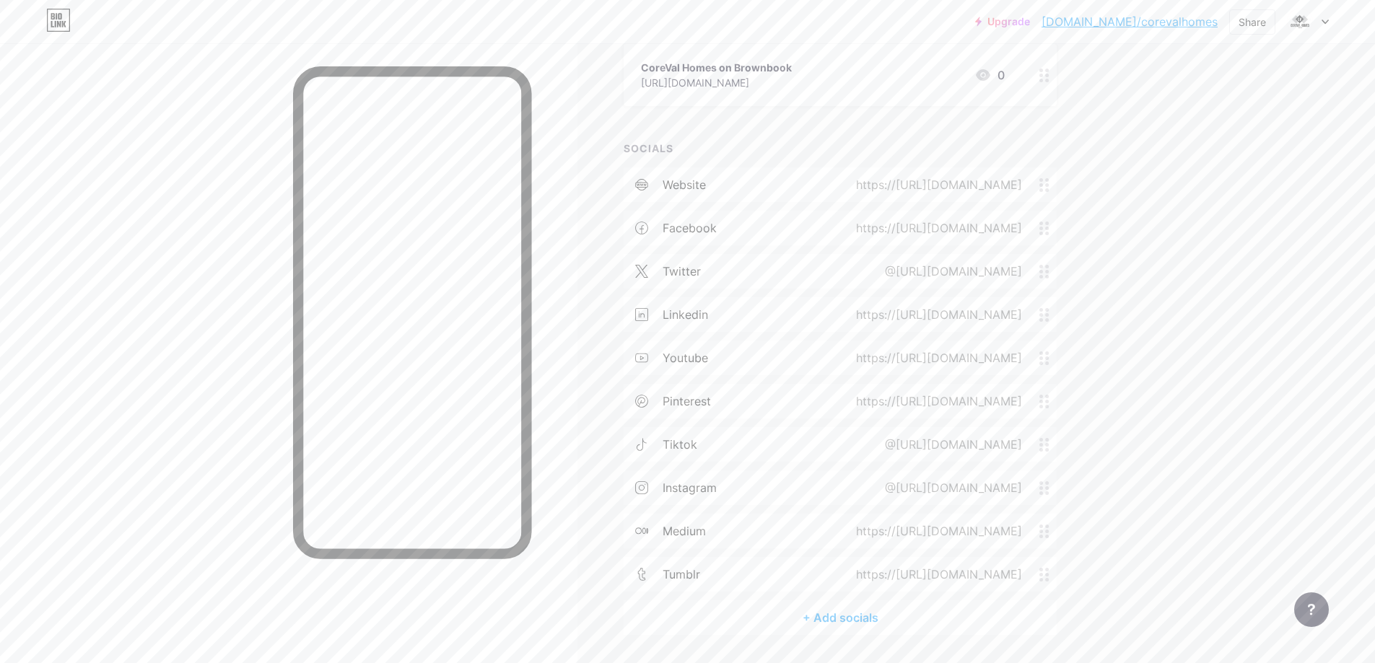
click at [829, 618] on div "+ Add socials" at bounding box center [840, 617] width 433 height 35
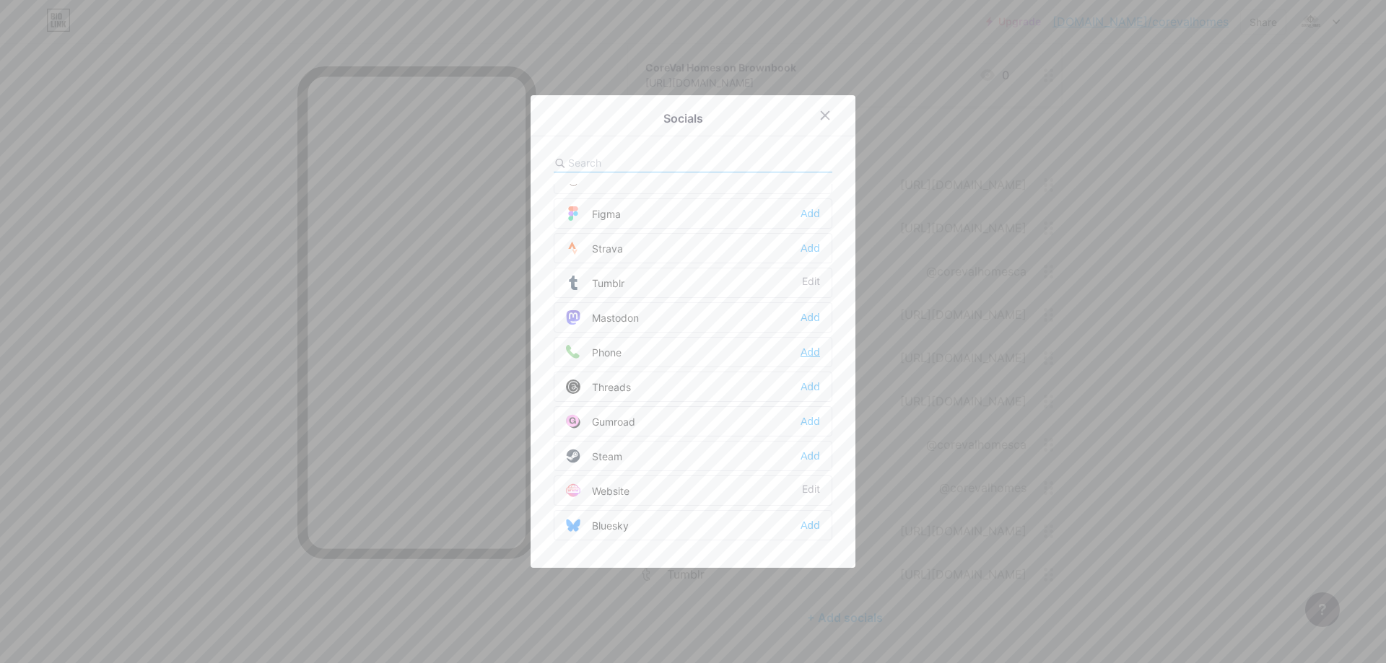
click at [809, 352] on div "Add" at bounding box center [809, 352] width 19 height 14
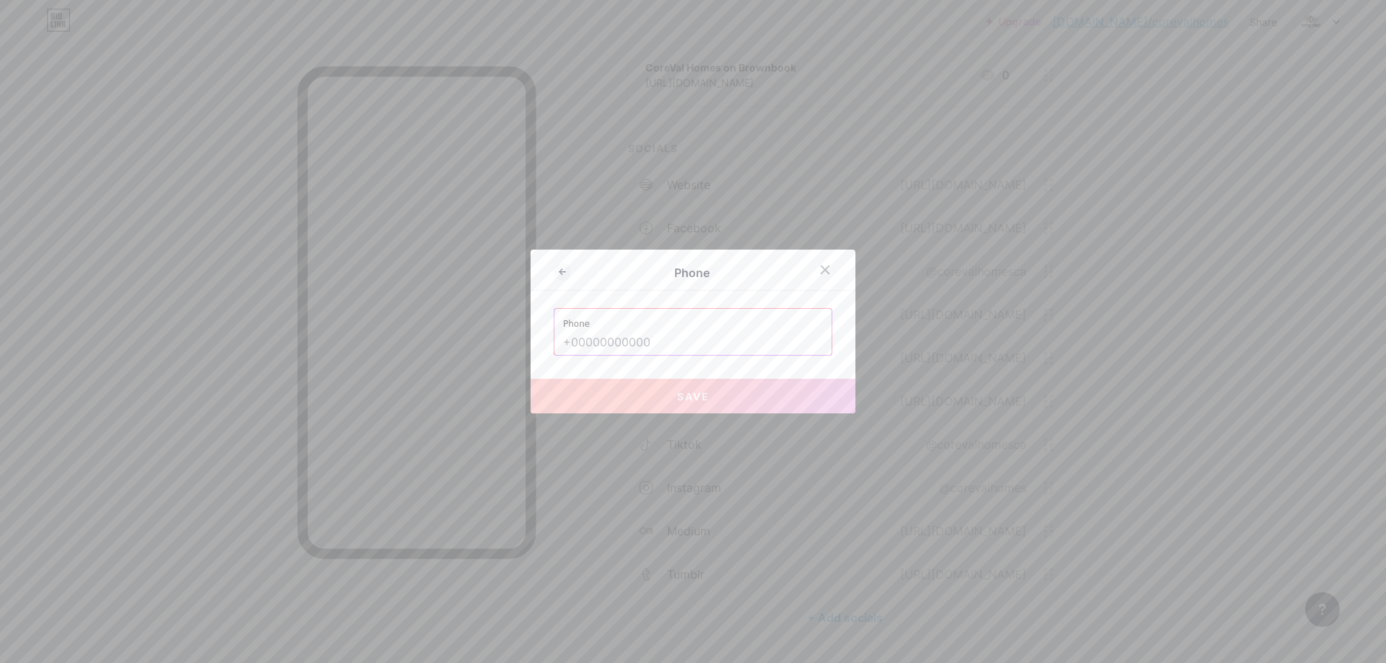
click at [668, 351] on input "text" at bounding box center [693, 343] width 260 height 25
paste input "[PHONE_NUMBER]"
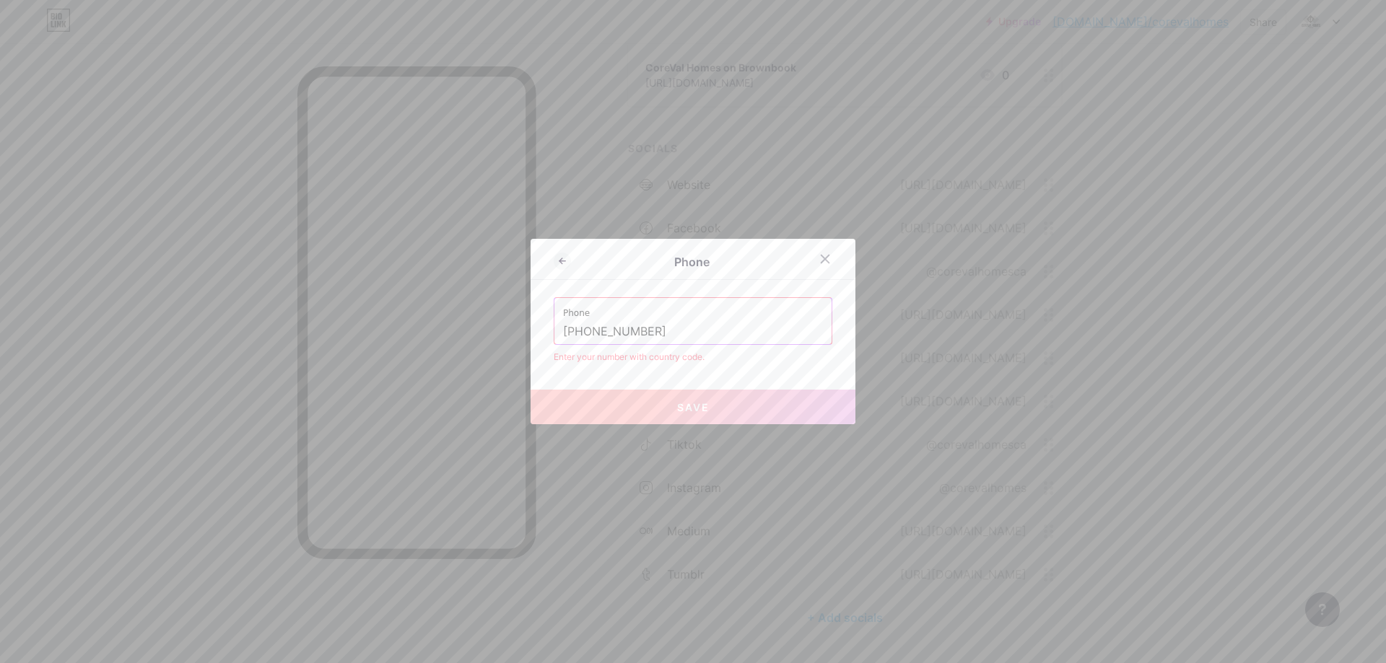
click at [731, 372] on div "Phone Phone [PHONE_NUMBER] Enter your number with country code. Save" at bounding box center [692, 331] width 325 height 185
click at [563, 328] on input "[PHONE_NUMBER]" at bounding box center [693, 332] width 260 height 25
click at [701, 334] on input "[PHONE_NUMBER]" at bounding box center [693, 332] width 260 height 25
click at [556, 331] on div "Phone [PHONE_NUMBER]" at bounding box center [692, 321] width 277 height 46
click at [563, 333] on input "[PHONE_NUMBER]" at bounding box center [693, 332] width 260 height 25
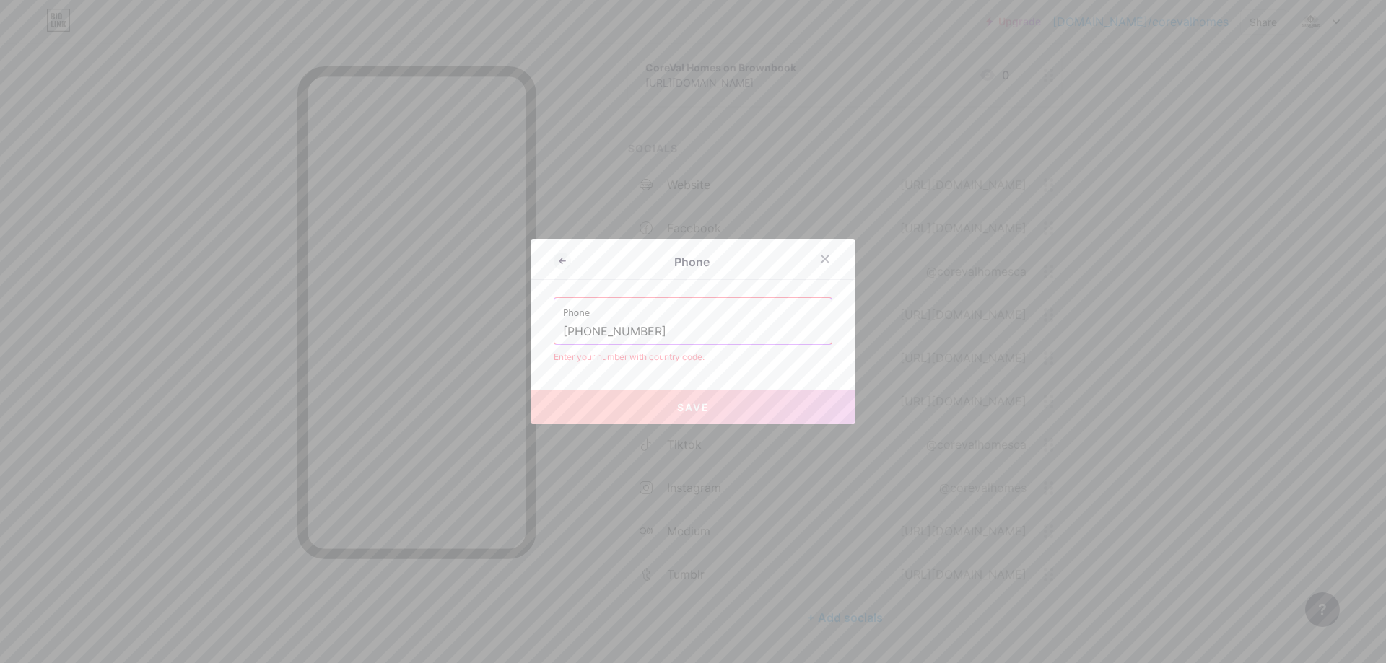
click at [662, 371] on div "Phone Phone [PHONE_NUMBER] Enter your number with country code. Save" at bounding box center [692, 331] width 325 height 185
click at [669, 331] on input "[PHONE_NUMBER]" at bounding box center [693, 332] width 260 height 25
click at [629, 329] on input "[PHONE_NUMBER]" at bounding box center [693, 332] width 260 height 25
click at [601, 329] on input "[PHONE_NUMBER]" at bounding box center [693, 332] width 260 height 25
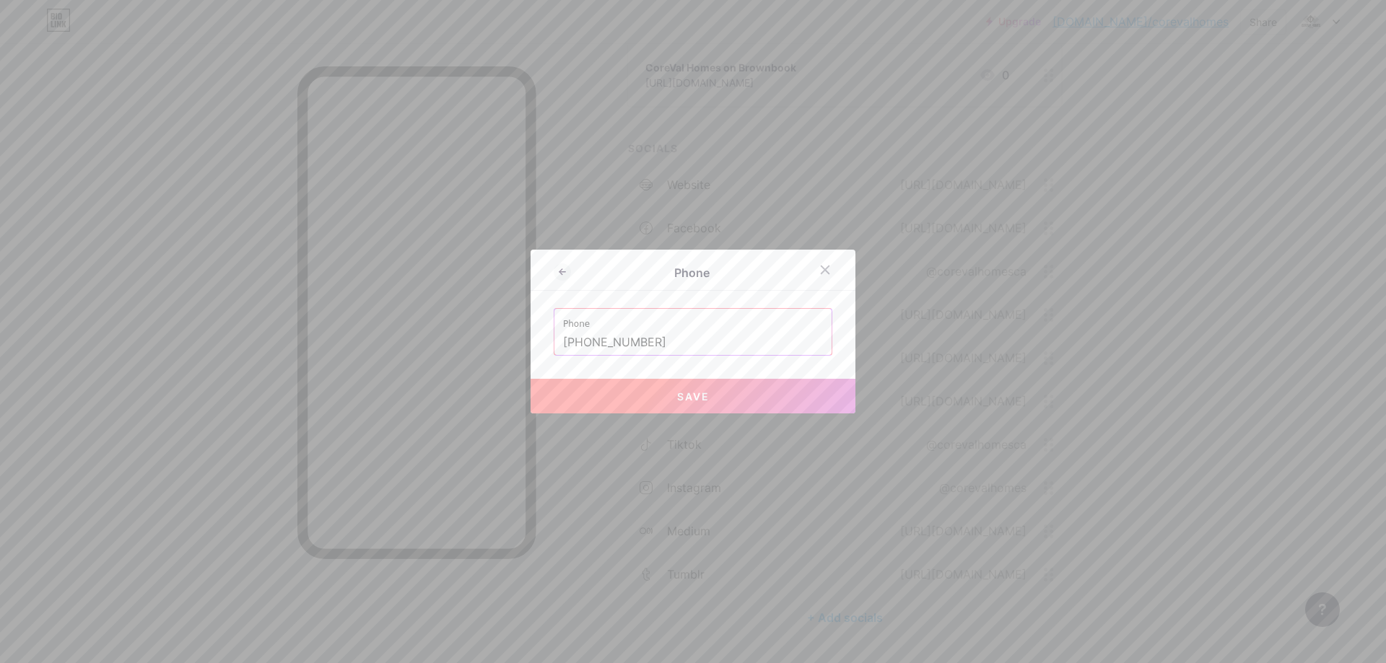
click at [656, 368] on div "Phone Phone [PHONE_NUMBER] Save" at bounding box center [692, 332] width 325 height 164
click at [636, 398] on button "Save" at bounding box center [692, 396] width 325 height 35
type input "tel:[PHONE_NUMBER]"
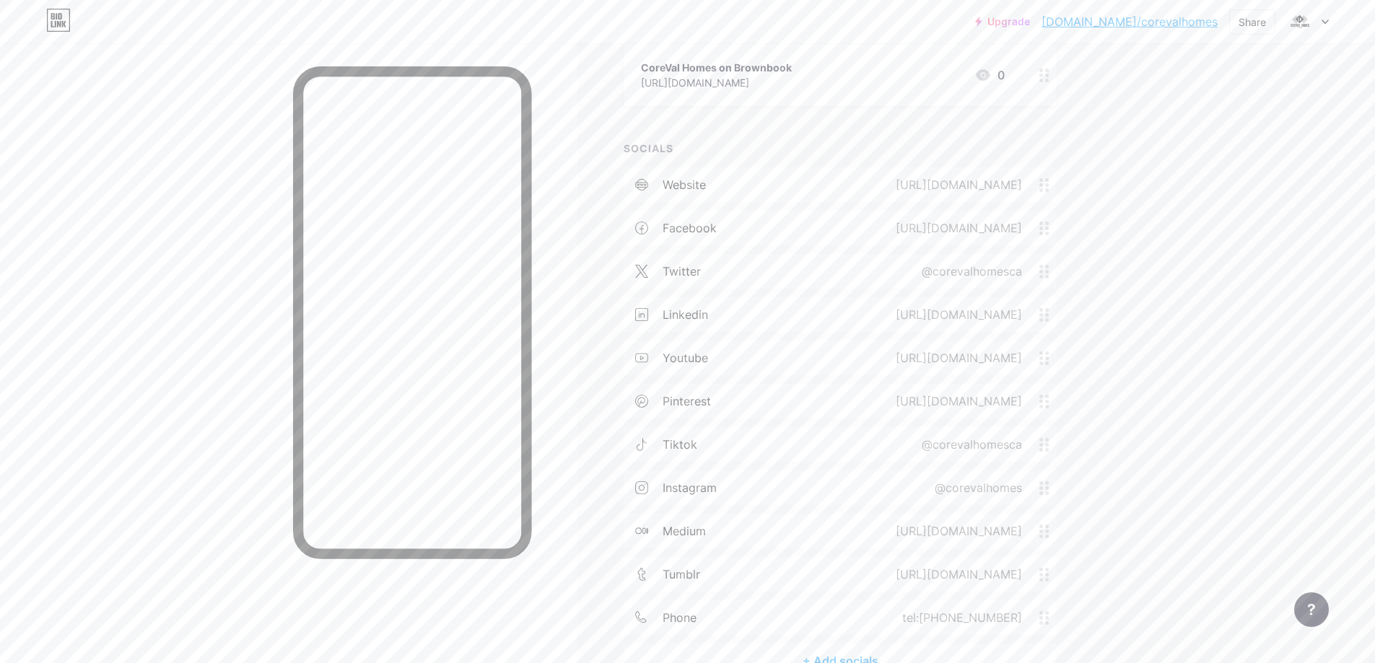
scroll to position [1084, 0]
click at [867, 581] on div "+ Add socials" at bounding box center [840, 574] width 433 height 35
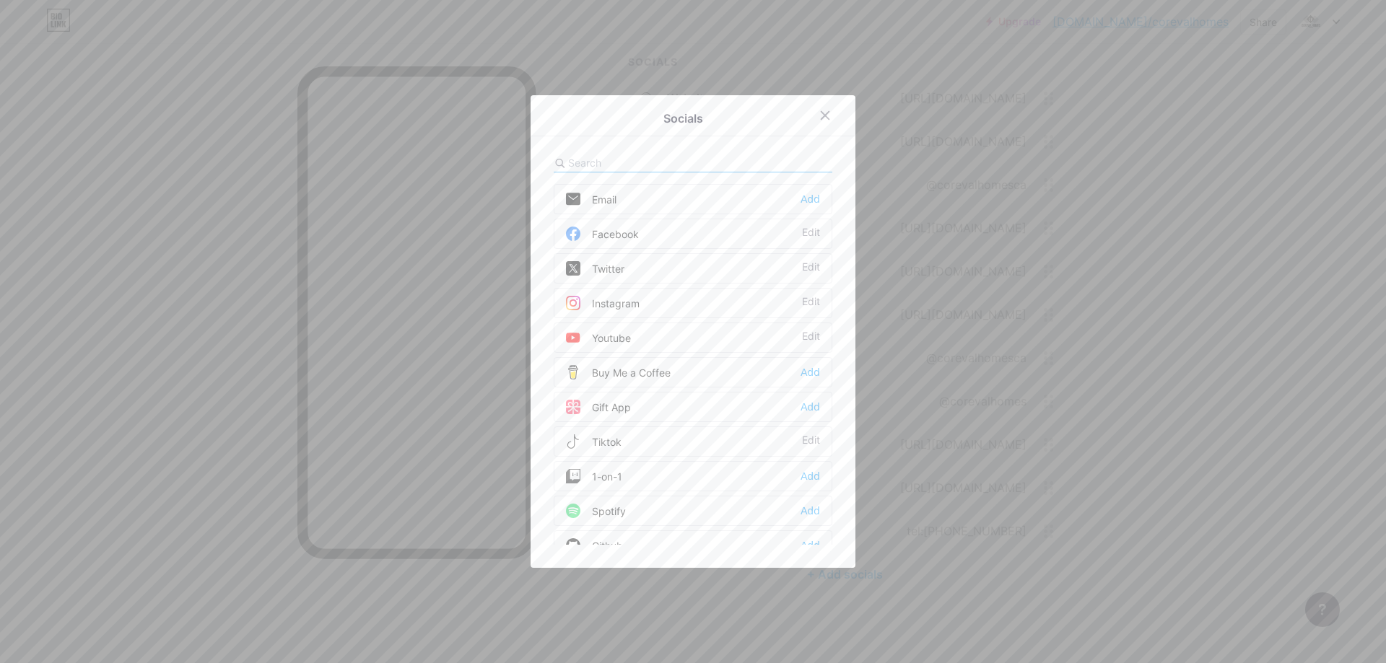
click at [815, 198] on div "Email Add" at bounding box center [693, 199] width 279 height 30
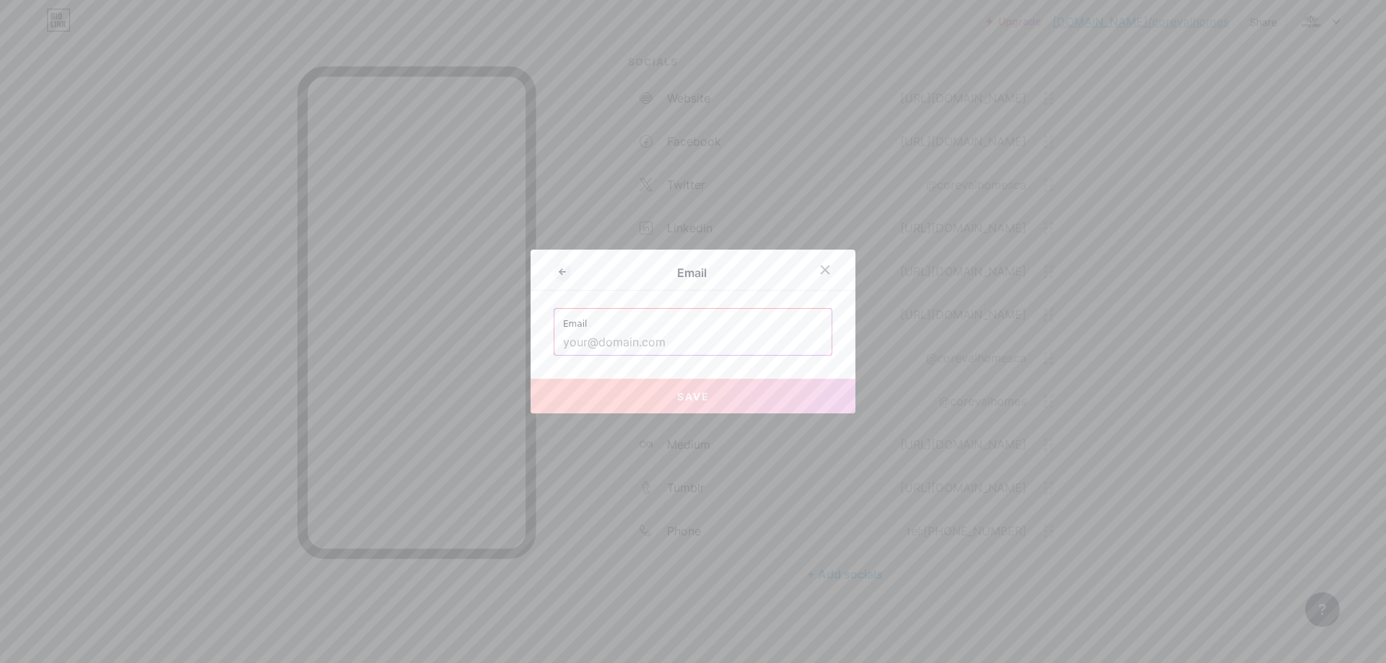
click at [671, 344] on input "text" at bounding box center [693, 343] width 260 height 25
paste input "[EMAIL_ADDRESS][DOMAIN_NAME]"
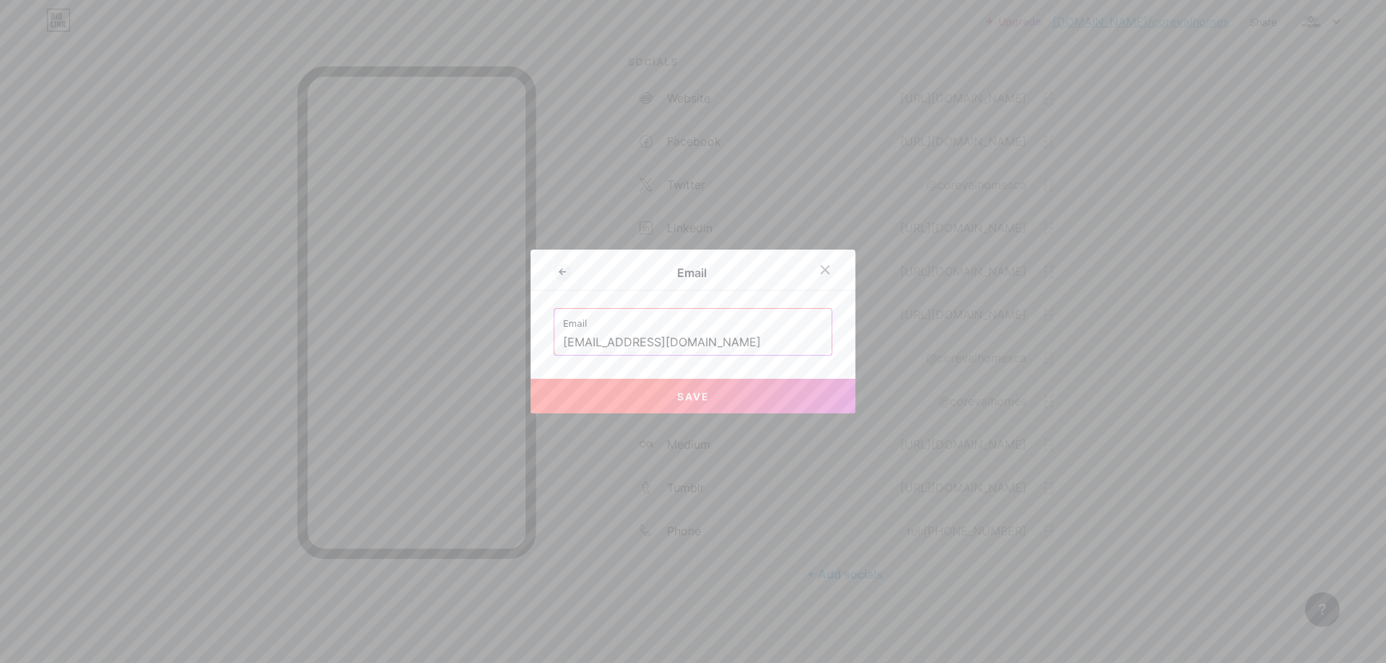
click at [686, 390] on span "Save" at bounding box center [693, 396] width 32 height 12
type input "mailto:[EMAIL_ADDRESS][DOMAIN_NAME]"
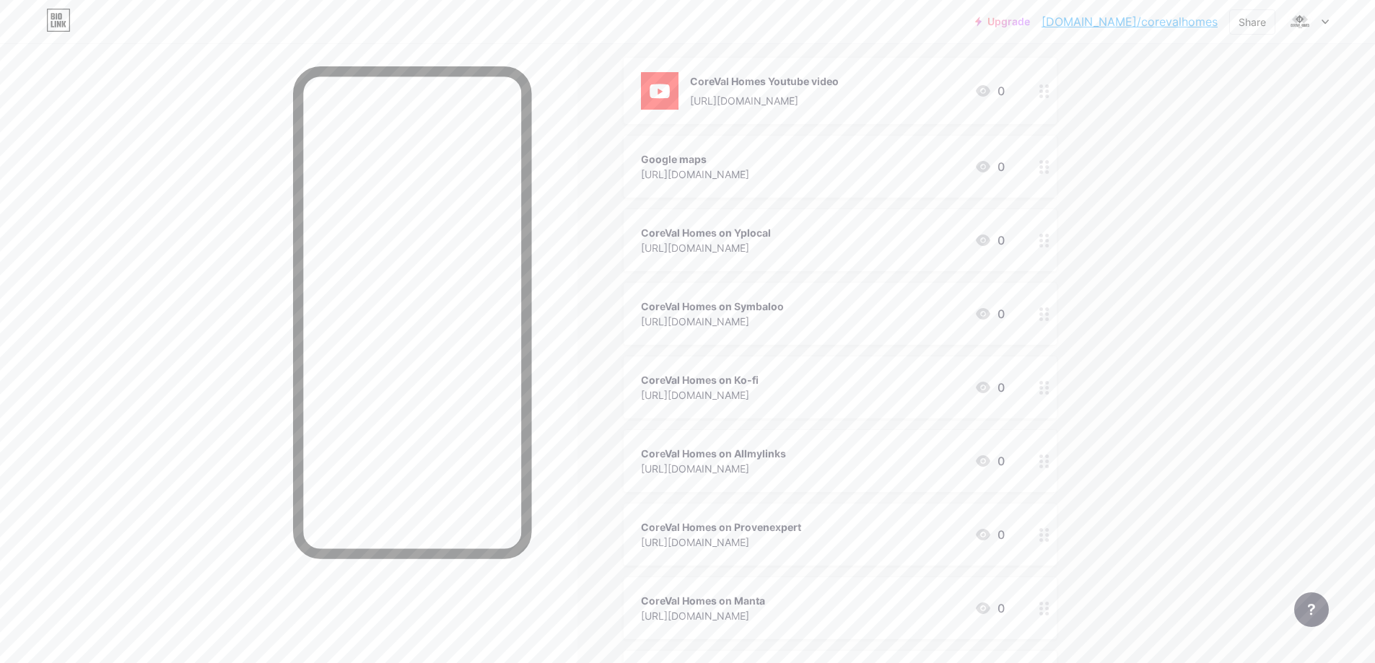
scroll to position [0, 0]
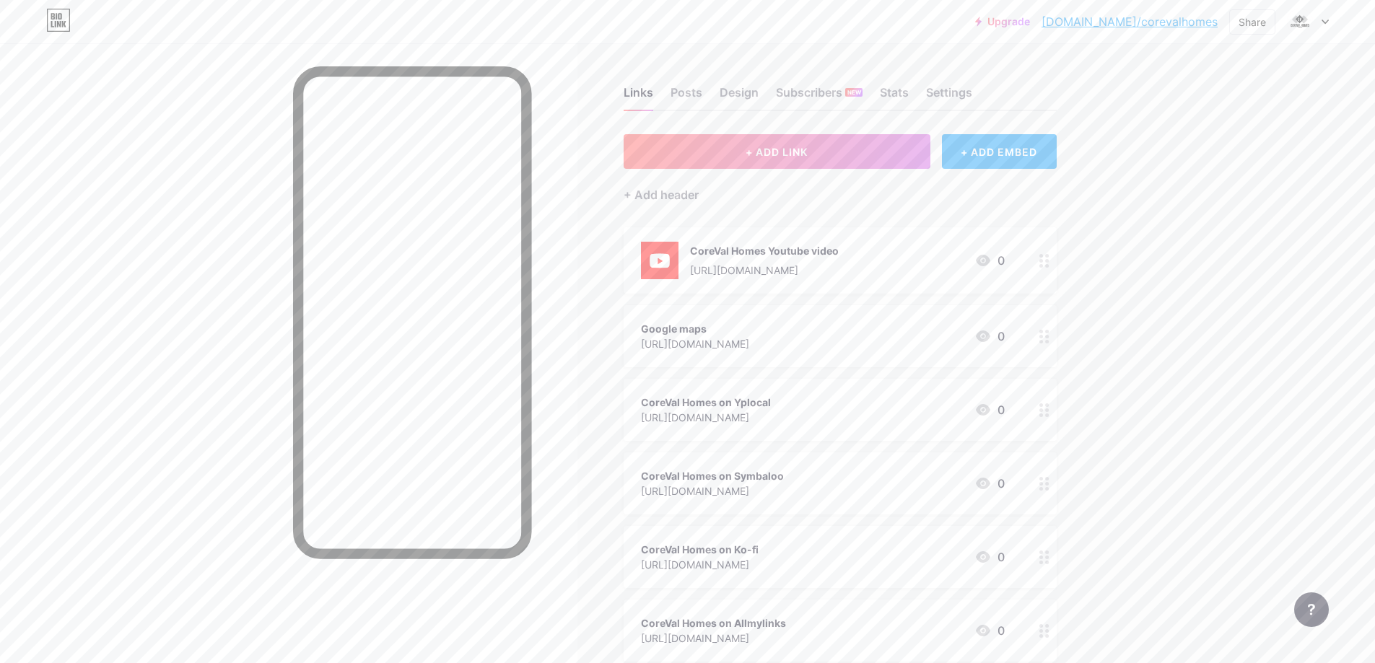
drag, startPoint x: 1174, startPoint y: 356, endPoint x: 1198, endPoint y: 195, distance: 162.7
click at [1239, 26] on div "Share" at bounding box center [1251, 21] width 27 height 15
click at [1155, 74] on div "Copy link" at bounding box center [1166, 74] width 215 height 35
click at [957, 91] on div "Settings" at bounding box center [949, 97] width 46 height 26
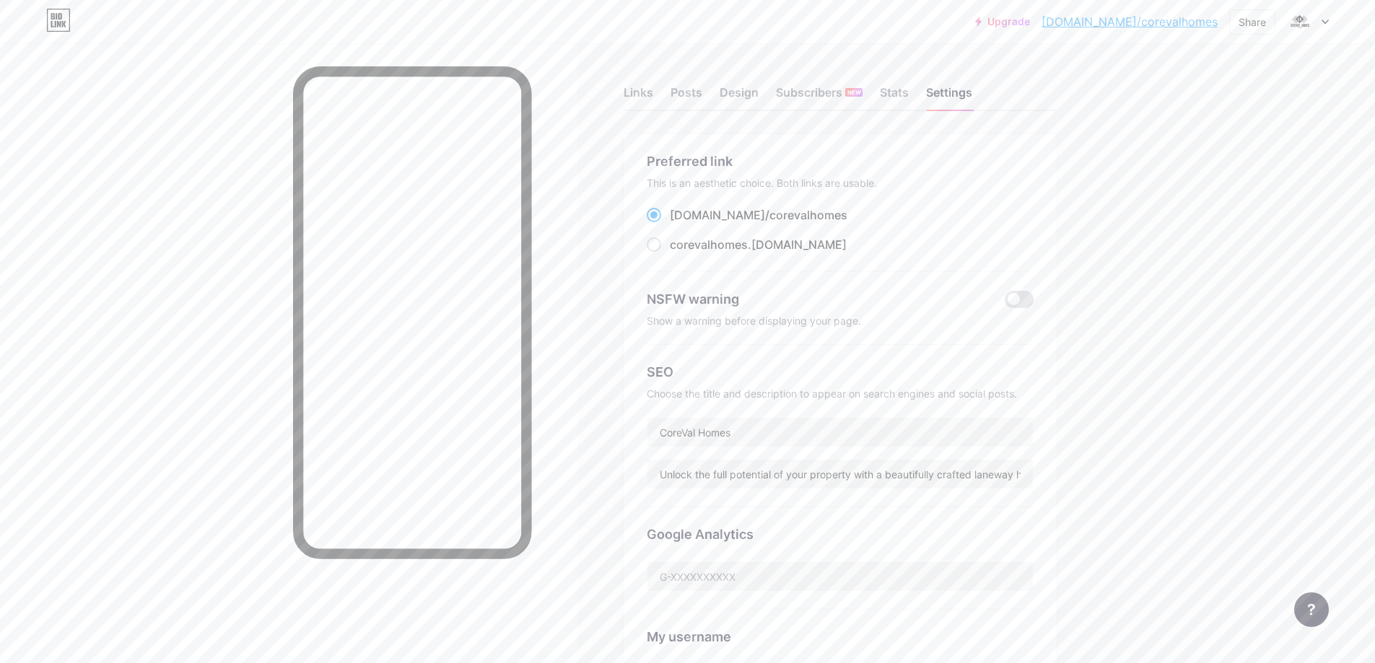
click at [1116, 349] on div "Links Posts Design Subscribers NEW Stats Settings Preferred link This is an aes…" at bounding box center [558, 586] width 1117 height 1087
drag, startPoint x: 1238, startPoint y: 229, endPoint x: 1220, endPoint y: 135, distance: 96.2
click at [1237, 229] on div "Upgrade [DOMAIN_NAME]/coreva... [DOMAIN_NAME]/corevalhomes Share Switch account…" at bounding box center [687, 565] width 1375 height 1130
click at [1324, 25] on div at bounding box center [1308, 22] width 42 height 26
drag, startPoint x: 45, startPoint y: 328, endPoint x: 71, endPoint y: 351, distance: 35.2
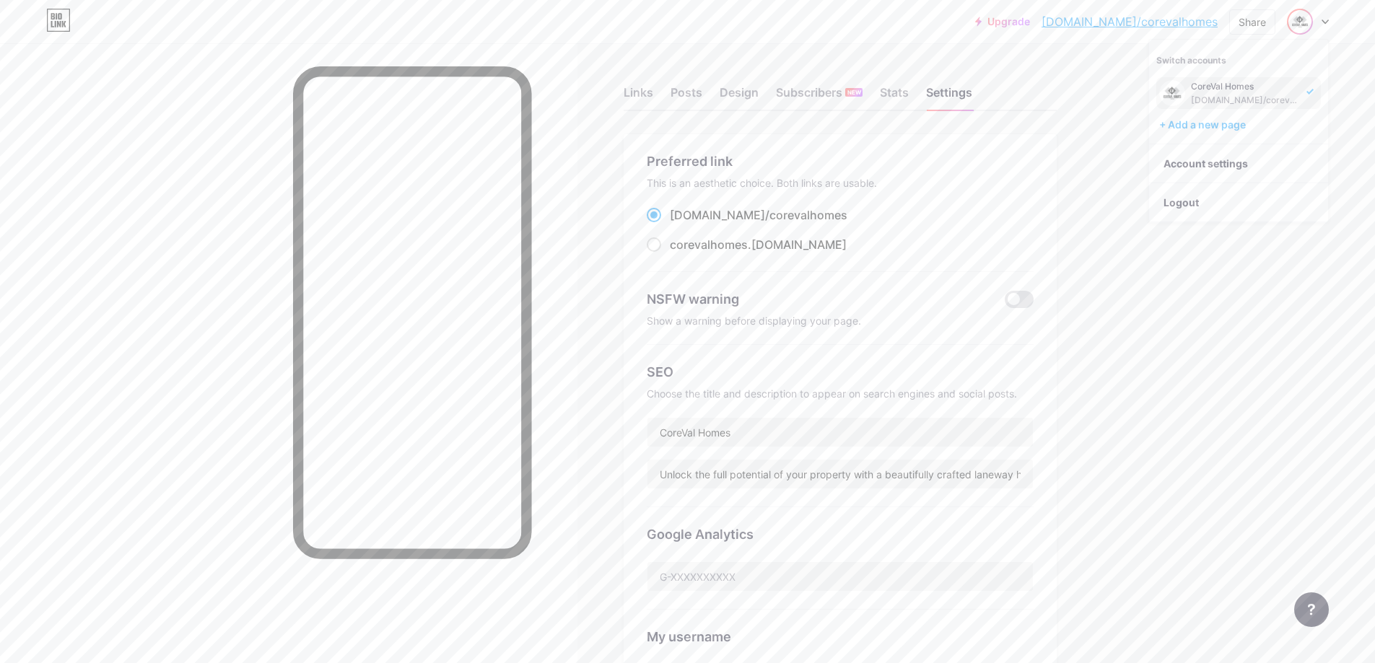
click at [46, 328] on div at bounding box center [288, 374] width 577 height 663
